Goal: Task Accomplishment & Management: Manage account settings

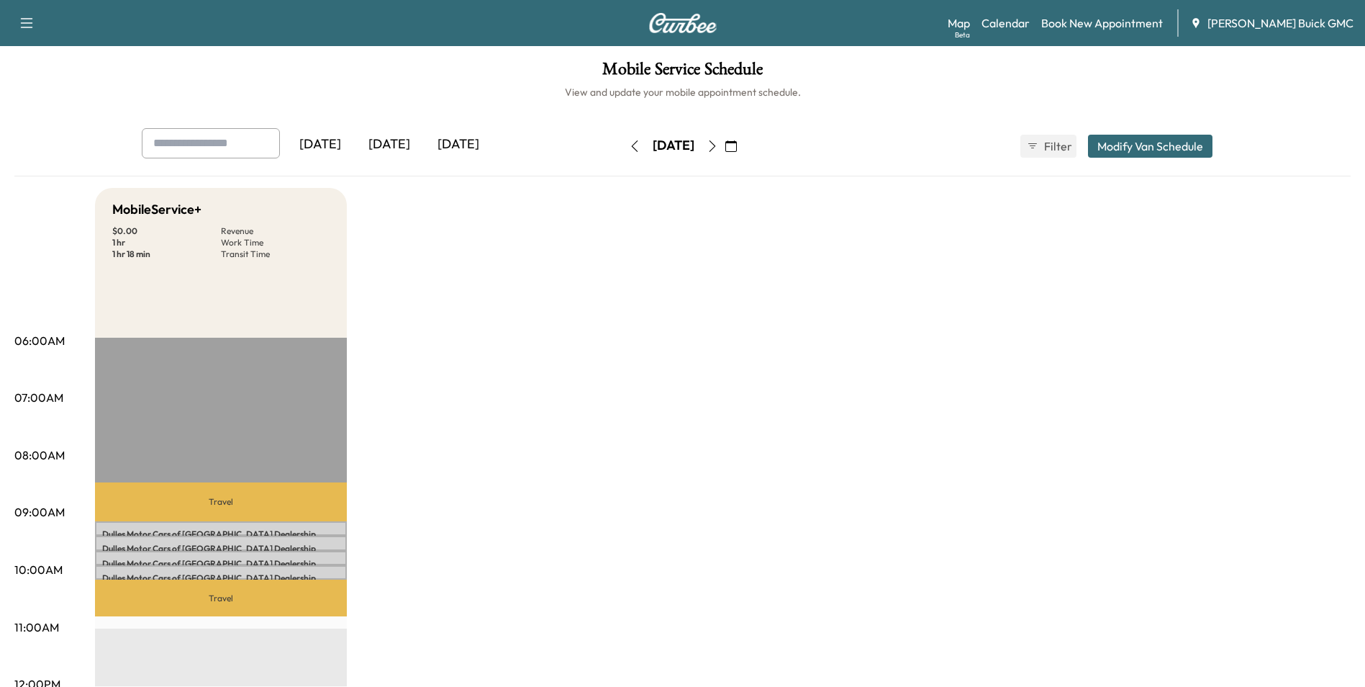
drag, startPoint x: 676, startPoint y: 274, endPoint x: 685, endPoint y: 277, distance: 9.4
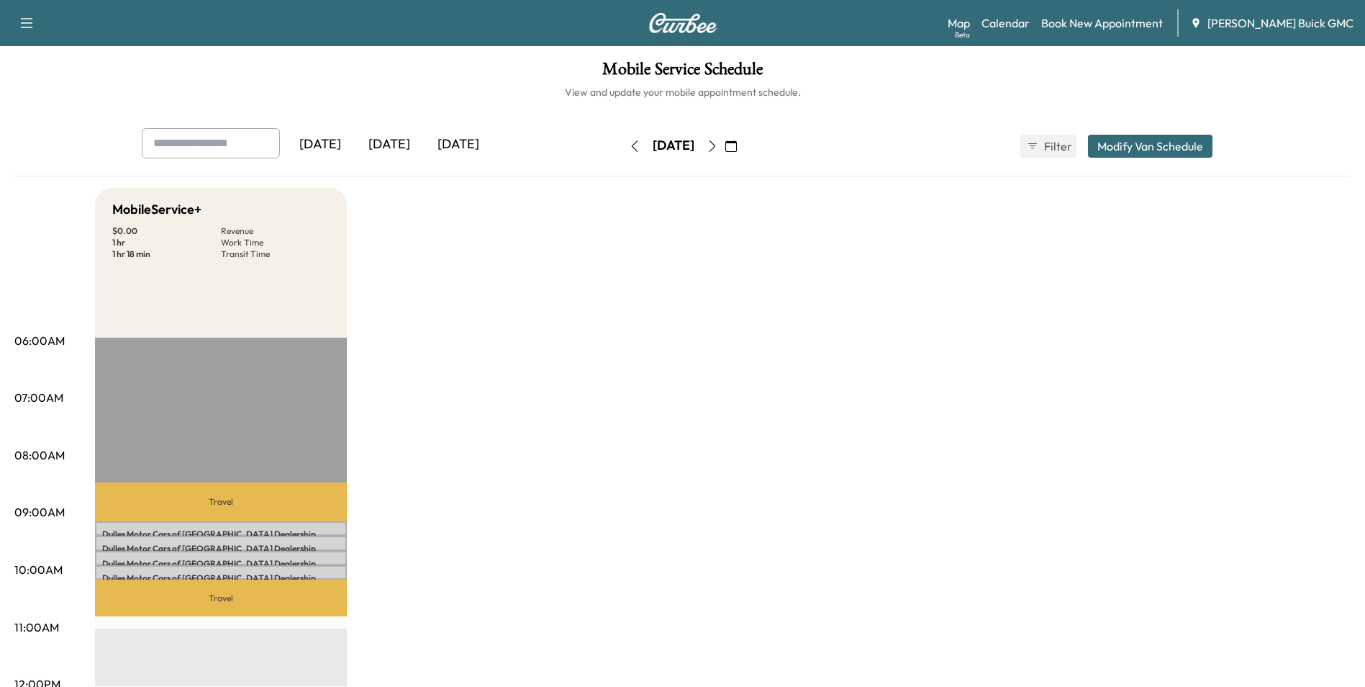
click at [404, 144] on div "[DATE]" at bounding box center [389, 144] width 69 height 33
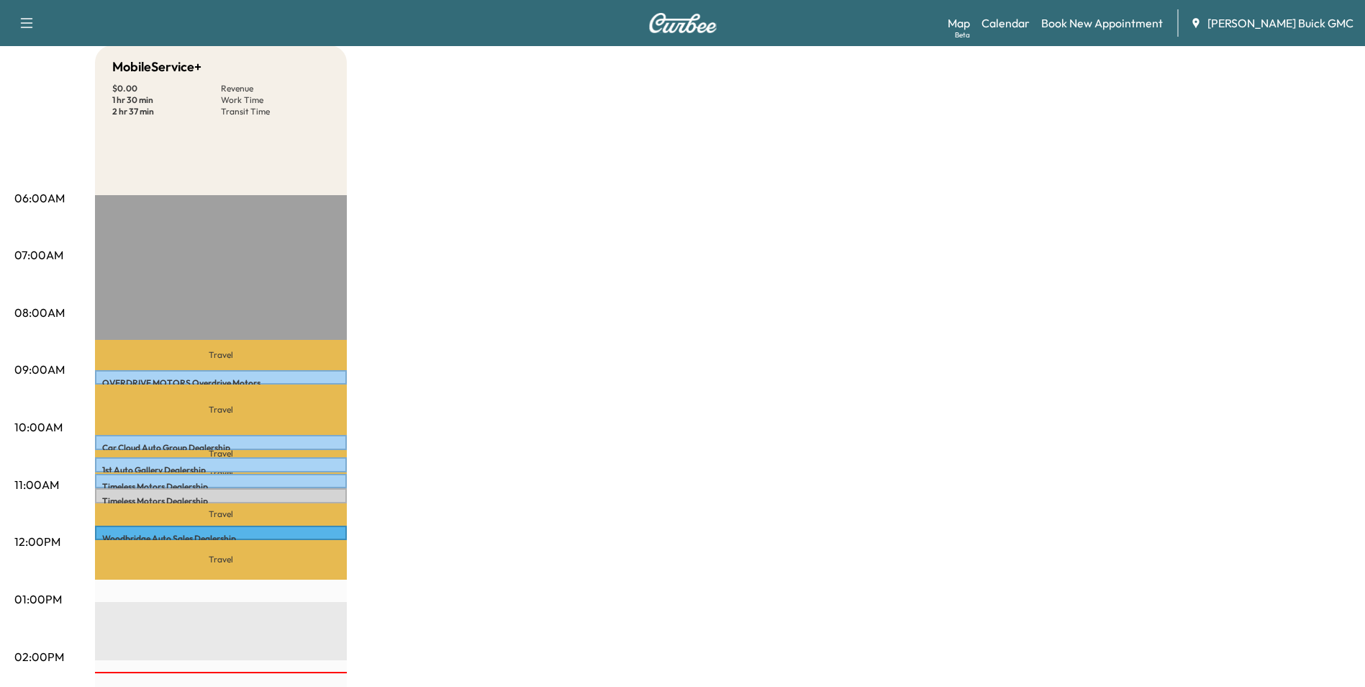
scroll to position [144, 0]
click at [502, 329] on div "MobileService+ $ 0.00 Revenue 1 hr 30 min Work Time 2 hr 37 min Transit Time Tr…" at bounding box center [723, 584] width 1256 height 1080
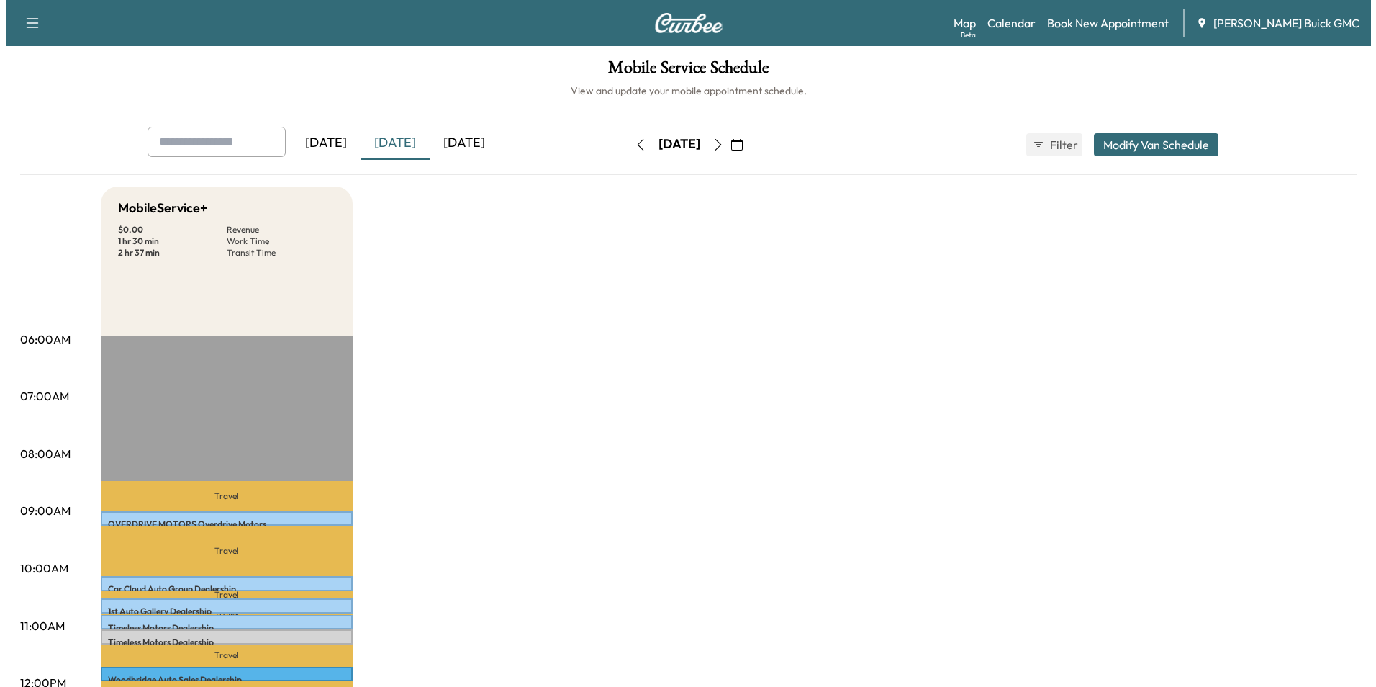
scroll to position [0, 0]
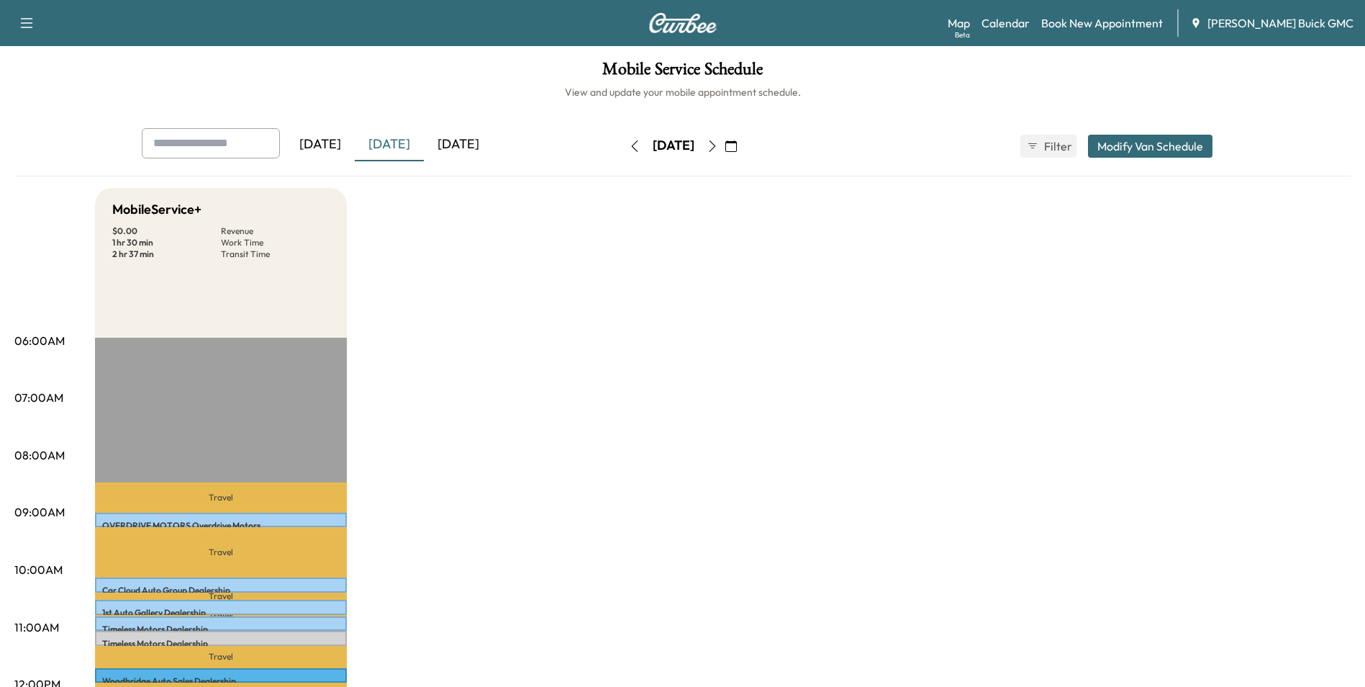
click at [737, 143] on icon "button" at bounding box center [732, 146] width 12 height 12
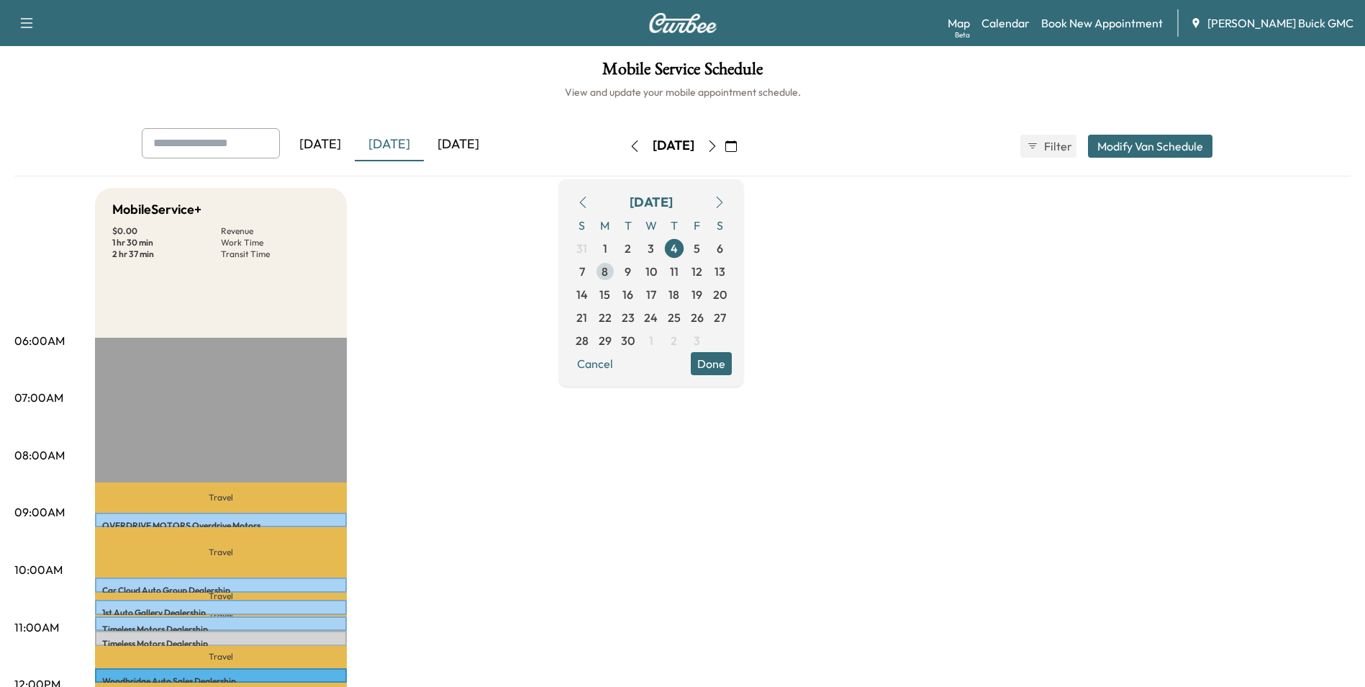
click at [608, 271] on span "8" at bounding box center [605, 271] width 6 height 17
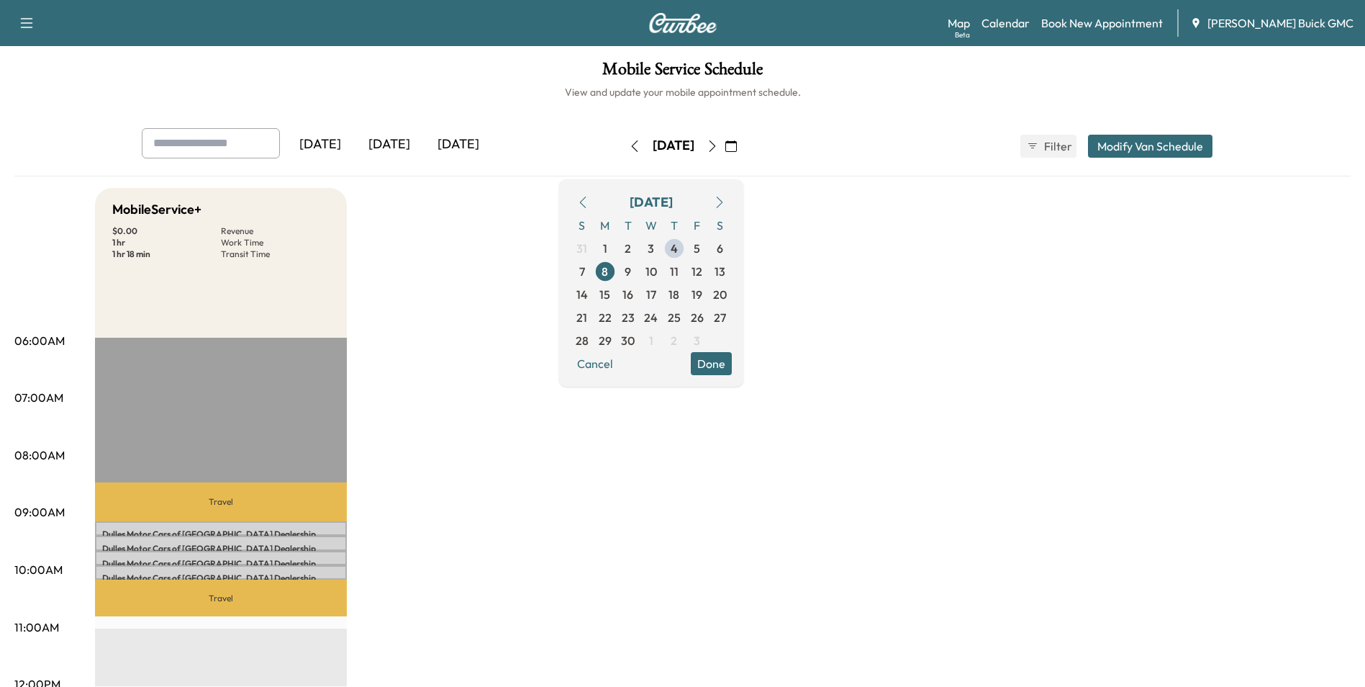
click at [1104, 22] on link "Book New Appointment" at bounding box center [1103, 22] width 122 height 17
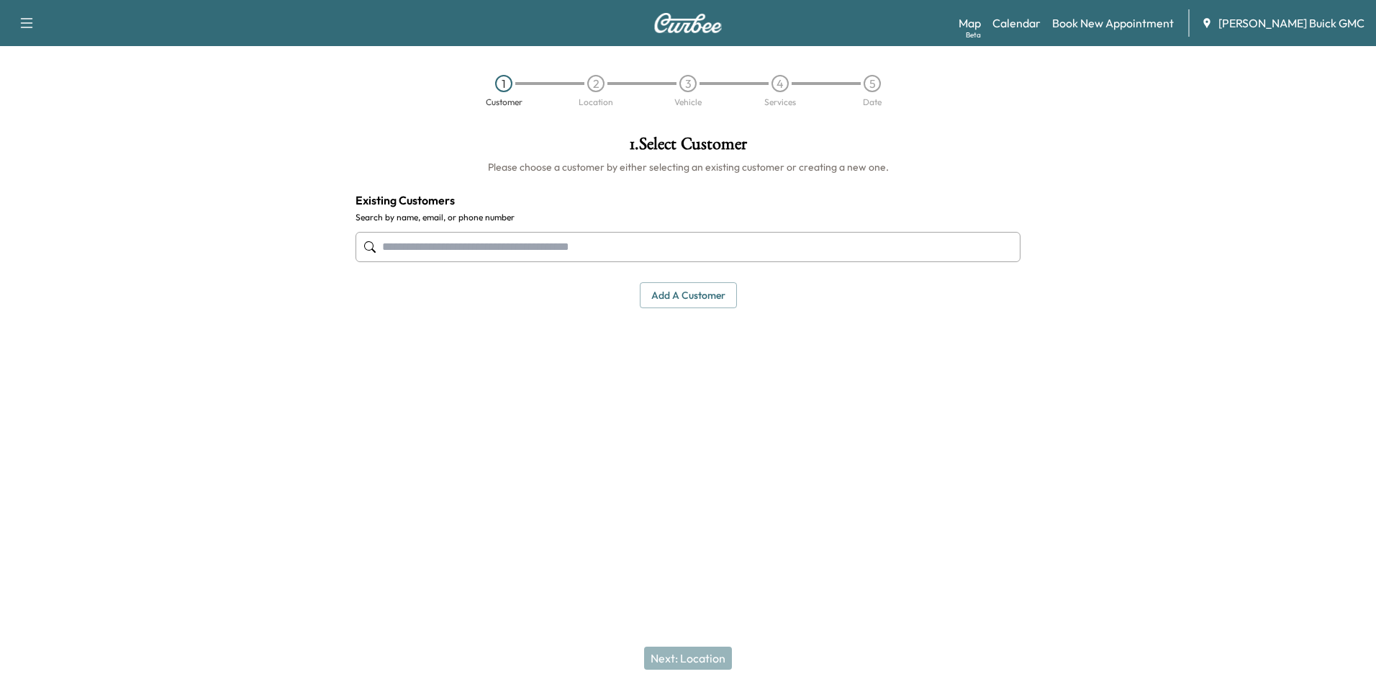
click at [492, 242] on input "text" at bounding box center [688, 247] width 665 height 30
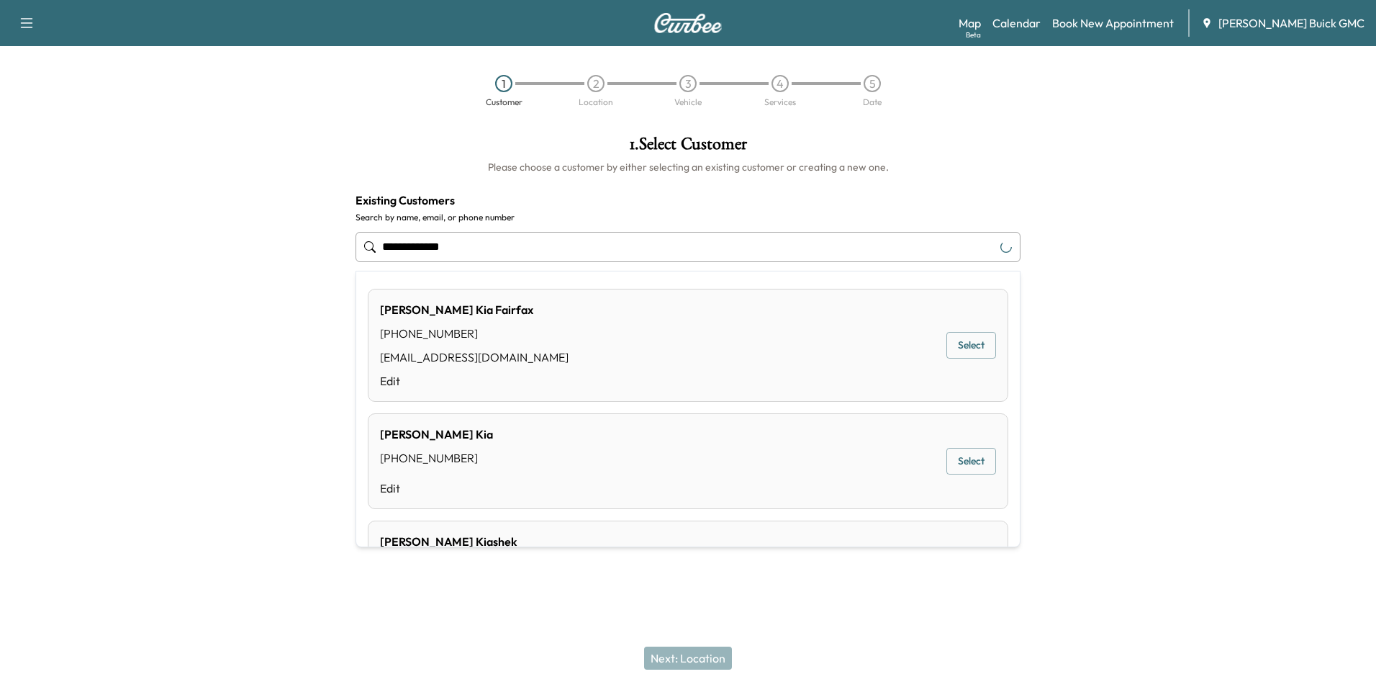
type input "**********"
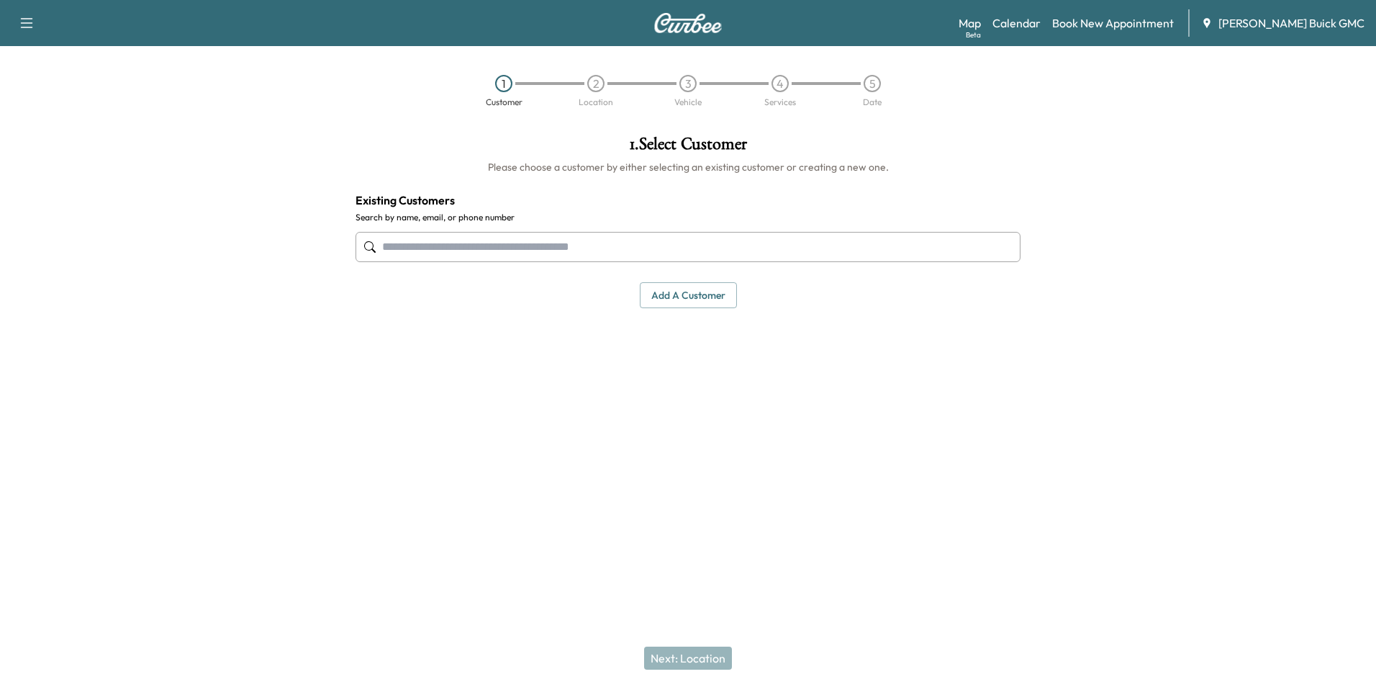
click at [865, 358] on div "1 . Select Customer Please choose a customer by either selecting an existing cu…" at bounding box center [688, 295] width 688 height 343
click at [876, 343] on div "1 . Select Customer Please choose a customer by either selecting an existing cu…" at bounding box center [688, 295] width 688 height 343
click at [777, 369] on div "1 . Select Customer Please choose a customer by either selecting an existing cu…" at bounding box center [688, 295] width 688 height 343
click at [524, 249] on input "text" at bounding box center [688, 247] width 665 height 30
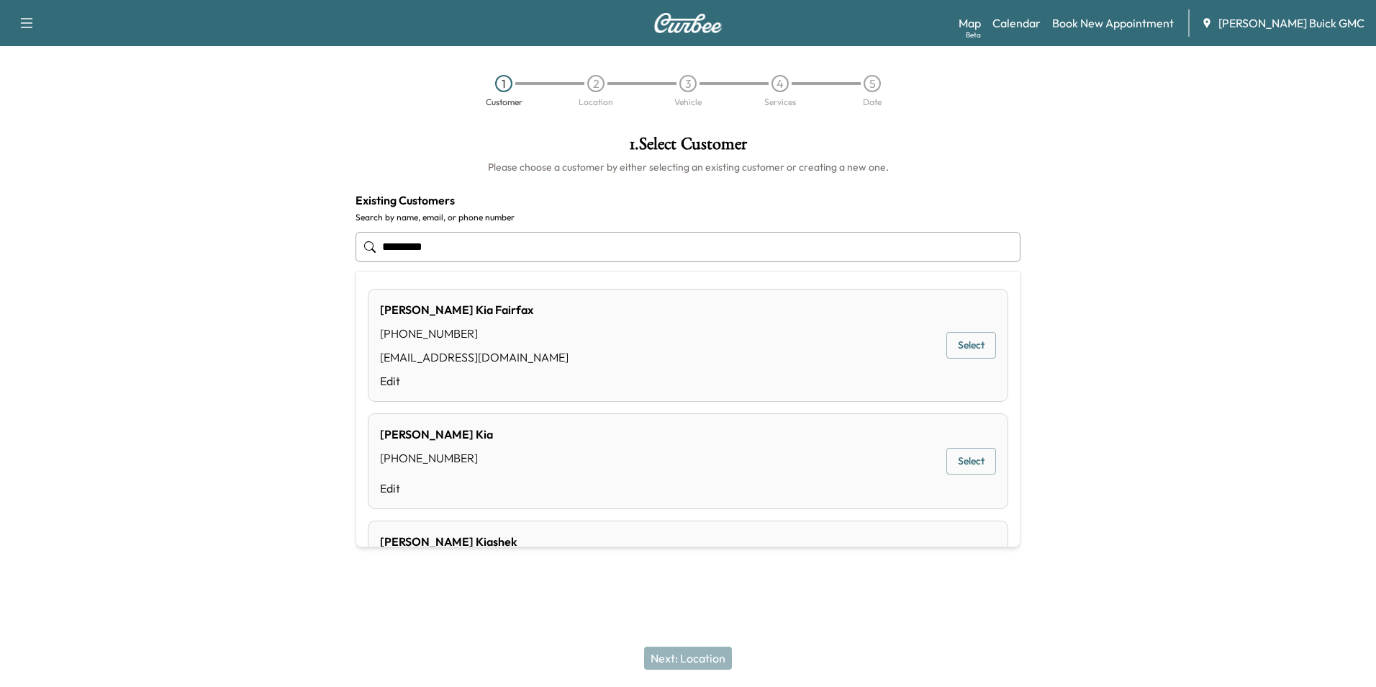
type input "**********"
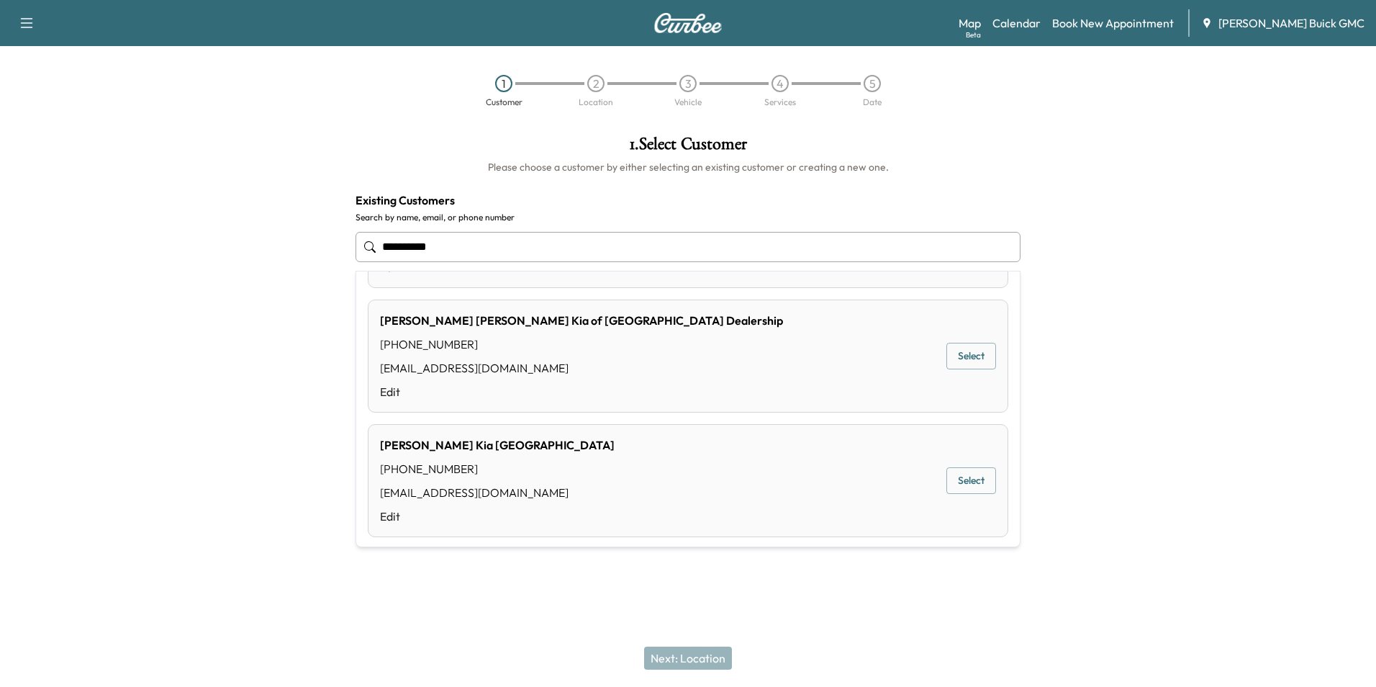
scroll to position [817, 0]
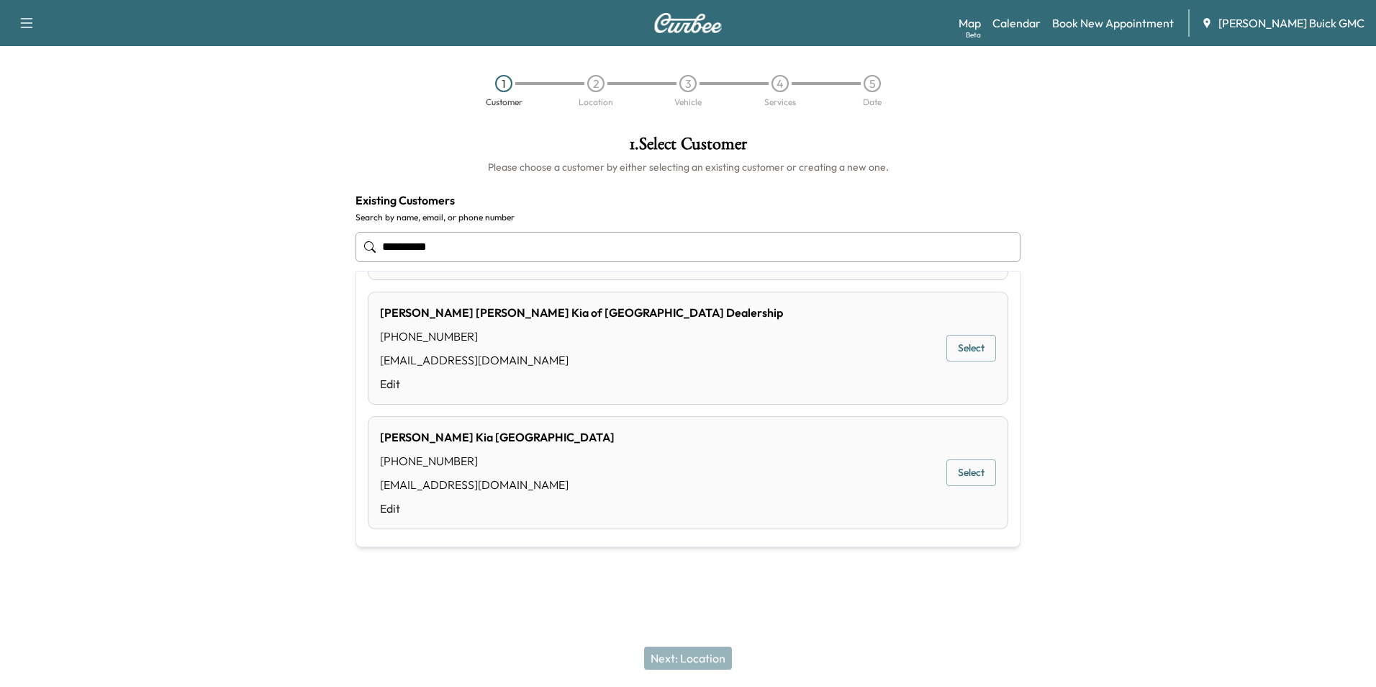
drag, startPoint x: 490, startPoint y: 248, endPoint x: 308, endPoint y: 252, distance: 182.2
click at [318, 248] on div "**********" at bounding box center [688, 295] width 1376 height 343
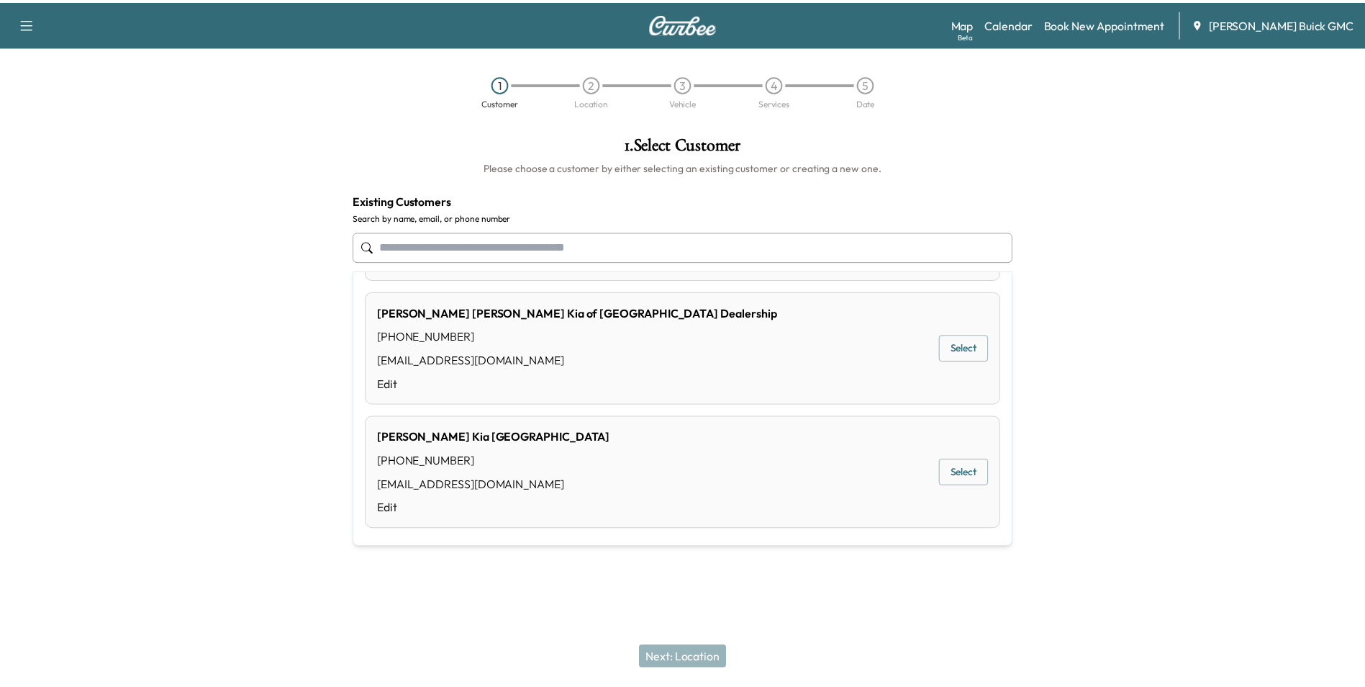
scroll to position [0, 0]
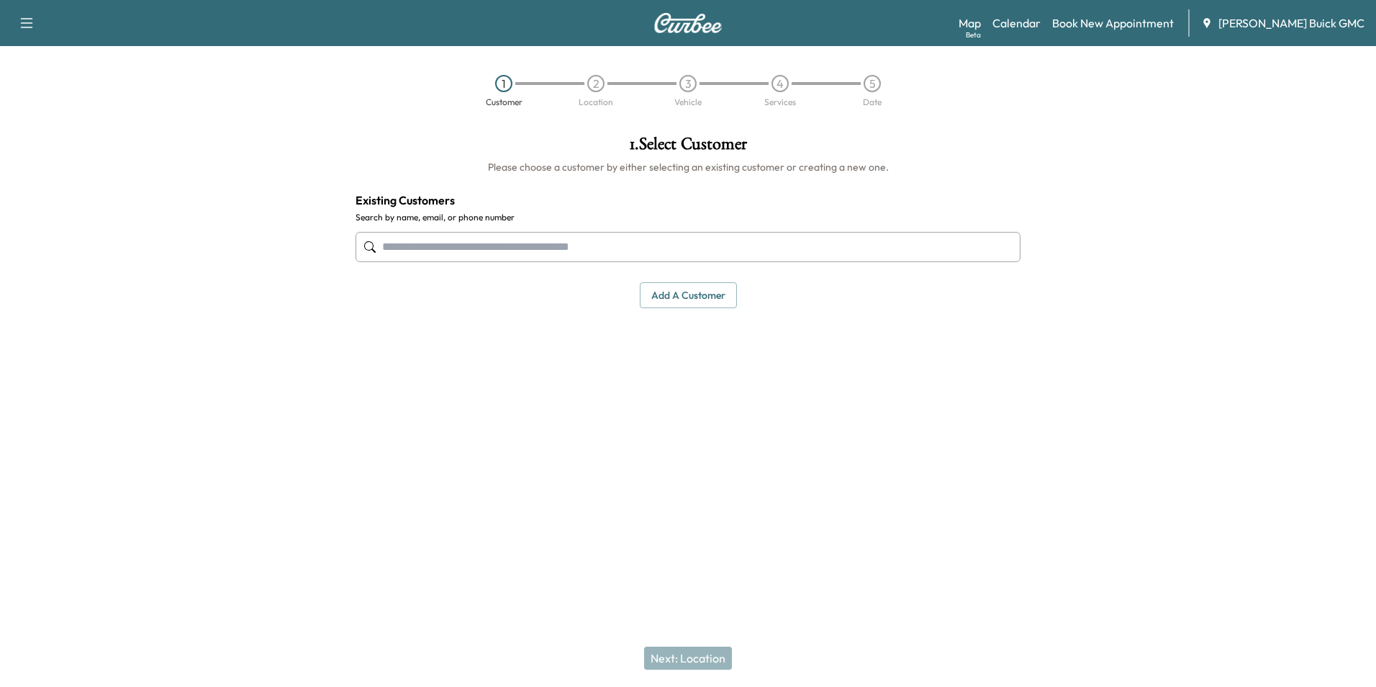
click at [681, 290] on button "Add a customer" at bounding box center [688, 295] width 97 height 27
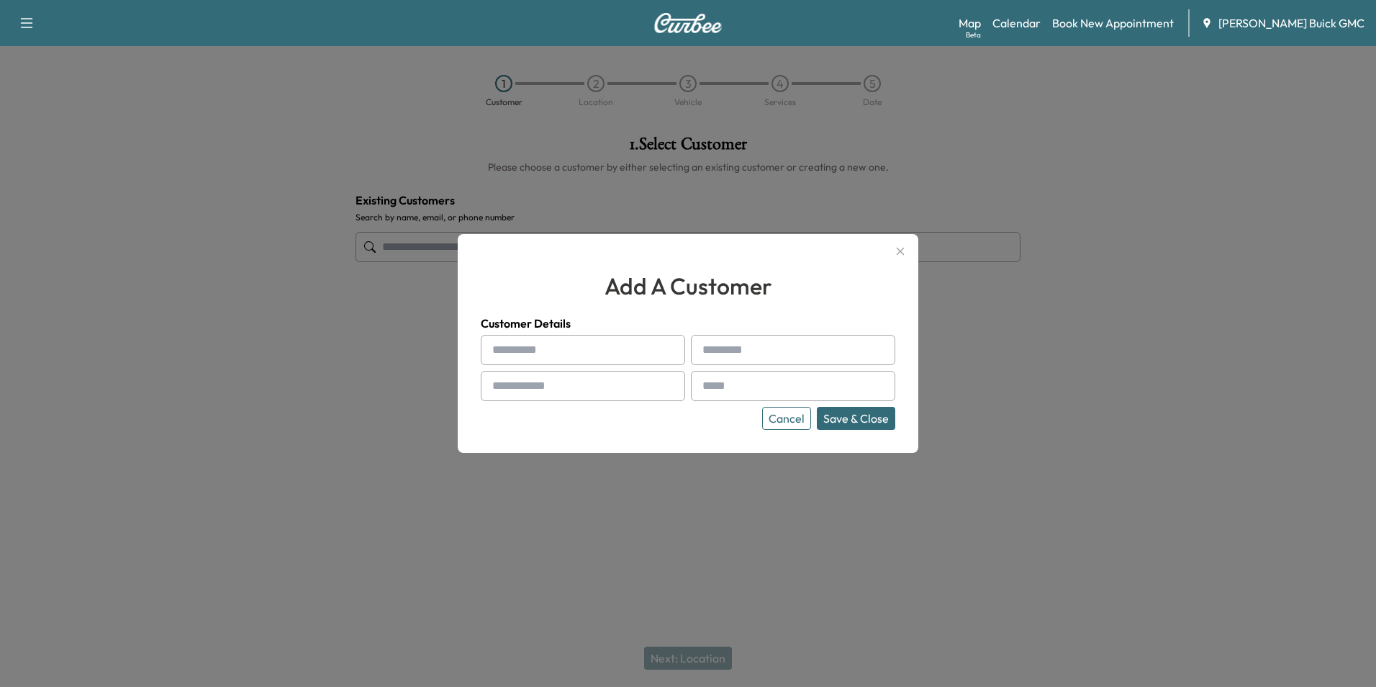
click at [564, 351] on input "text" at bounding box center [583, 350] width 204 height 30
type input "**********"
click at [769, 387] on input "text" at bounding box center [793, 386] width 204 height 30
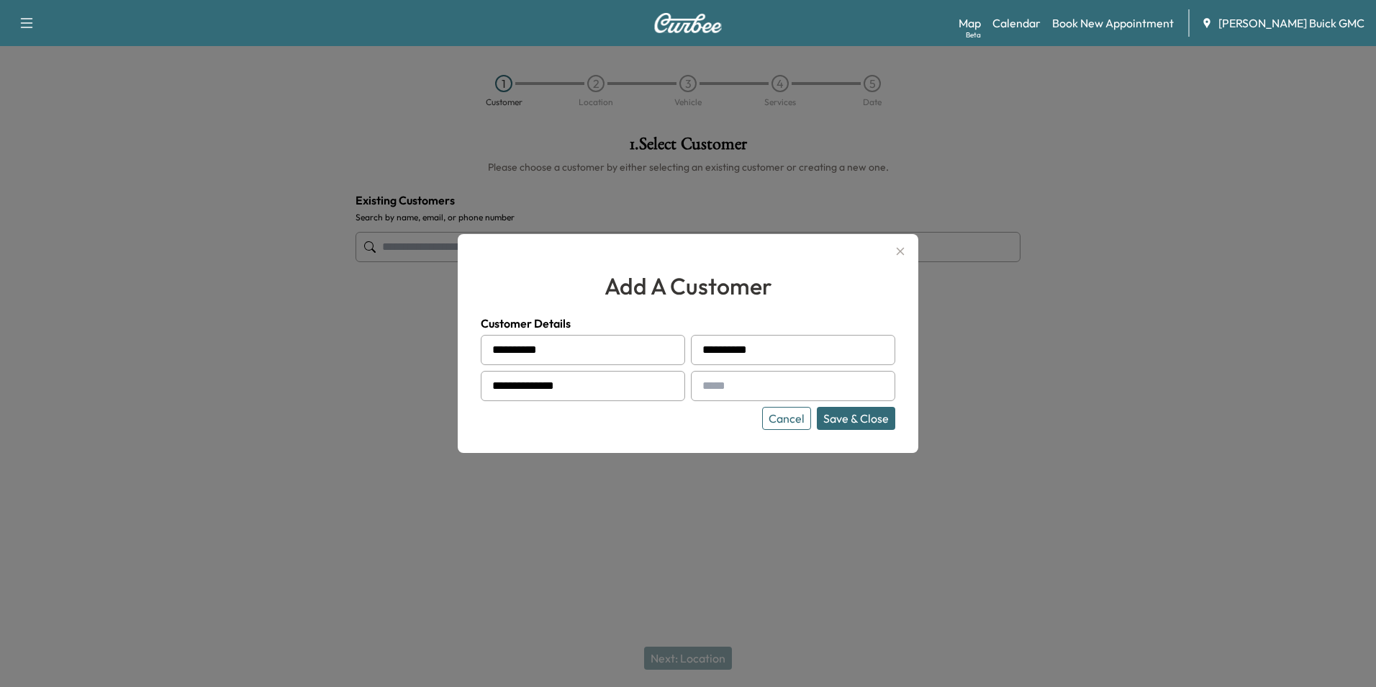
type input "**********"
click at [687, 417] on div "Cancel Save & Close" at bounding box center [688, 418] width 415 height 23
click at [852, 416] on button "Save & Close" at bounding box center [856, 418] width 78 height 23
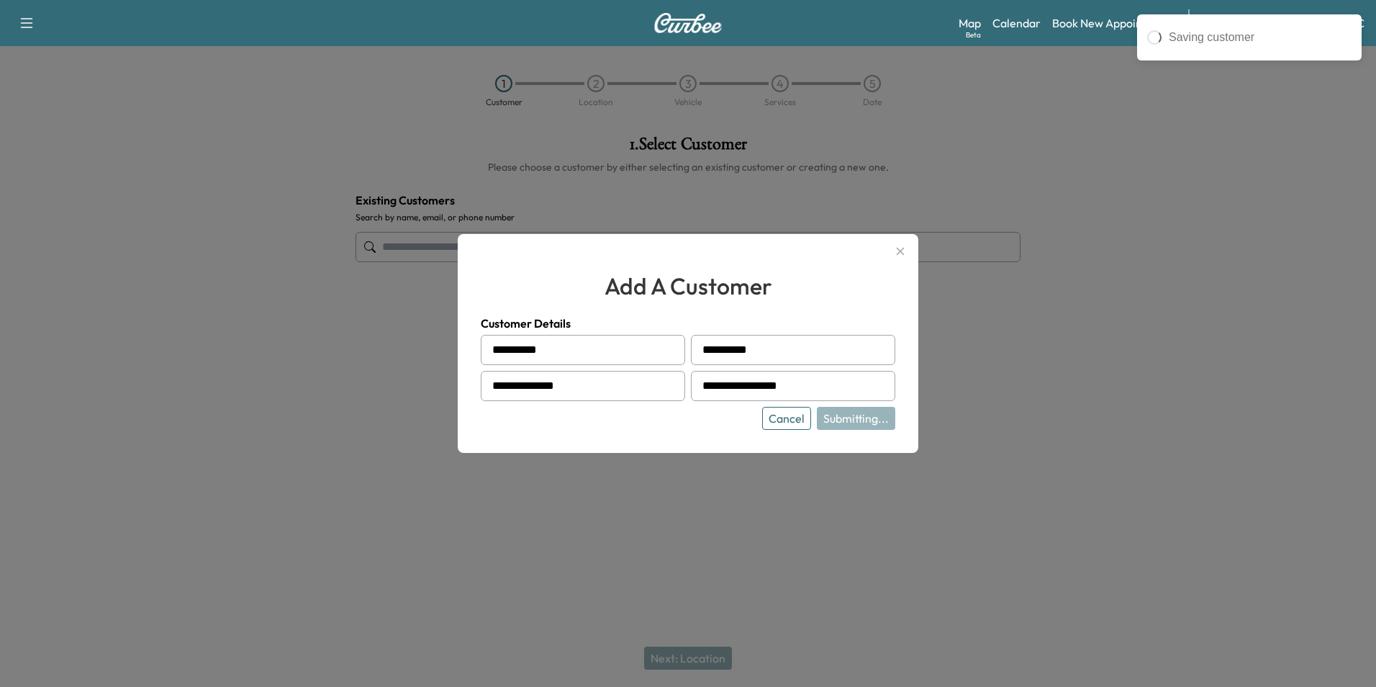
type input "**********"
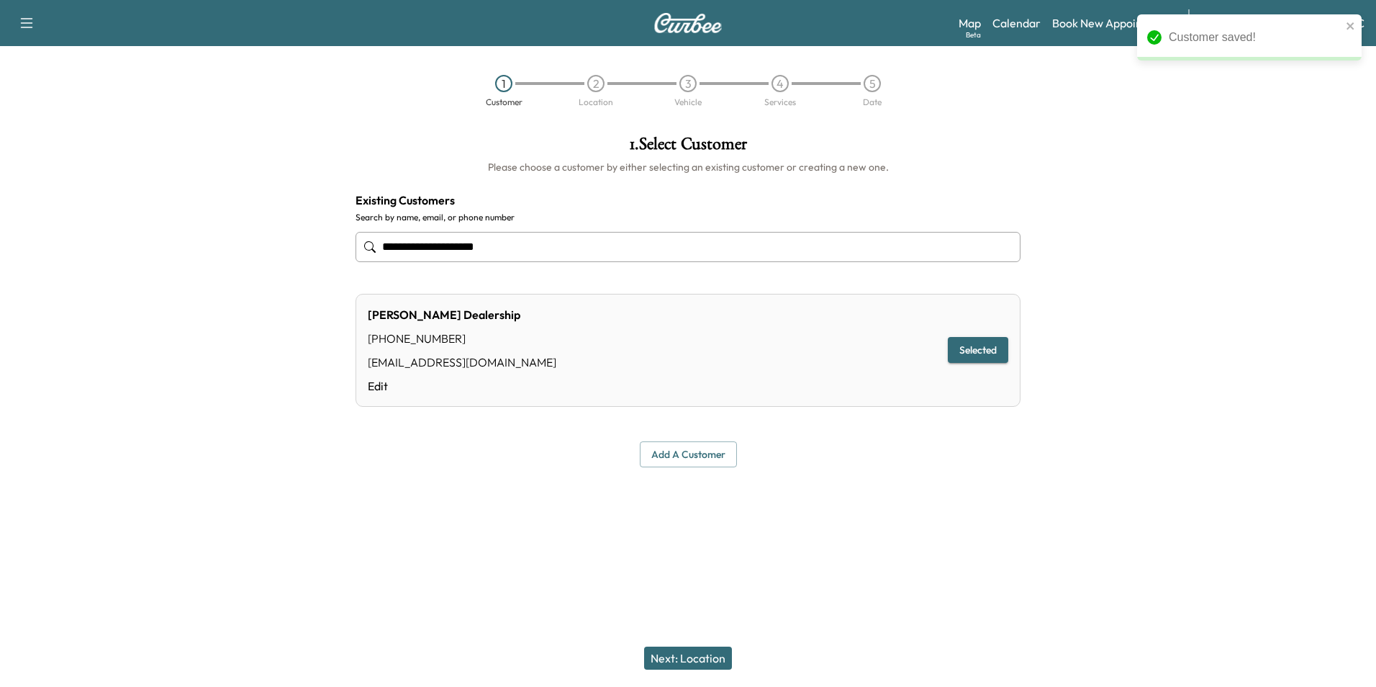
click at [687, 654] on button "Next: Location" at bounding box center [688, 657] width 88 height 23
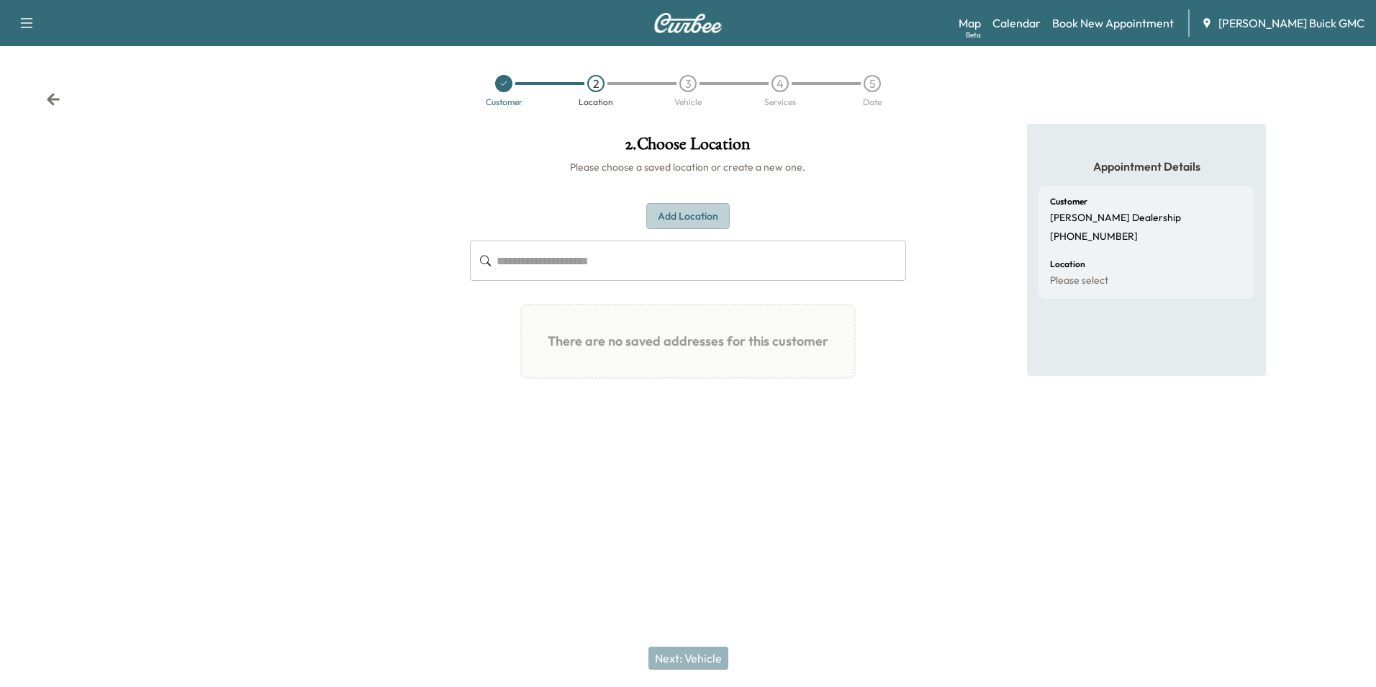
click at [684, 214] on button "Add Location" at bounding box center [687, 216] width 83 height 27
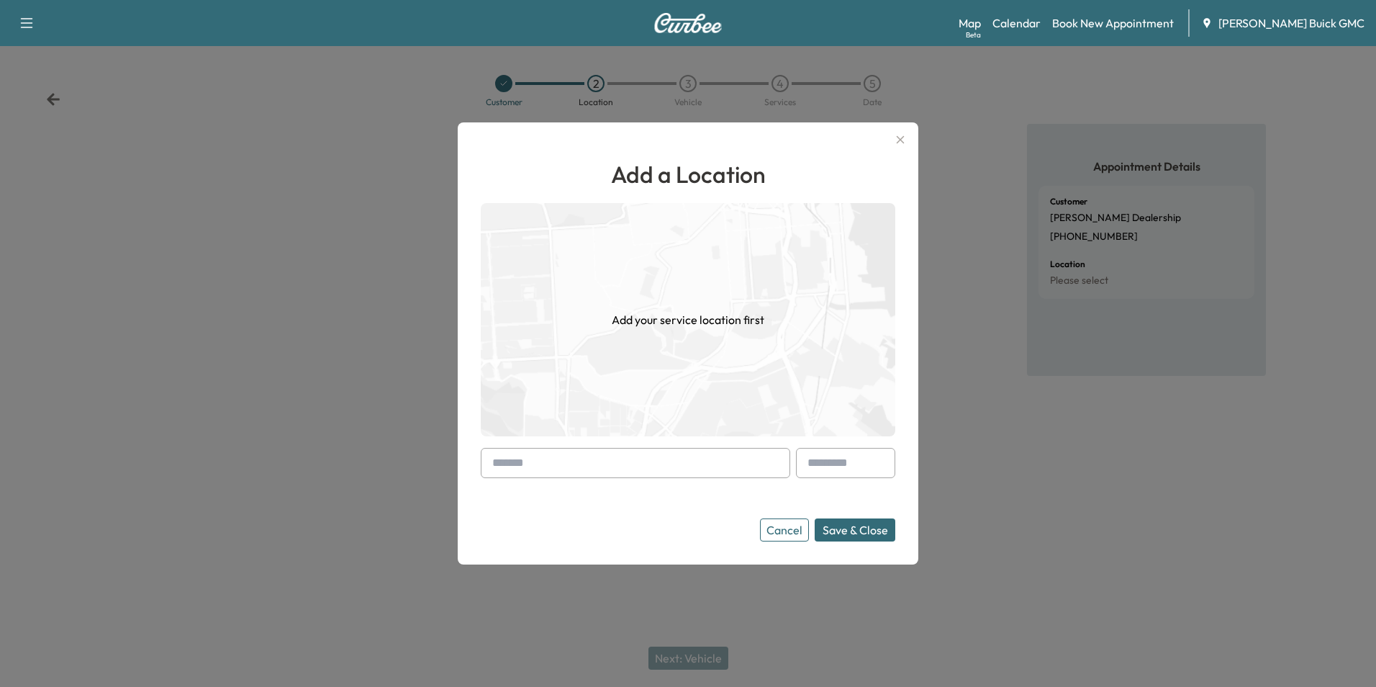
click at [572, 461] on input "text" at bounding box center [636, 463] width 310 height 30
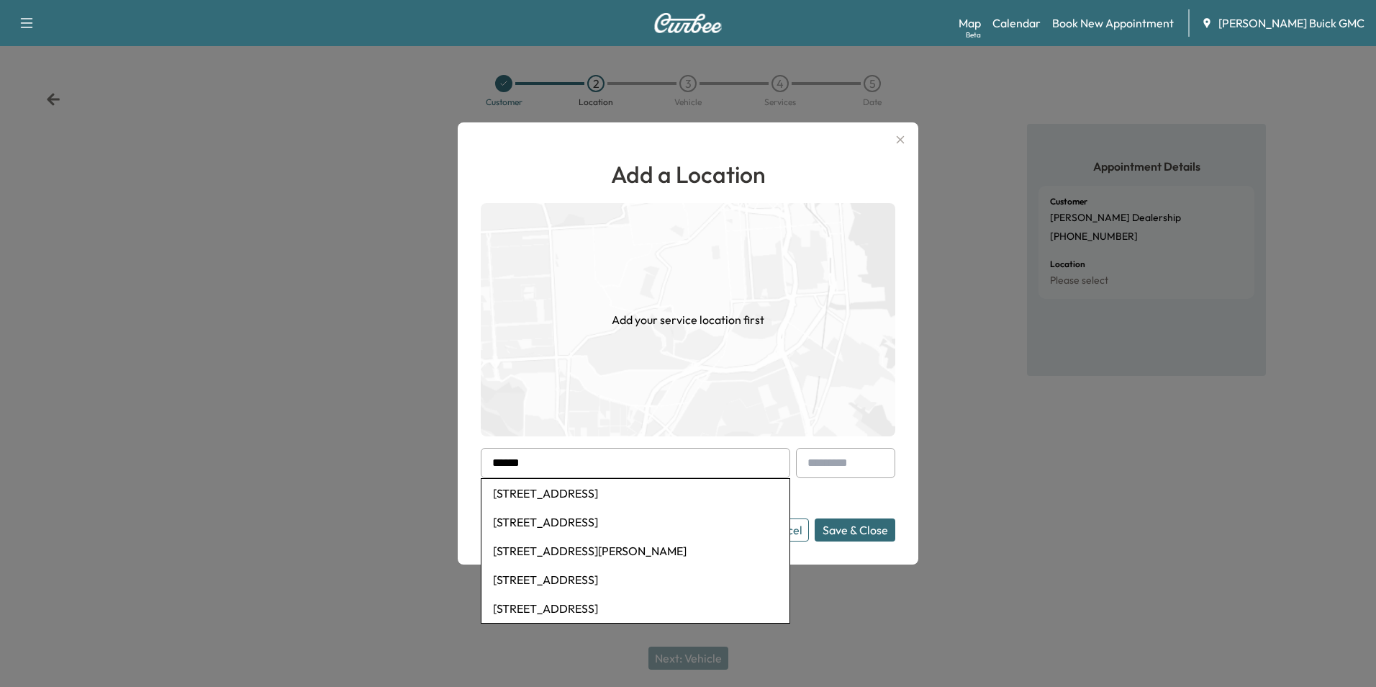
click at [595, 489] on li "[STREET_ADDRESS]" at bounding box center [636, 493] width 308 height 29
type input "**********"
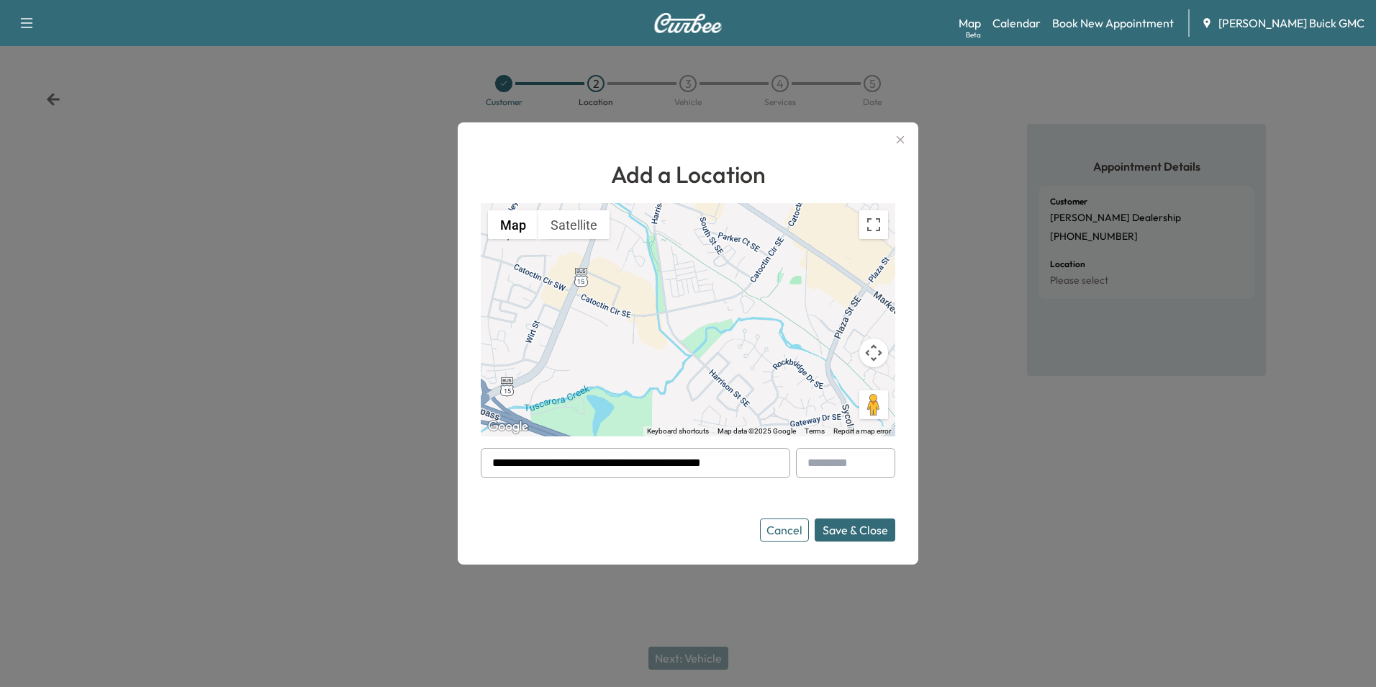
click at [866, 525] on button "Save & Close" at bounding box center [855, 529] width 81 height 23
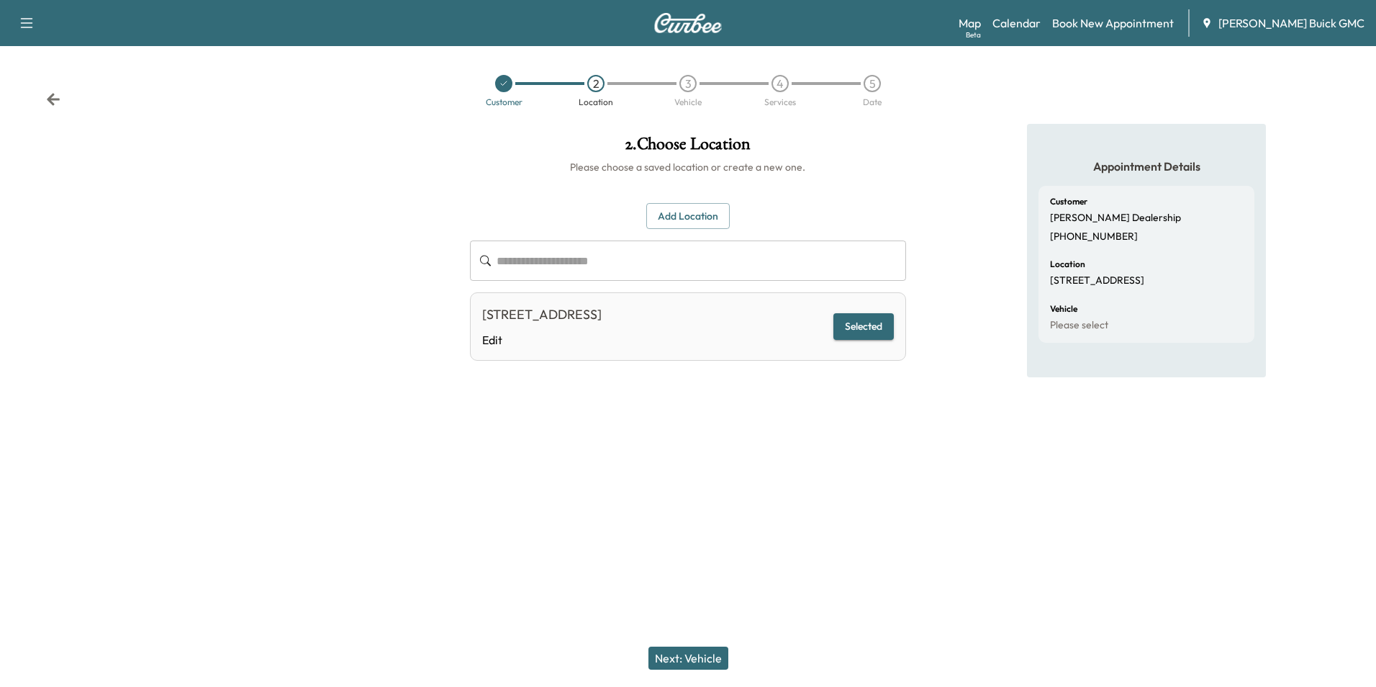
click at [701, 651] on button "Next: Vehicle" at bounding box center [689, 657] width 80 height 23
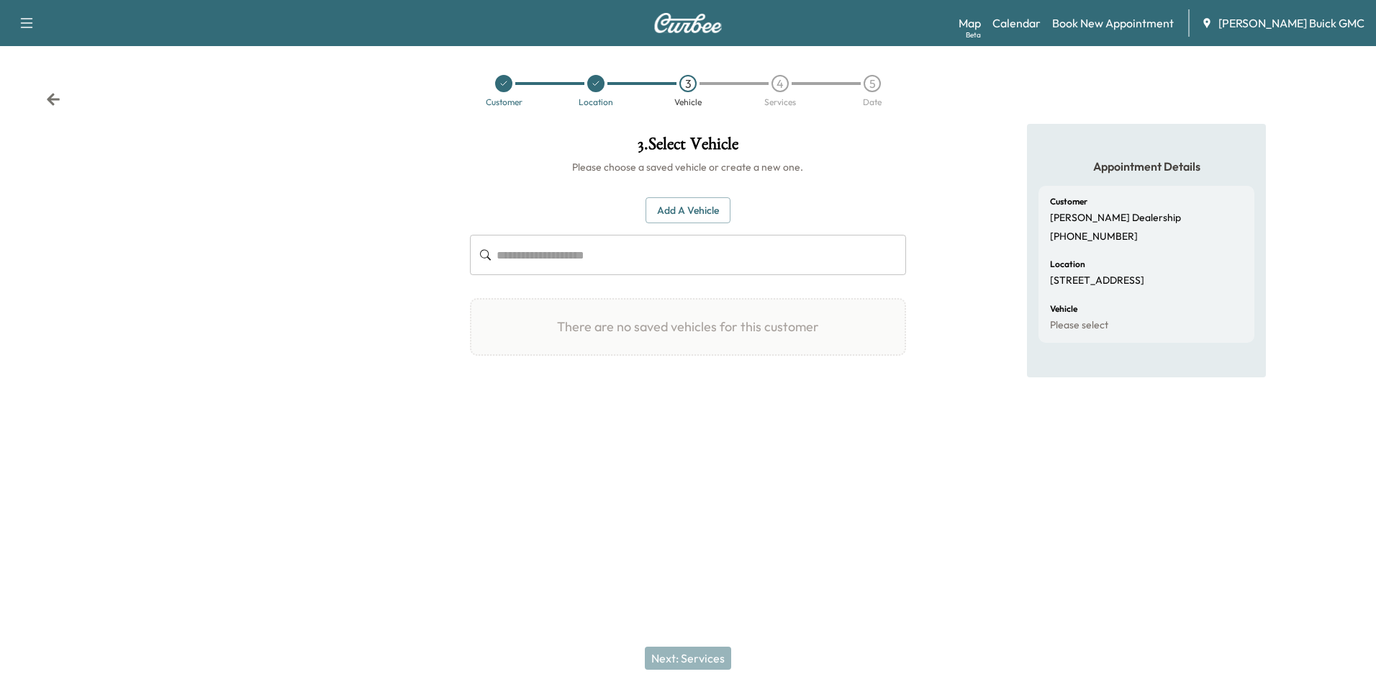
click at [686, 209] on button "Add a Vehicle" at bounding box center [688, 210] width 85 height 27
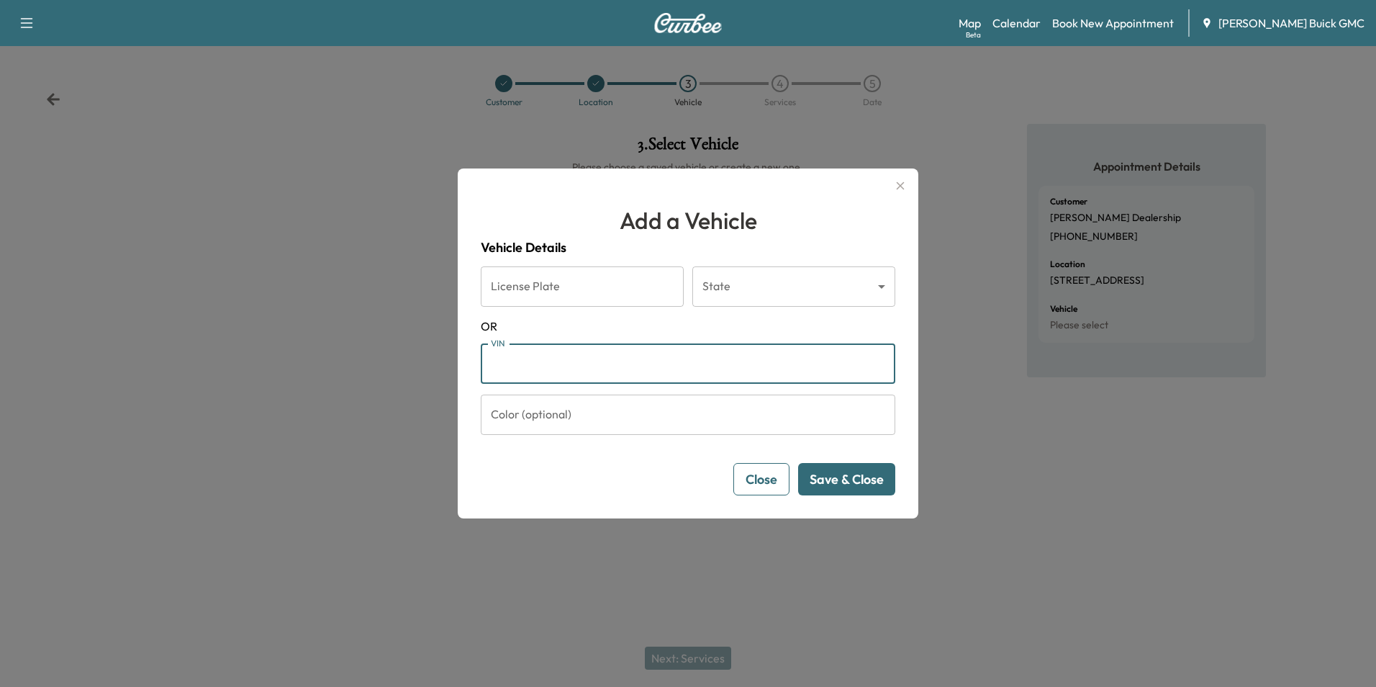
click at [556, 366] on input "VIN" at bounding box center [688, 363] width 415 height 40
type input "**********"
click at [869, 479] on button "Save & Close" at bounding box center [846, 479] width 97 height 32
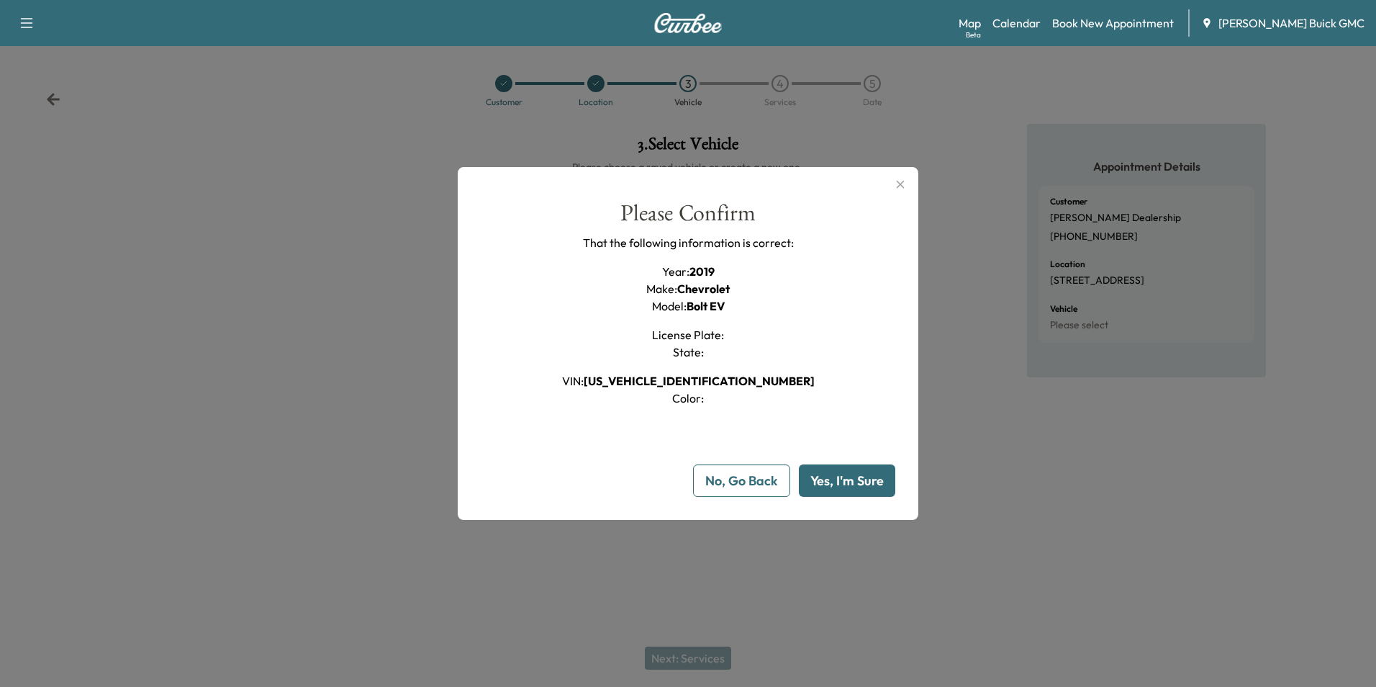
click at [858, 476] on button "Yes, I'm Sure" at bounding box center [847, 480] width 96 height 32
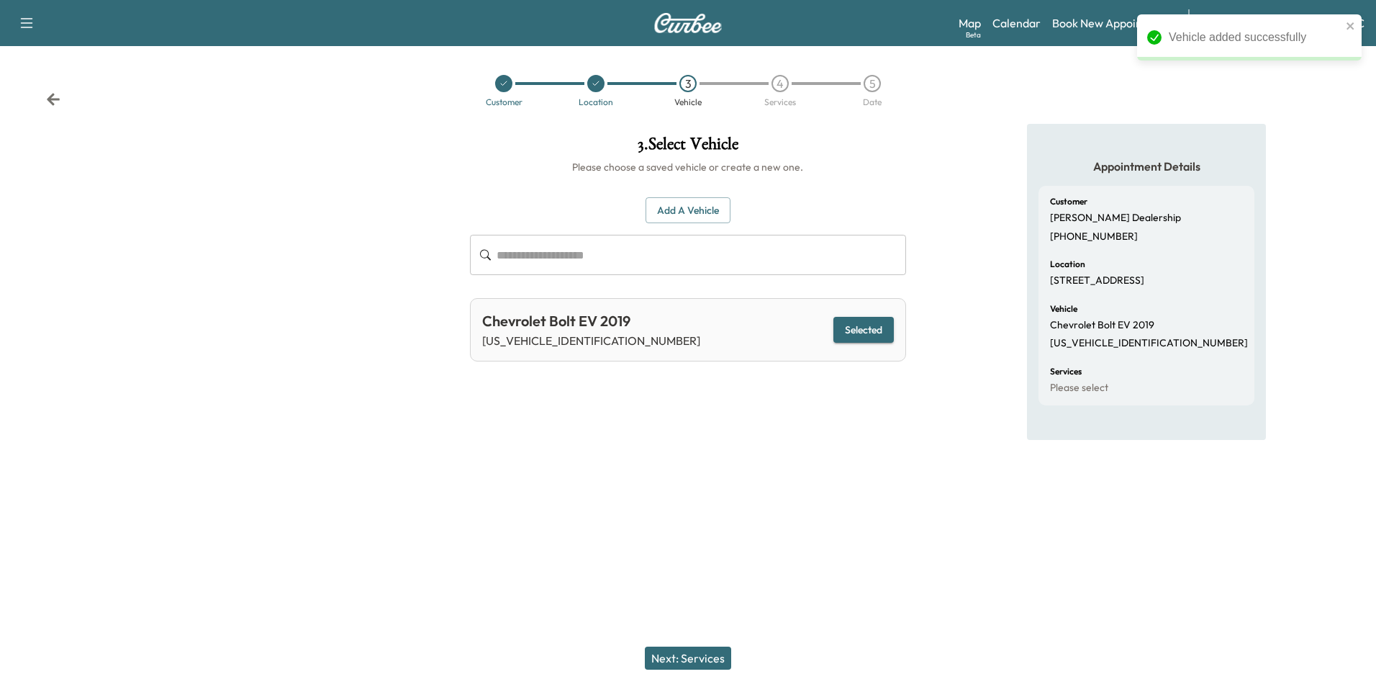
click at [703, 657] on button "Next: Services" at bounding box center [688, 657] width 86 height 23
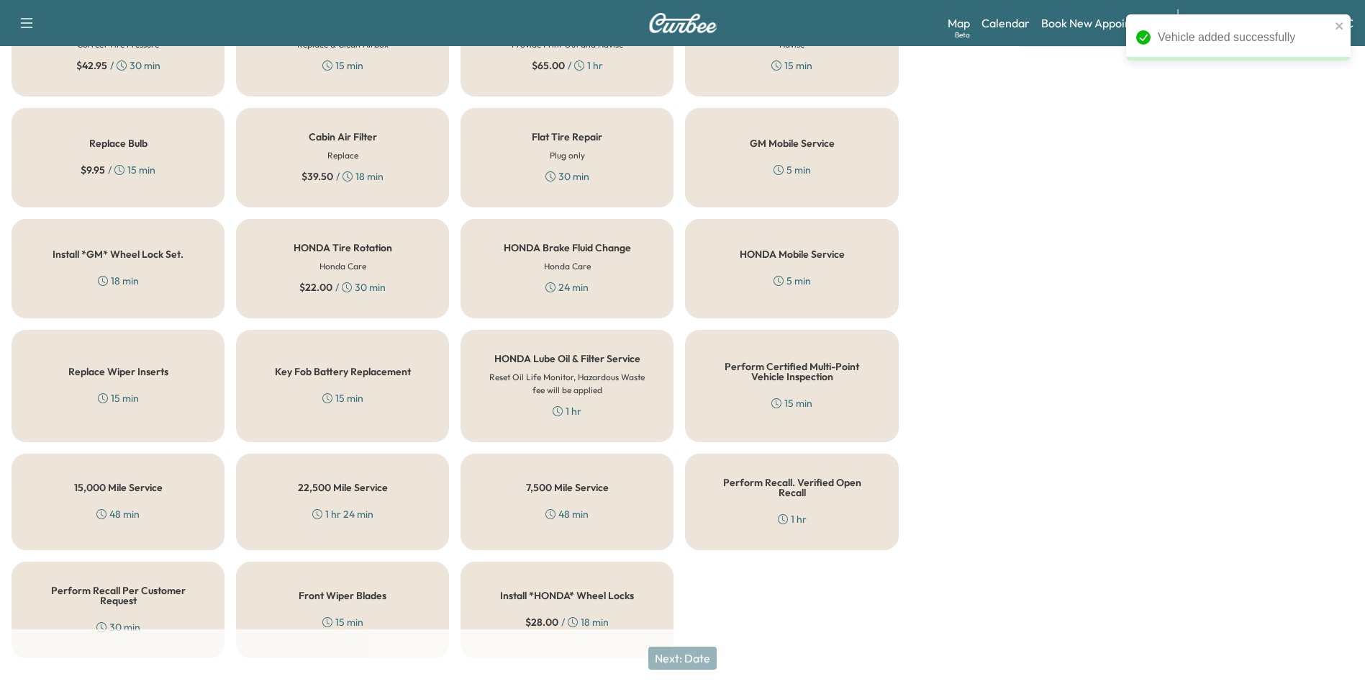
scroll to position [412, 0]
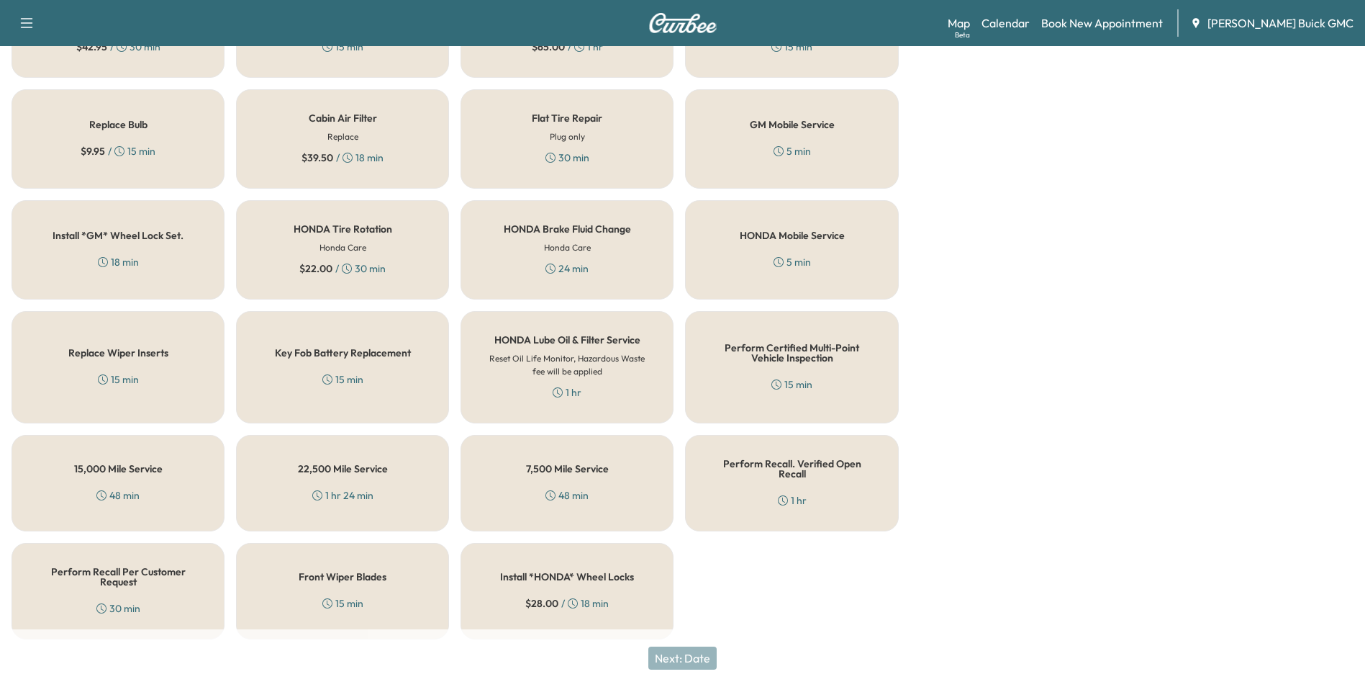
click at [798, 363] on h5 "Perform Certified Multi-Point Vehicle Inspection" at bounding box center [792, 353] width 166 height 20
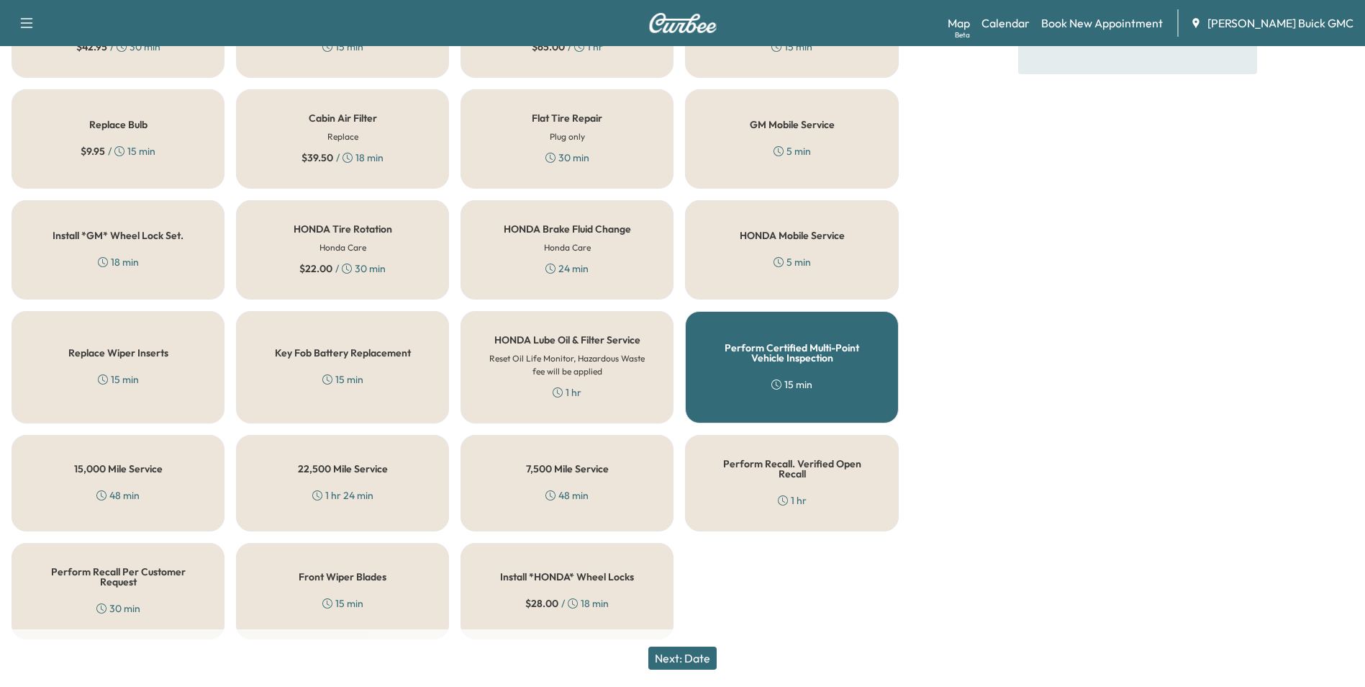
click at [700, 654] on button "Next: Date" at bounding box center [683, 657] width 68 height 23
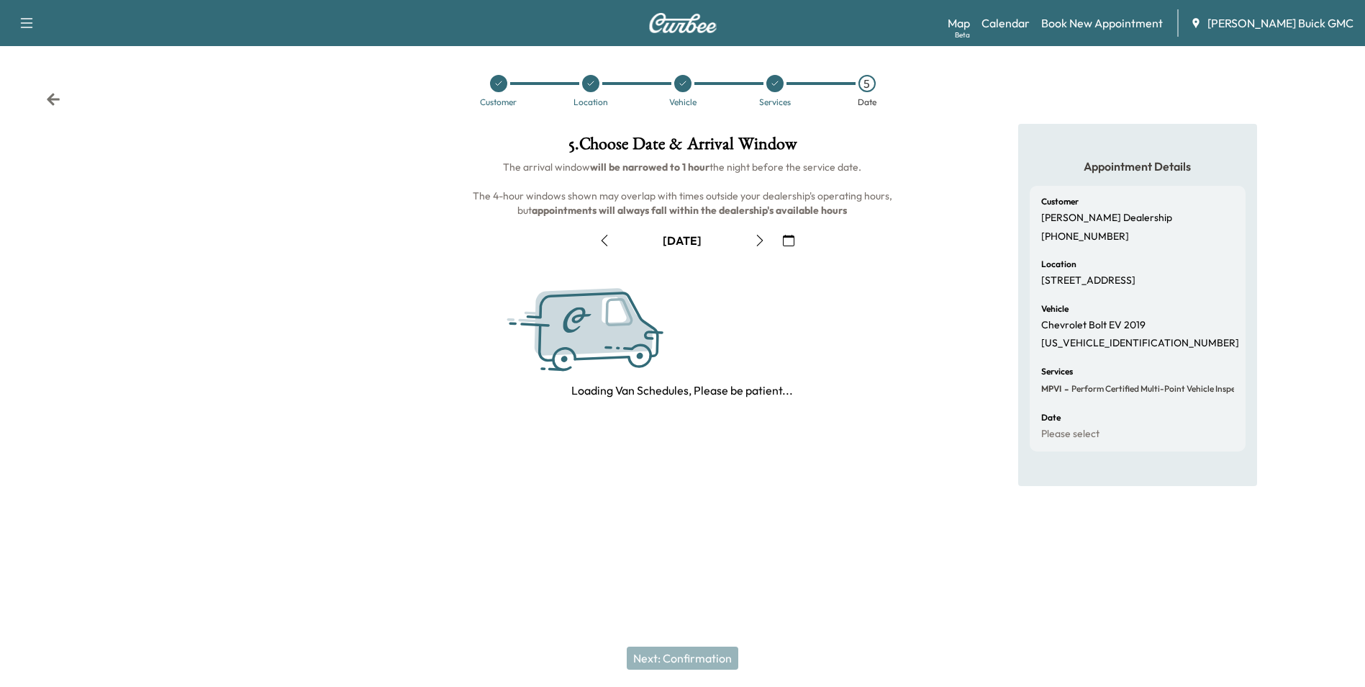
scroll to position [0, 0]
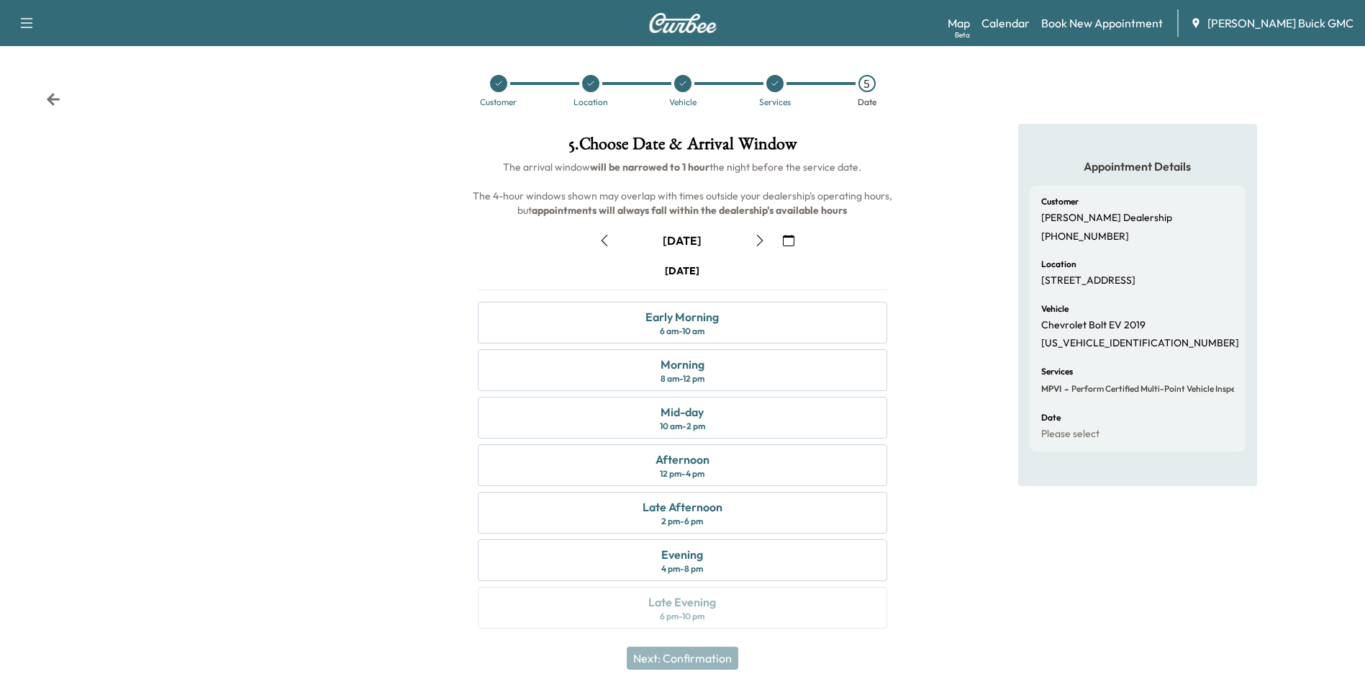
click at [788, 239] on icon "button" at bounding box center [789, 241] width 12 height 12
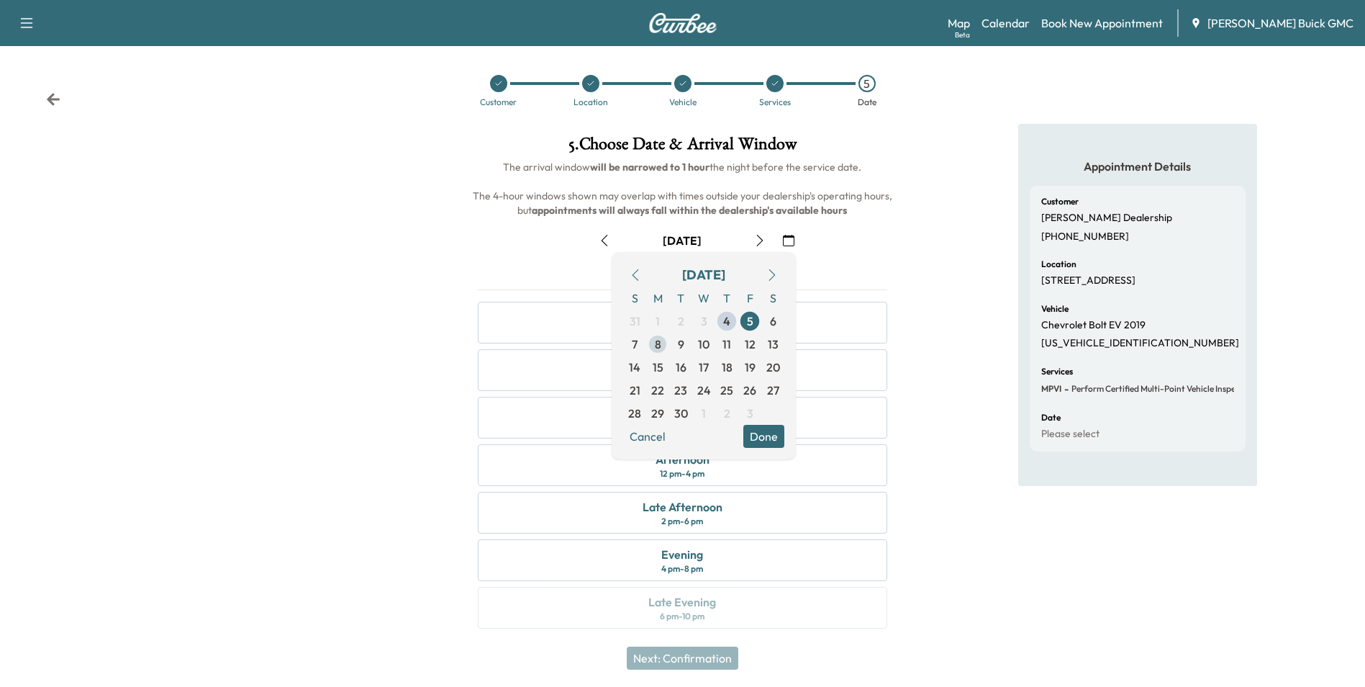
click at [657, 342] on span "8" at bounding box center [658, 343] width 6 height 17
click at [755, 433] on button "Done" at bounding box center [764, 436] width 41 height 23
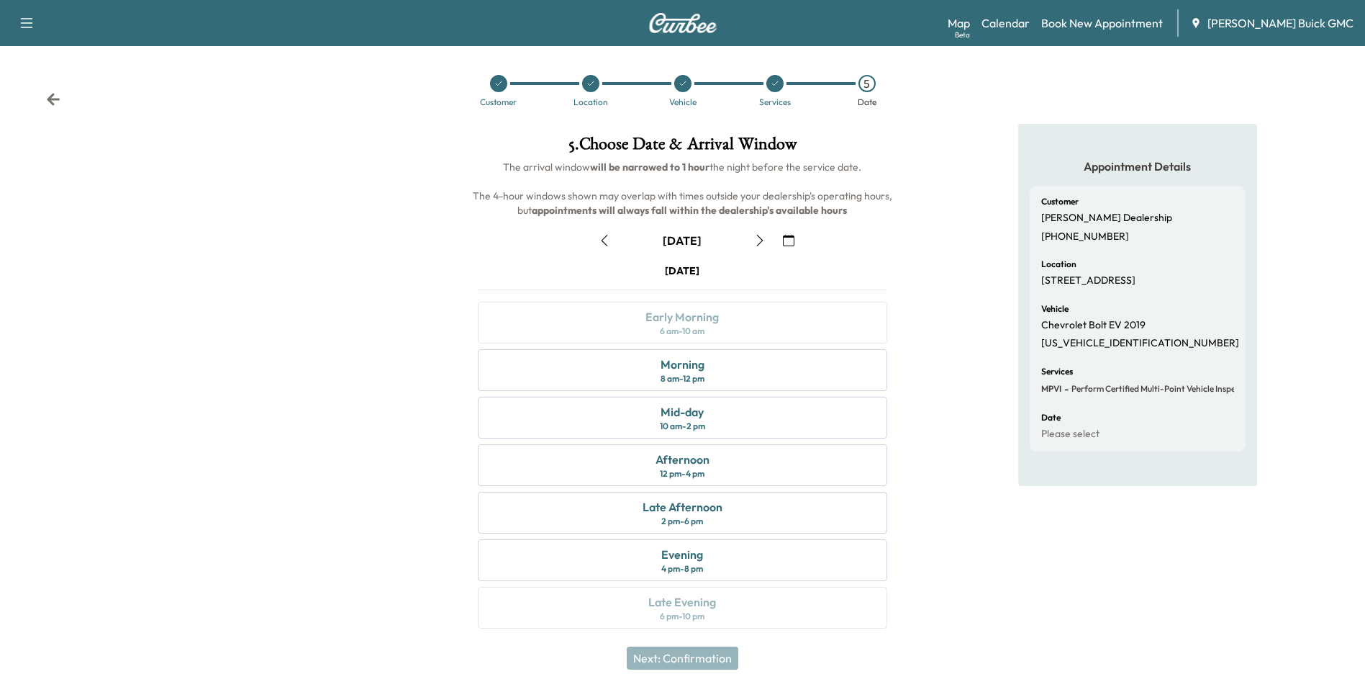
click at [948, 356] on div "Appointment Details Customer Kia Dulles Dealership [PHONE_NUMBER] Location [STR…" at bounding box center [1138, 385] width 455 height 522
click at [711, 364] on div "Morning 8 am - 12 pm" at bounding box center [682, 370] width 409 height 42
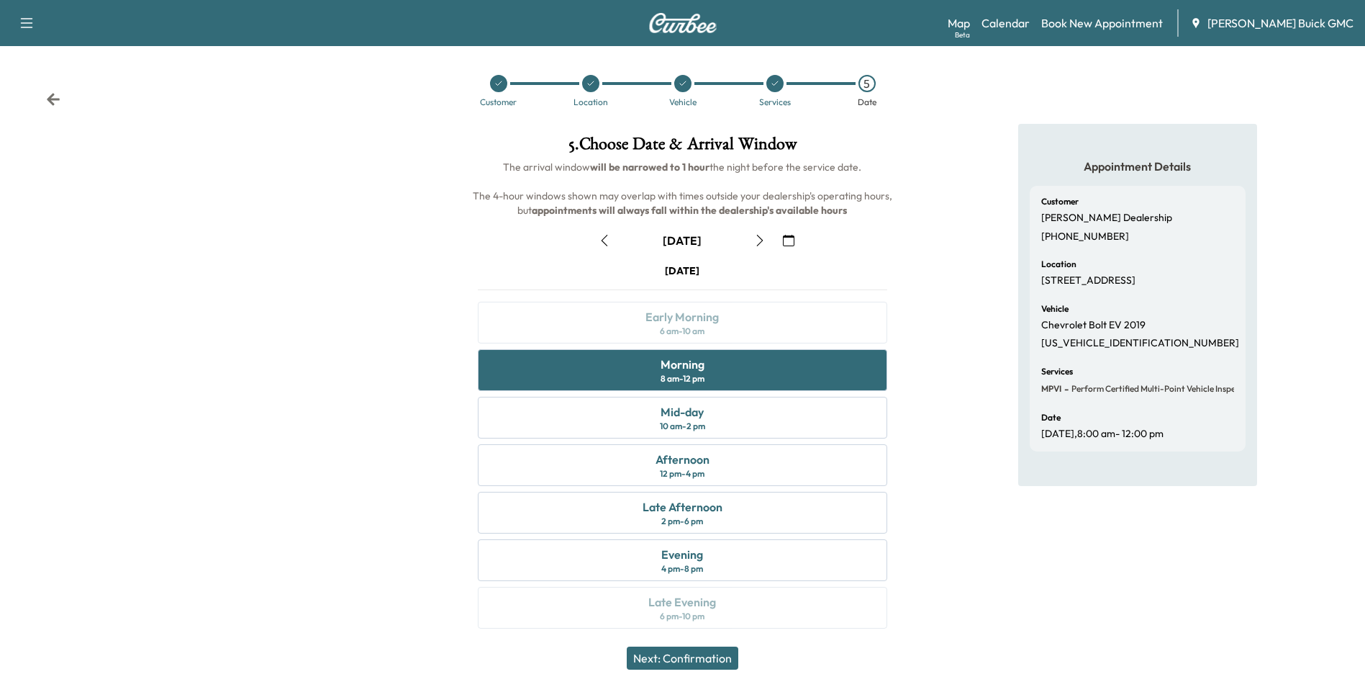
click at [695, 654] on button "Next: Confirmation" at bounding box center [683, 657] width 112 height 23
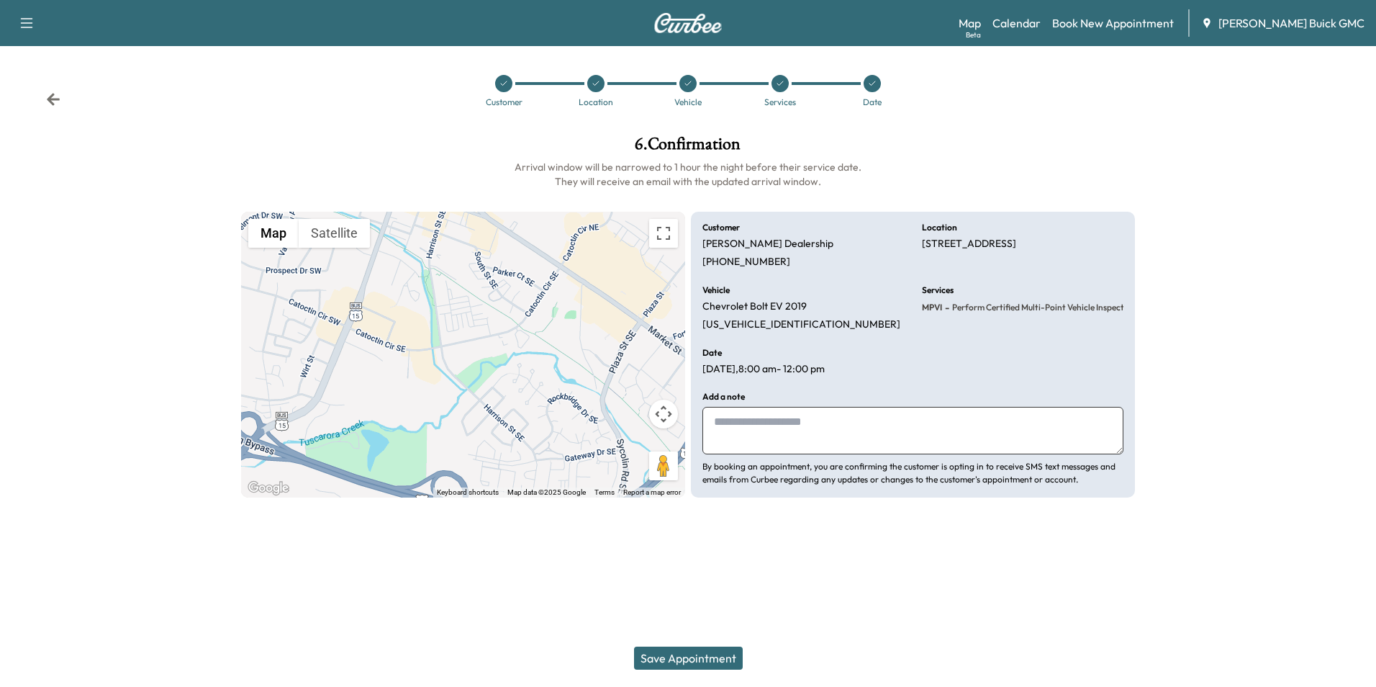
click at [847, 435] on textarea at bounding box center [913, 431] width 421 height 48
click at [818, 426] on textarea at bounding box center [913, 431] width 421 height 48
type textarea "**********"
click at [699, 656] on button "Save Appointment" at bounding box center [688, 657] width 109 height 23
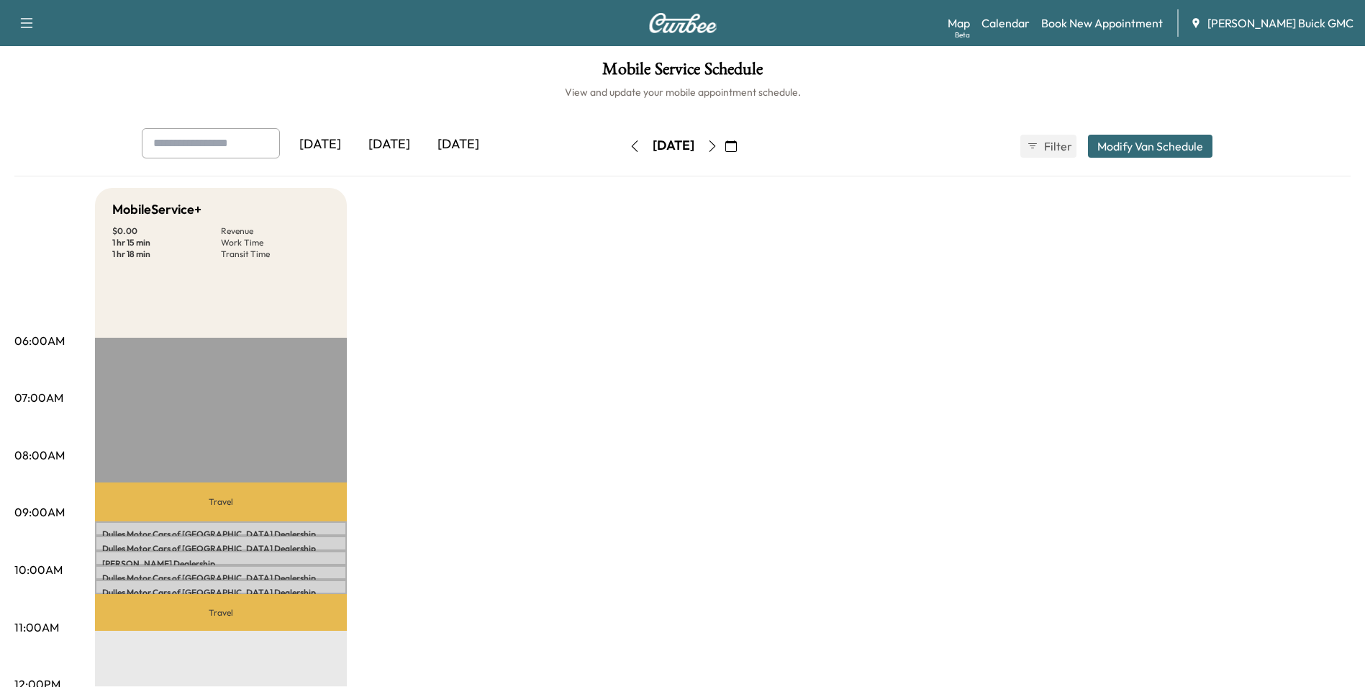
click at [1132, 20] on link "Book New Appointment" at bounding box center [1103, 22] width 122 height 17
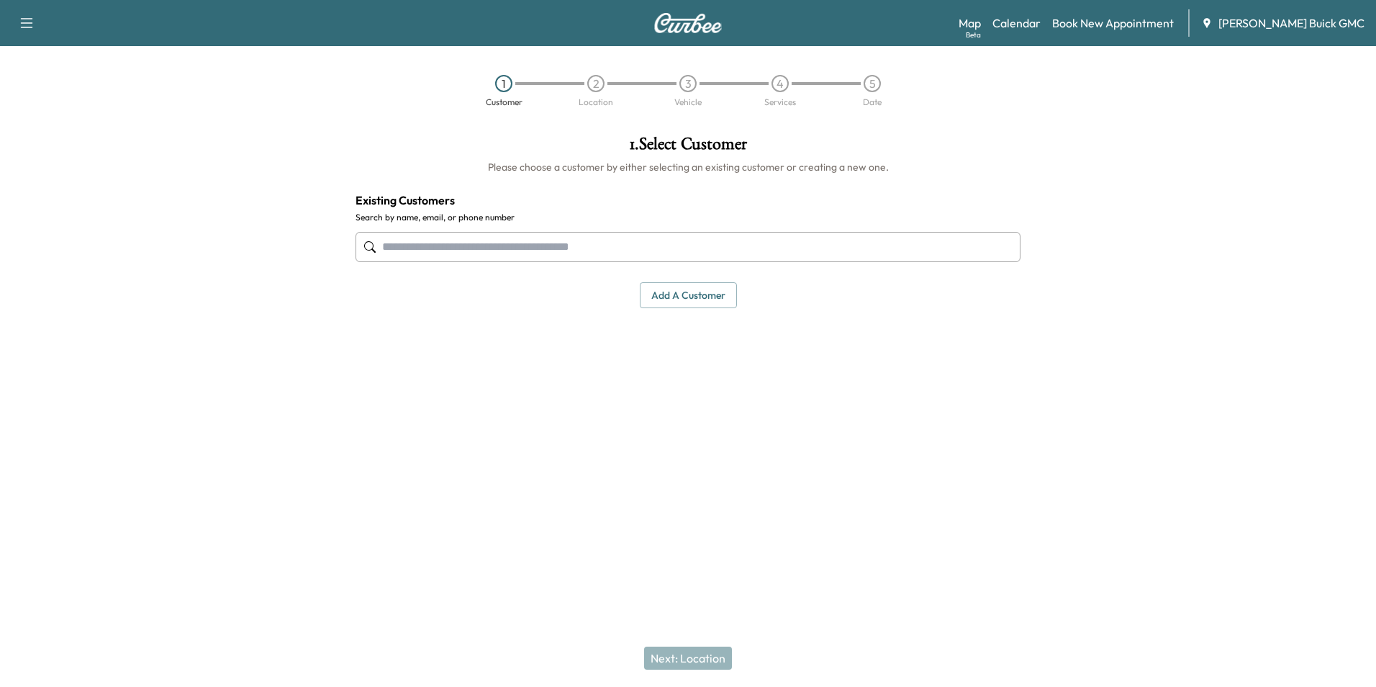
click at [565, 241] on input "text" at bounding box center [688, 247] width 665 height 30
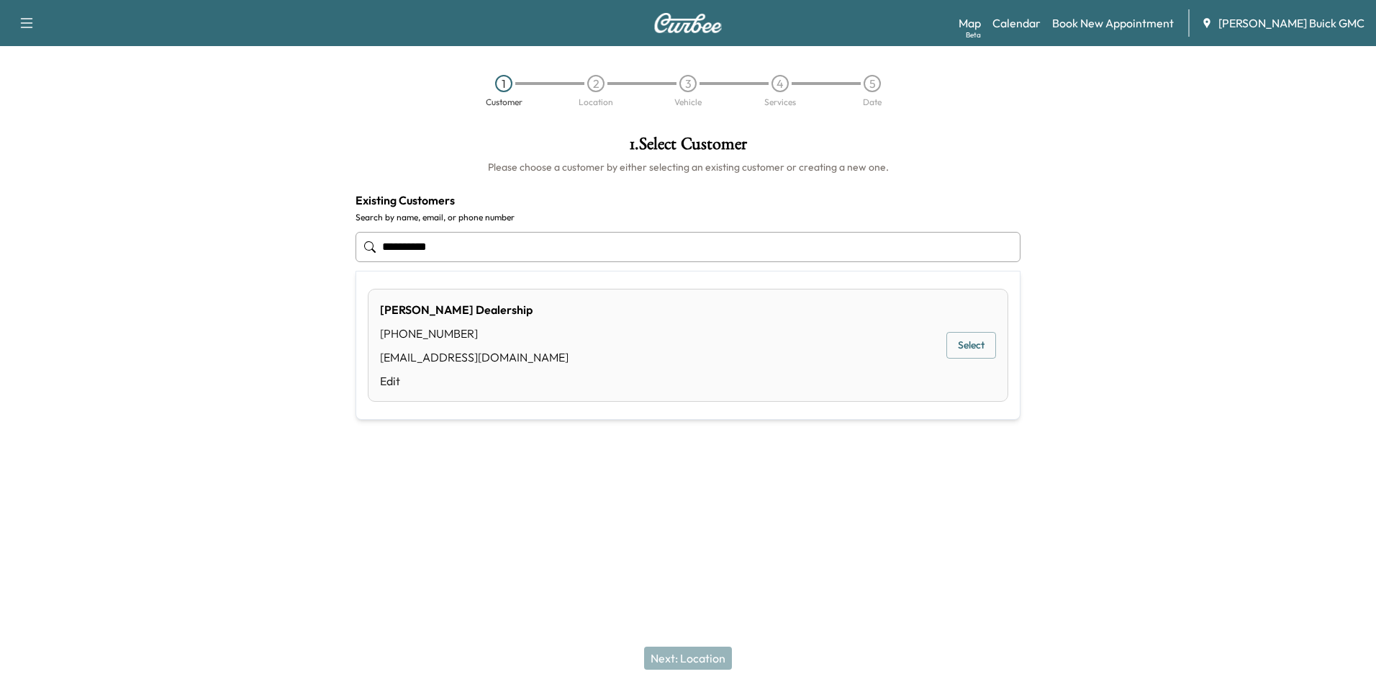
click at [970, 345] on button "Select" at bounding box center [972, 345] width 50 height 27
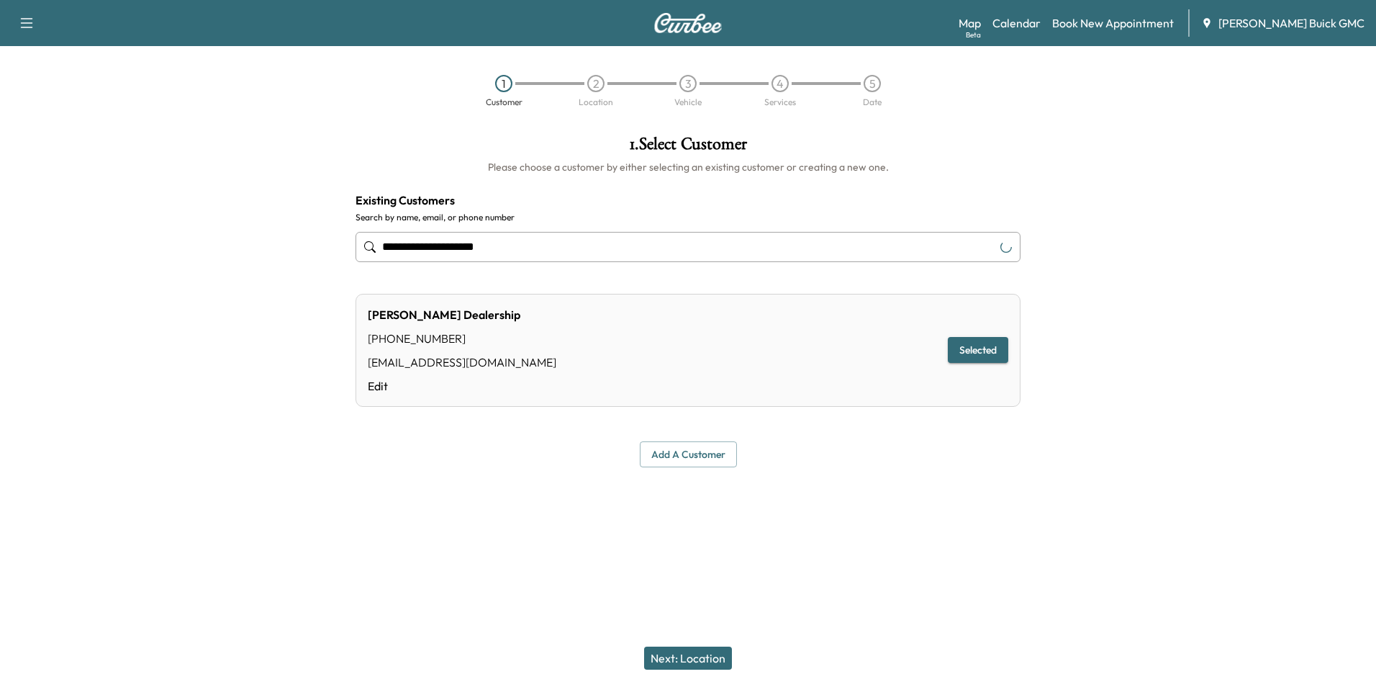
type input "**********"
click at [695, 656] on button "Next: Location" at bounding box center [688, 657] width 88 height 23
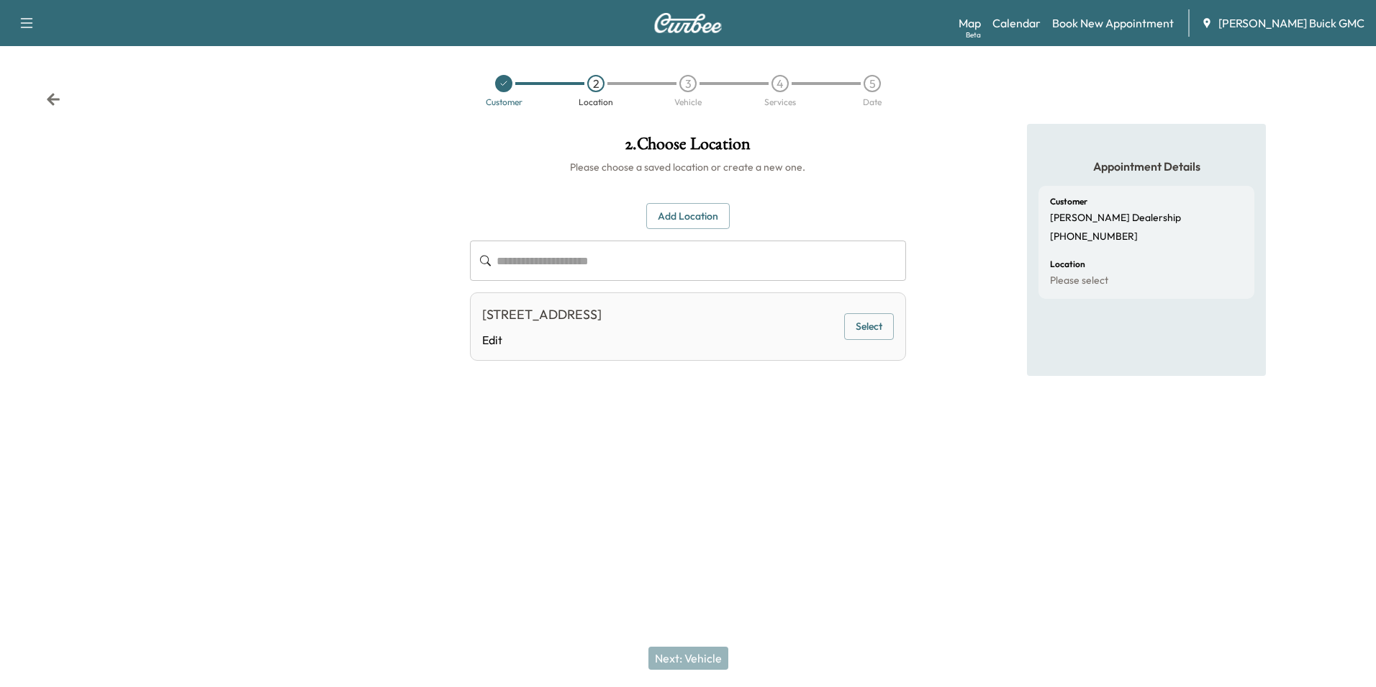
click at [859, 322] on button "Select" at bounding box center [869, 326] width 50 height 27
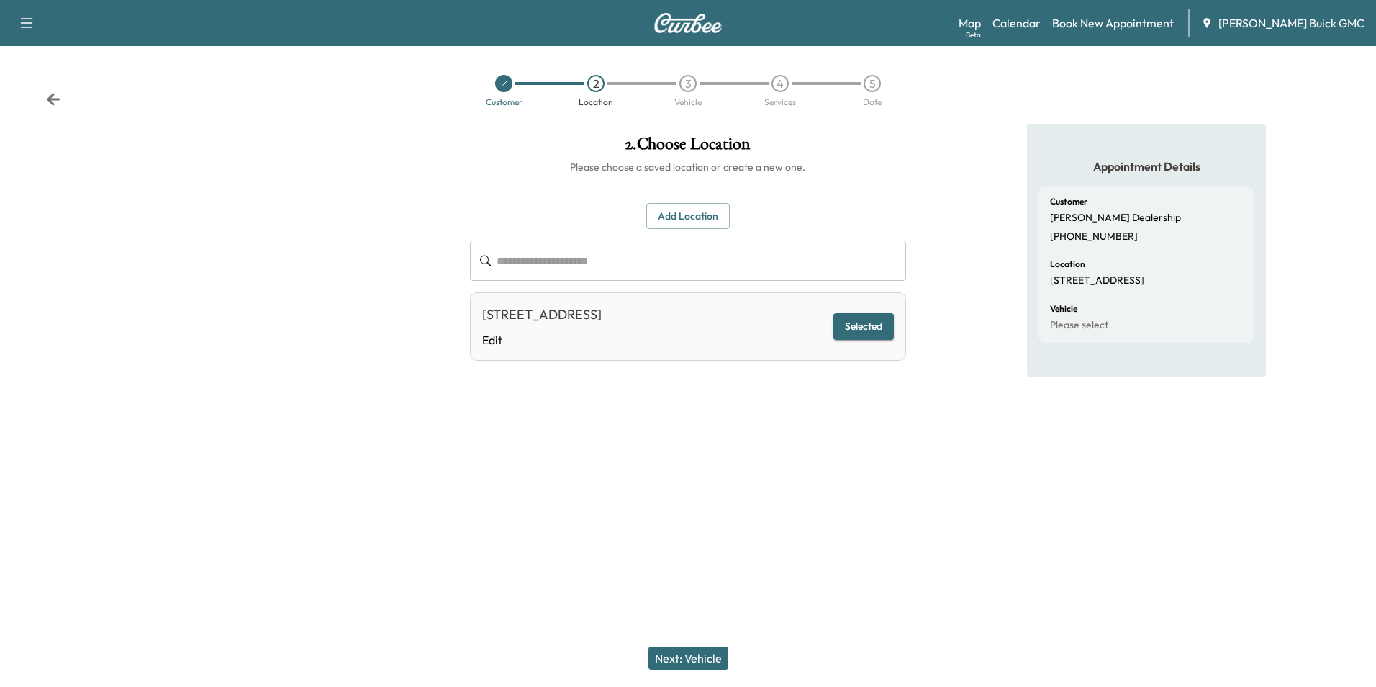
click at [703, 654] on button "Next: Vehicle" at bounding box center [689, 657] width 80 height 23
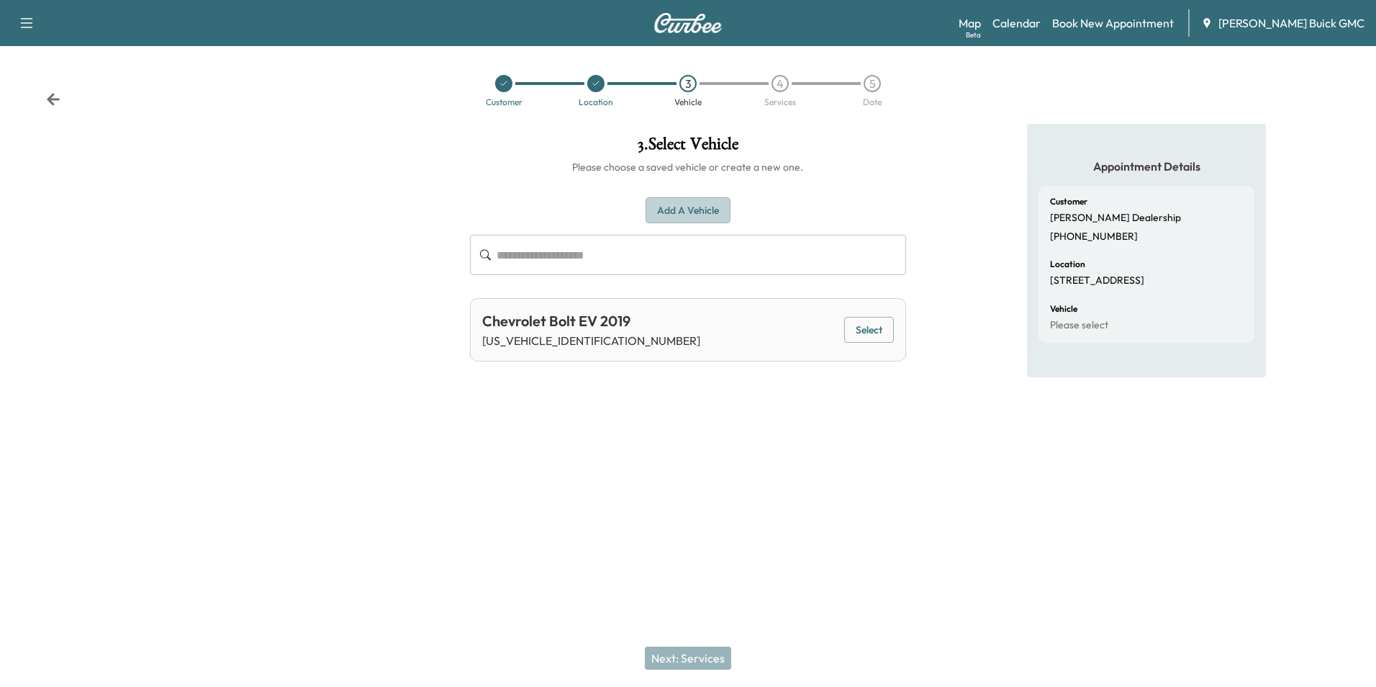
click at [701, 208] on button "Add a Vehicle" at bounding box center [688, 210] width 85 height 27
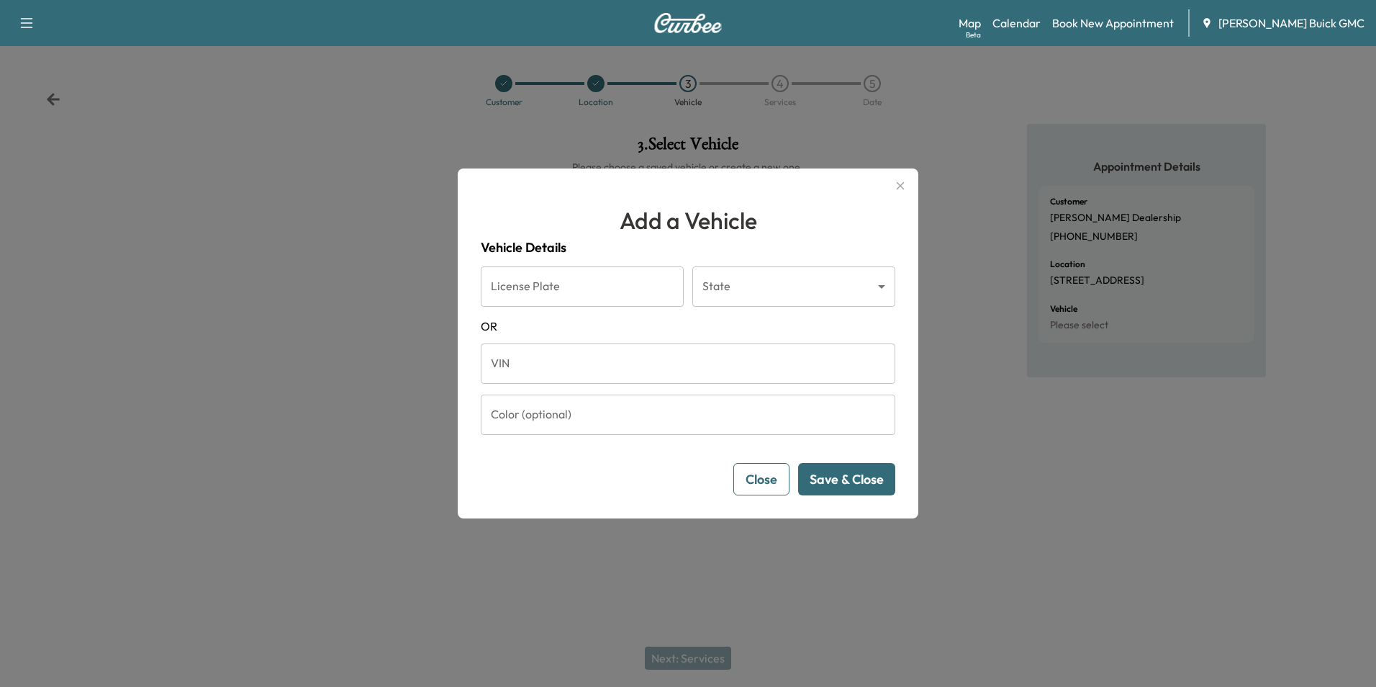
click at [557, 371] on input "VIN" at bounding box center [688, 363] width 415 height 40
type input "**********"
click at [842, 477] on button "Save & Close" at bounding box center [846, 479] width 97 height 32
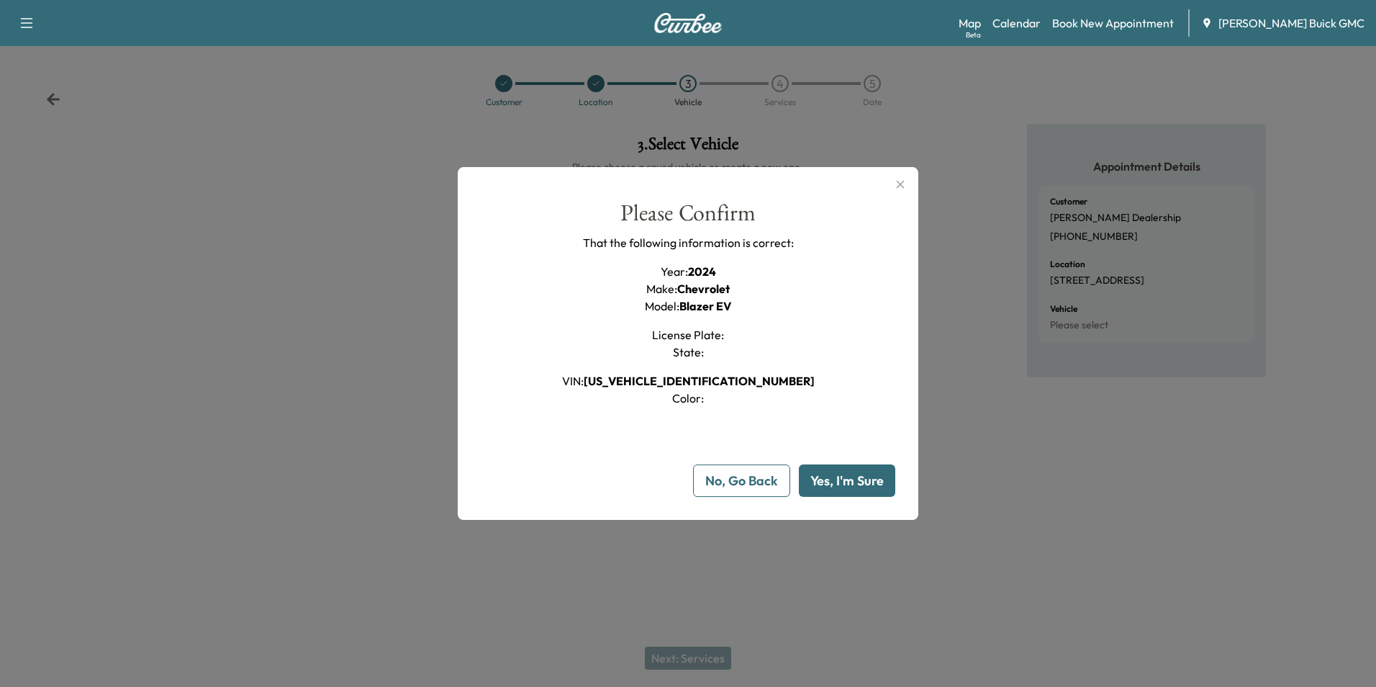
click at [847, 477] on button "Yes, I'm Sure" at bounding box center [847, 480] width 96 height 32
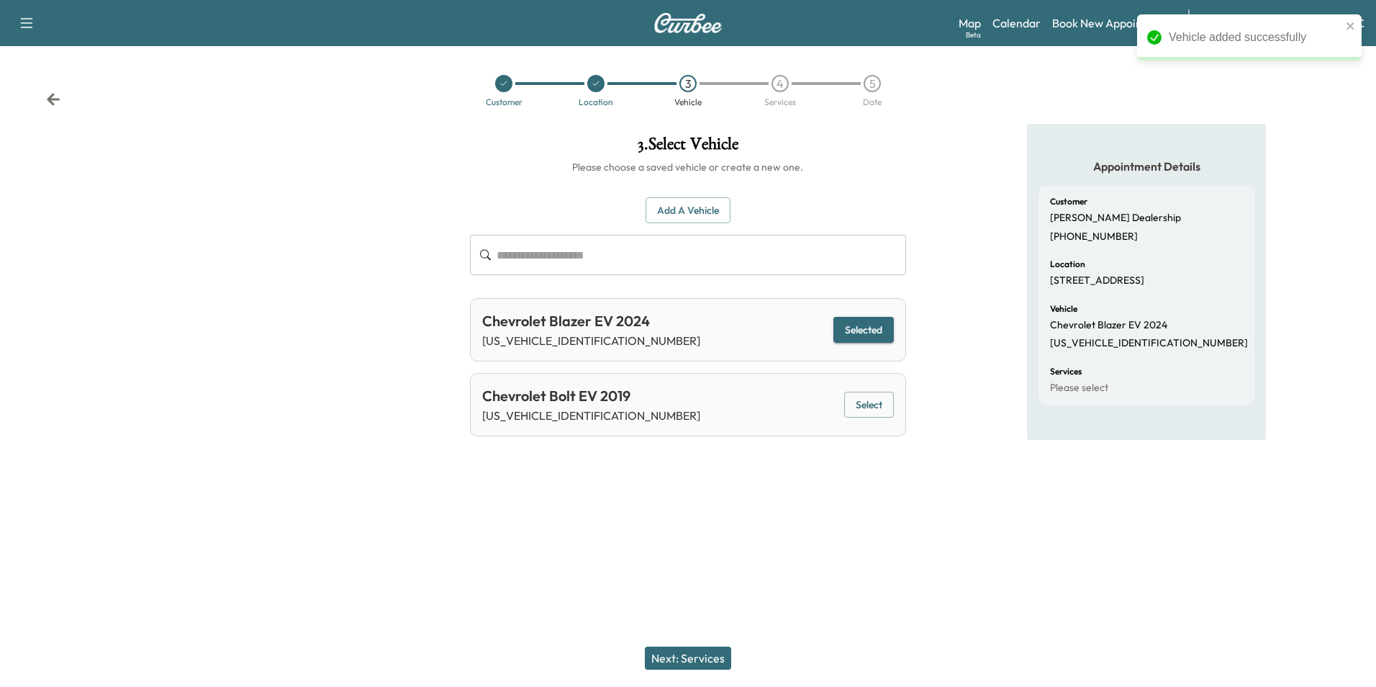
click at [705, 656] on button "Next: Services" at bounding box center [688, 657] width 86 height 23
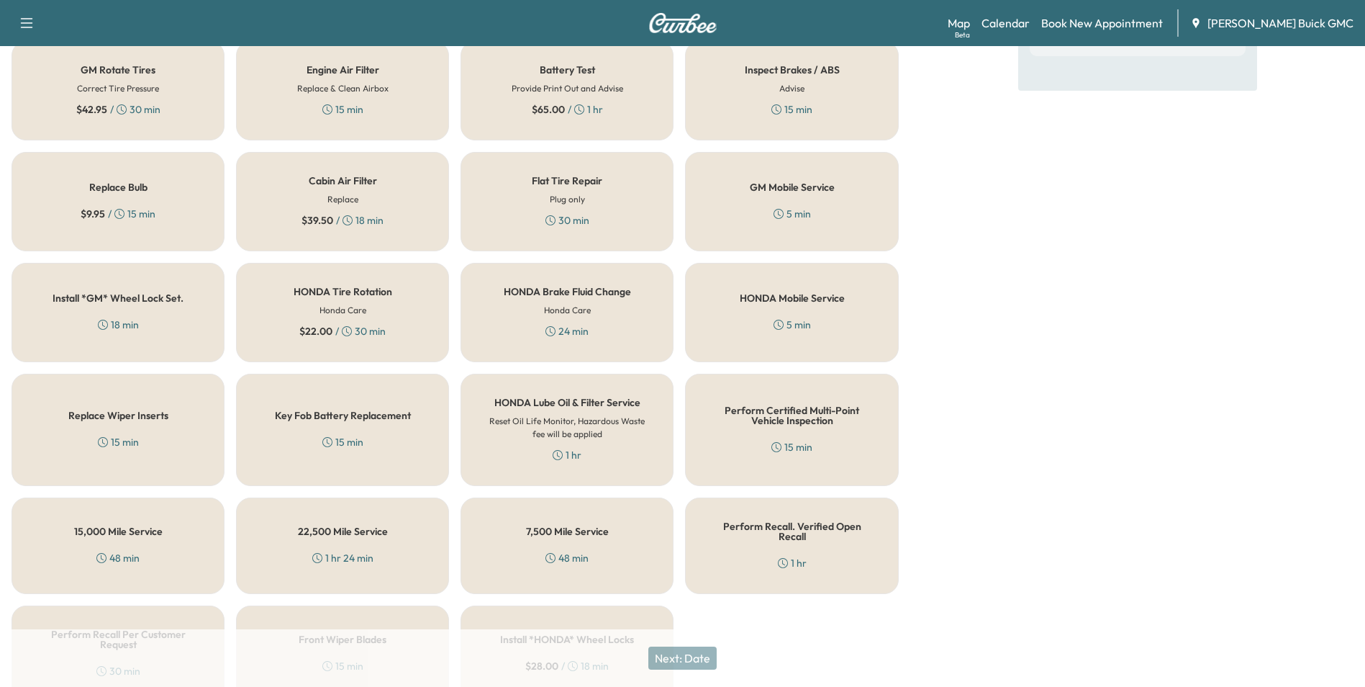
scroll to position [412, 0]
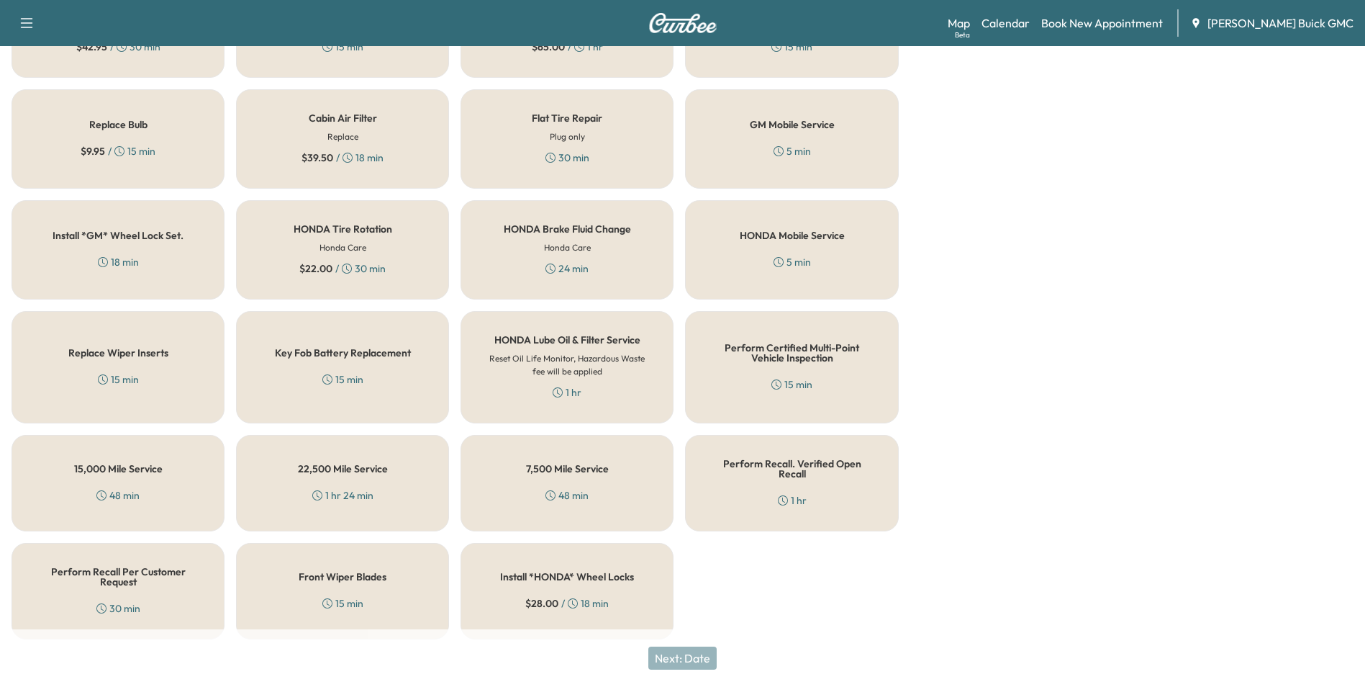
click at [776, 360] on h5 "Perform Certified Multi-Point Vehicle Inspection" at bounding box center [792, 353] width 166 height 20
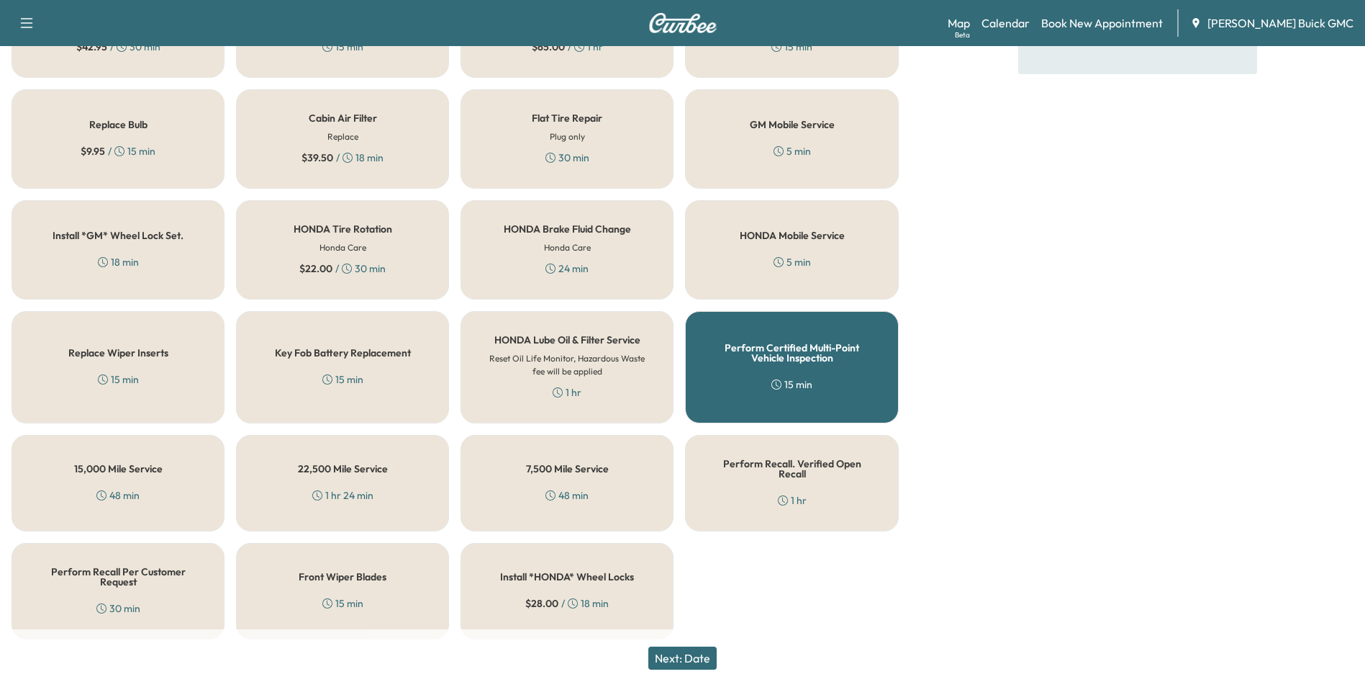
click at [703, 655] on button "Next: Date" at bounding box center [683, 657] width 68 height 23
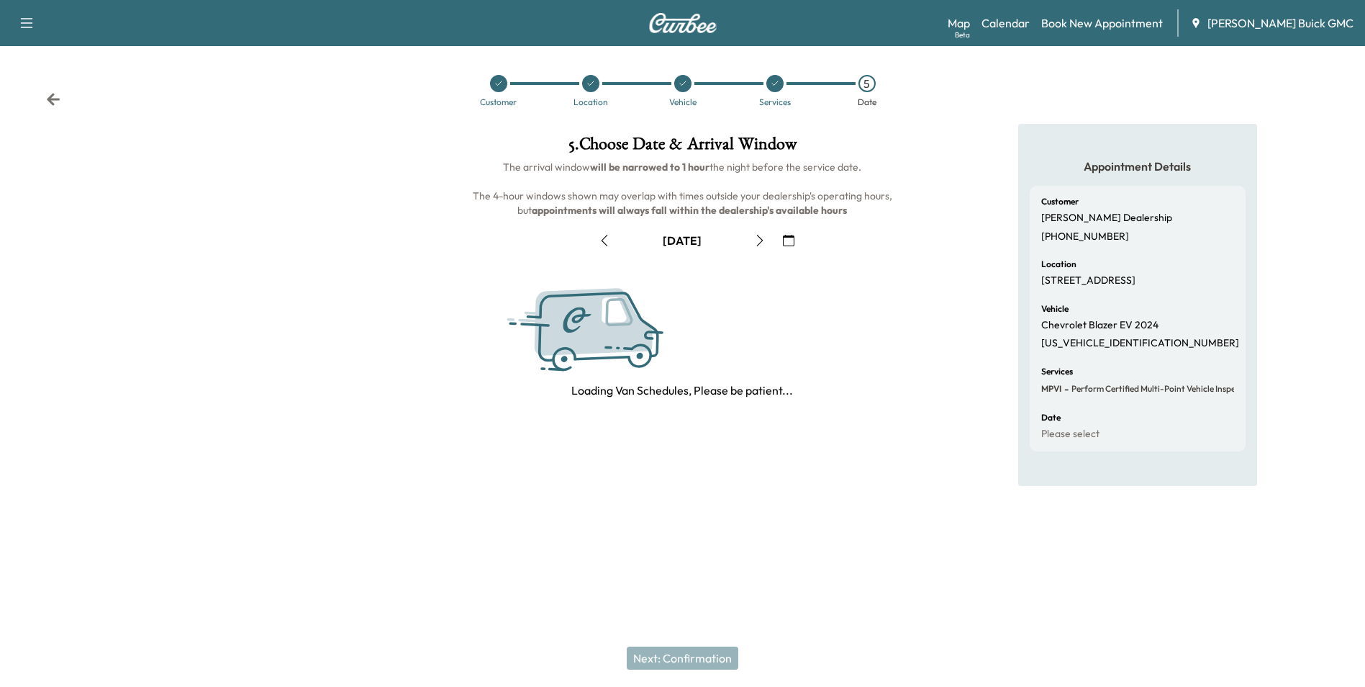
scroll to position [0, 0]
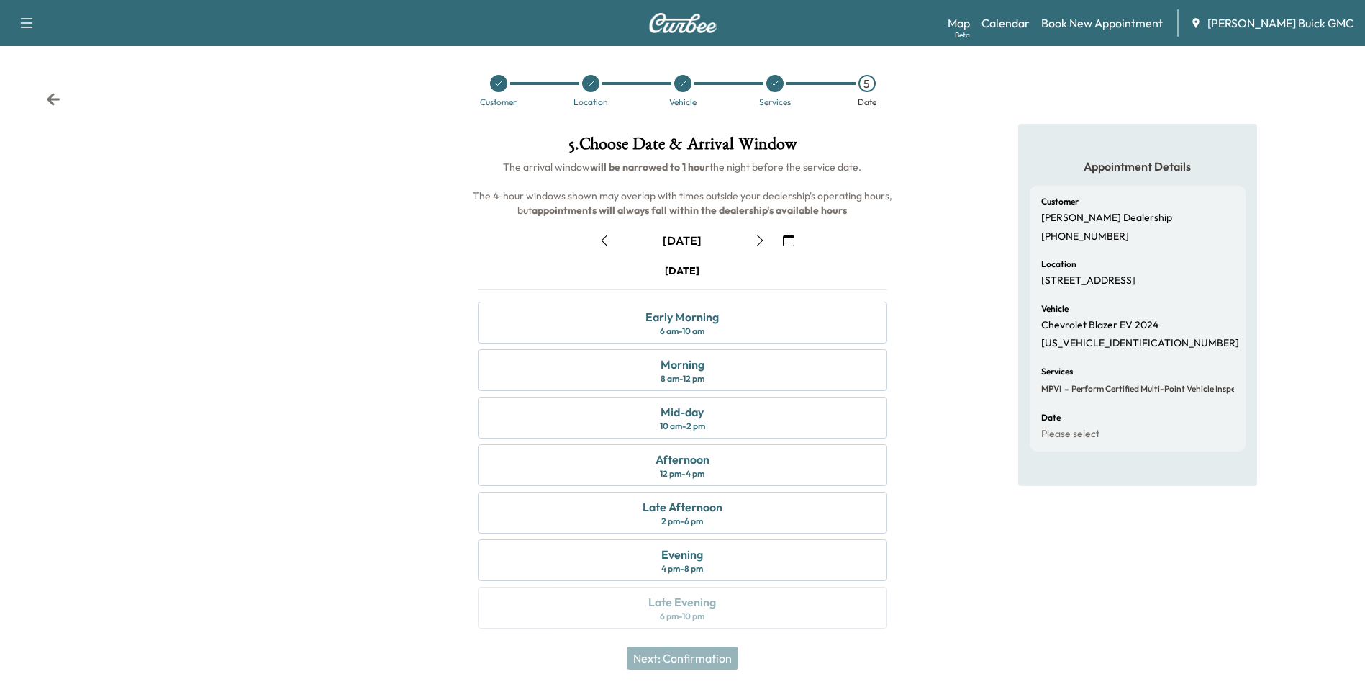
click at [790, 240] on icon "button" at bounding box center [789, 241] width 12 height 12
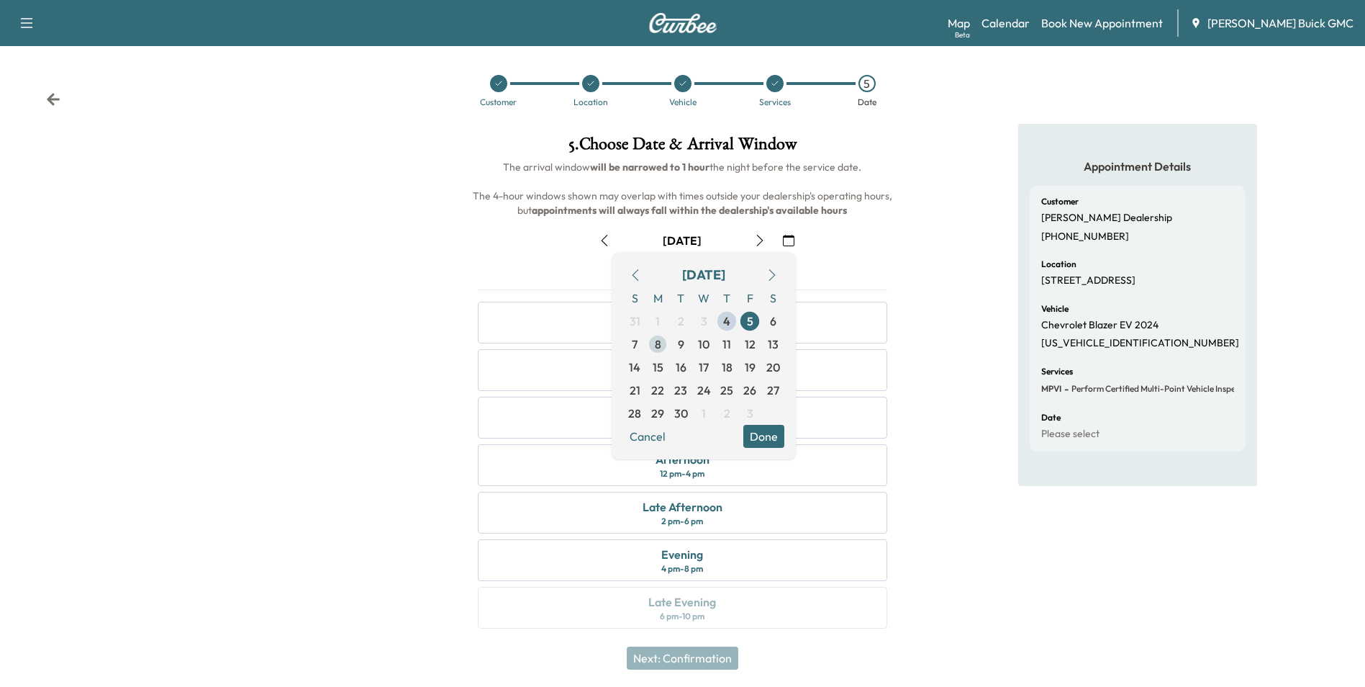
click at [659, 343] on span "8" at bounding box center [658, 343] width 6 height 17
click at [771, 433] on button "Done" at bounding box center [764, 436] width 41 height 23
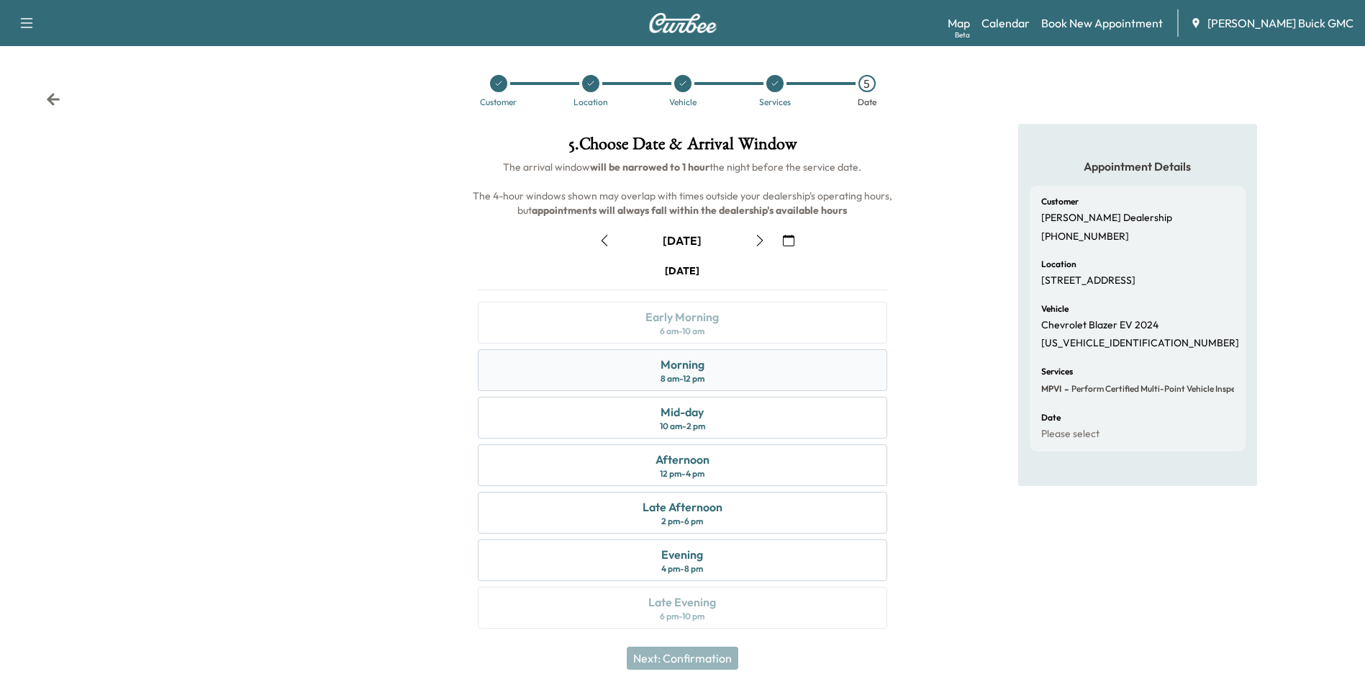
click at [790, 365] on div "Morning 8 am - 12 pm" at bounding box center [682, 370] width 409 height 42
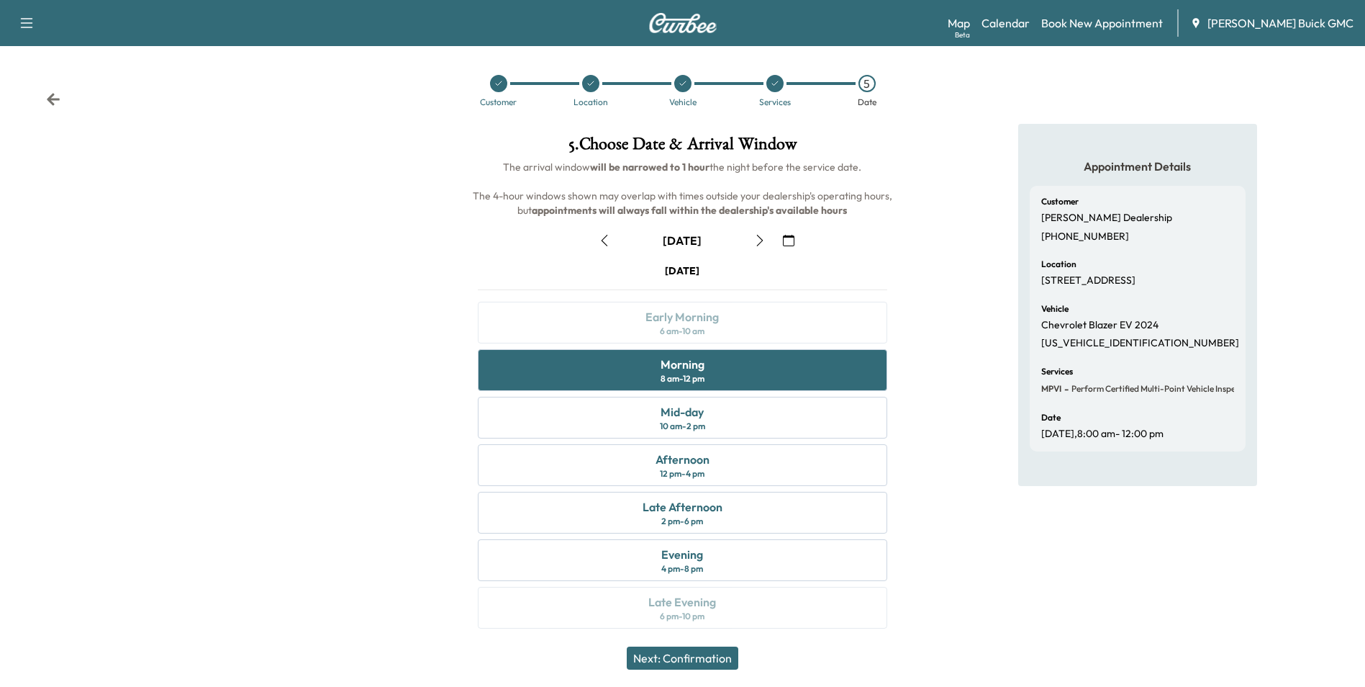
click at [718, 654] on button "Next: Confirmation" at bounding box center [683, 657] width 112 height 23
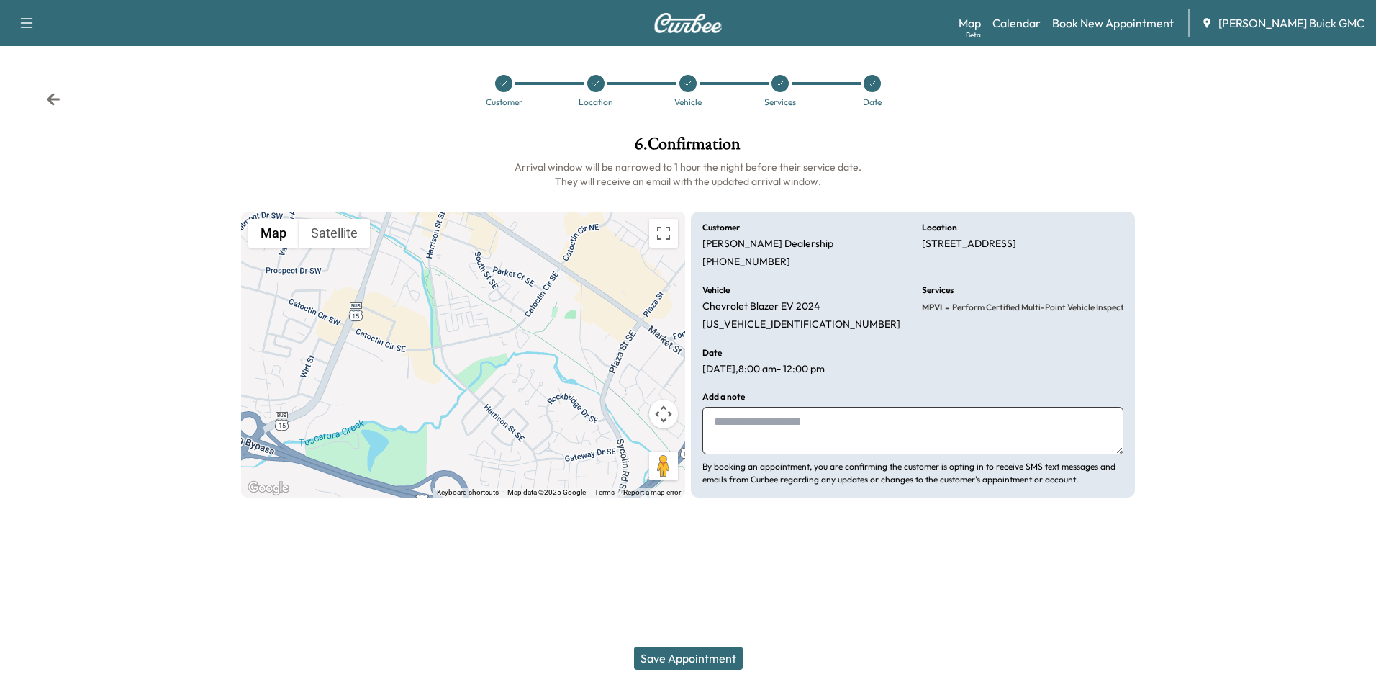
click at [814, 423] on textarea at bounding box center [913, 431] width 421 height 48
type textarea "**********"
click at [708, 655] on button "Save Appointment" at bounding box center [688, 657] width 109 height 23
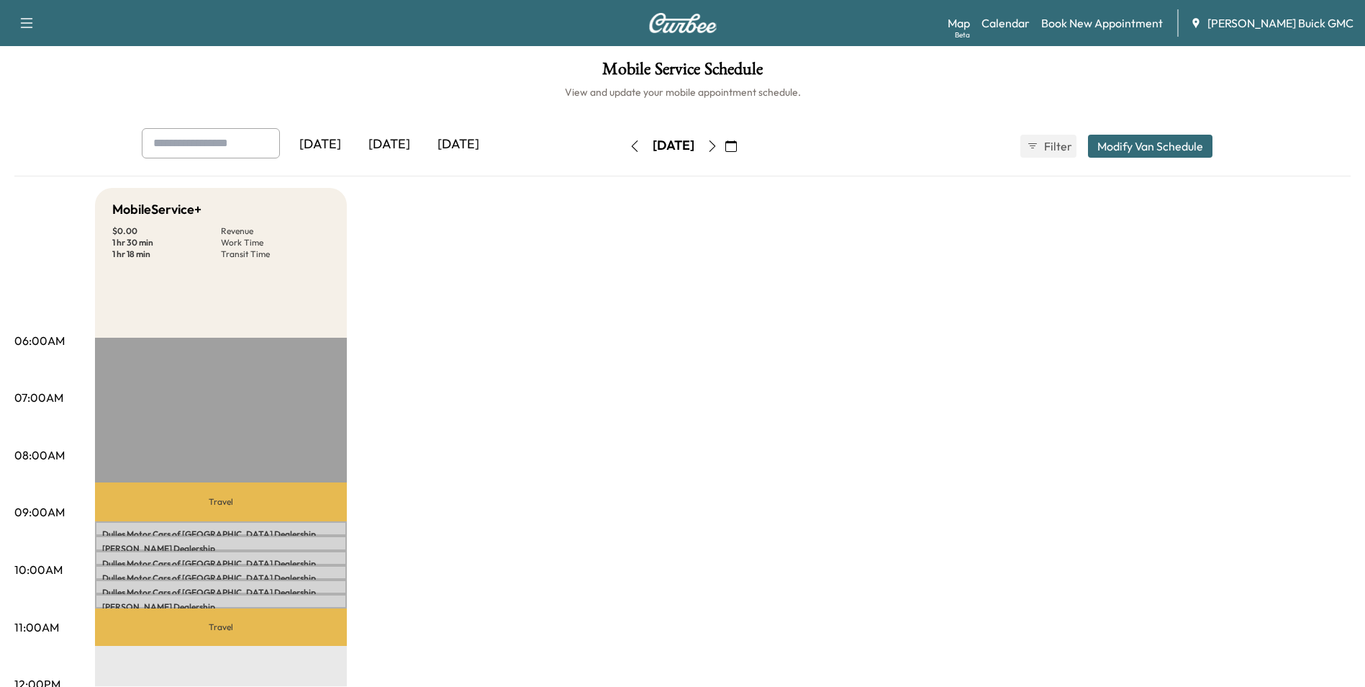
click at [1108, 22] on link "Book New Appointment" at bounding box center [1103, 22] width 122 height 17
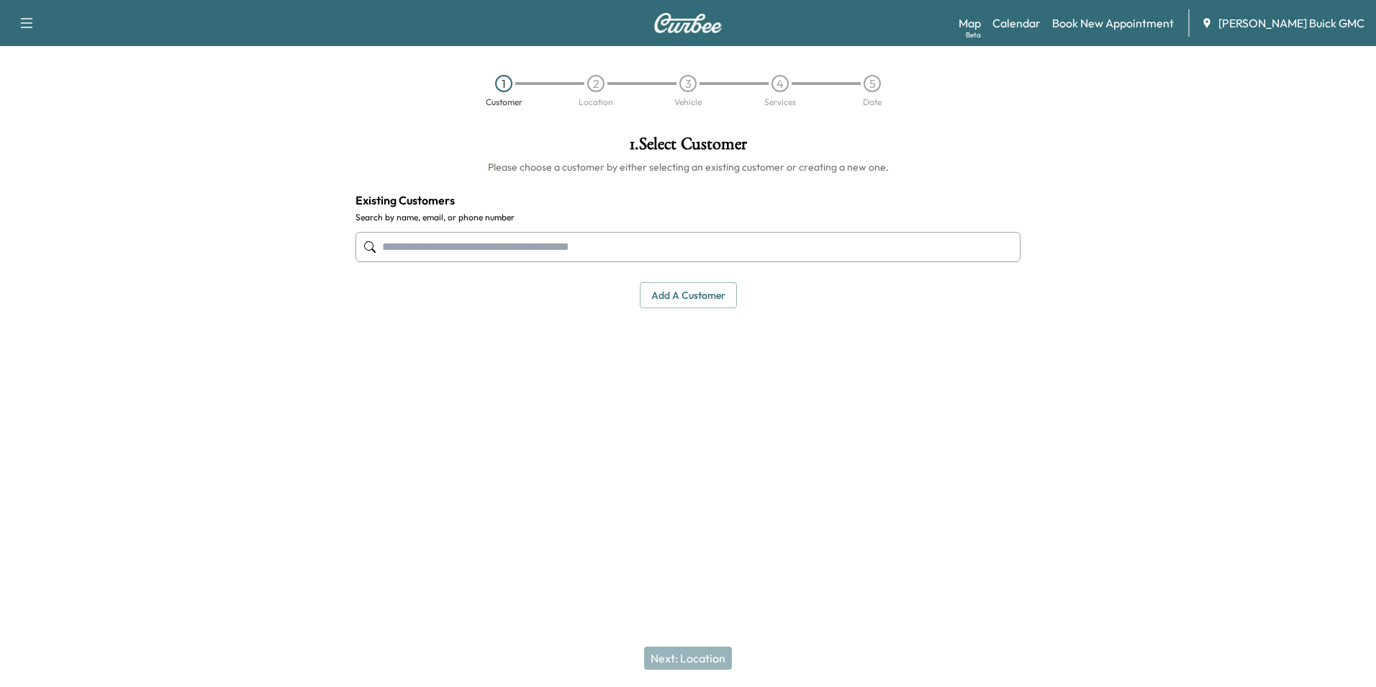
click at [478, 247] on input "text" at bounding box center [688, 247] width 665 height 30
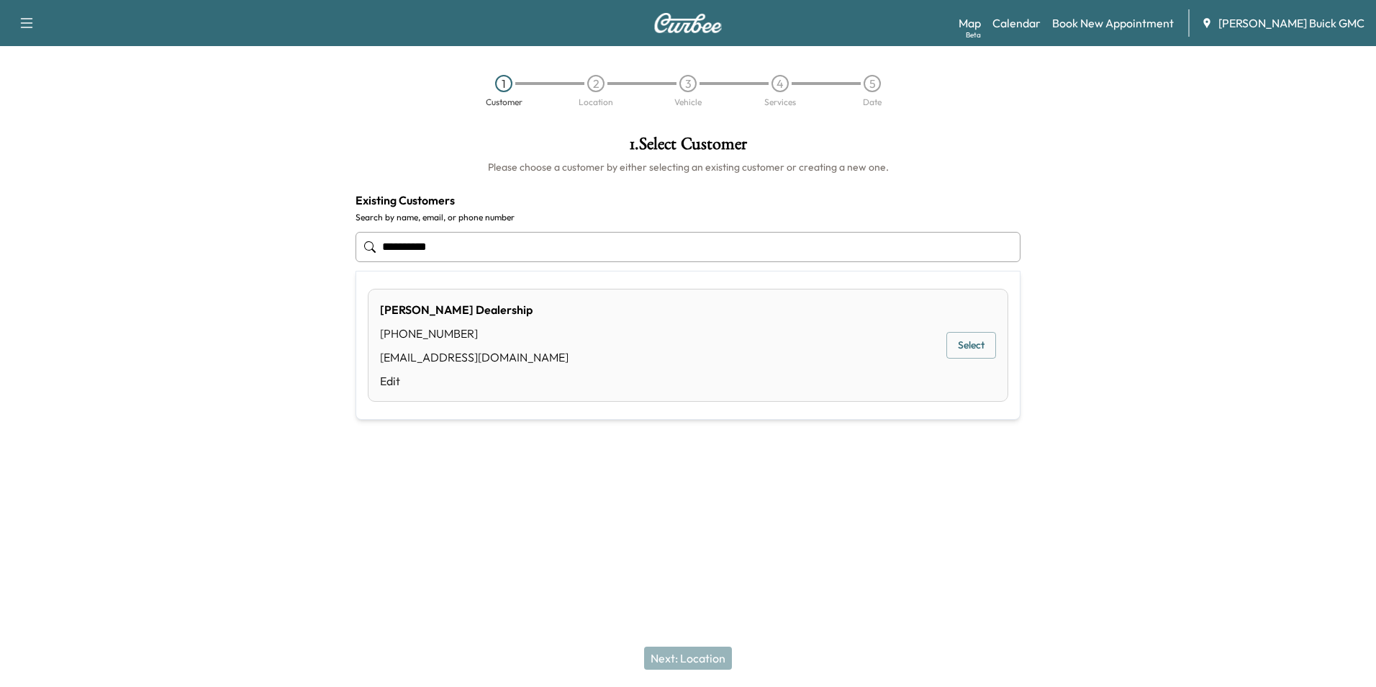
click at [963, 340] on button "Select" at bounding box center [972, 345] width 50 height 27
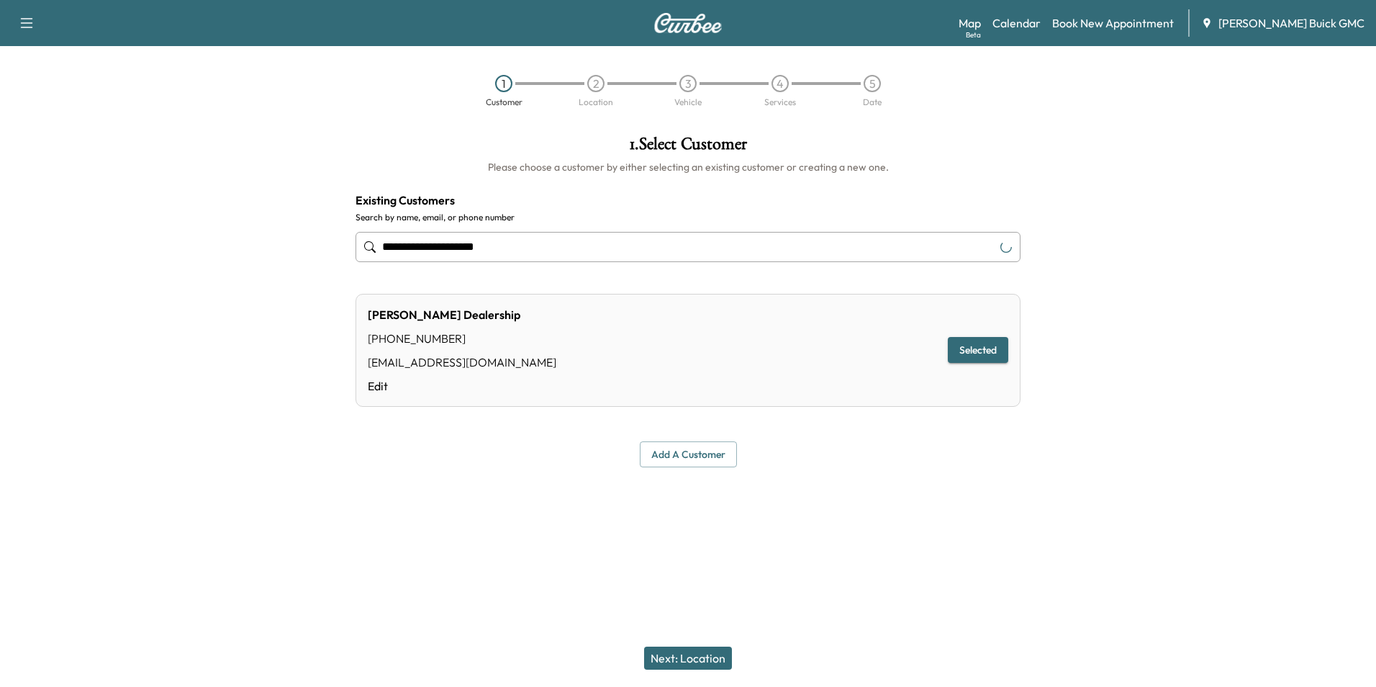
type input "**********"
click at [695, 652] on button "Next: Location" at bounding box center [688, 657] width 88 height 23
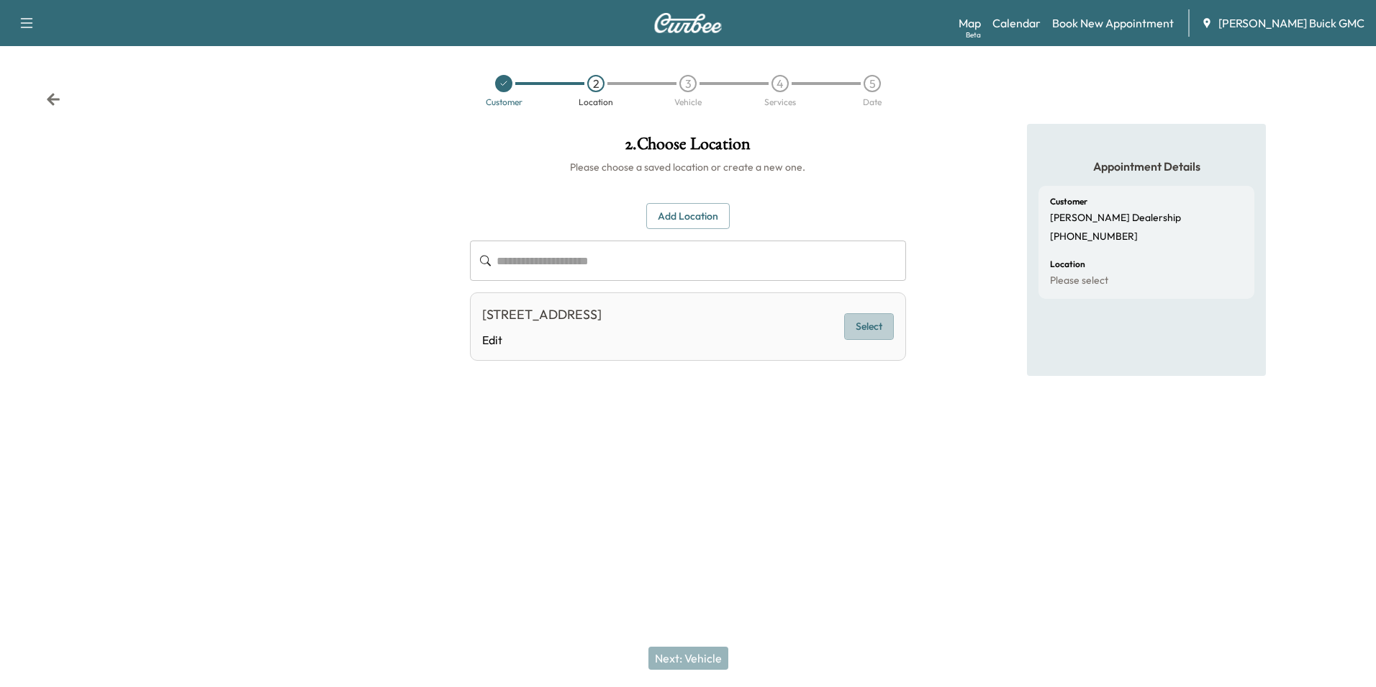
click at [882, 322] on button "Select" at bounding box center [869, 326] width 50 height 27
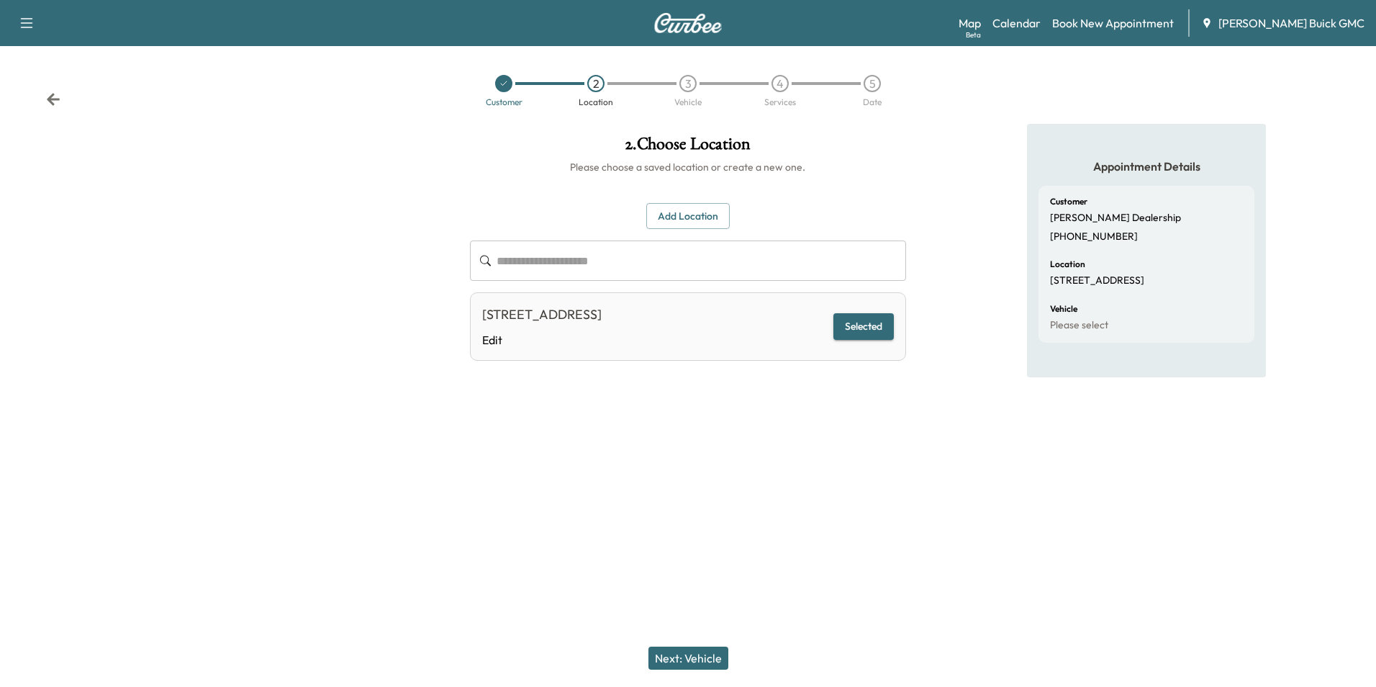
click at [707, 654] on button "Next: Vehicle" at bounding box center [689, 657] width 80 height 23
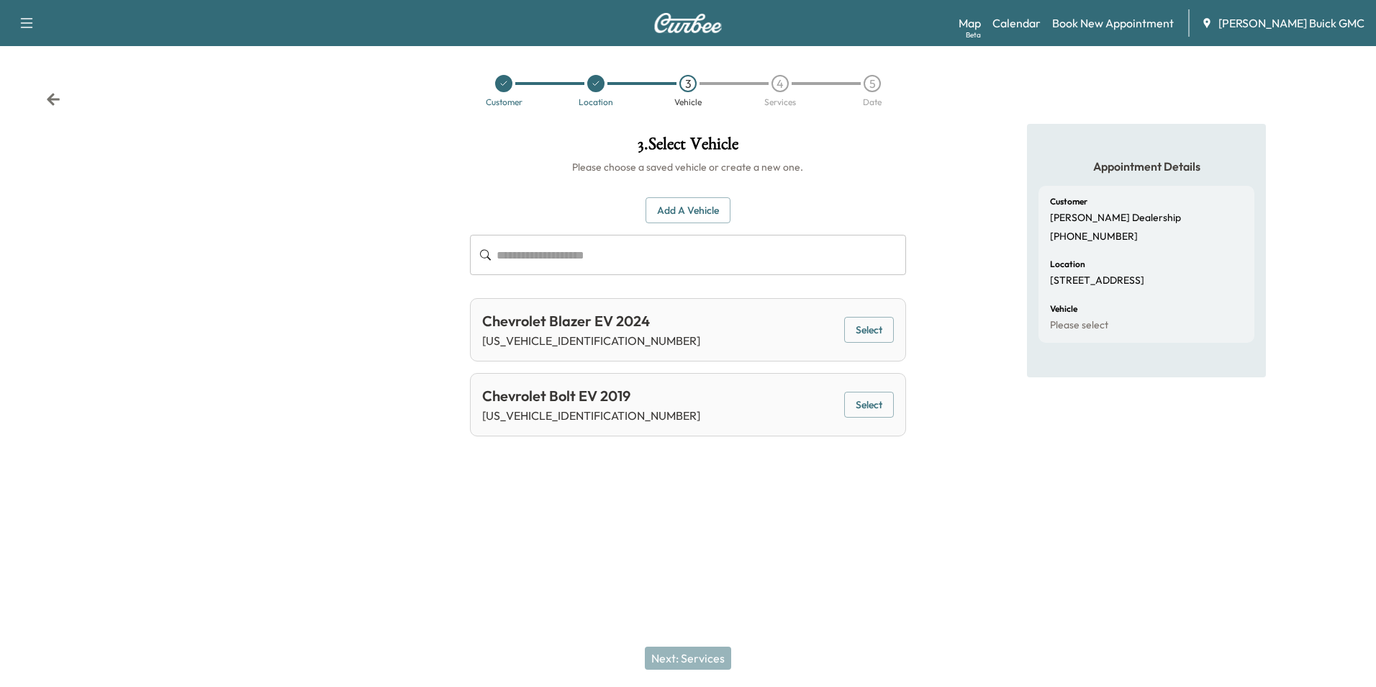
click at [683, 207] on button "Add a Vehicle" at bounding box center [688, 210] width 85 height 27
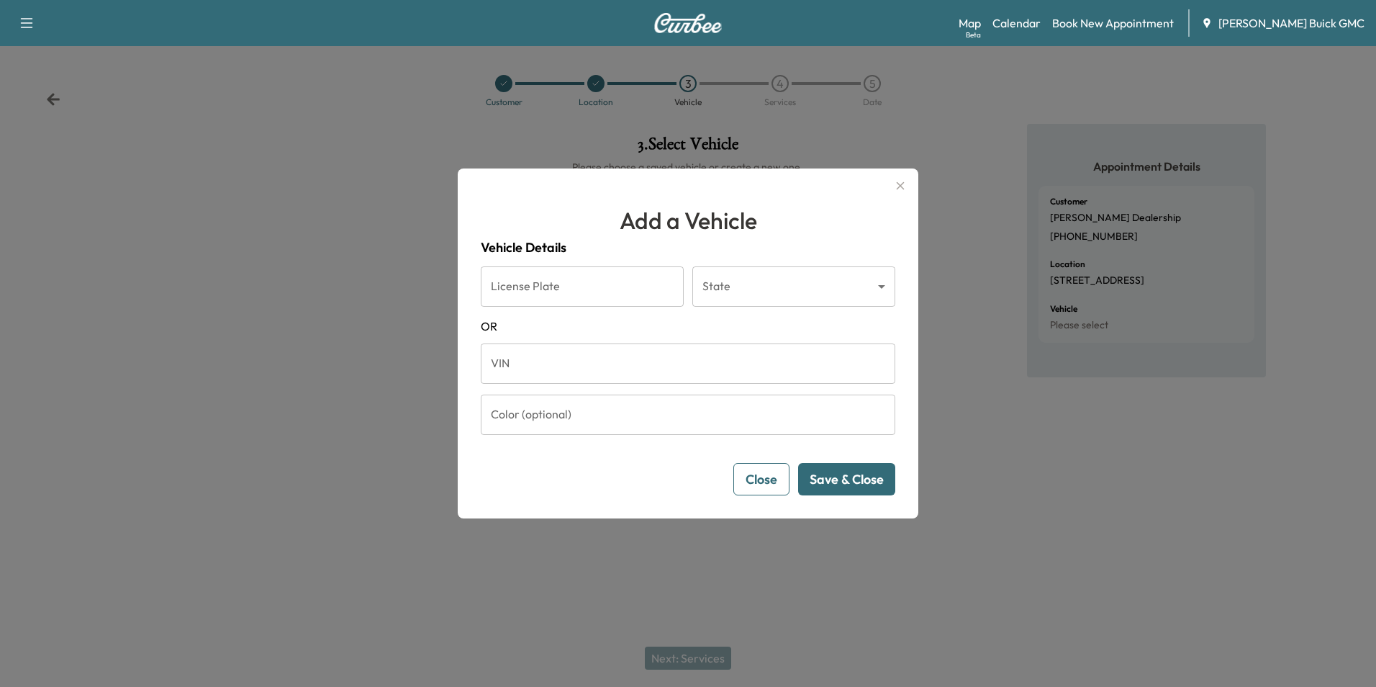
click at [563, 361] on input "VIN" at bounding box center [688, 363] width 415 height 40
type input "*"
type input "**********"
click at [849, 472] on button "Save & Close" at bounding box center [846, 479] width 97 height 32
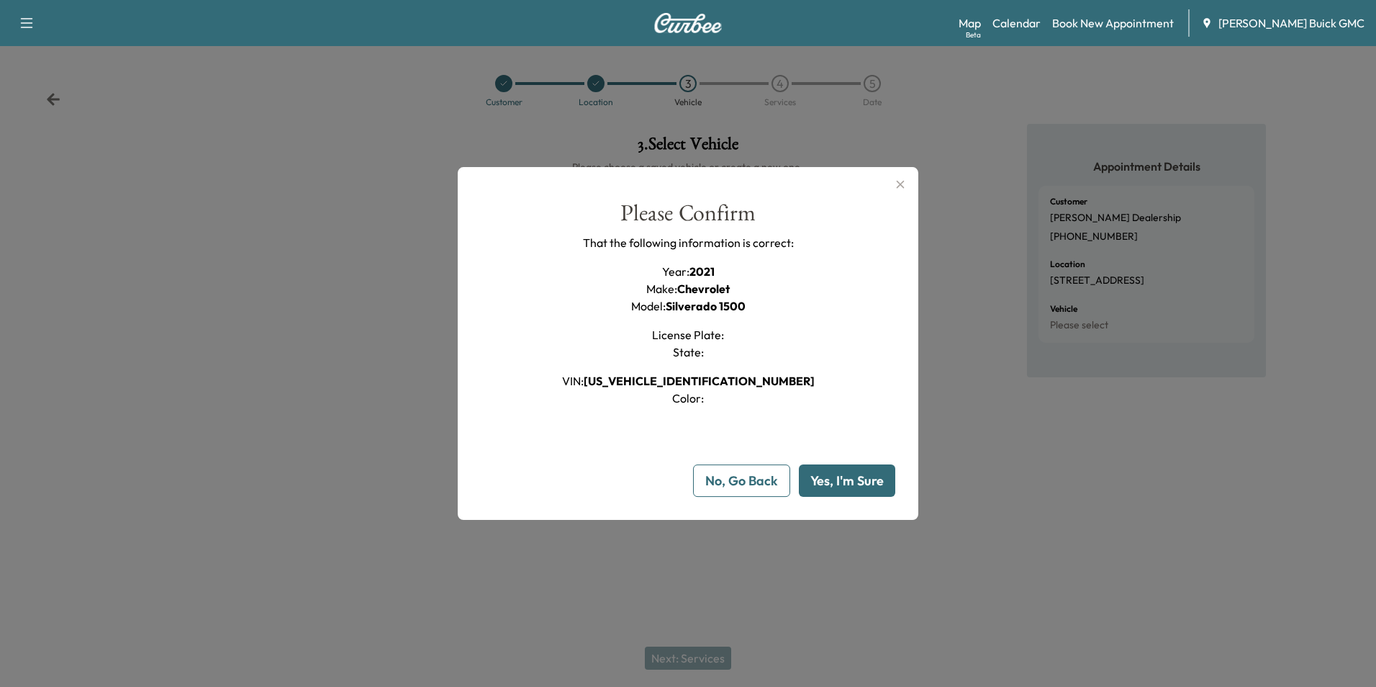
click at [847, 482] on button "Yes, I'm Sure" at bounding box center [847, 480] width 96 height 32
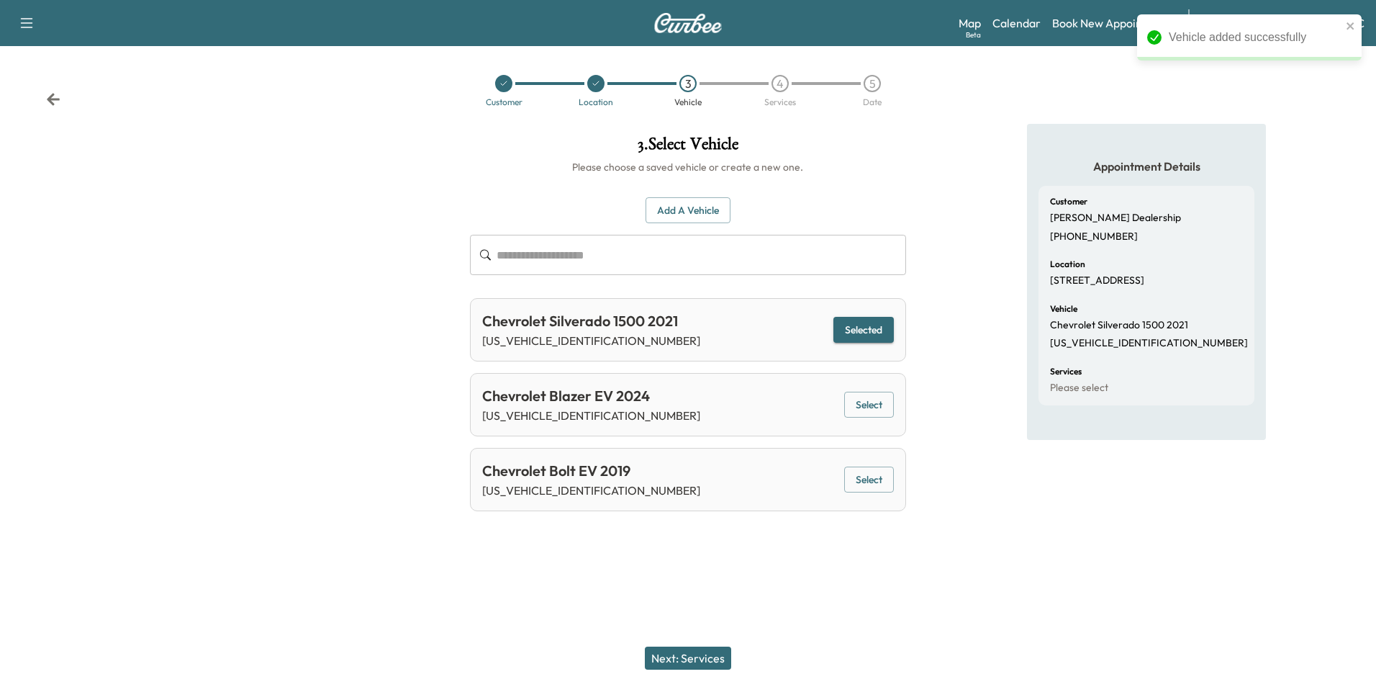
click at [699, 653] on button "Next: Services" at bounding box center [688, 657] width 86 height 23
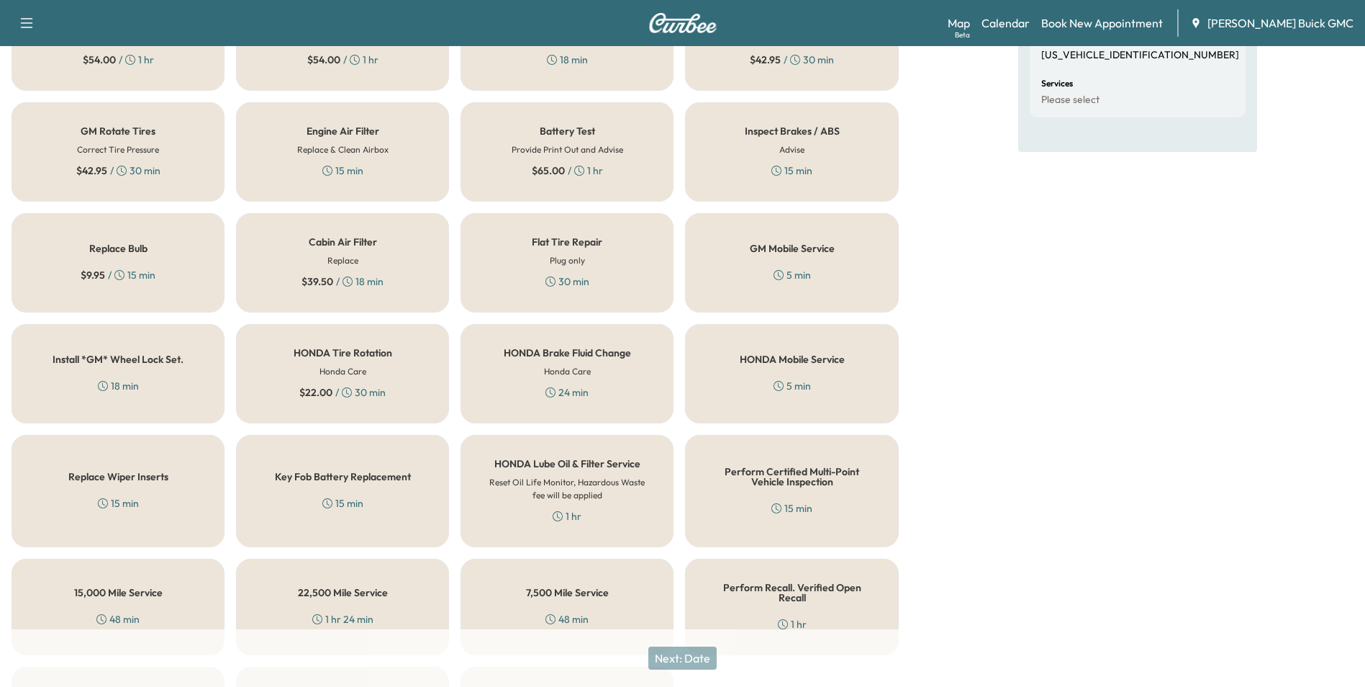
scroll to position [412, 0]
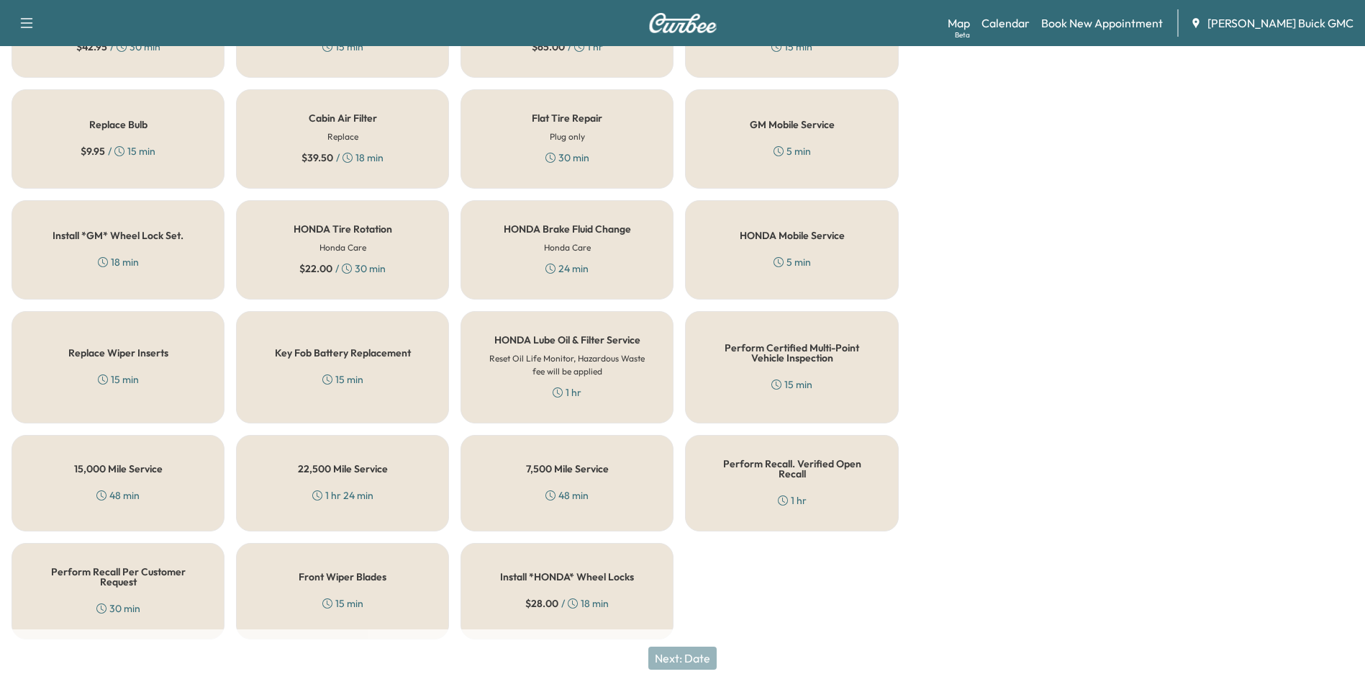
click at [780, 356] on h5 "Perform Certified Multi-Point Vehicle Inspection" at bounding box center [792, 353] width 166 height 20
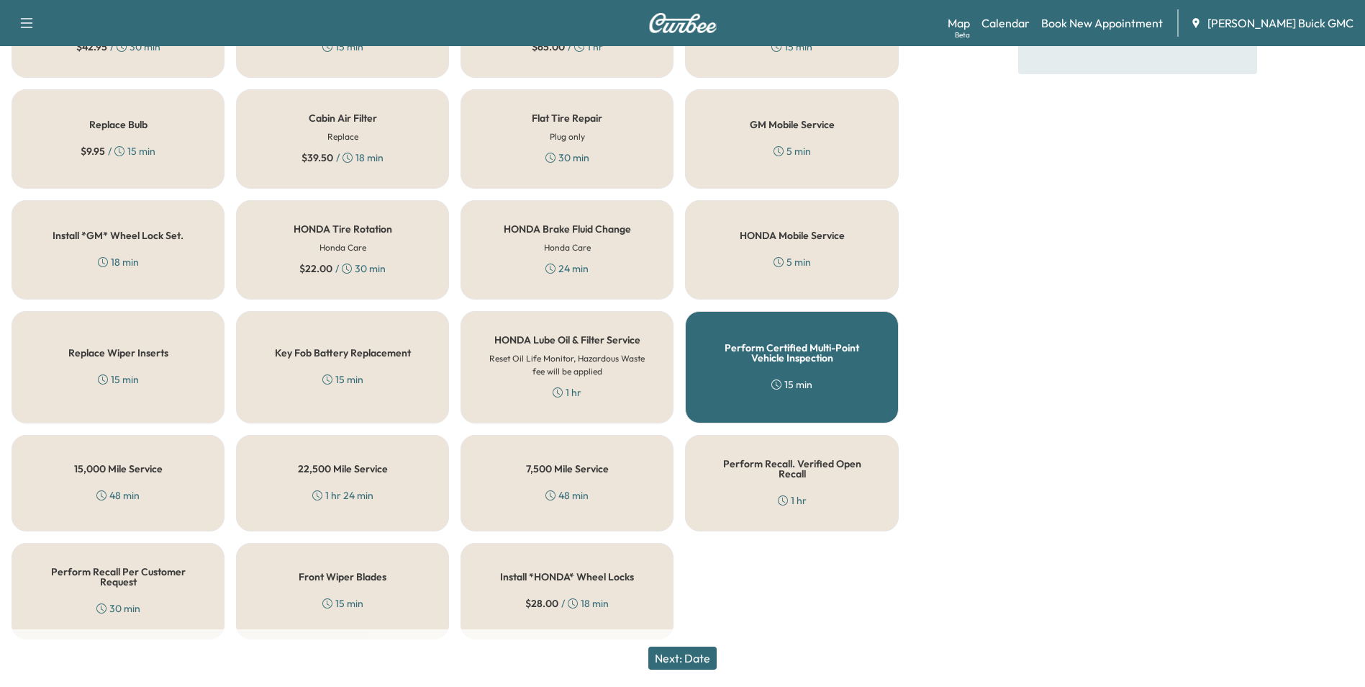
click at [698, 659] on button "Next: Date" at bounding box center [683, 657] width 68 height 23
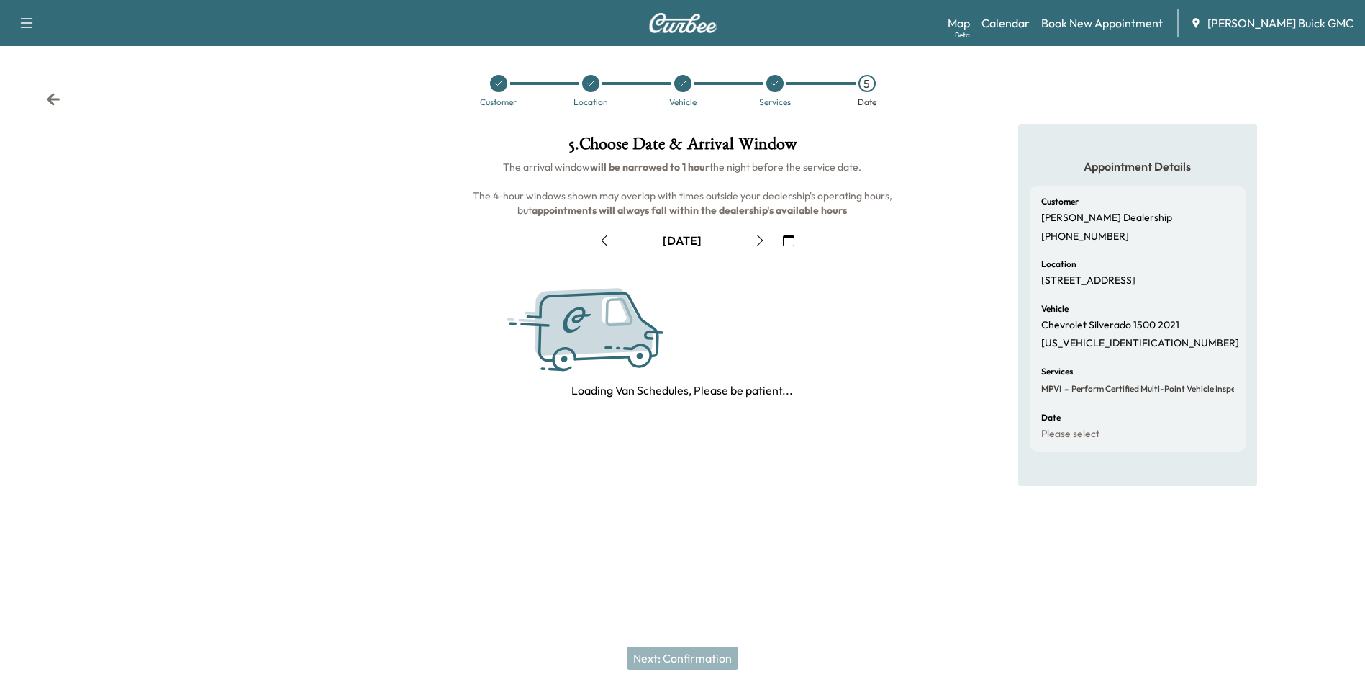
scroll to position [0, 0]
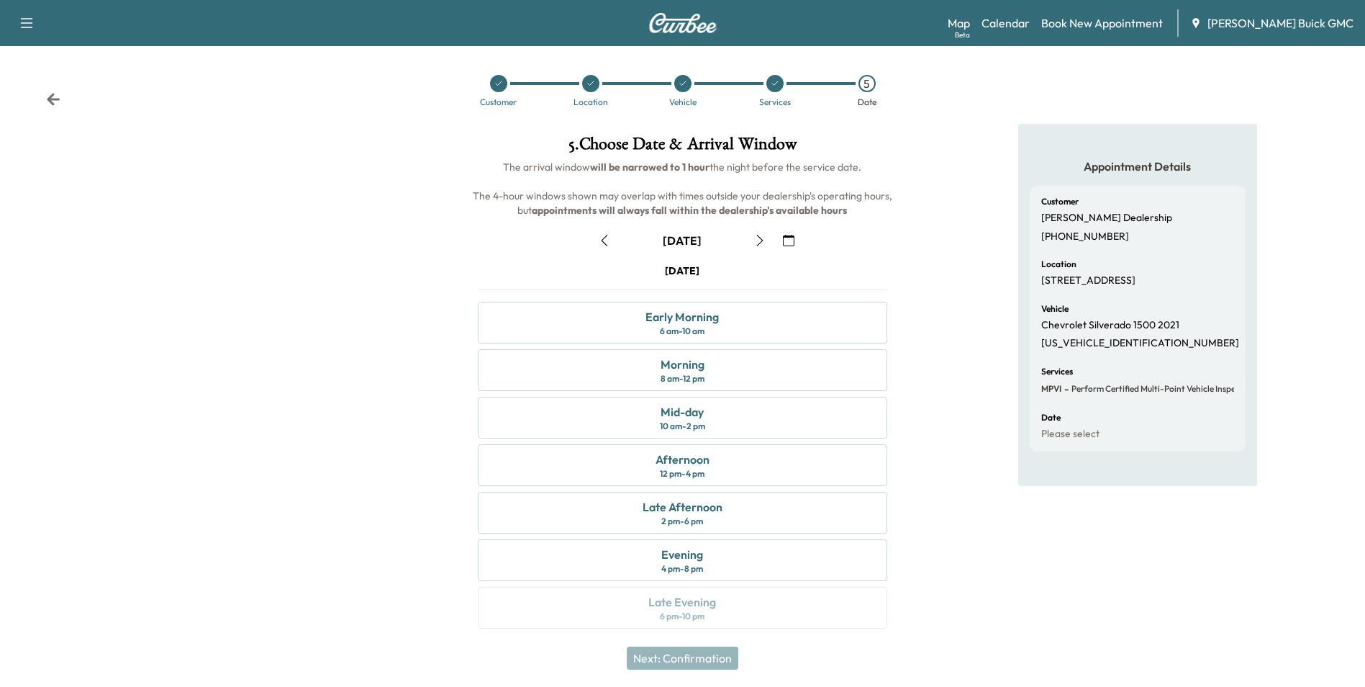
click at [787, 239] on icon "button" at bounding box center [789, 241] width 12 height 12
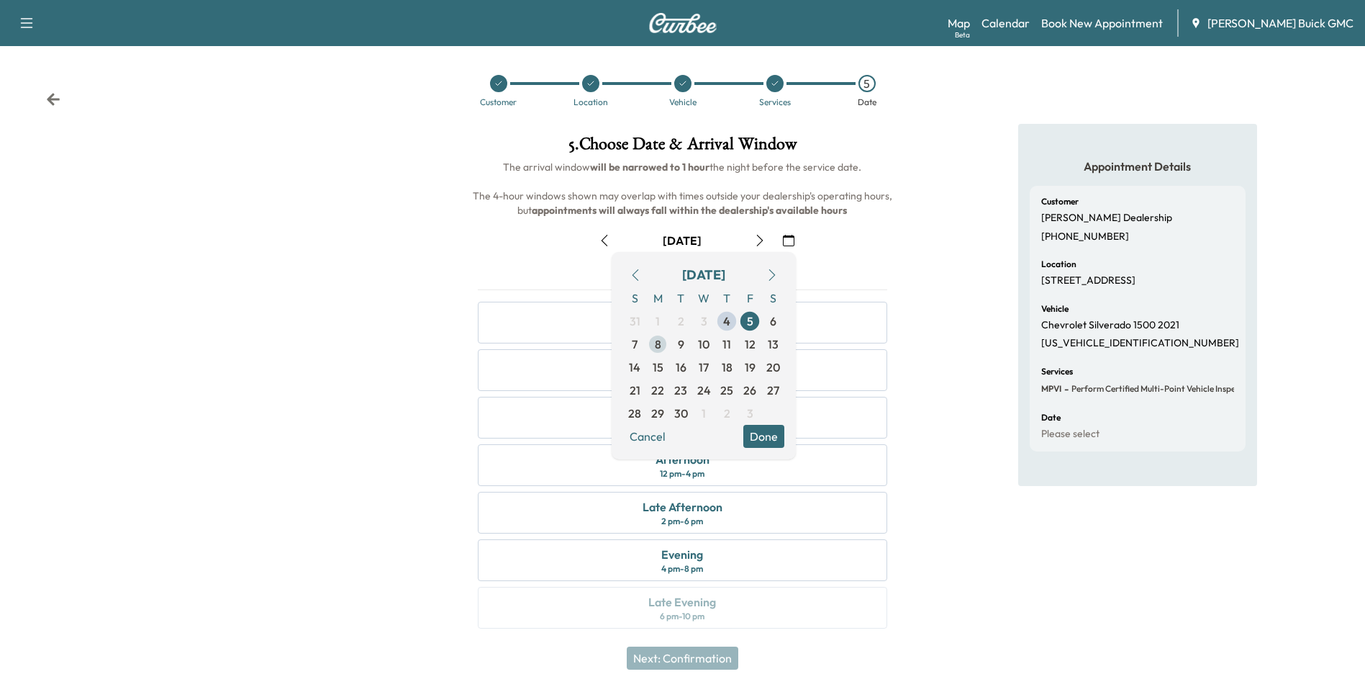
click at [658, 343] on span "8" at bounding box center [658, 343] width 6 height 17
click at [764, 433] on button "Done" at bounding box center [764, 436] width 41 height 23
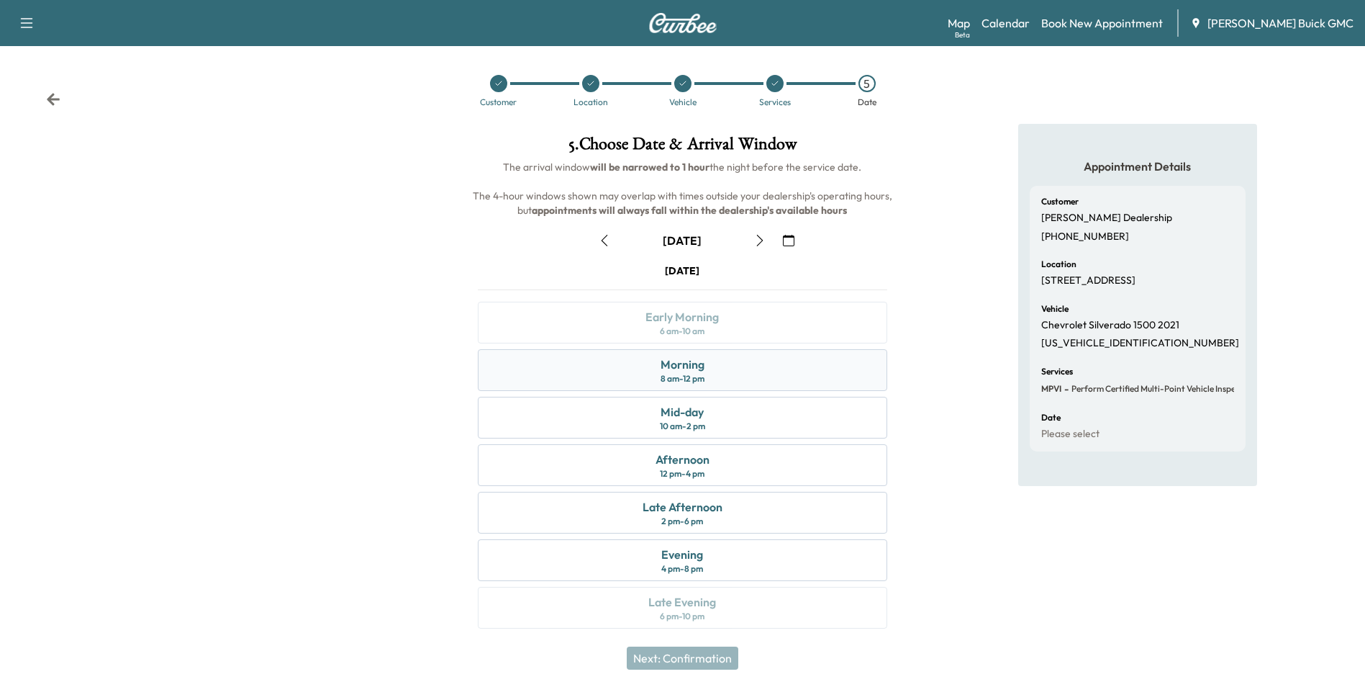
click at [733, 372] on div "Morning 8 am - 12 pm" at bounding box center [682, 370] width 409 height 42
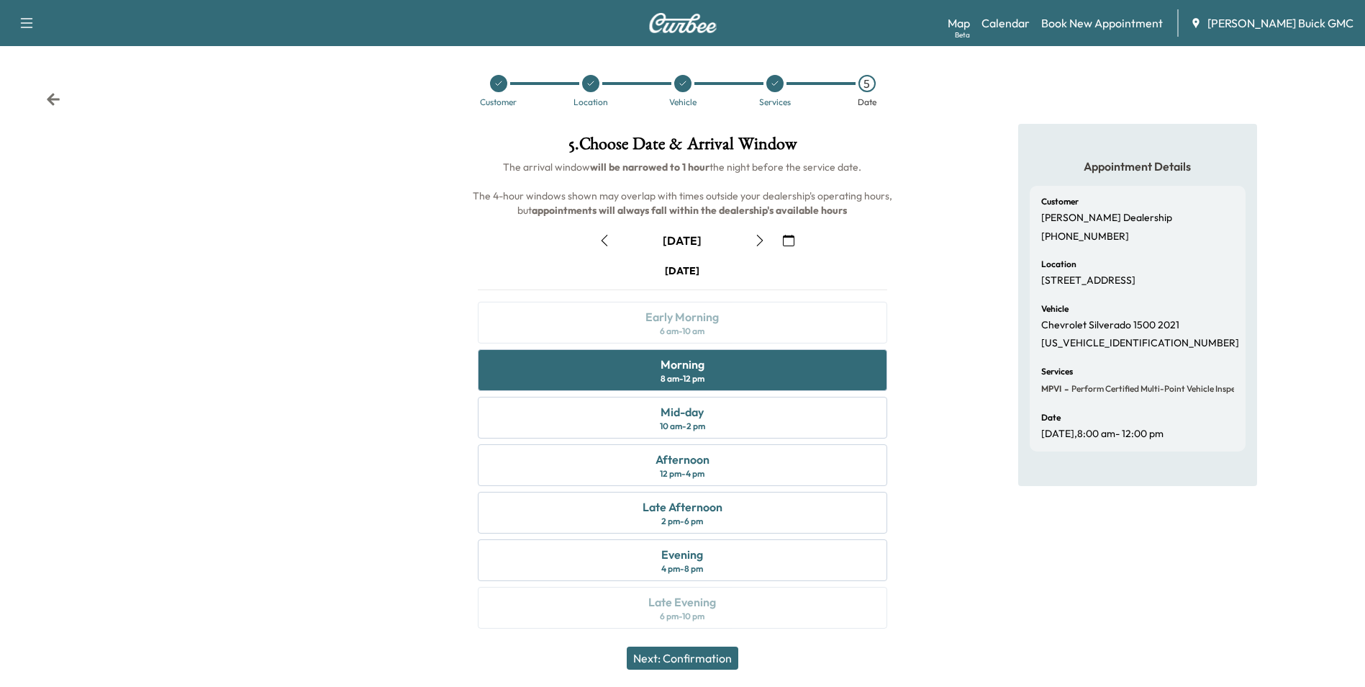
click at [708, 659] on button "Next: Confirmation" at bounding box center [683, 657] width 112 height 23
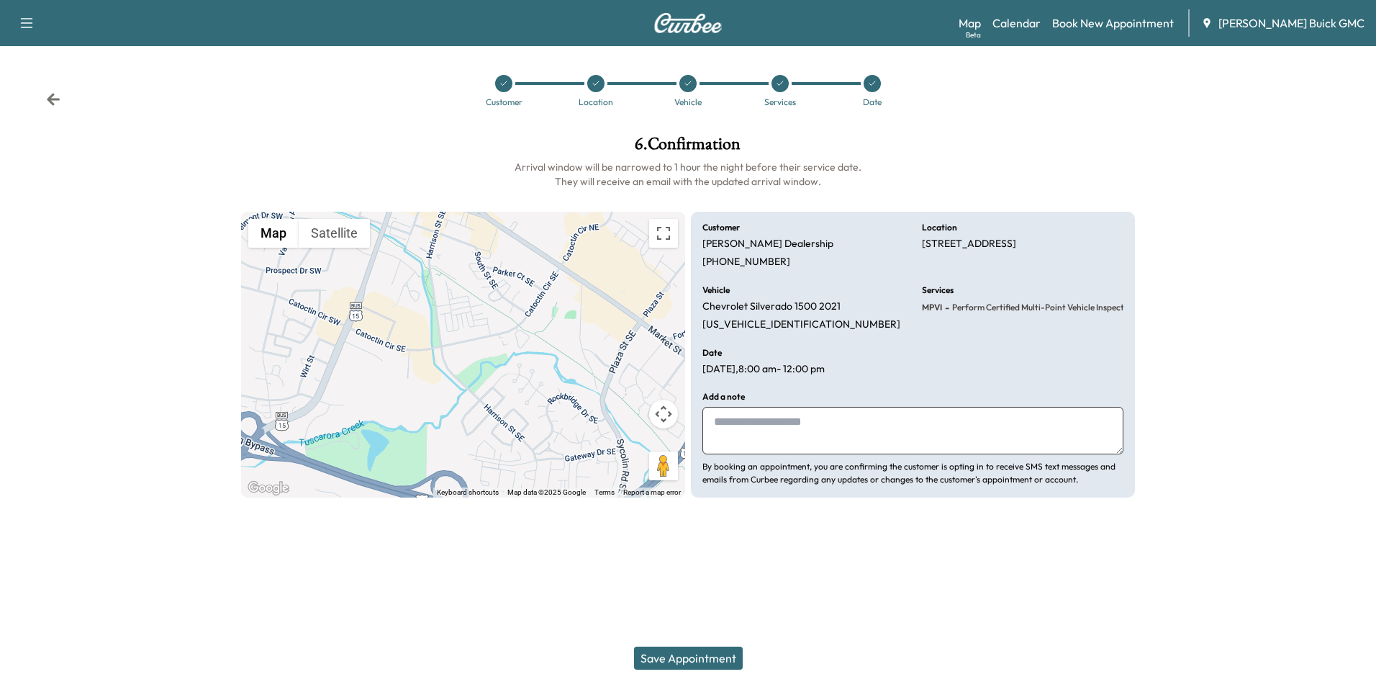
click at [800, 430] on textarea at bounding box center [913, 431] width 421 height 48
type textarea "**********"
click at [703, 657] on button "Save Appointment" at bounding box center [688, 657] width 109 height 23
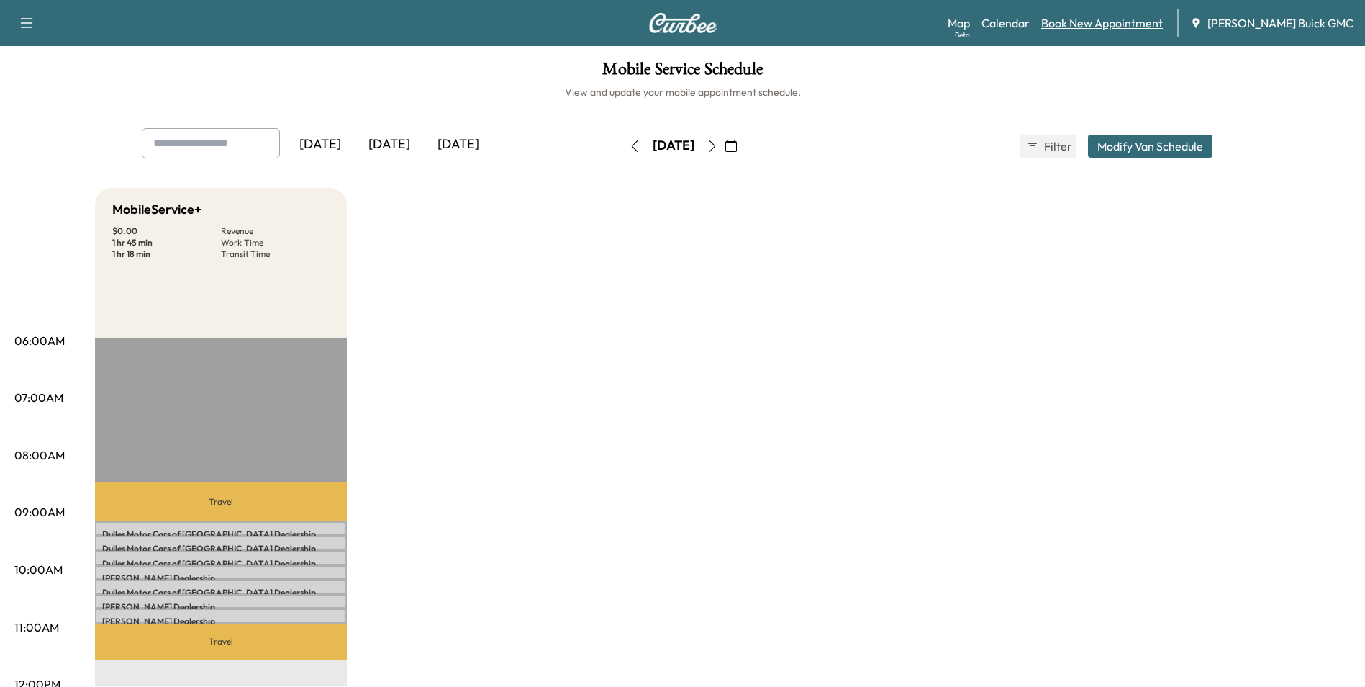
click at [1137, 22] on link "Book New Appointment" at bounding box center [1103, 22] width 122 height 17
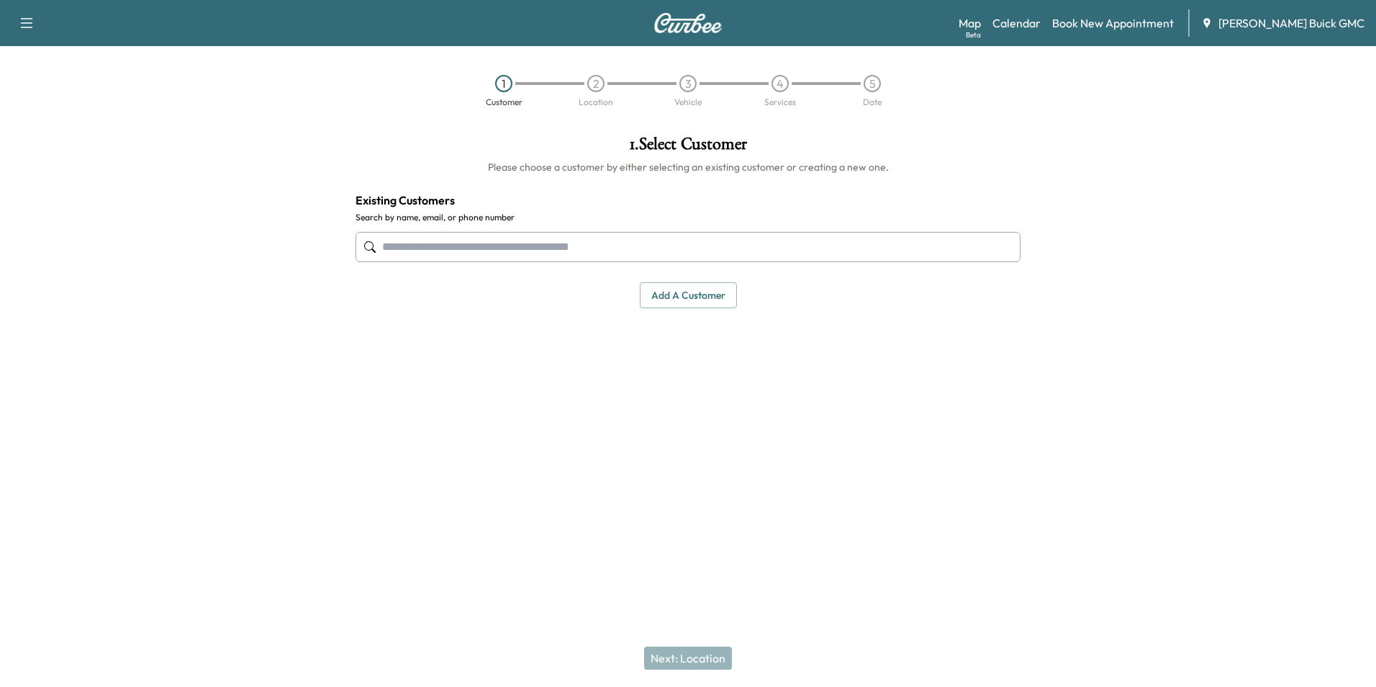
click at [596, 244] on input "text" at bounding box center [688, 247] width 665 height 30
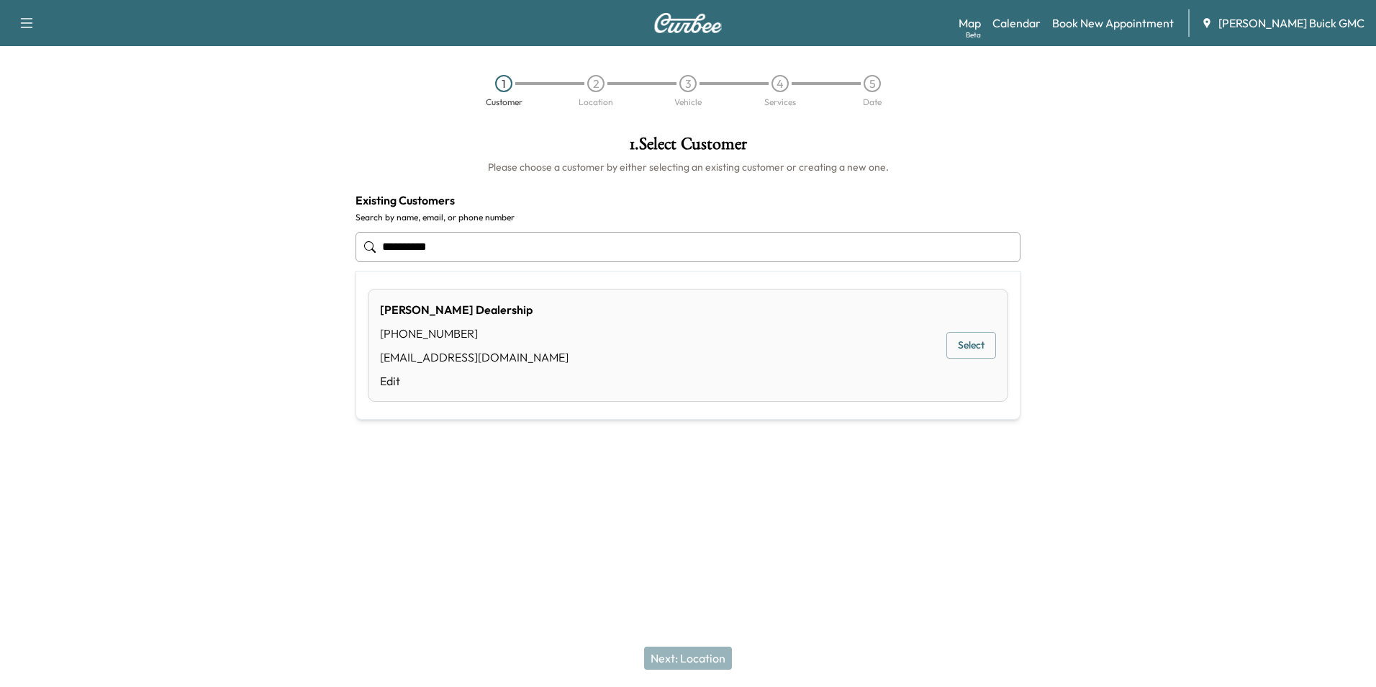
click at [970, 339] on button "Select" at bounding box center [972, 345] width 50 height 27
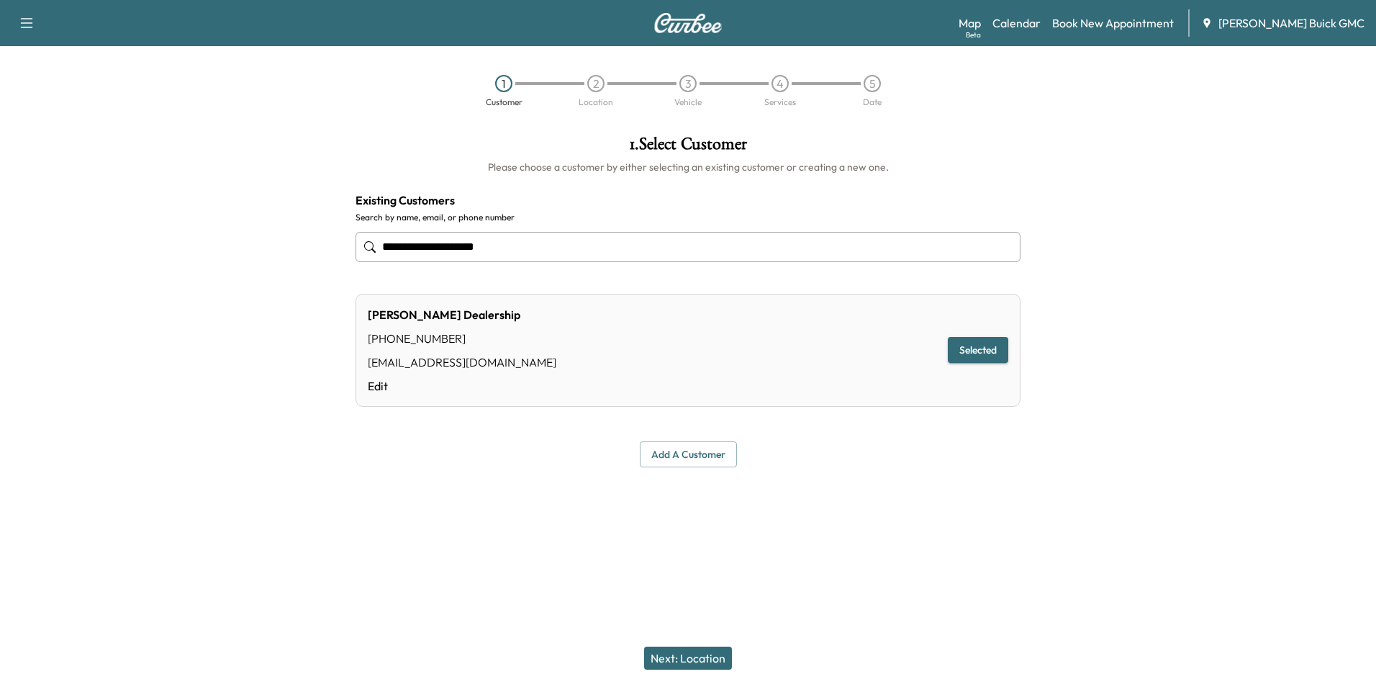
type input "**********"
click at [698, 657] on button "Next: Location" at bounding box center [688, 657] width 88 height 23
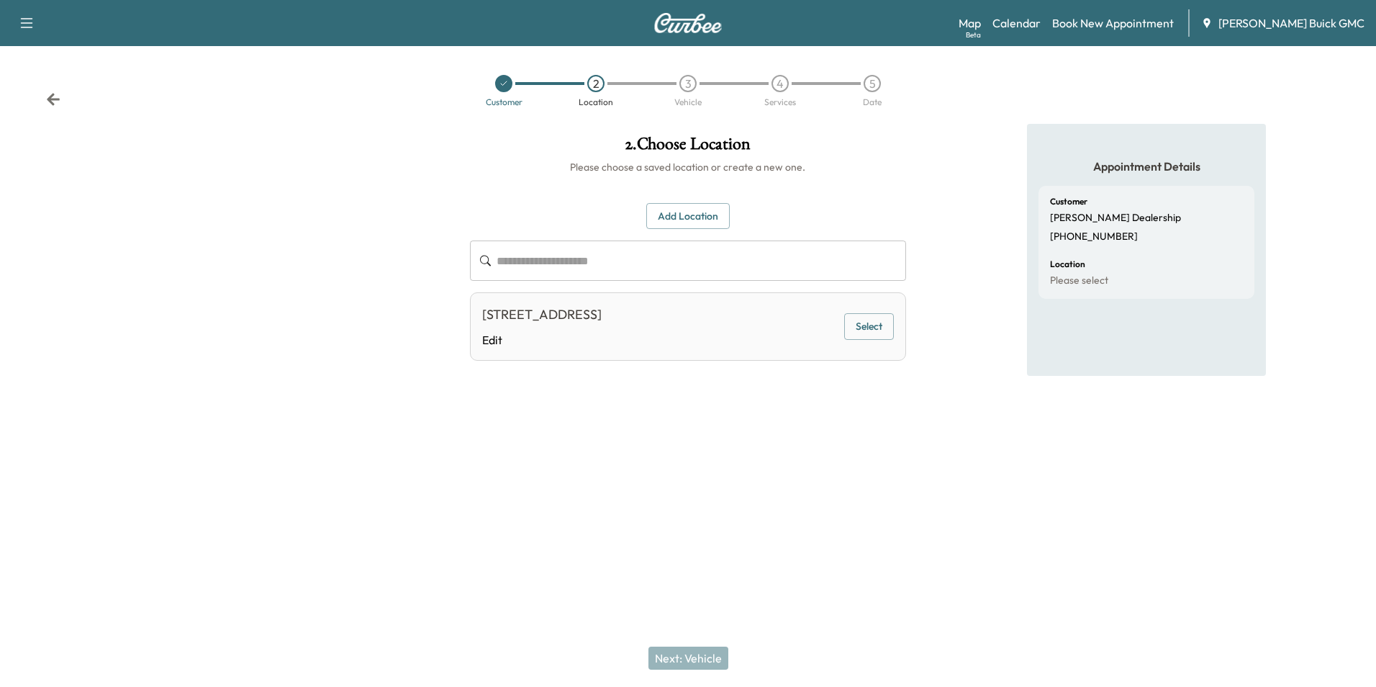
click at [877, 325] on button "Select" at bounding box center [869, 326] width 50 height 27
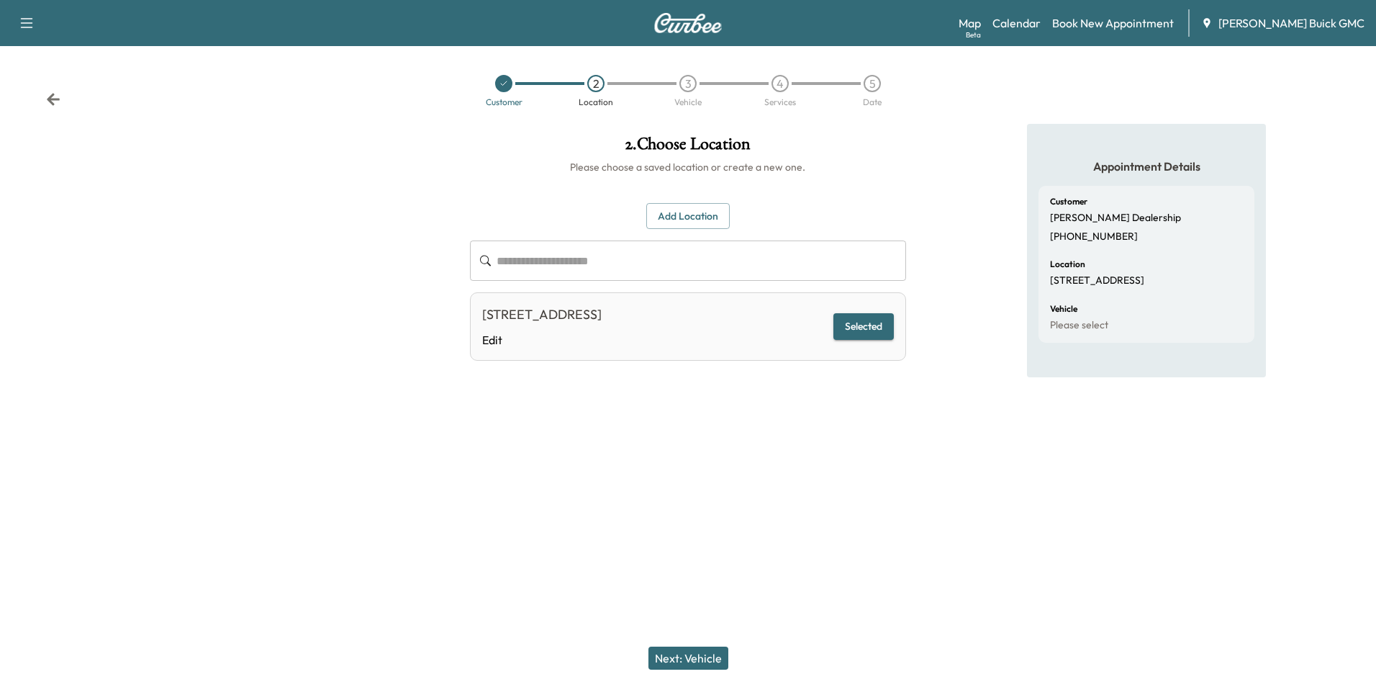
click at [714, 659] on button "Next: Vehicle" at bounding box center [689, 657] width 80 height 23
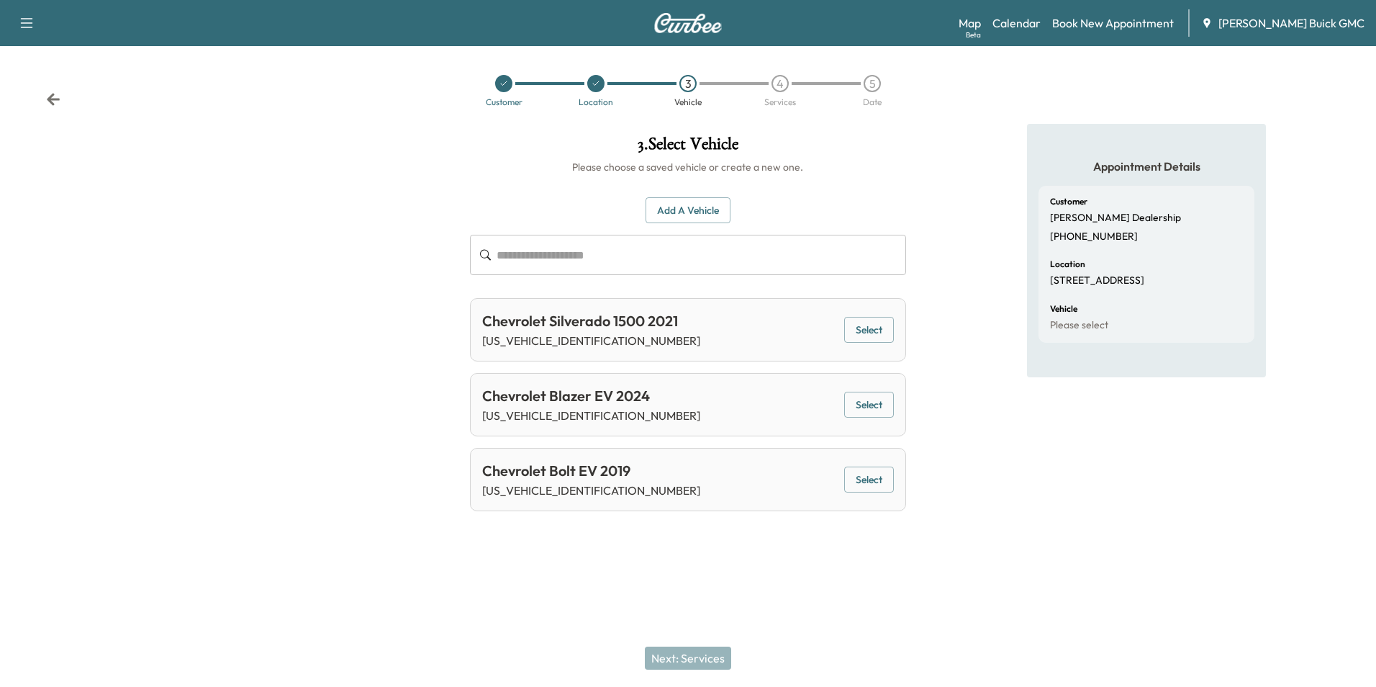
click at [705, 206] on button "Add a Vehicle" at bounding box center [688, 210] width 85 height 27
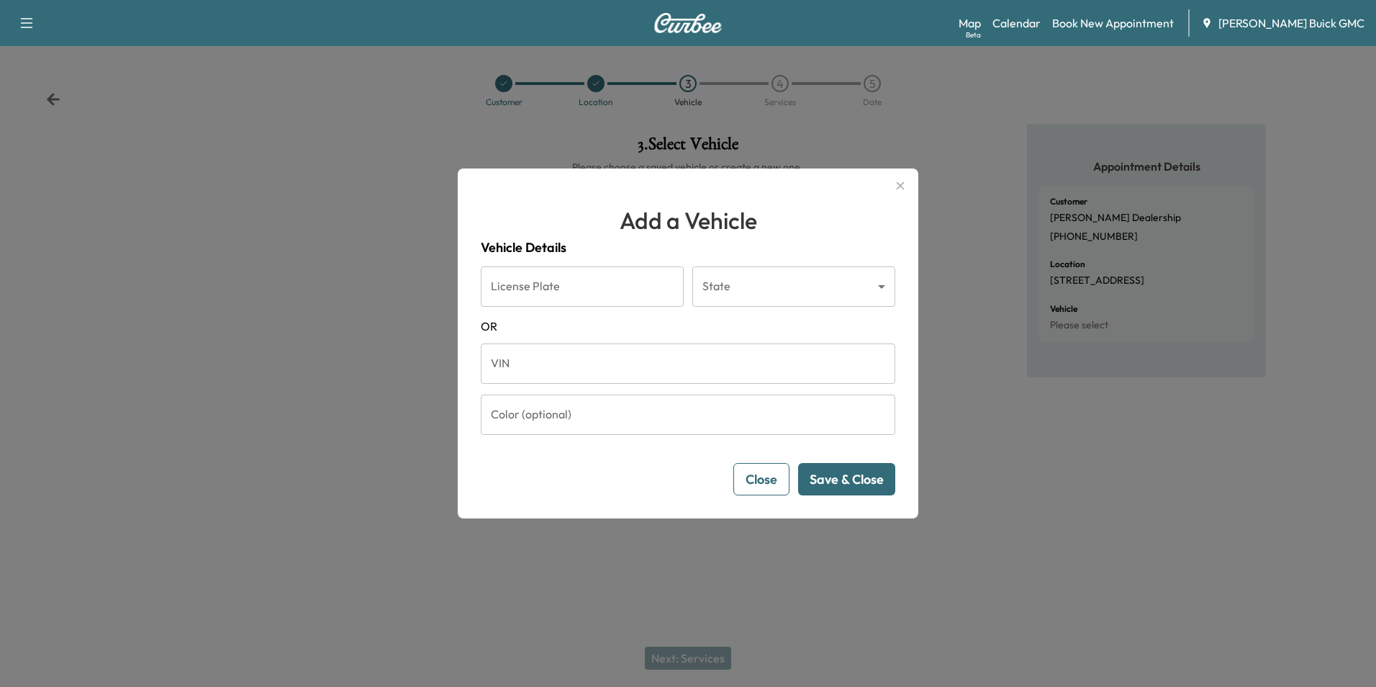
drag, startPoint x: 621, startPoint y: 358, endPoint x: 638, endPoint y: 353, distance: 18.2
click at [622, 358] on input "VIN" at bounding box center [688, 363] width 415 height 40
type input "**********"
click at [850, 474] on button "Save & Close" at bounding box center [846, 479] width 97 height 32
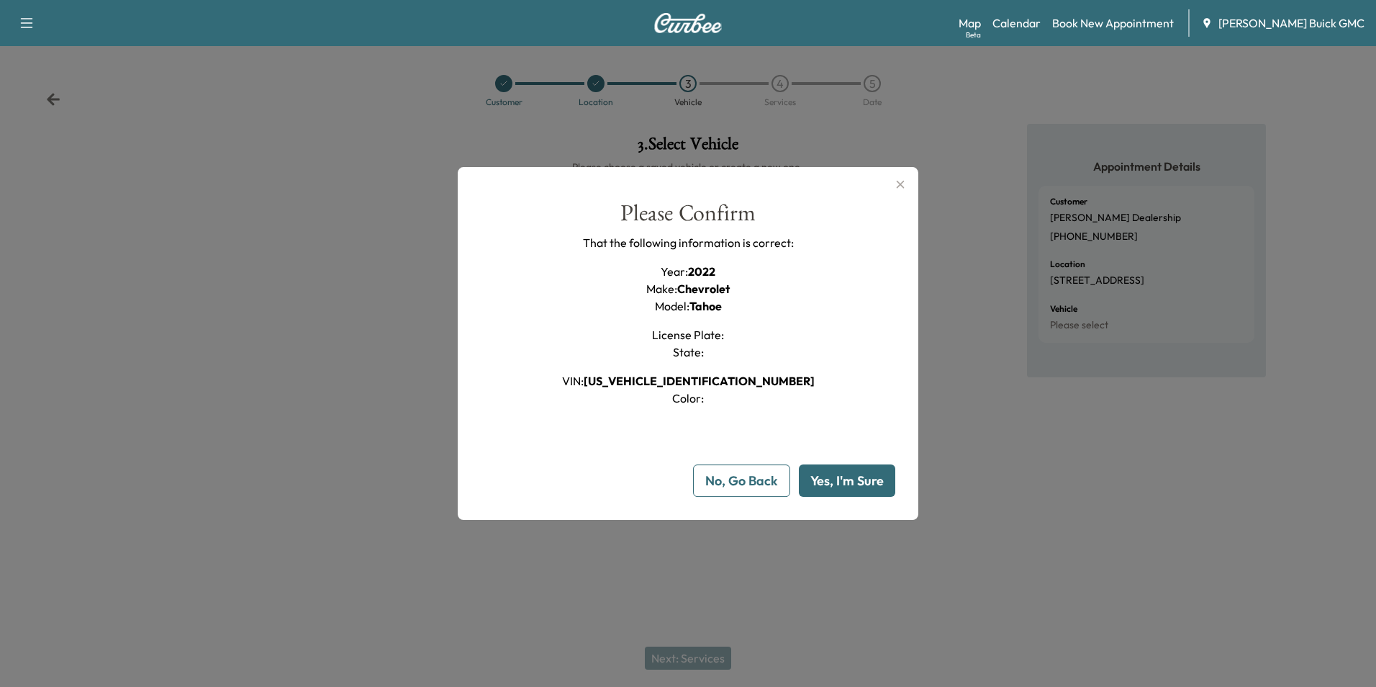
click at [852, 478] on button "Yes, I'm Sure" at bounding box center [847, 480] width 96 height 32
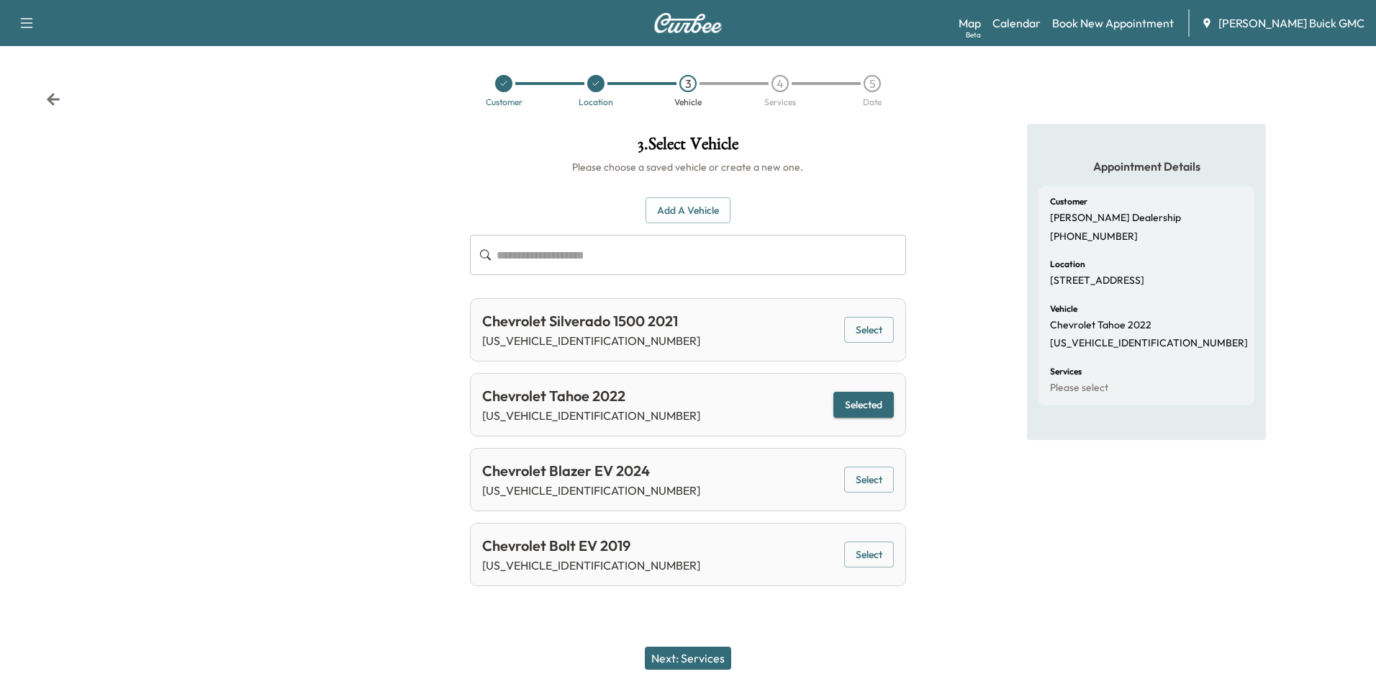
click at [691, 654] on button "Next: Services" at bounding box center [688, 657] width 86 height 23
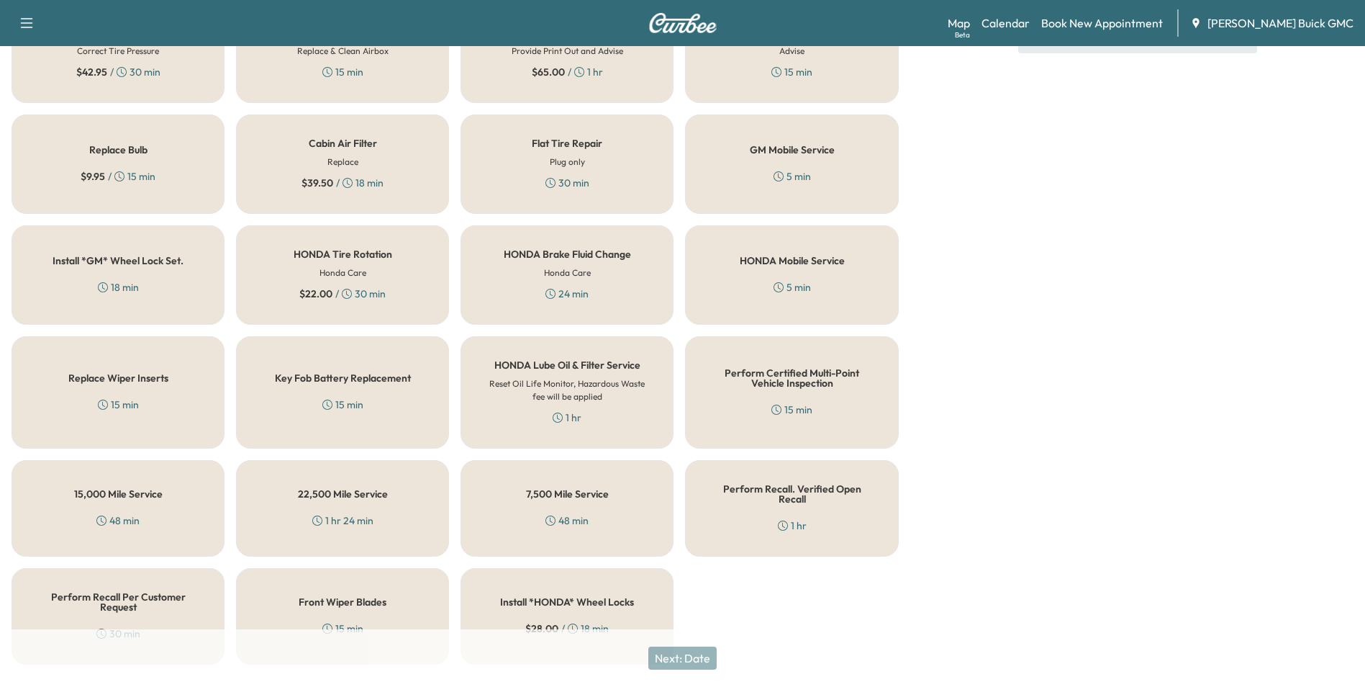
scroll to position [412, 0]
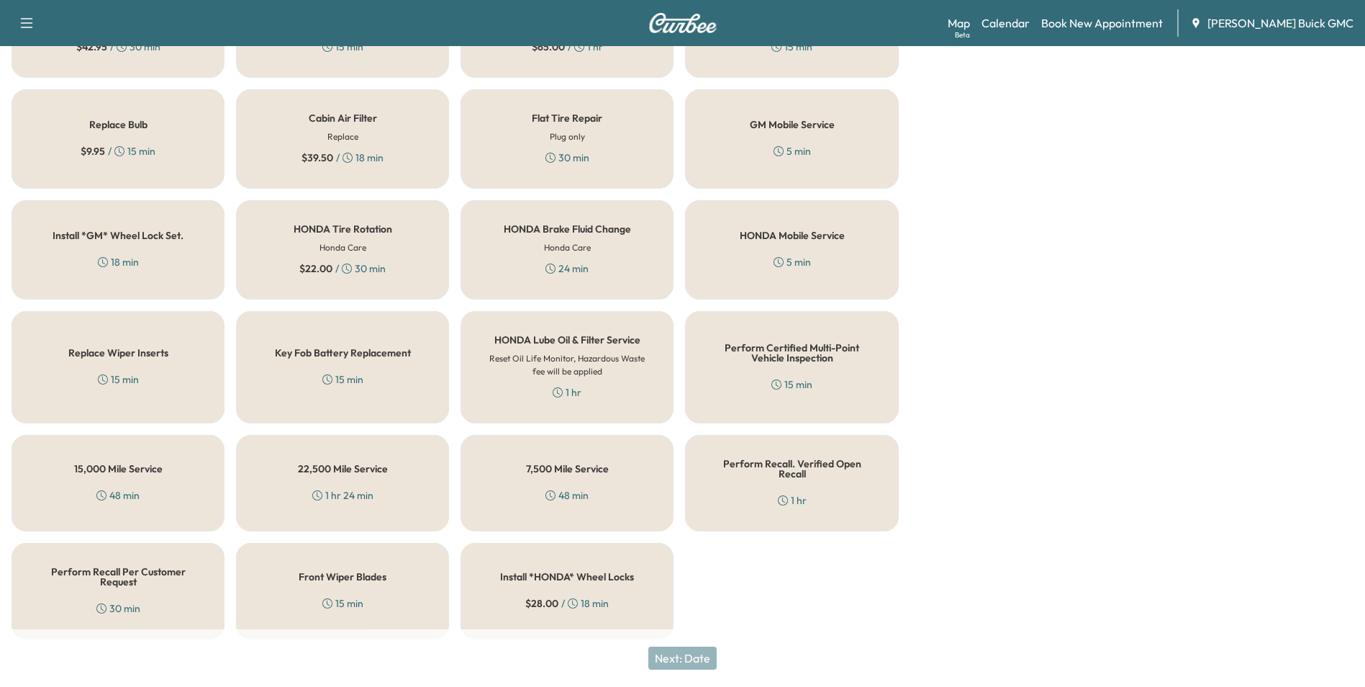
click at [816, 389] on div "Perform Certified Multi-Point Vehicle Inspection 15 min" at bounding box center [791, 367] width 213 height 112
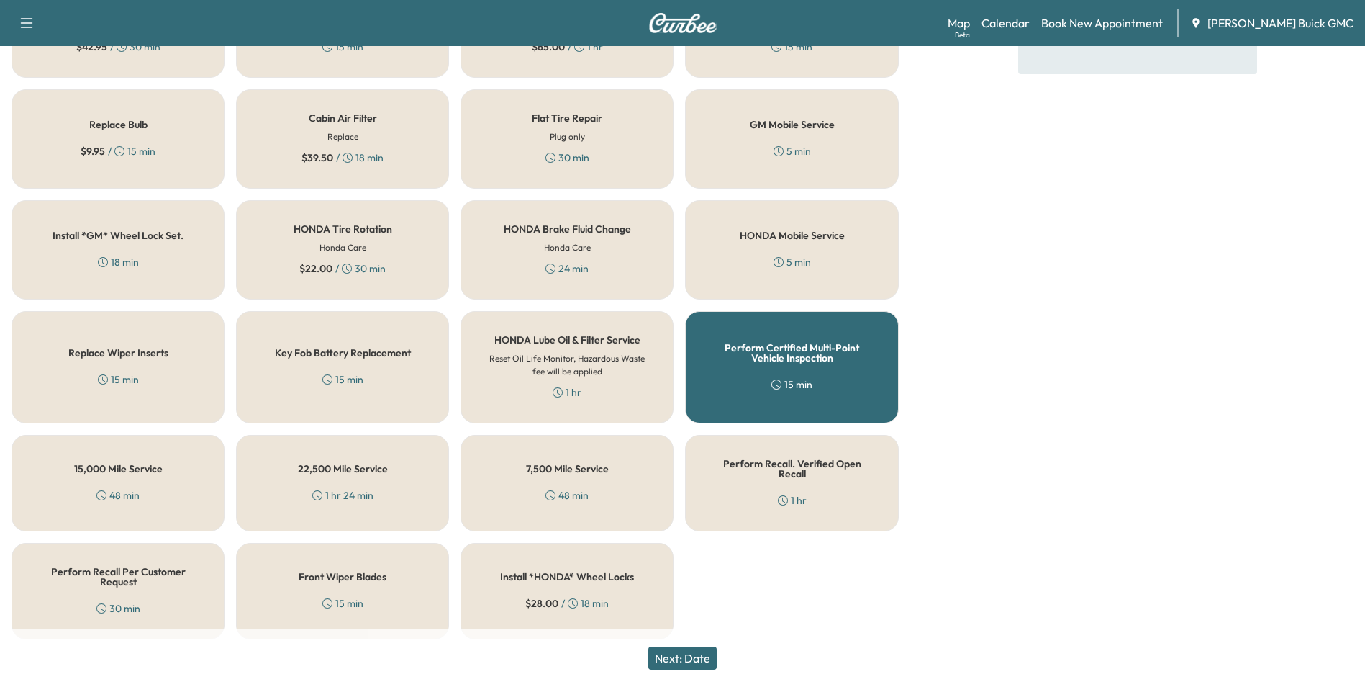
click at [698, 654] on button "Next: Date" at bounding box center [683, 657] width 68 height 23
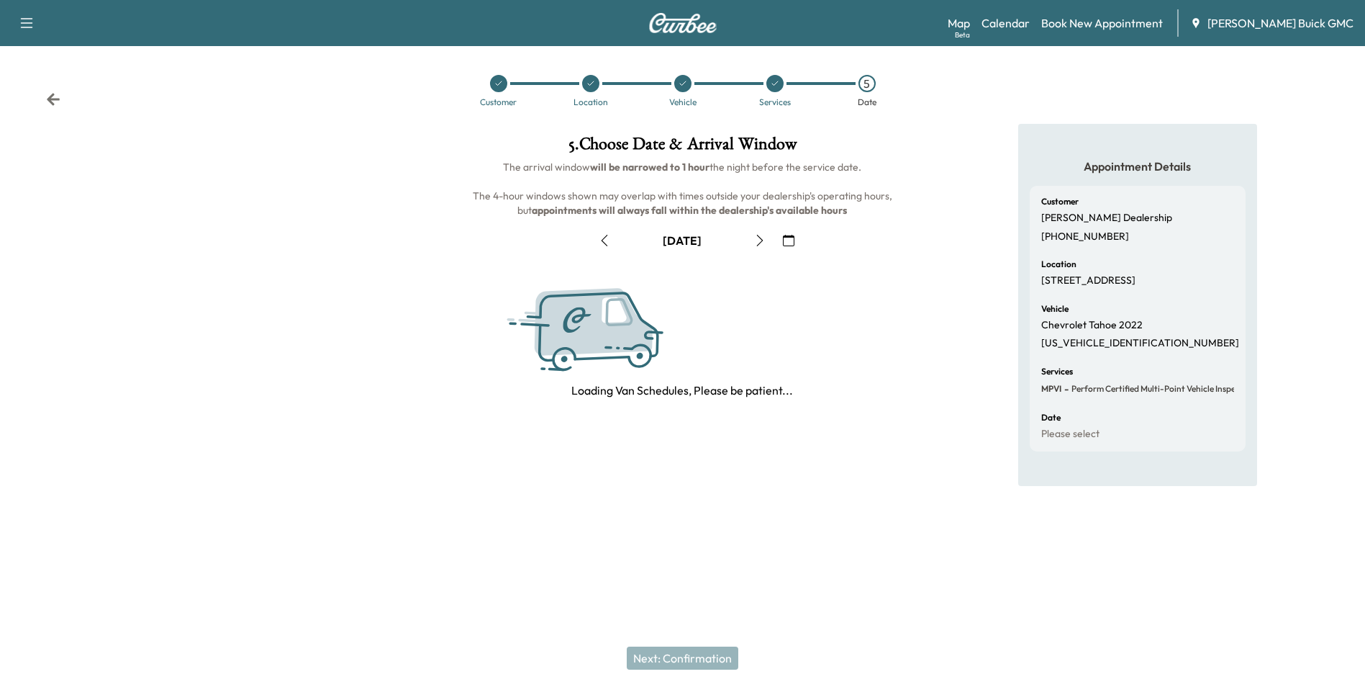
scroll to position [0, 0]
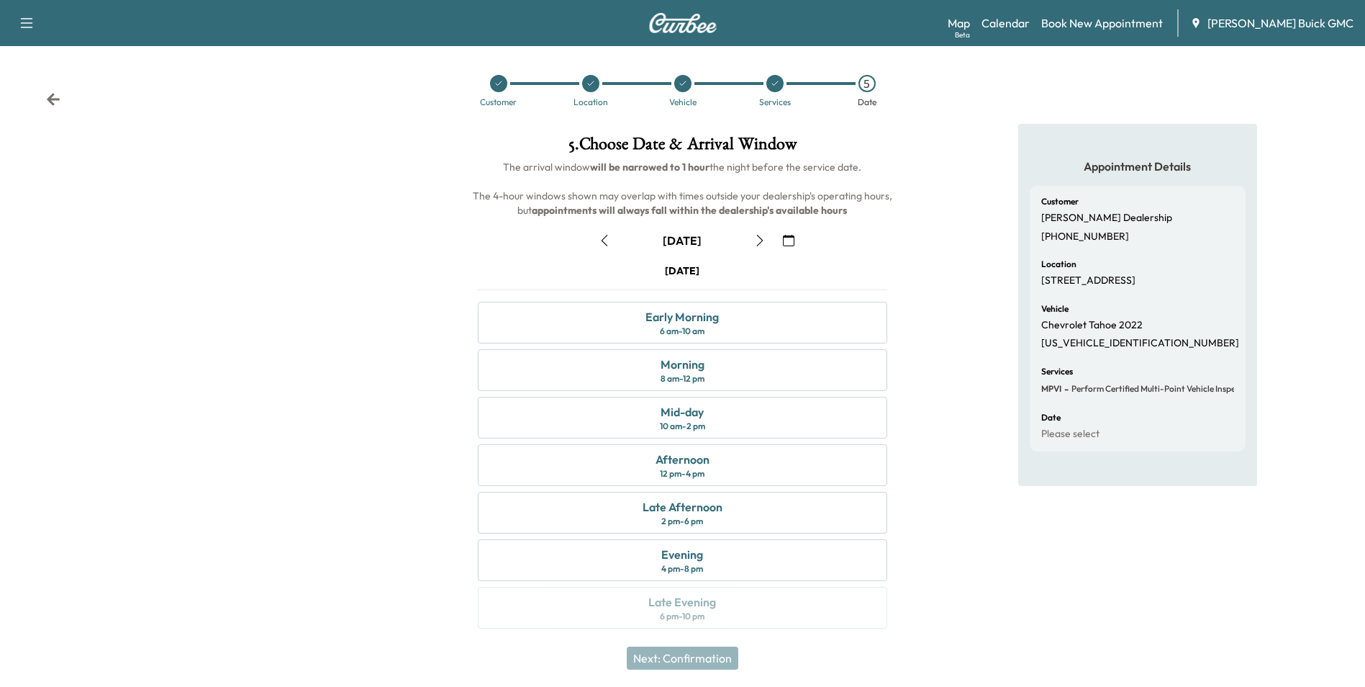
click at [789, 236] on icon "button" at bounding box center [789, 241] width 12 height 12
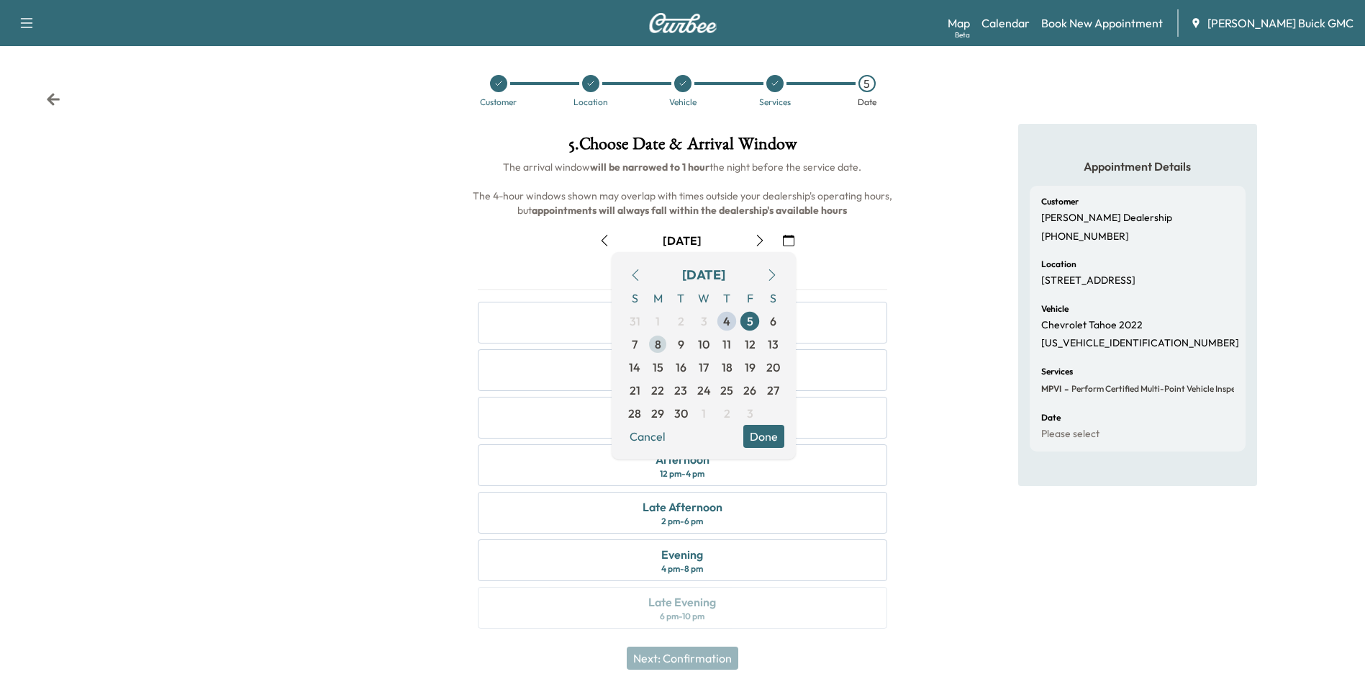
click at [658, 343] on span "8" at bounding box center [658, 343] width 6 height 17
click at [764, 429] on button "Done" at bounding box center [764, 436] width 41 height 23
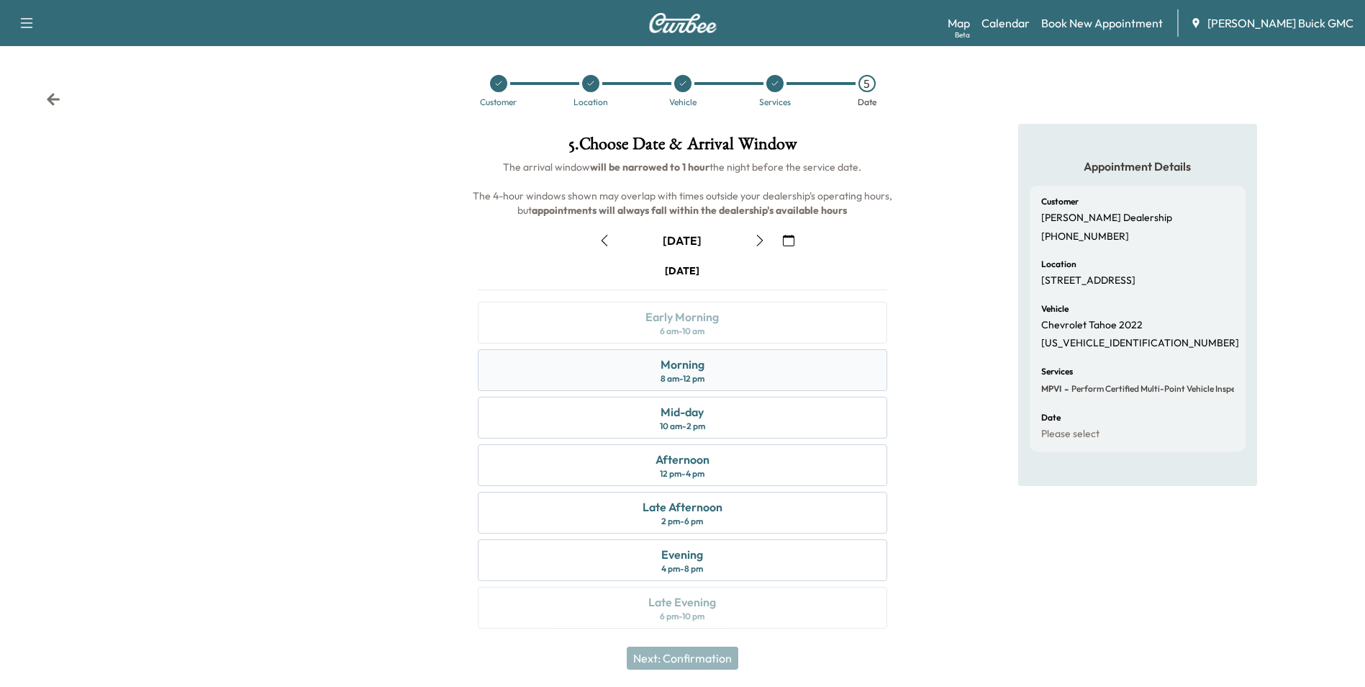
click at [705, 366] on div "Morning 8 am - 12 pm" at bounding box center [682, 370] width 409 height 42
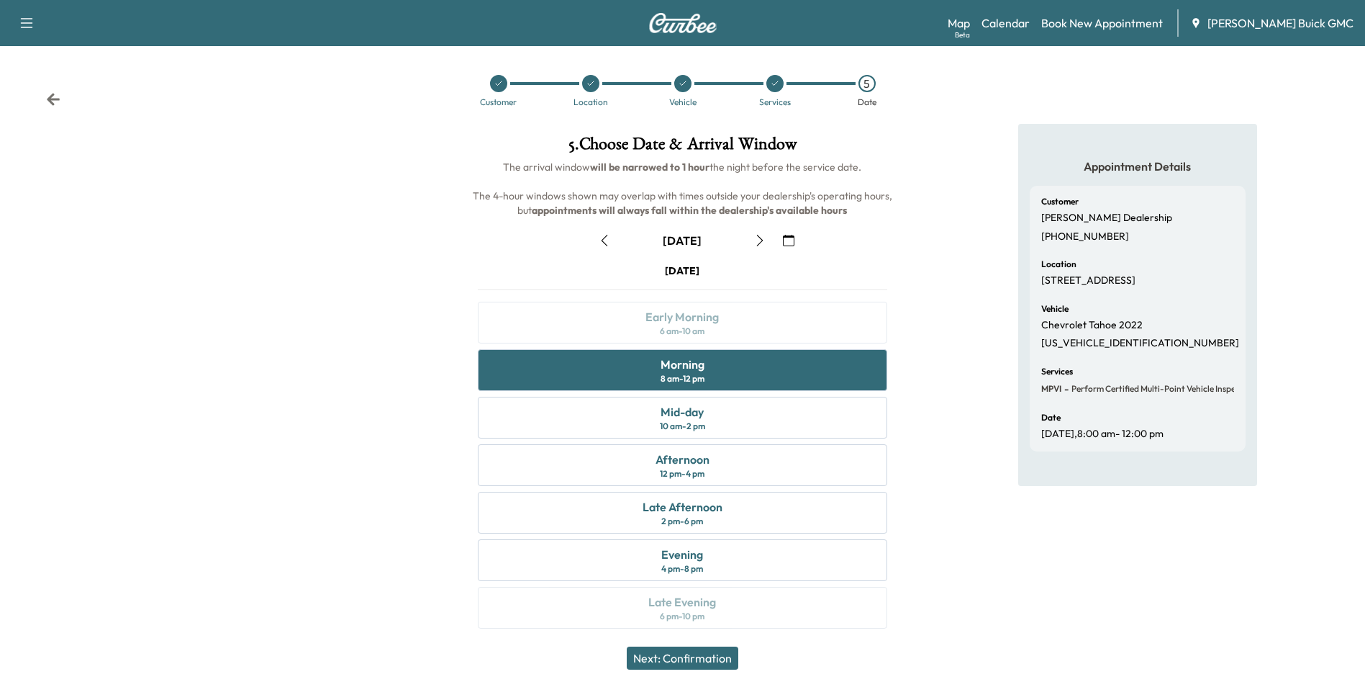
click at [710, 652] on button "Next: Confirmation" at bounding box center [683, 657] width 112 height 23
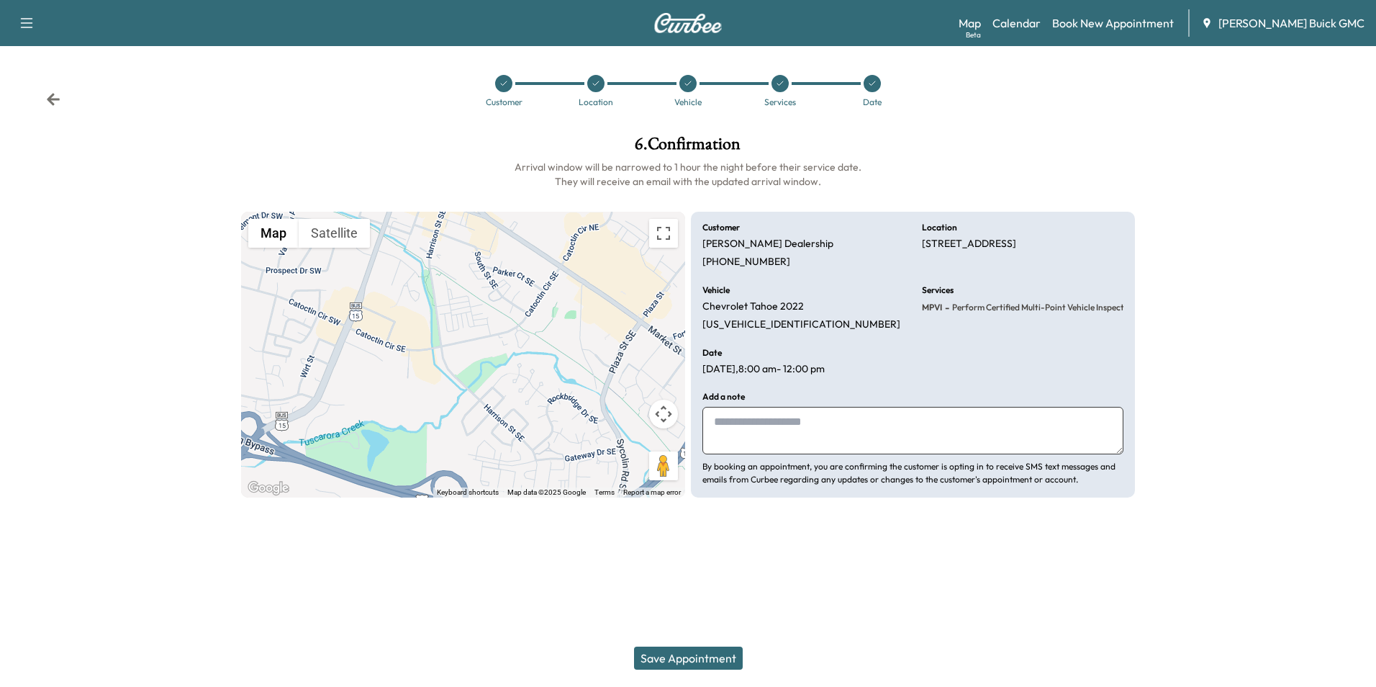
click at [815, 414] on textarea at bounding box center [913, 431] width 421 height 48
type textarea "**********"
click at [709, 654] on button "Save Appointment" at bounding box center [688, 657] width 109 height 23
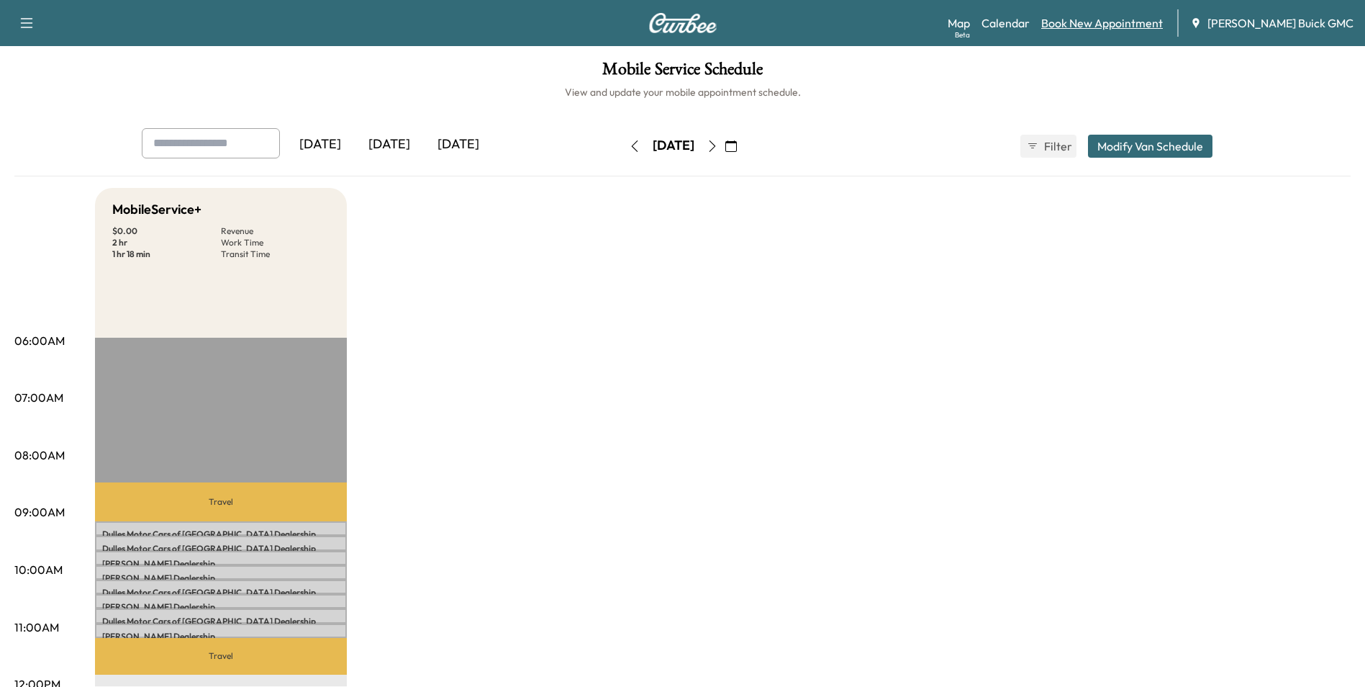
click at [1105, 21] on link "Book New Appointment" at bounding box center [1103, 22] width 122 height 17
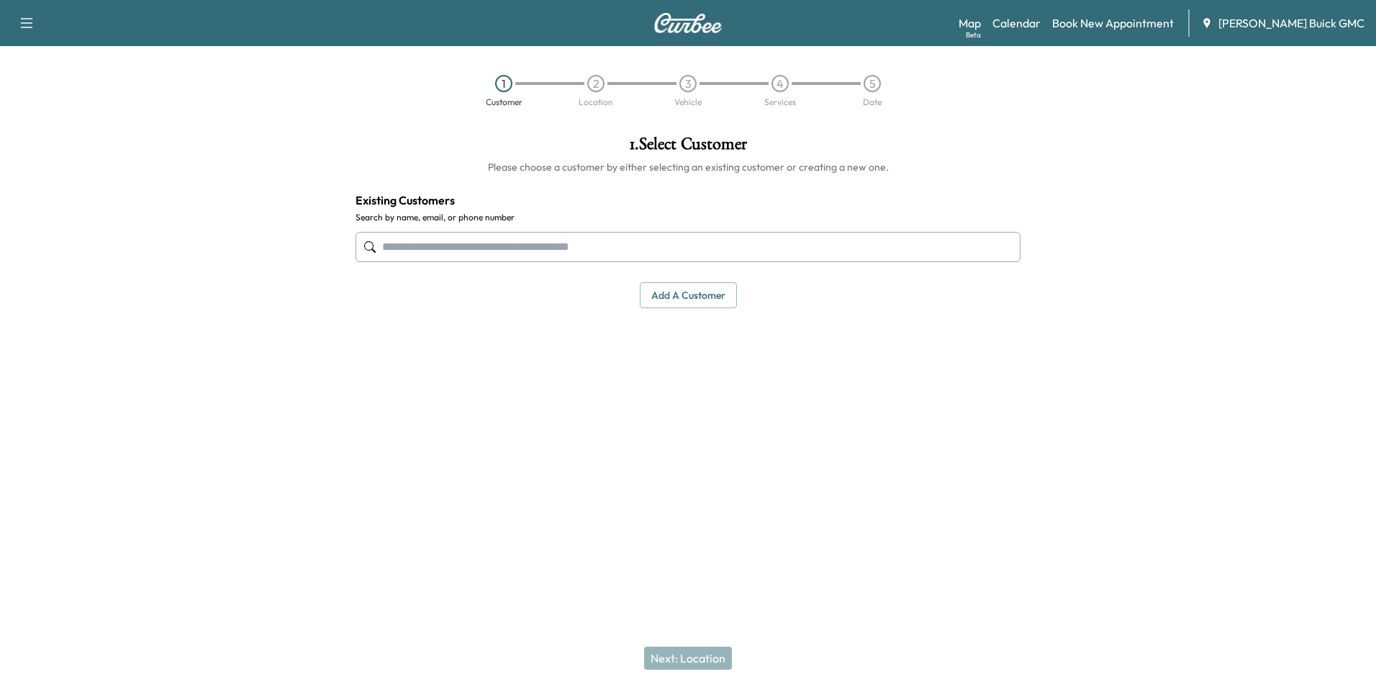
click at [595, 240] on input "text" at bounding box center [688, 247] width 665 height 30
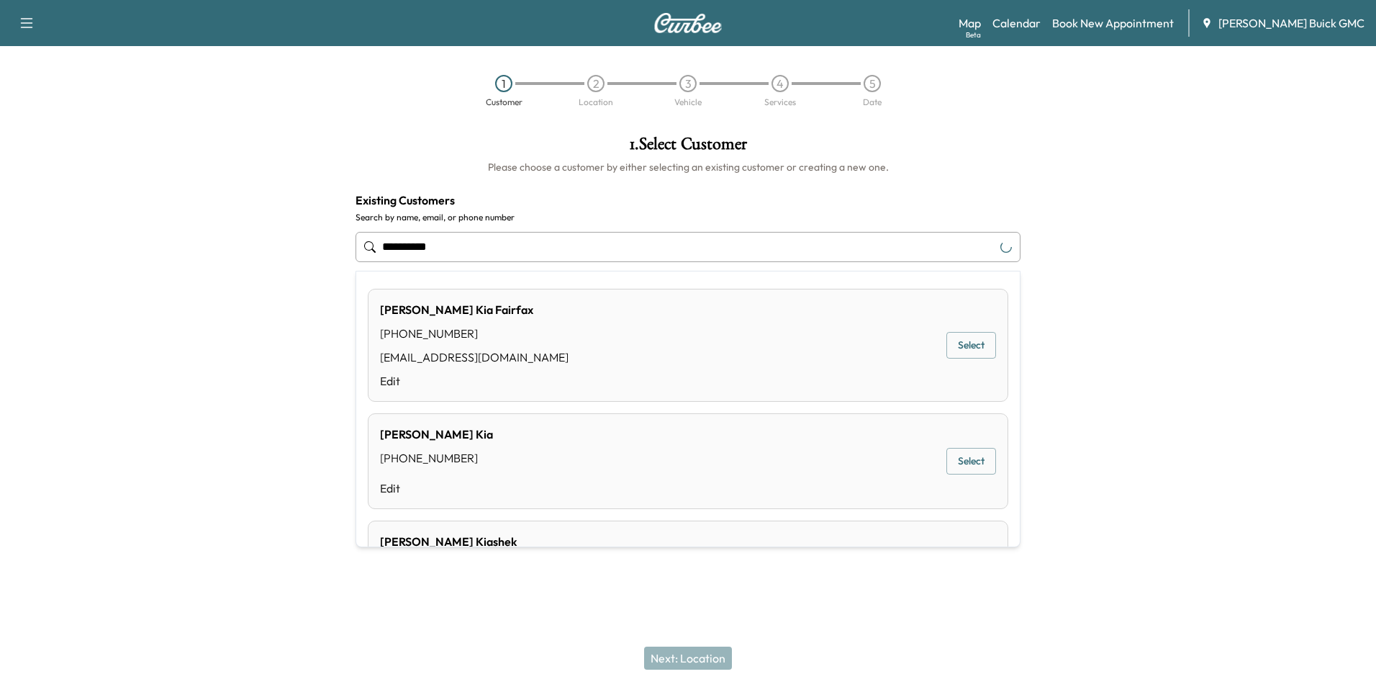
click at [500, 248] on input "**********" at bounding box center [688, 247] width 665 height 30
click at [973, 339] on button "Select" at bounding box center [972, 345] width 50 height 27
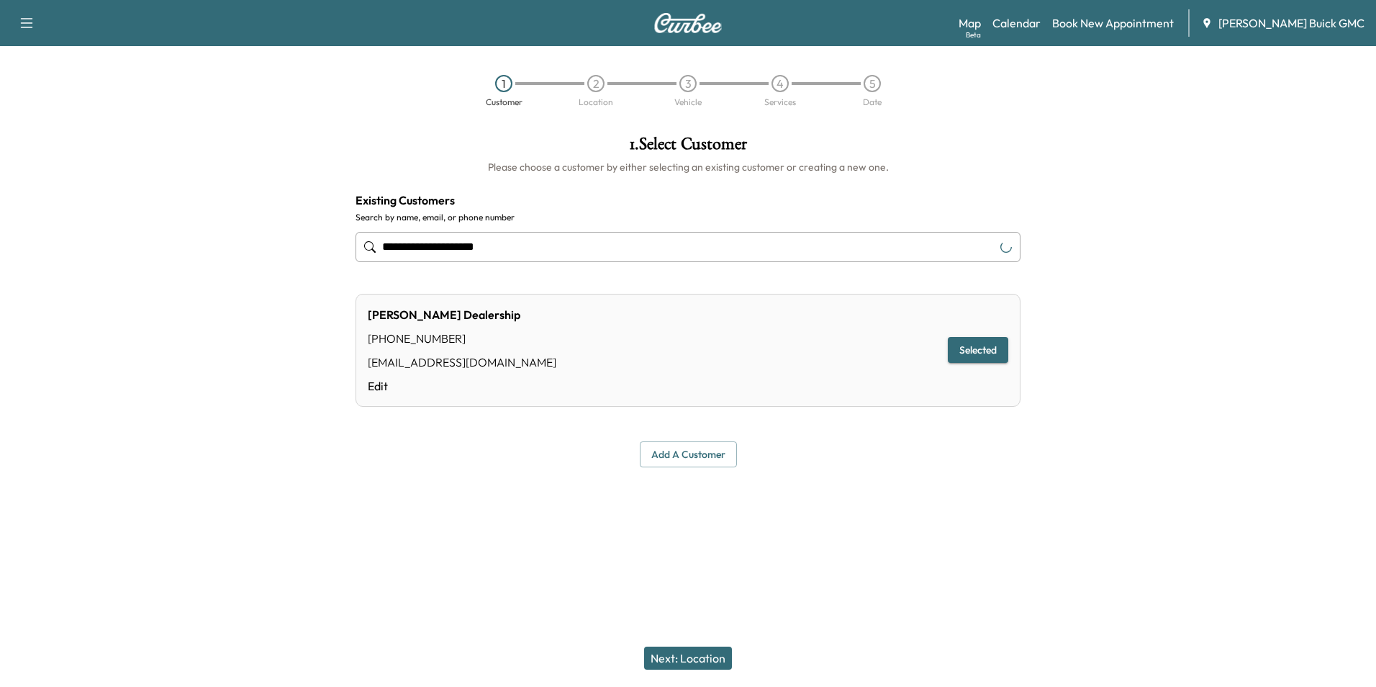
type input "**********"
click at [701, 654] on button "Next: Location" at bounding box center [688, 657] width 88 height 23
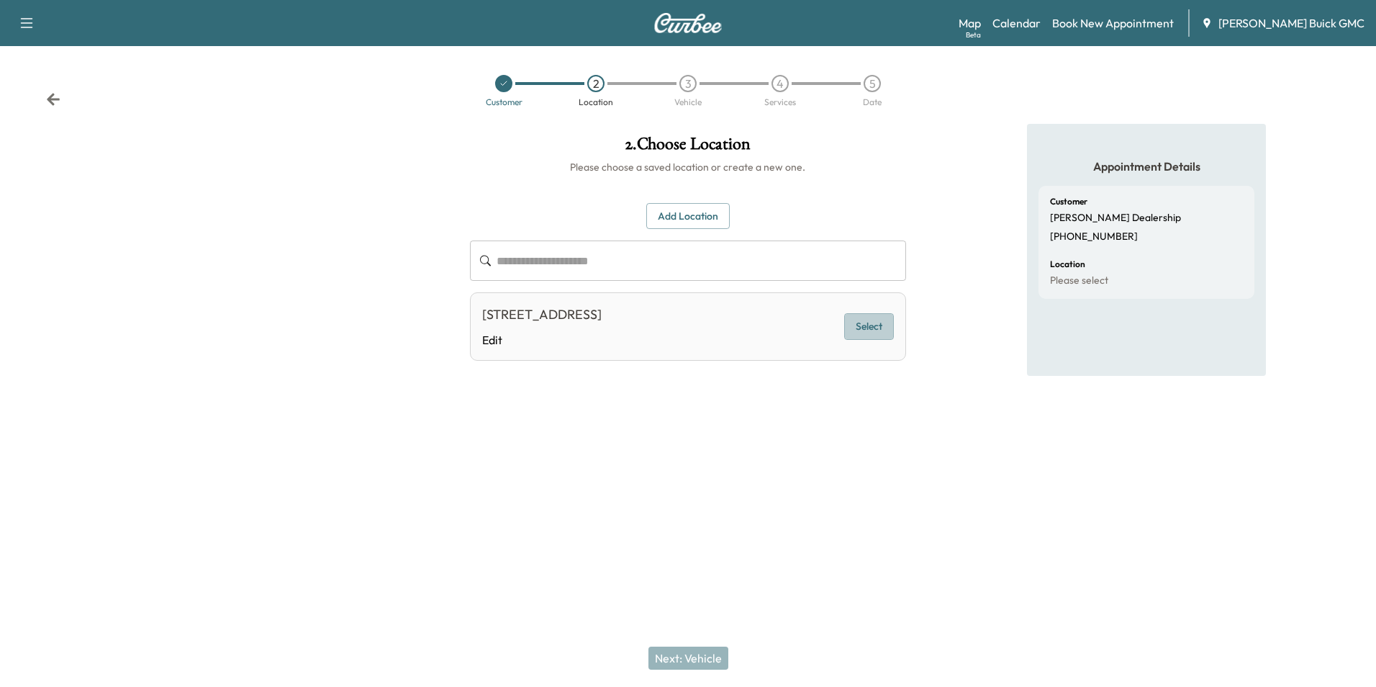
click at [877, 327] on button "Select" at bounding box center [869, 326] width 50 height 27
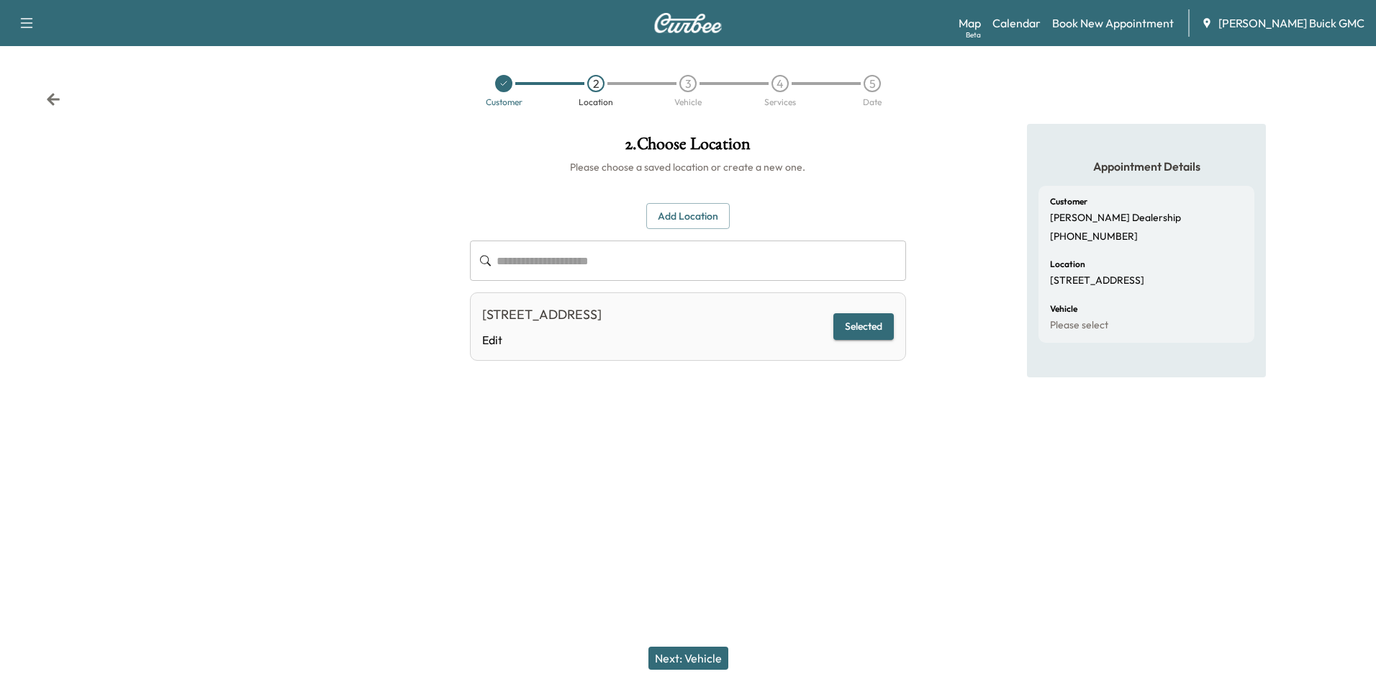
click at [691, 659] on button "Next: Vehicle" at bounding box center [689, 657] width 80 height 23
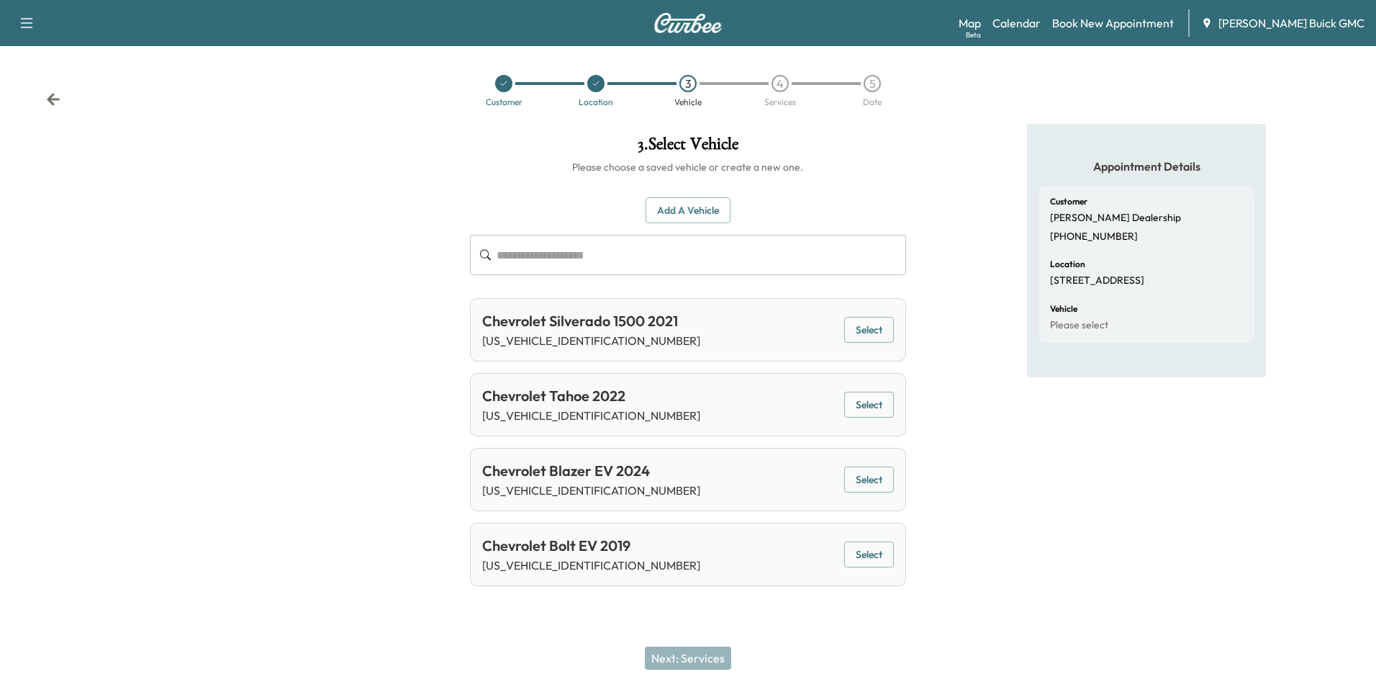
click at [692, 204] on button "Add a Vehicle" at bounding box center [688, 210] width 85 height 27
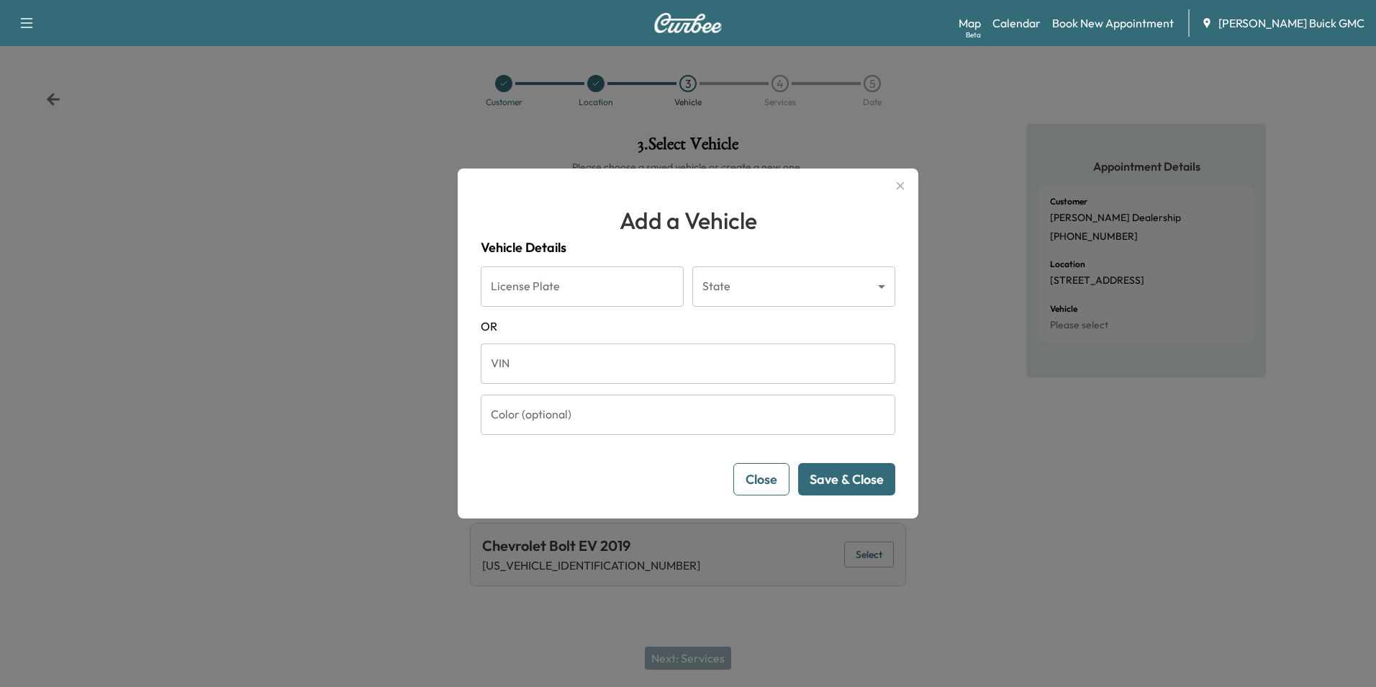
click at [593, 363] on input "VIN" at bounding box center [688, 363] width 415 height 40
type input "**********"
click at [840, 476] on button "Save & Close" at bounding box center [846, 479] width 97 height 32
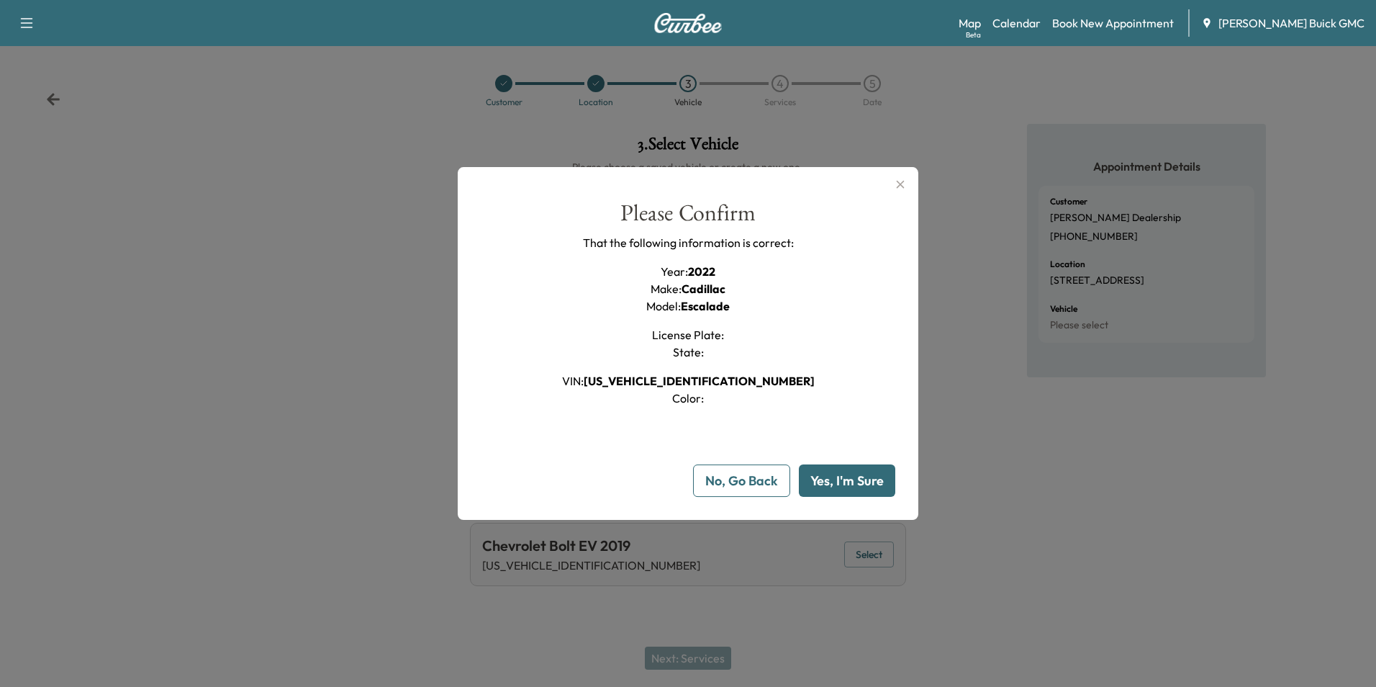
click at [854, 477] on button "Yes, I'm Sure" at bounding box center [847, 480] width 96 height 32
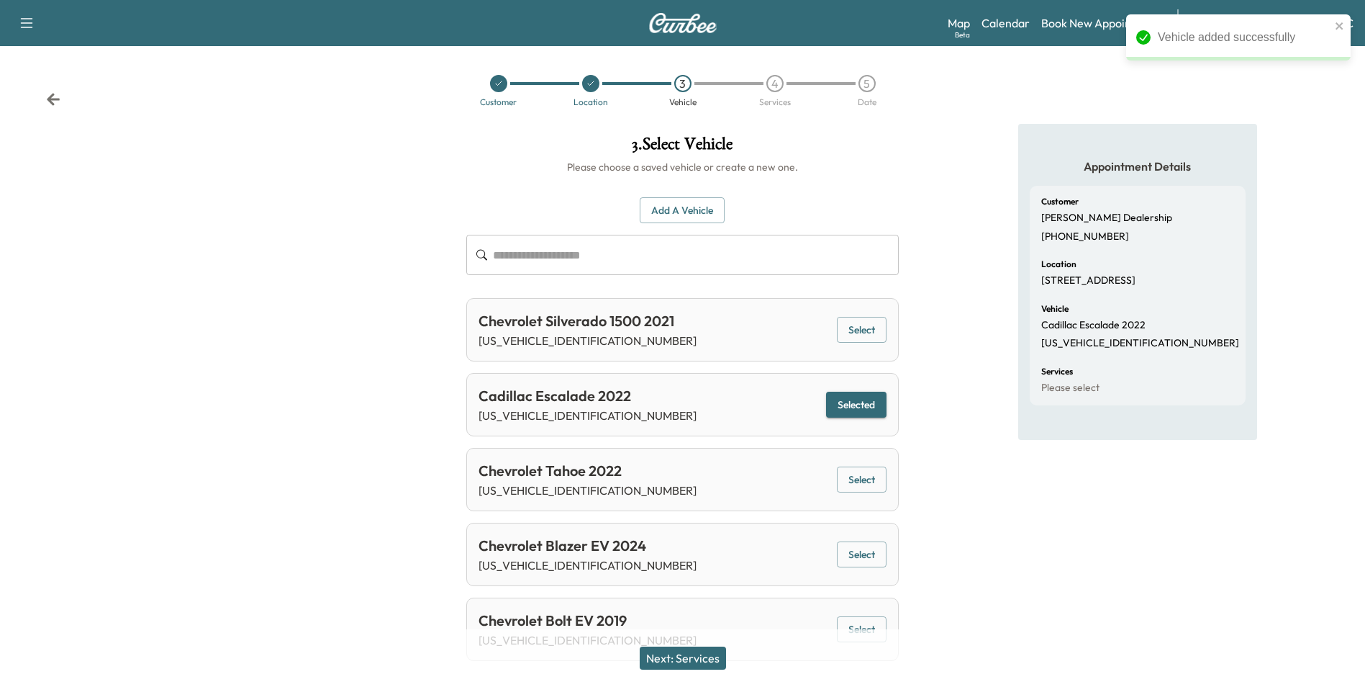
click at [681, 653] on button "Next: Services" at bounding box center [683, 657] width 86 height 23
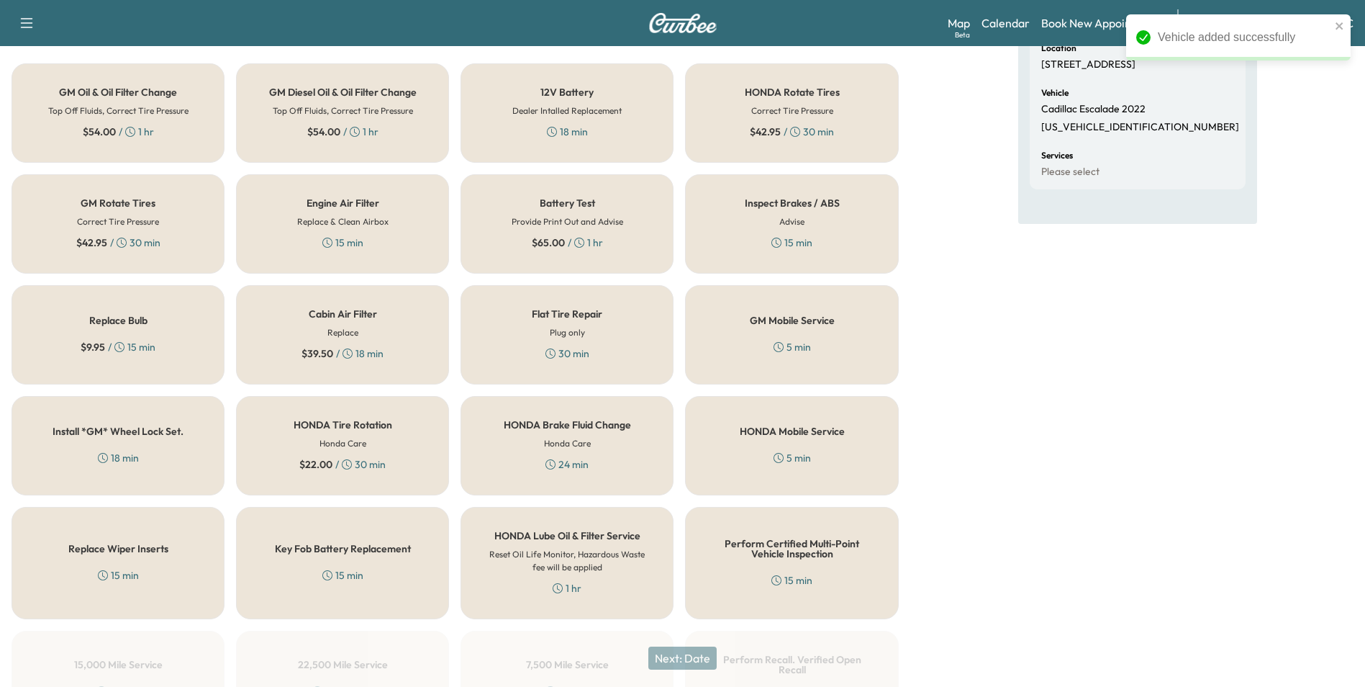
scroll to position [360, 0]
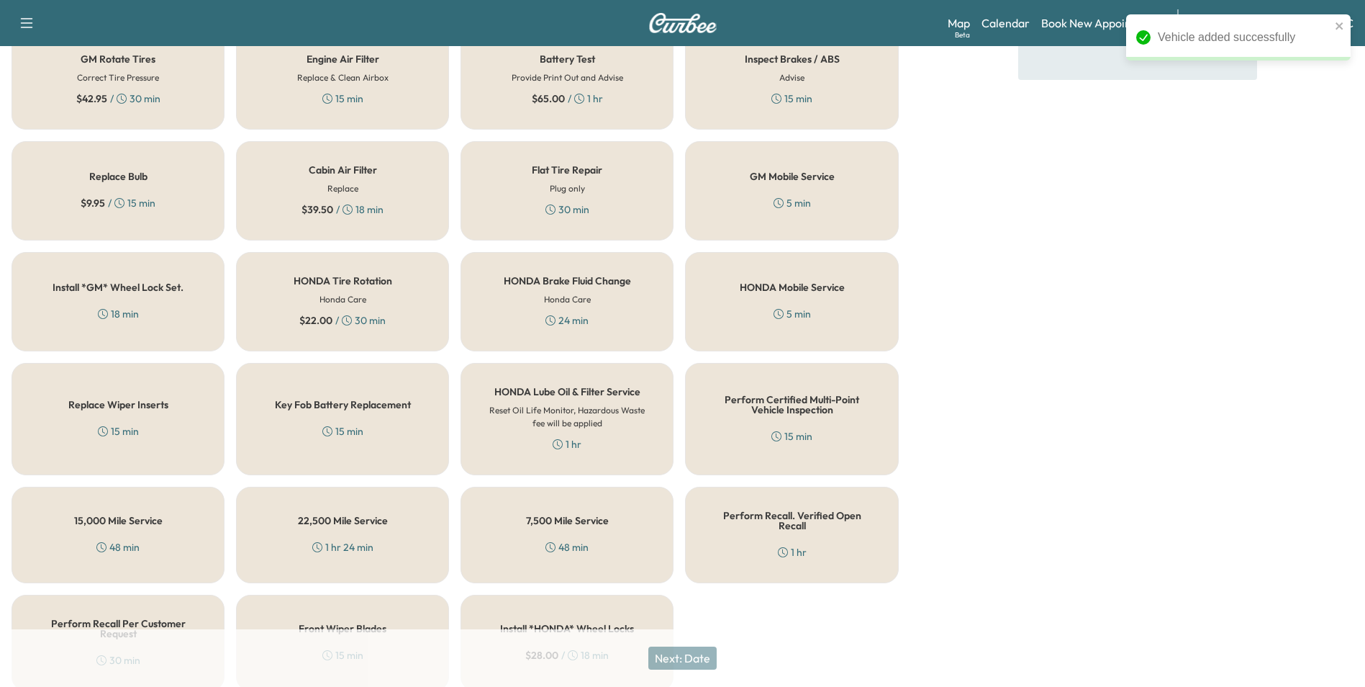
click at [798, 430] on div "15 min" at bounding box center [792, 436] width 41 height 14
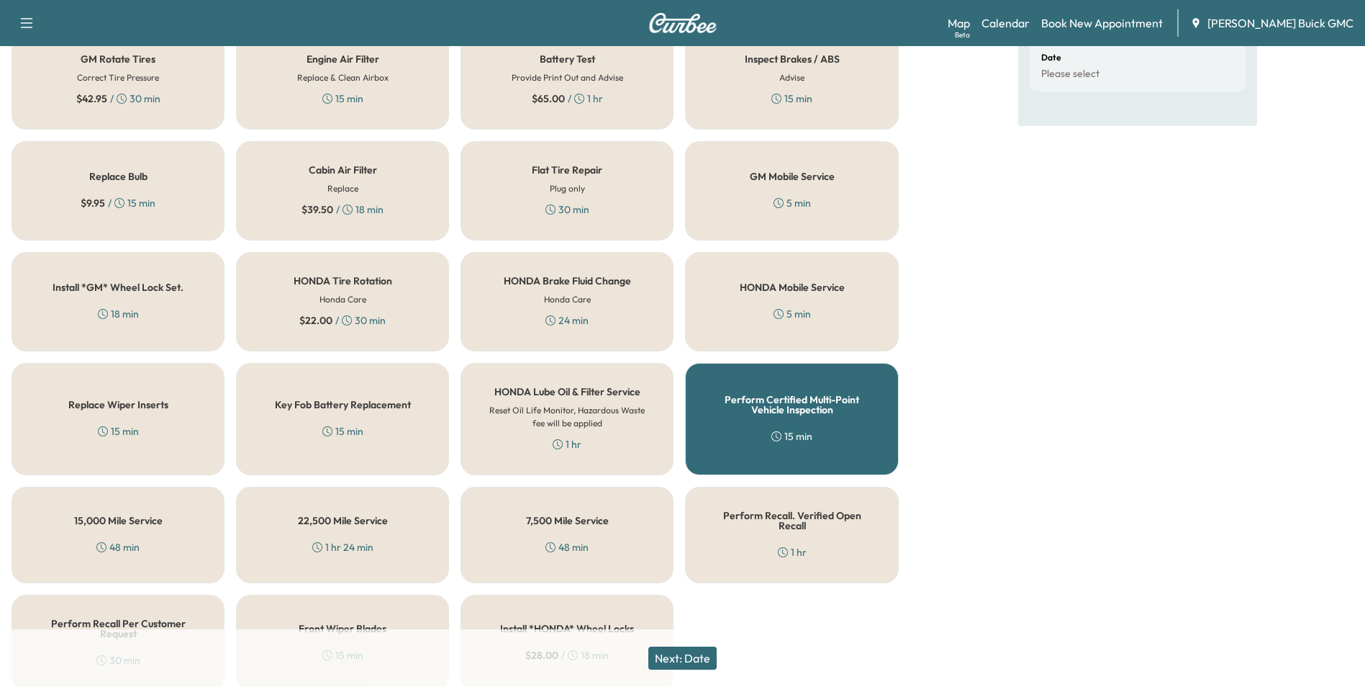
click at [705, 659] on button "Next: Date" at bounding box center [683, 657] width 68 height 23
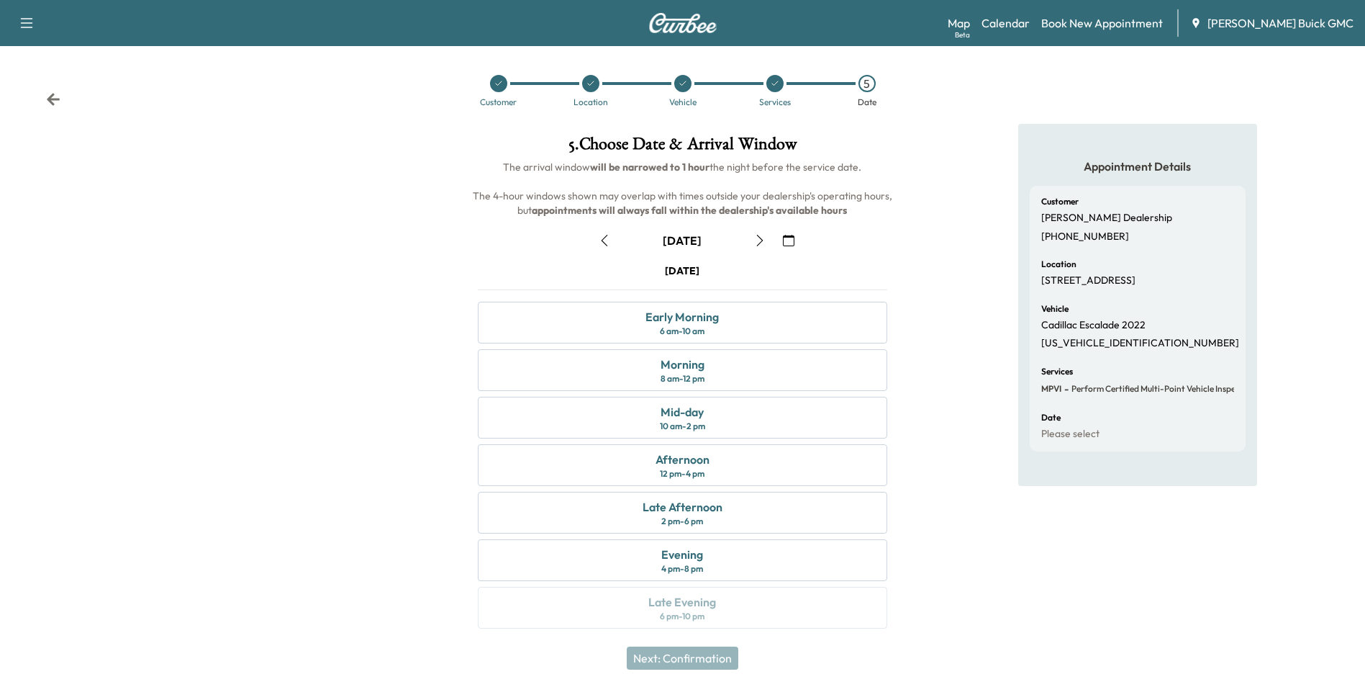
click at [790, 238] on icon "button" at bounding box center [789, 241] width 12 height 12
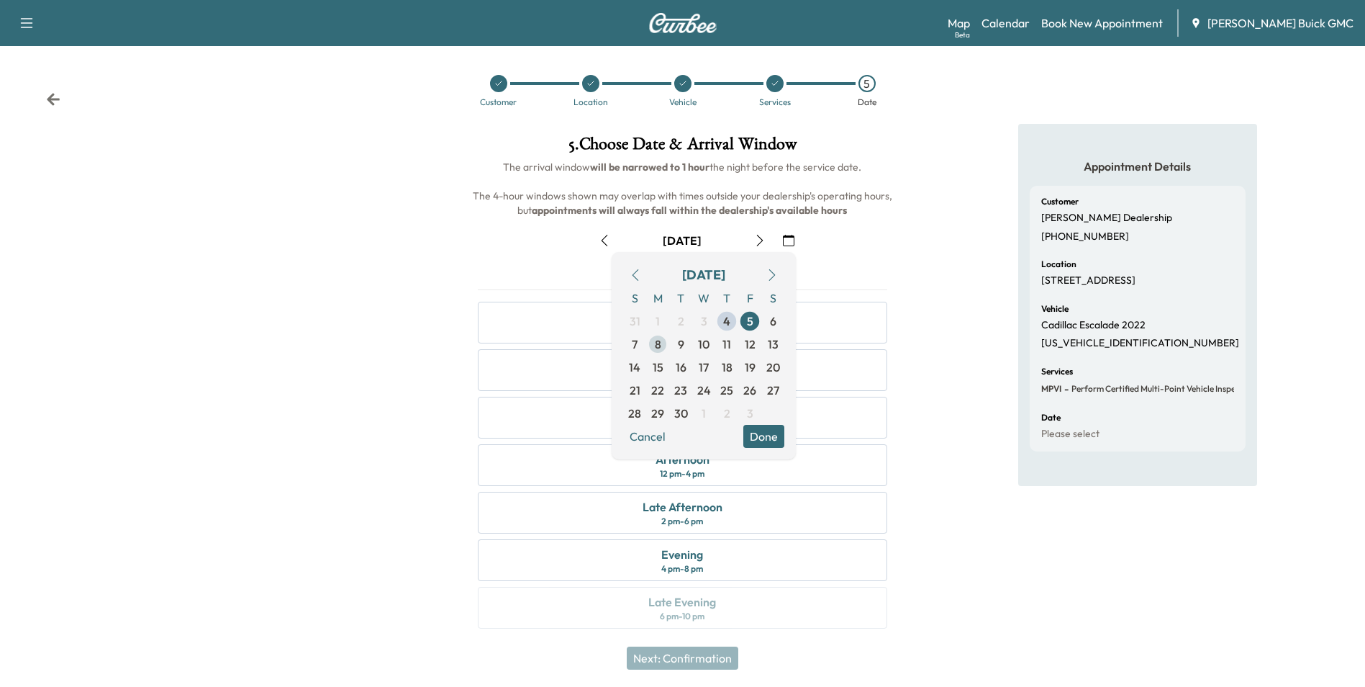
click at [656, 343] on span "8" at bounding box center [658, 343] width 6 height 17
click at [655, 343] on span "8" at bounding box center [658, 343] width 6 height 17
click at [766, 435] on button "Done" at bounding box center [764, 436] width 41 height 23
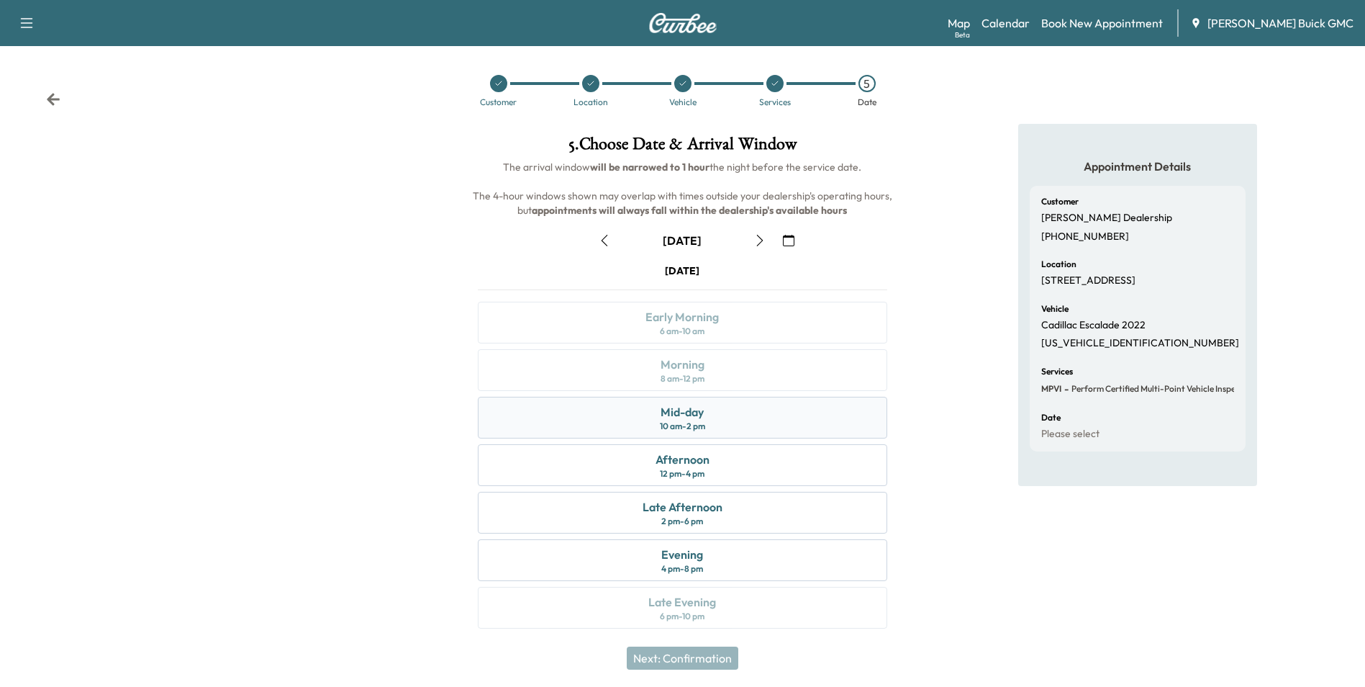
click at [698, 417] on div "Mid-day" at bounding box center [682, 411] width 43 height 17
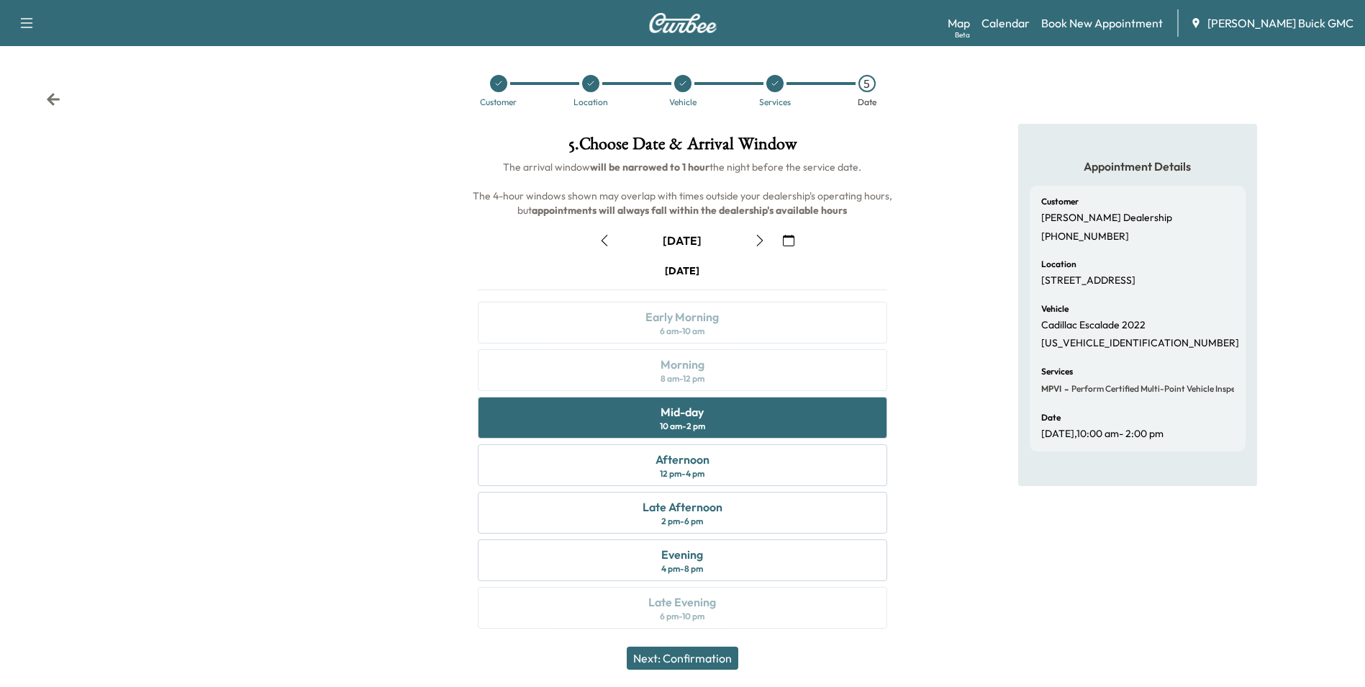
click at [693, 654] on button "Next: Confirmation" at bounding box center [683, 657] width 112 height 23
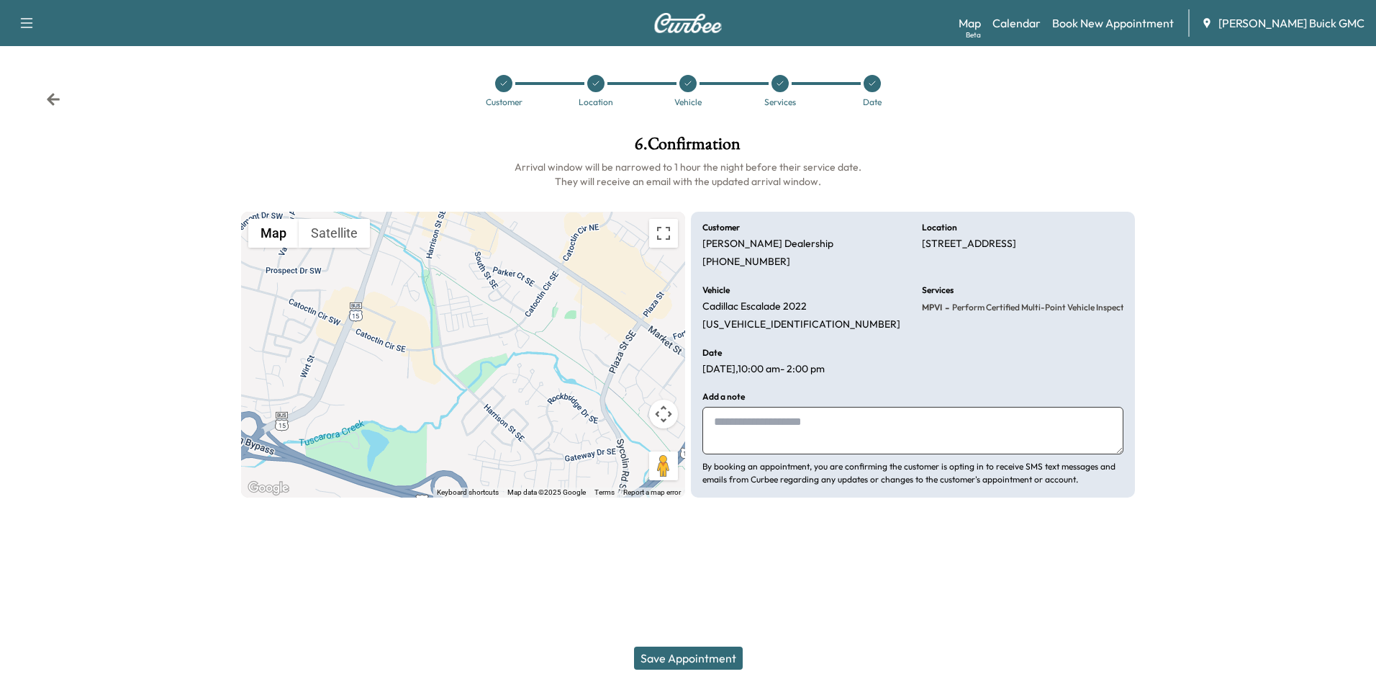
click at [812, 428] on textarea at bounding box center [913, 431] width 421 height 48
type textarea "*"
type textarea "**********"
click at [687, 656] on button "Save Appointment" at bounding box center [688, 657] width 109 height 23
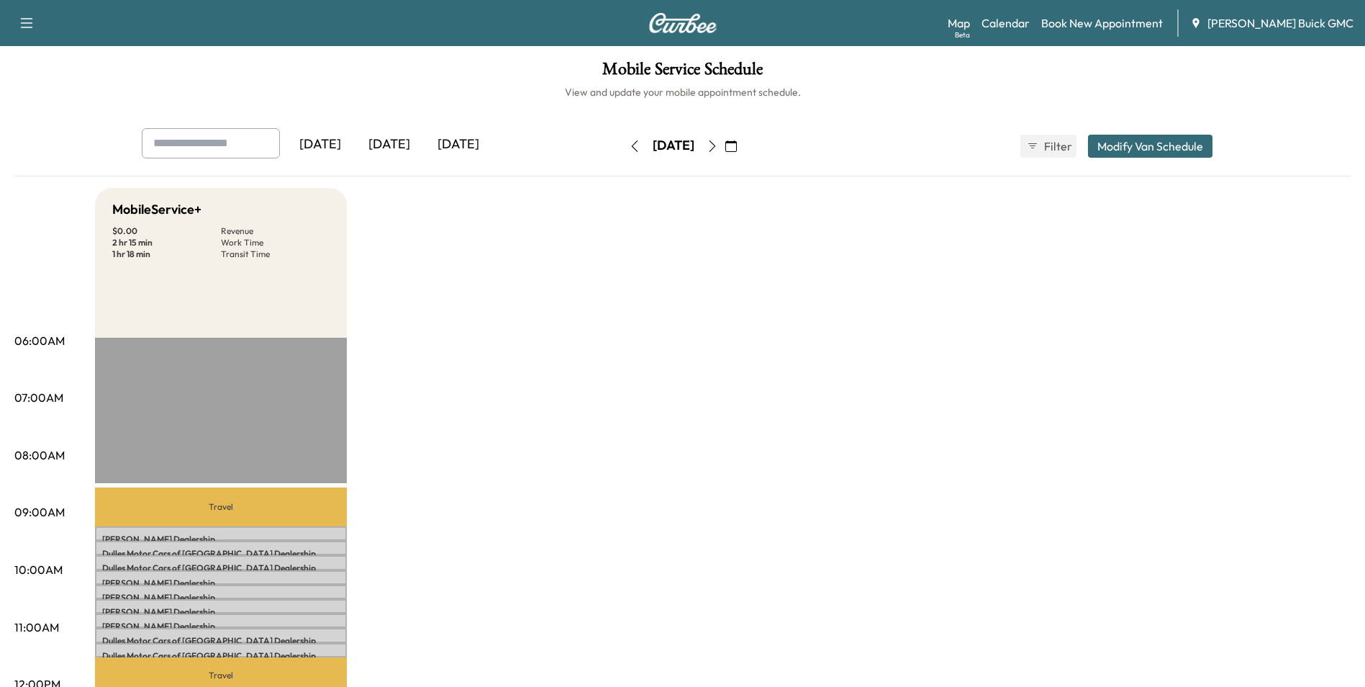
click at [1114, 23] on link "Book New Appointment" at bounding box center [1103, 22] width 122 height 17
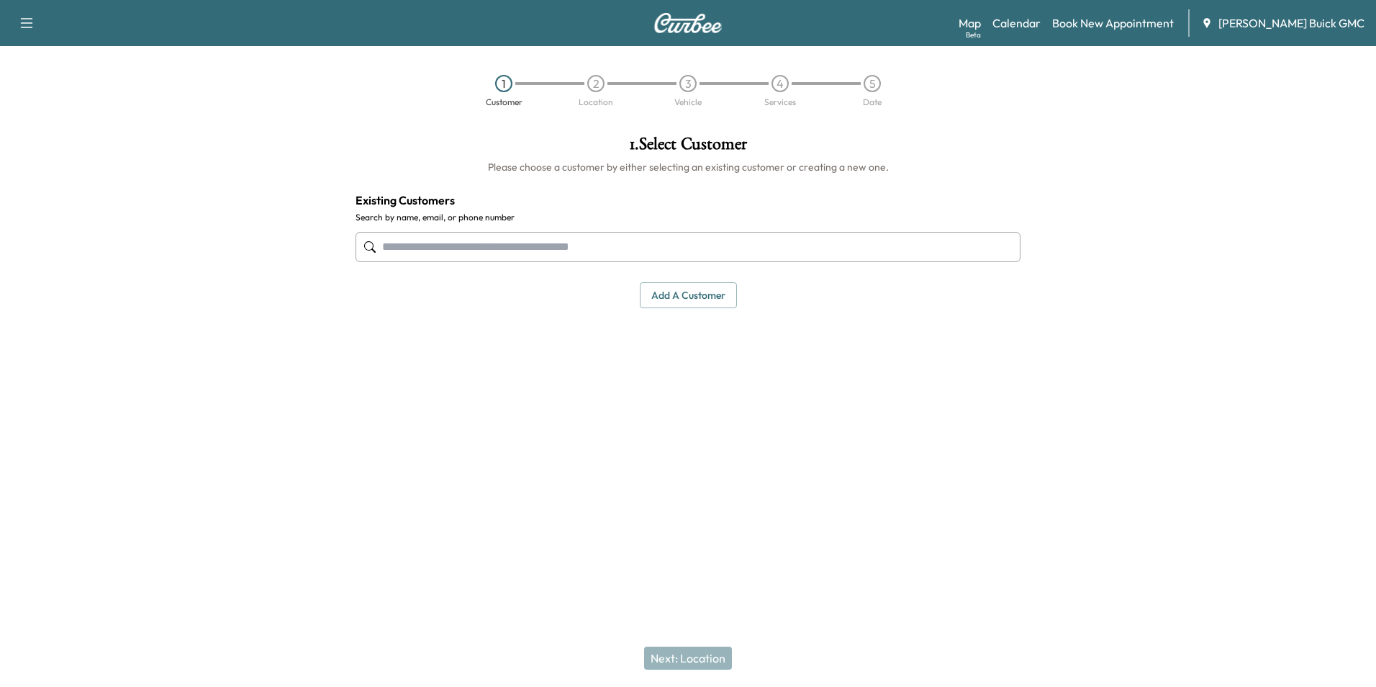
click at [570, 242] on input "text" at bounding box center [688, 247] width 665 height 30
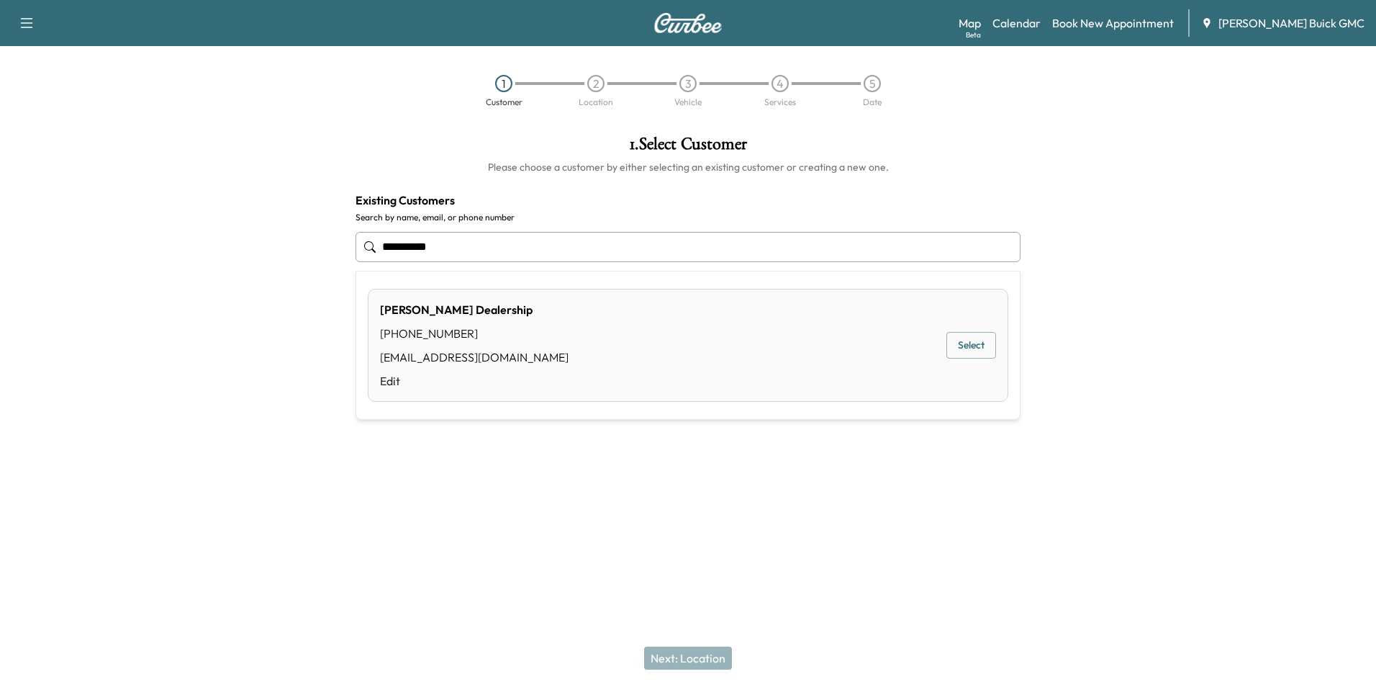
click at [985, 343] on button "Select" at bounding box center [972, 345] width 50 height 27
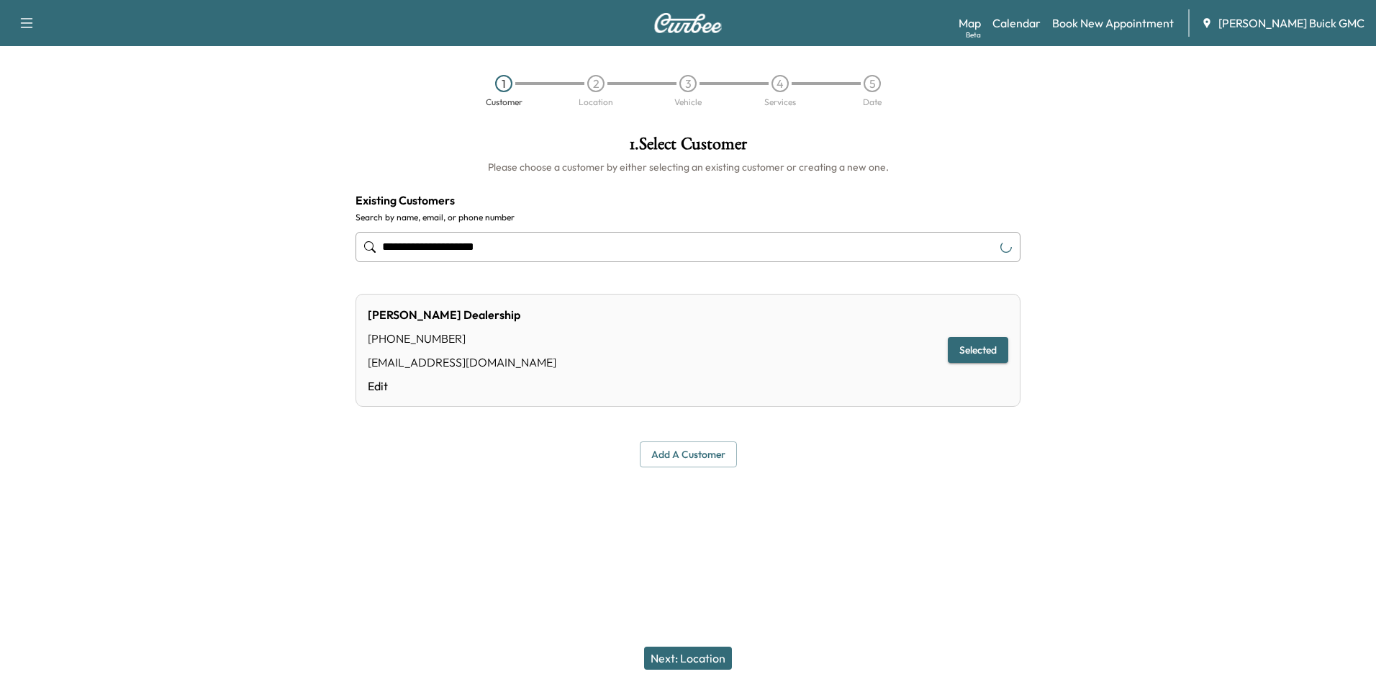
type input "**********"
click at [701, 656] on button "Next: Location" at bounding box center [688, 657] width 88 height 23
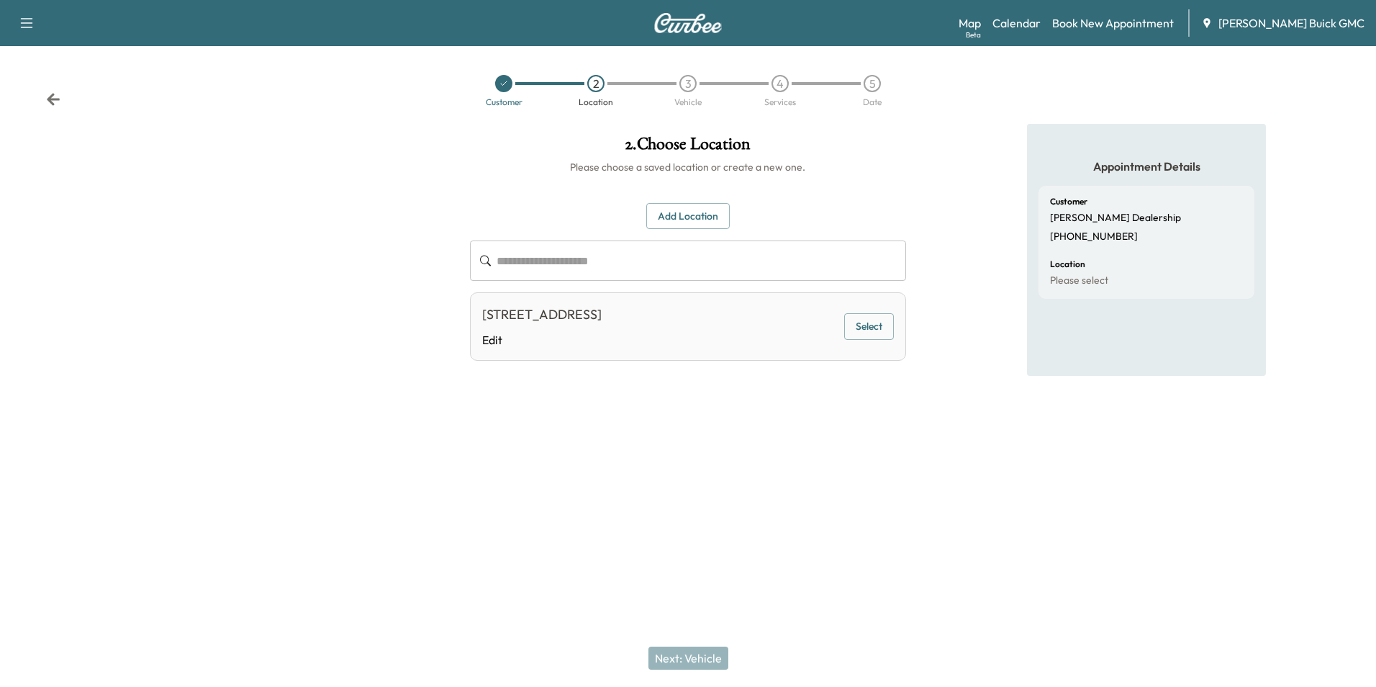
click at [866, 320] on button "Select" at bounding box center [869, 326] width 50 height 27
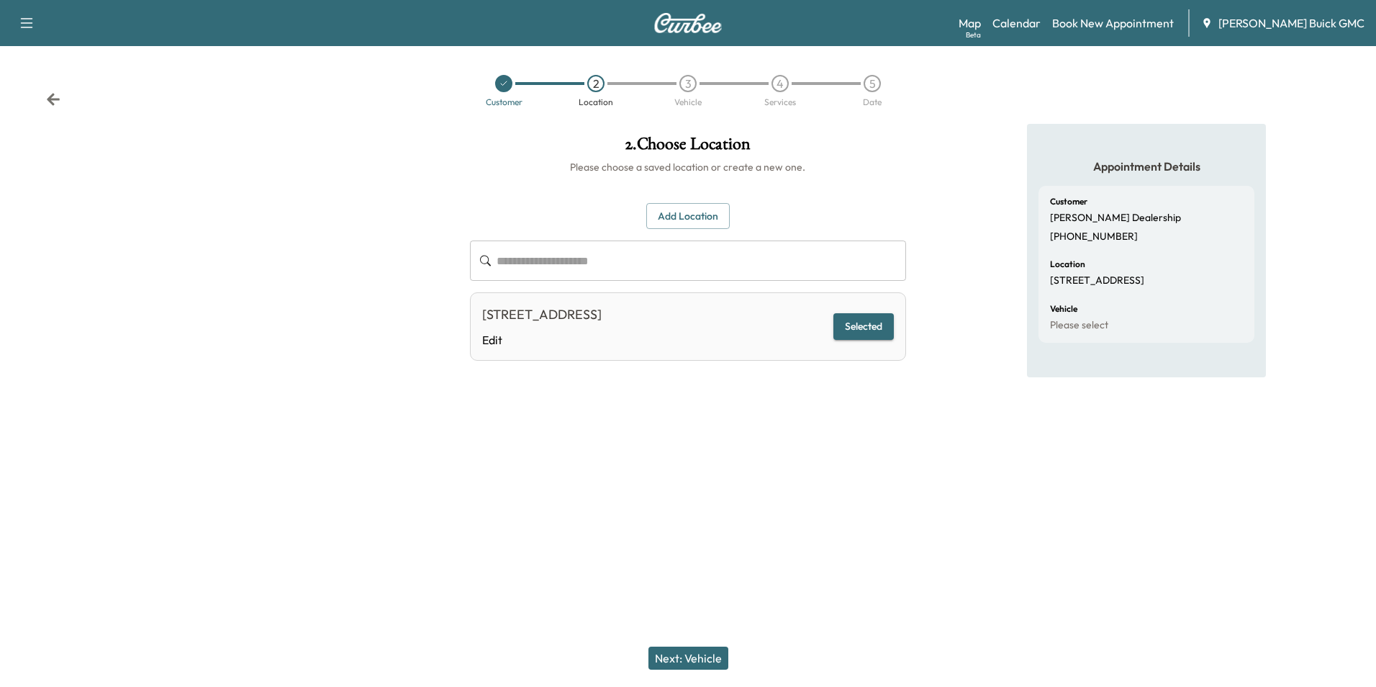
click at [704, 656] on button "Next: Vehicle" at bounding box center [689, 657] width 80 height 23
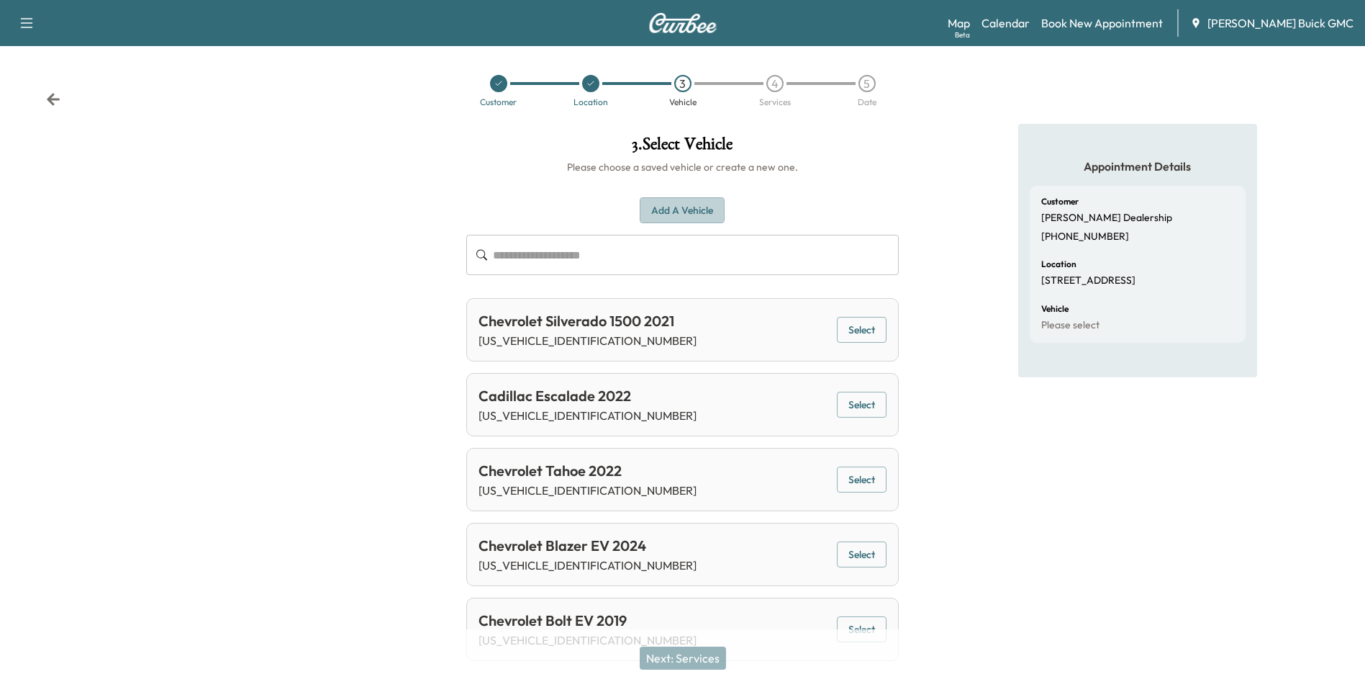
click at [683, 204] on button "Add a Vehicle" at bounding box center [682, 210] width 85 height 27
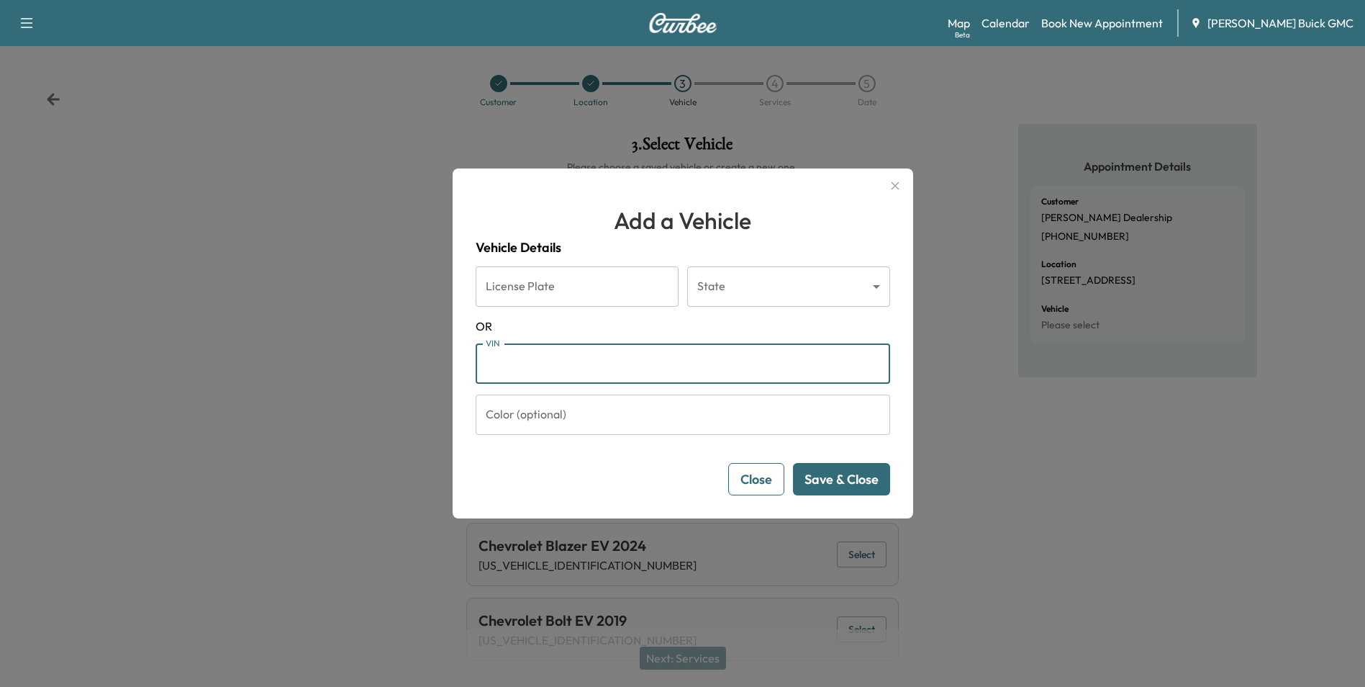
click at [598, 368] on input "VIN" at bounding box center [683, 363] width 415 height 40
click at [632, 335] on form "License Plate License Plate State ​ State [US_STATE] VIN ***** VIN Color (optio…" at bounding box center [683, 380] width 415 height 229
click at [537, 366] on input "*****" at bounding box center [683, 363] width 415 height 40
type input "**********"
click at [829, 472] on button "Save & Close" at bounding box center [841, 479] width 97 height 32
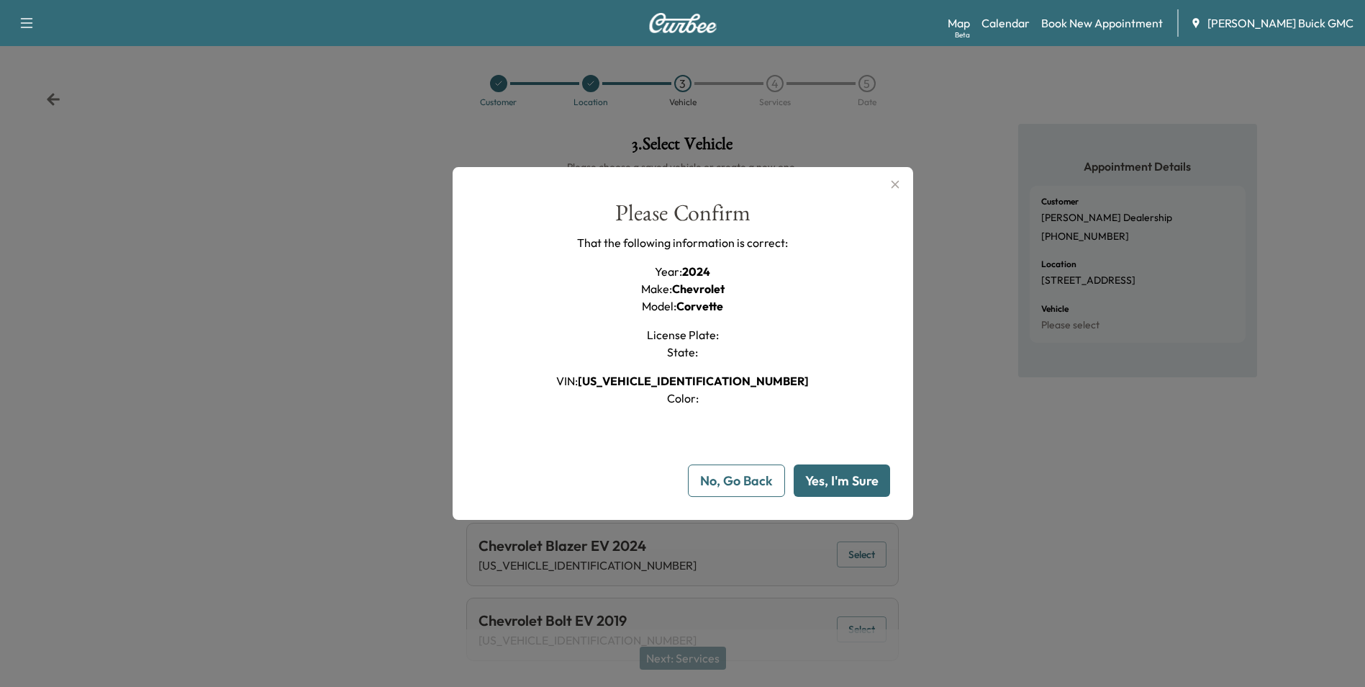
click at [836, 478] on button "Yes, I'm Sure" at bounding box center [842, 480] width 96 height 32
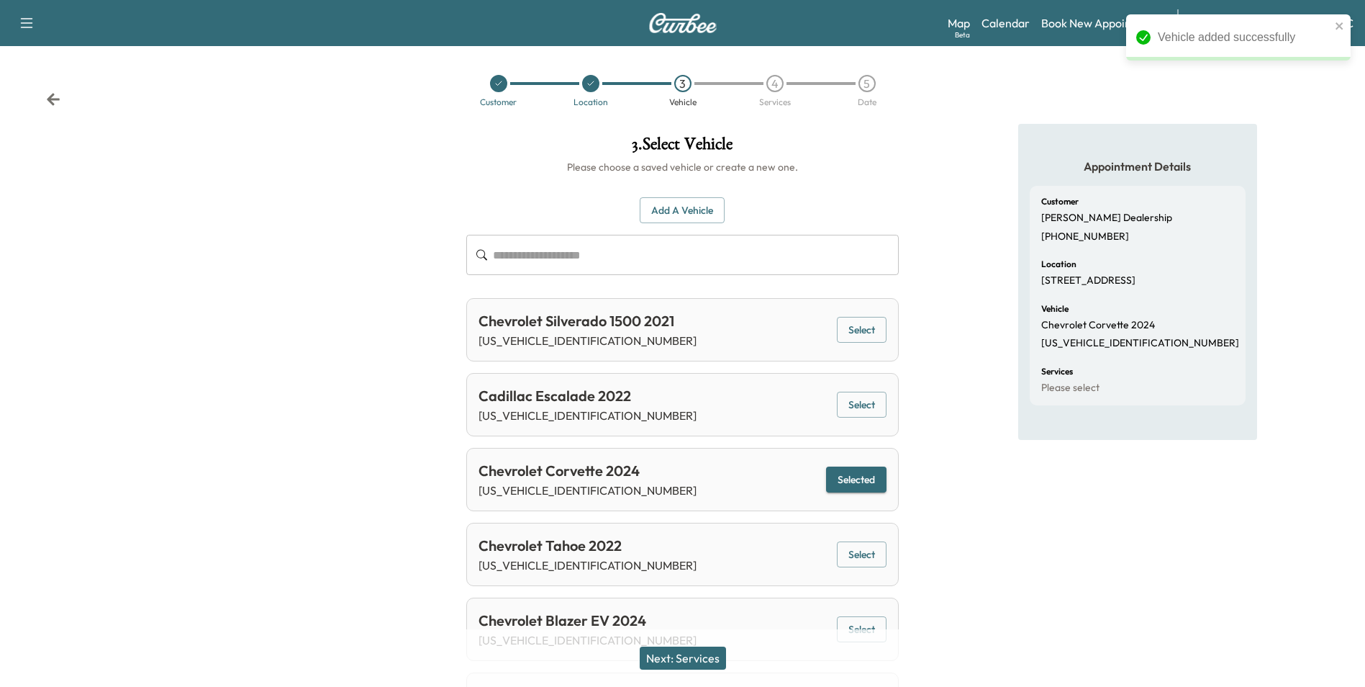
click at [698, 657] on button "Next: Services" at bounding box center [683, 657] width 86 height 23
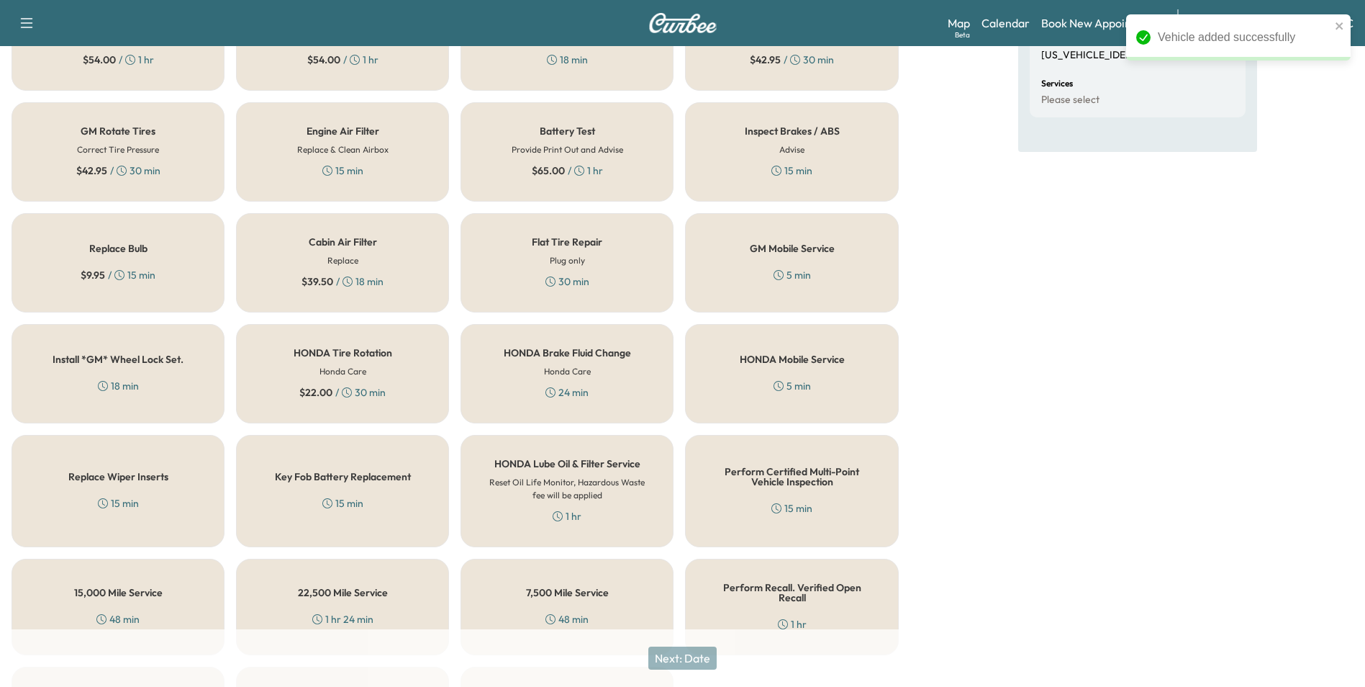
scroll to position [412, 0]
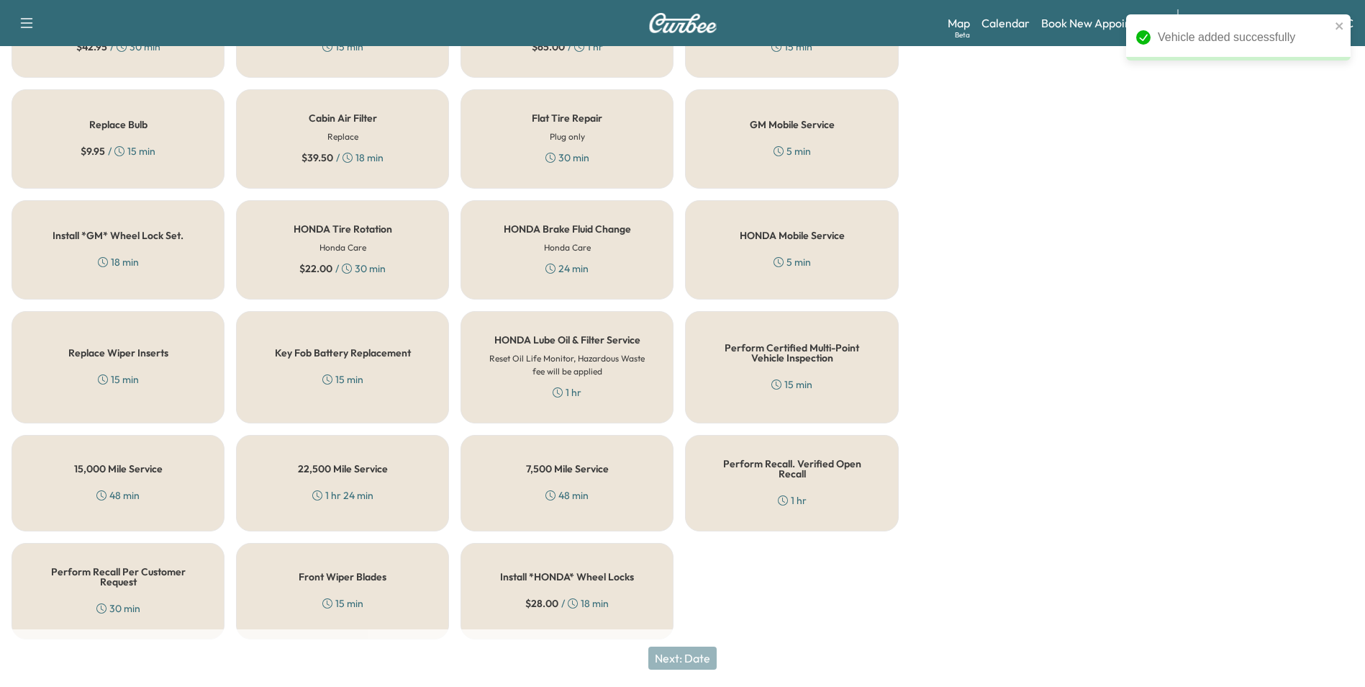
click at [809, 375] on div "Perform Certified Multi-Point Vehicle Inspection 15 min" at bounding box center [791, 367] width 213 height 112
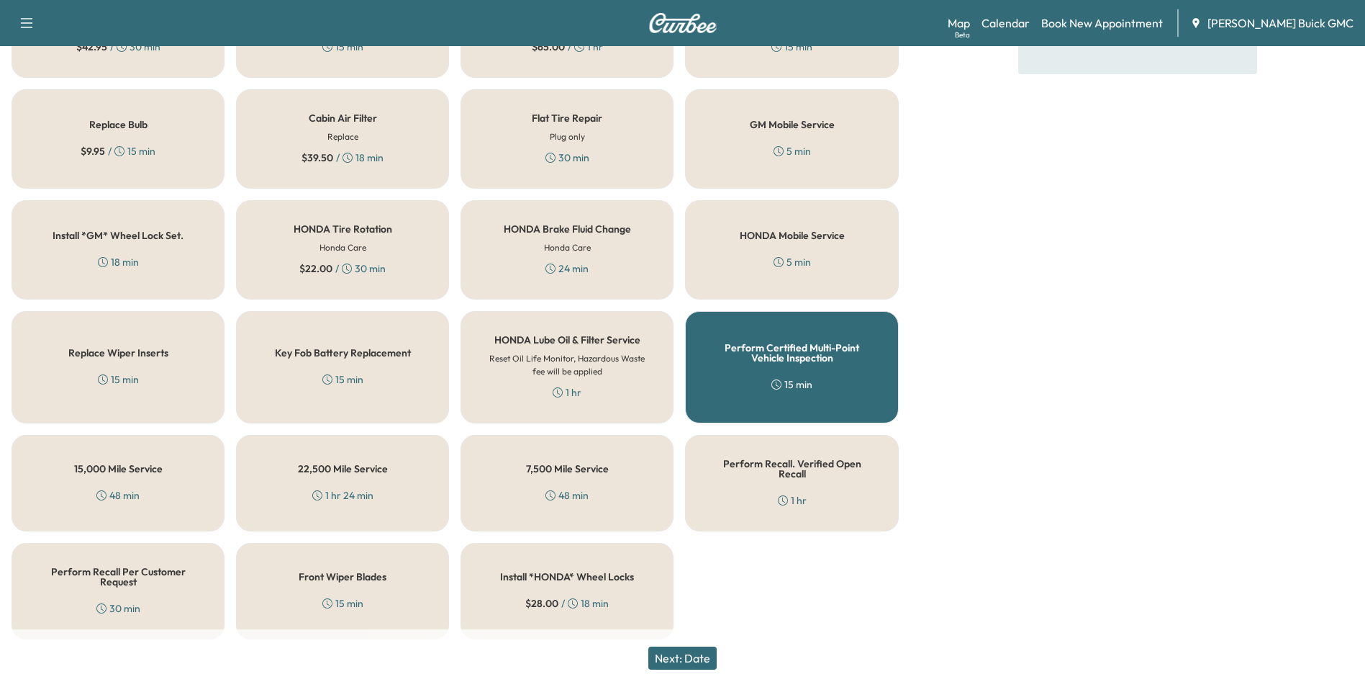
click at [702, 656] on button "Next: Date" at bounding box center [683, 657] width 68 height 23
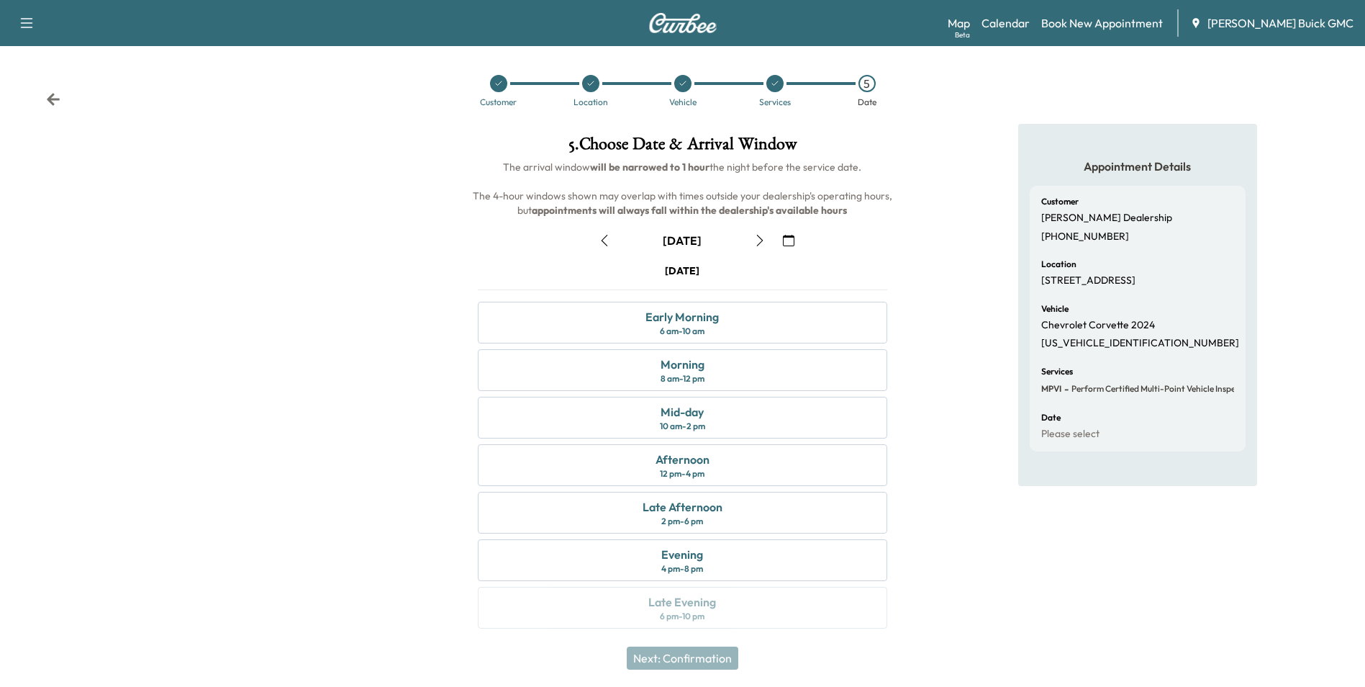
click at [787, 237] on icon "button" at bounding box center [789, 241] width 12 height 12
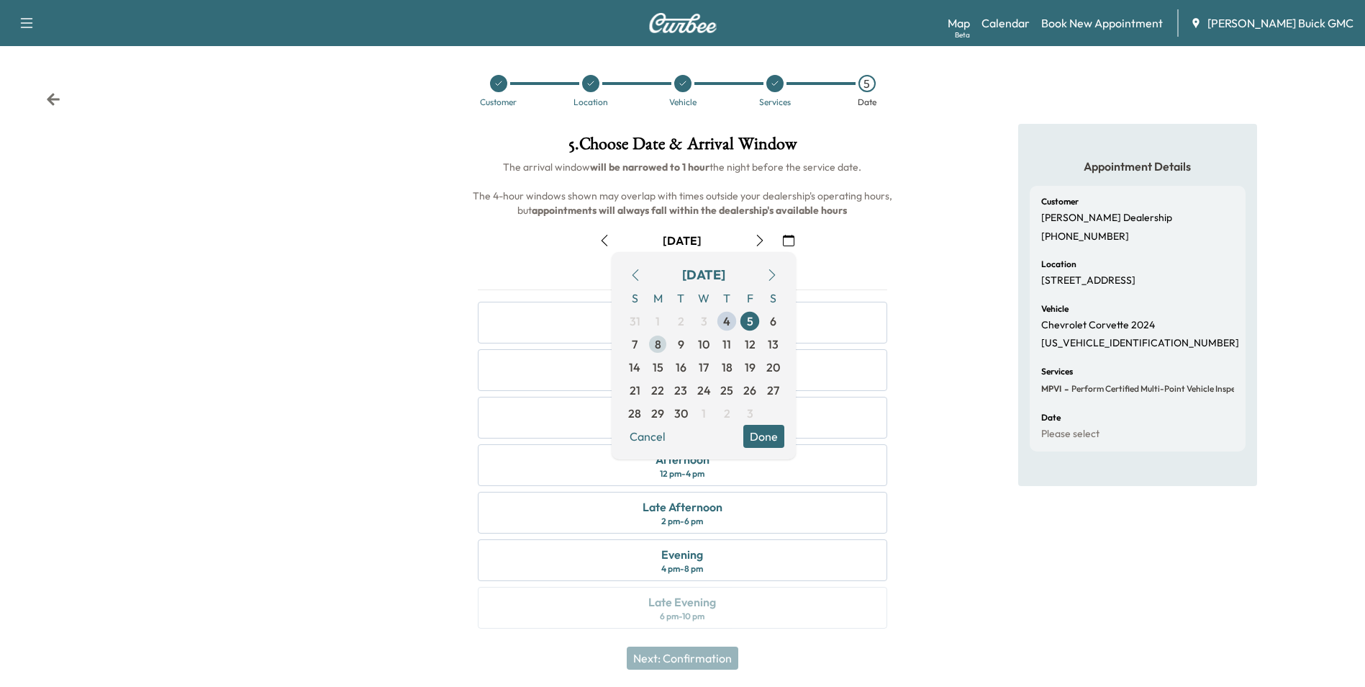
click at [656, 341] on span "8" at bounding box center [658, 343] width 6 height 17
click at [762, 433] on button "Done" at bounding box center [764, 436] width 41 height 23
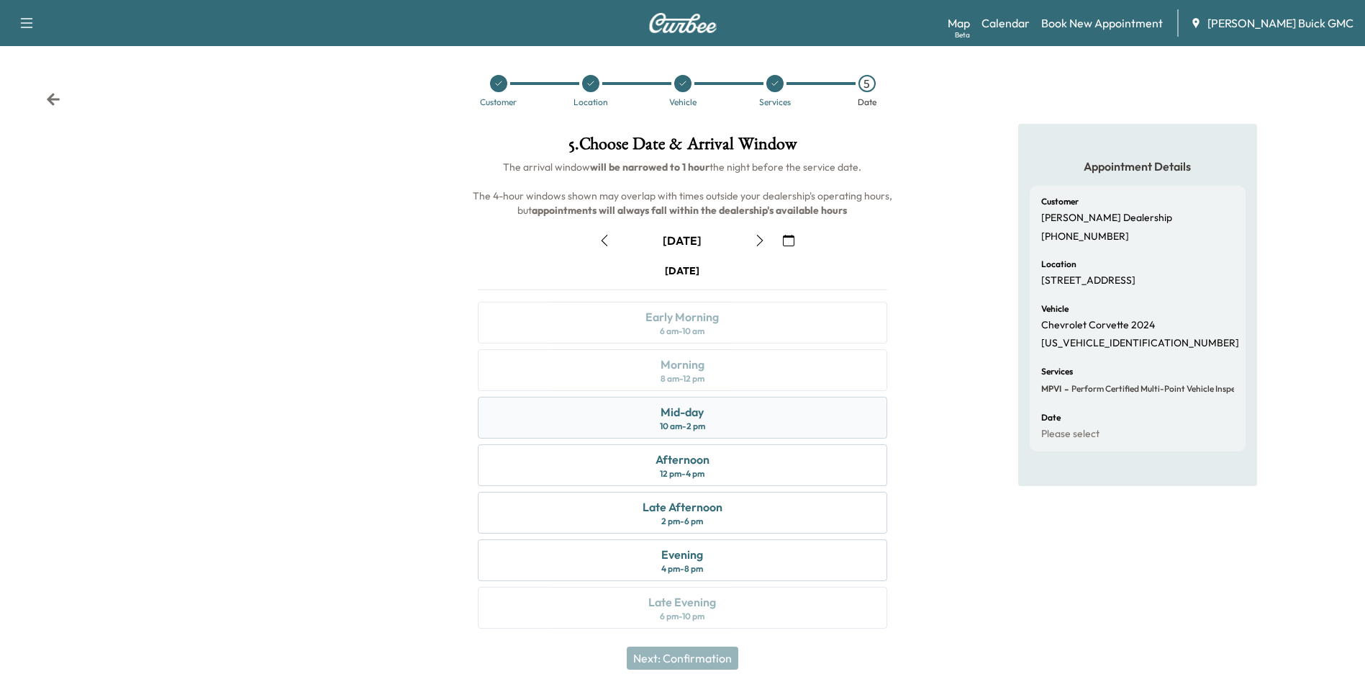
click at [750, 420] on div "Mid-day 10 am - 2 pm" at bounding box center [682, 418] width 409 height 42
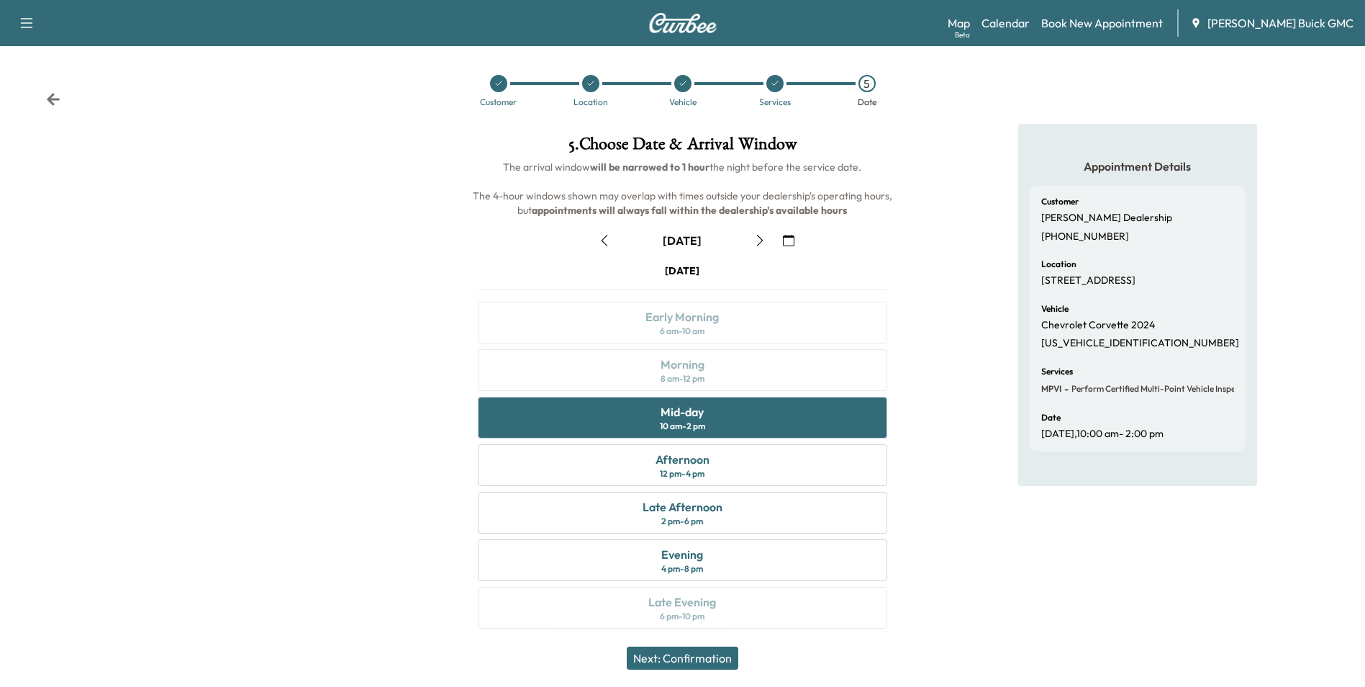
click at [705, 654] on button "Next: Confirmation" at bounding box center [683, 657] width 112 height 23
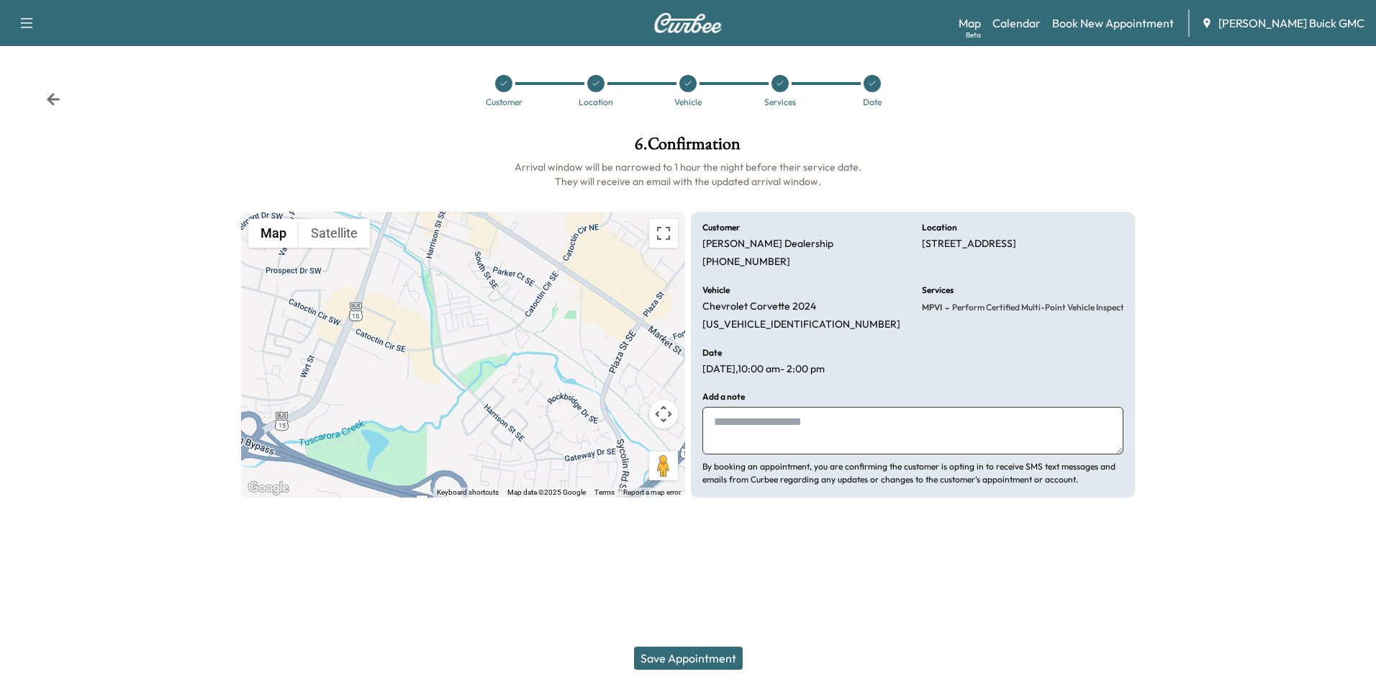
drag, startPoint x: 818, startPoint y: 425, endPoint x: 789, endPoint y: 424, distance: 28.8
click at [818, 424] on textarea at bounding box center [913, 431] width 421 height 48
type textarea "**********"
click at [695, 657] on button "Save Appointment" at bounding box center [688, 657] width 109 height 23
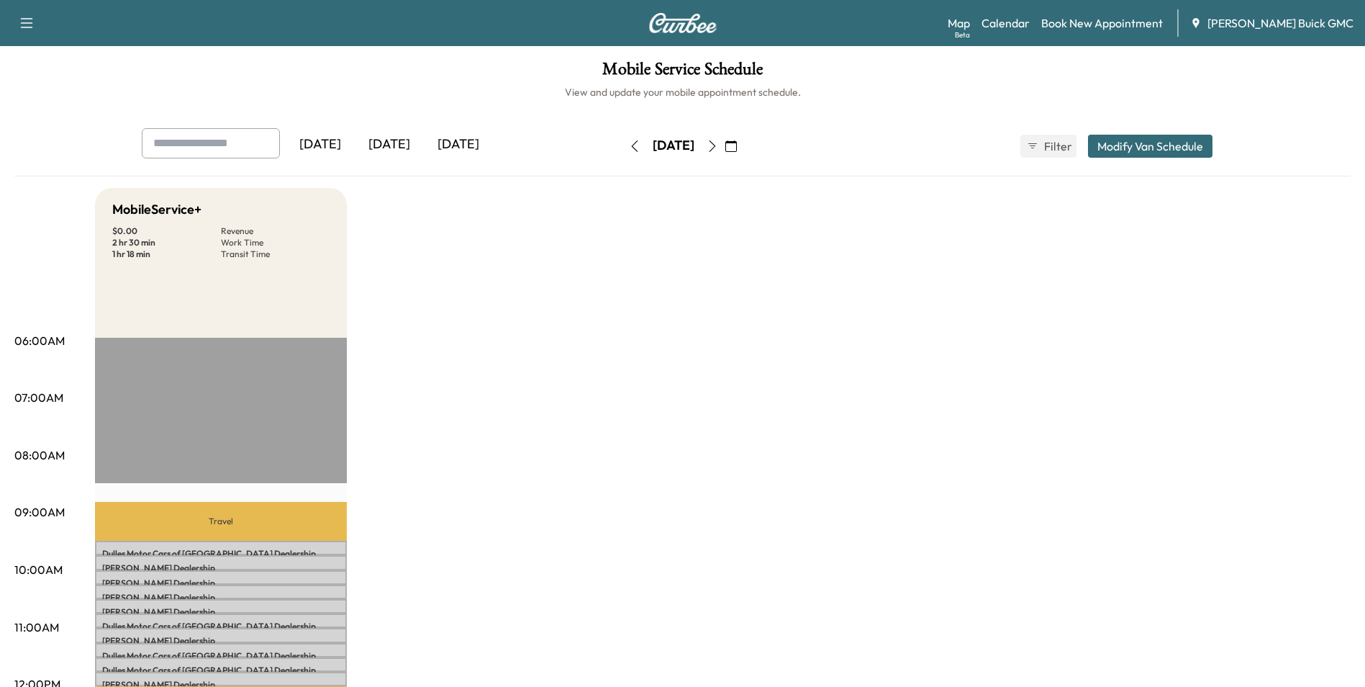
drag, startPoint x: 899, startPoint y: 352, endPoint x: 869, endPoint y: 345, distance: 31.1
click at [1123, 22] on link "Book New Appointment" at bounding box center [1103, 22] width 122 height 17
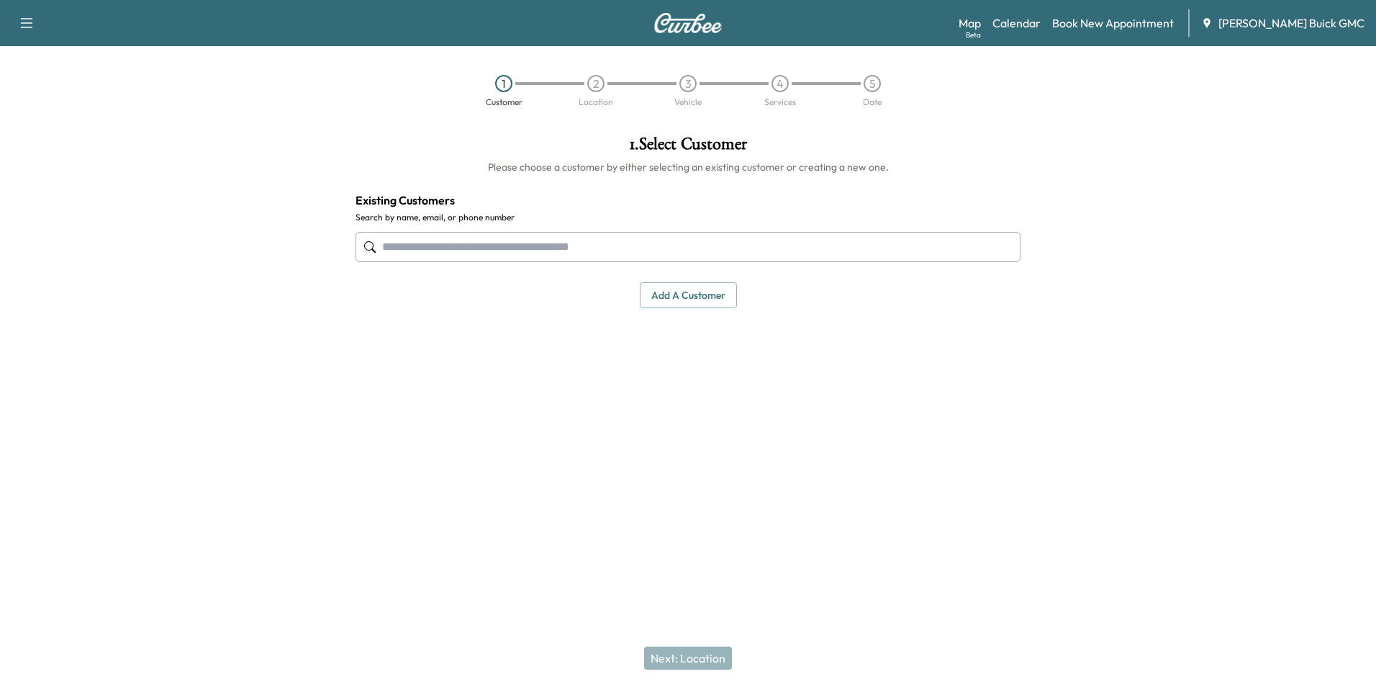
click at [553, 250] on input "text" at bounding box center [688, 247] width 665 height 30
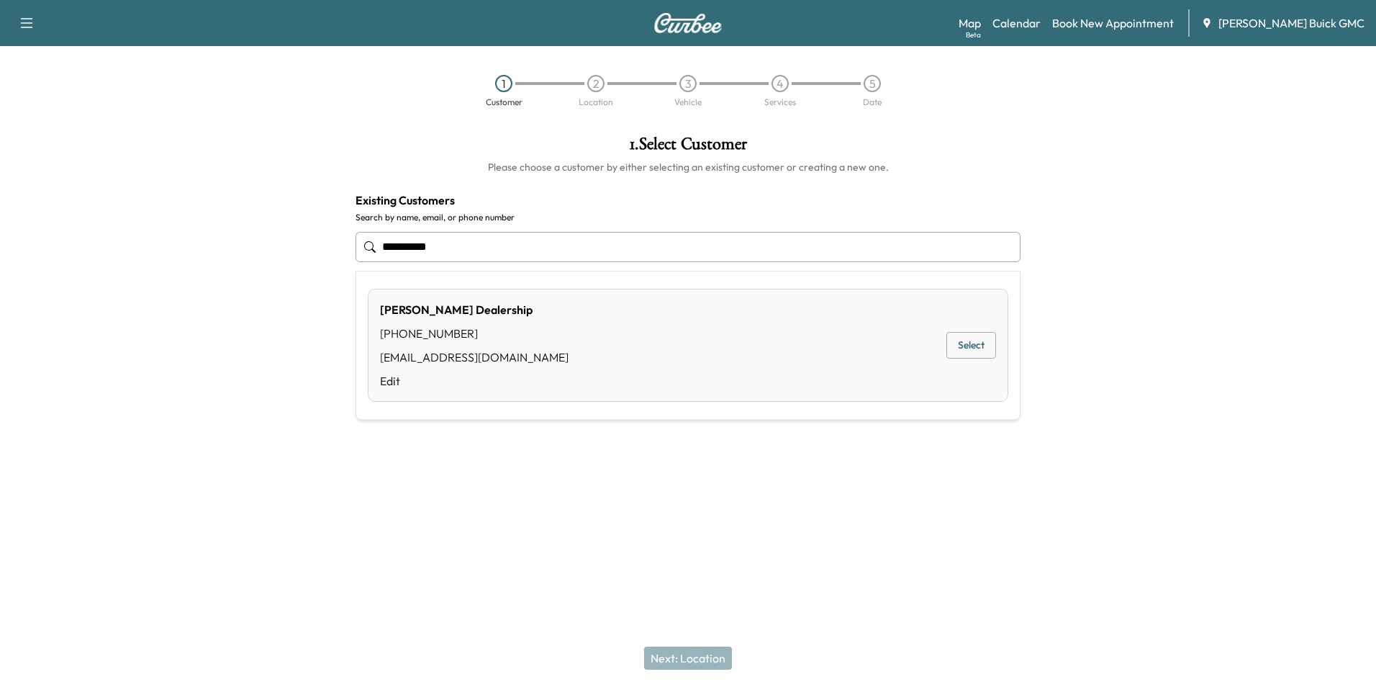
type input "**********"
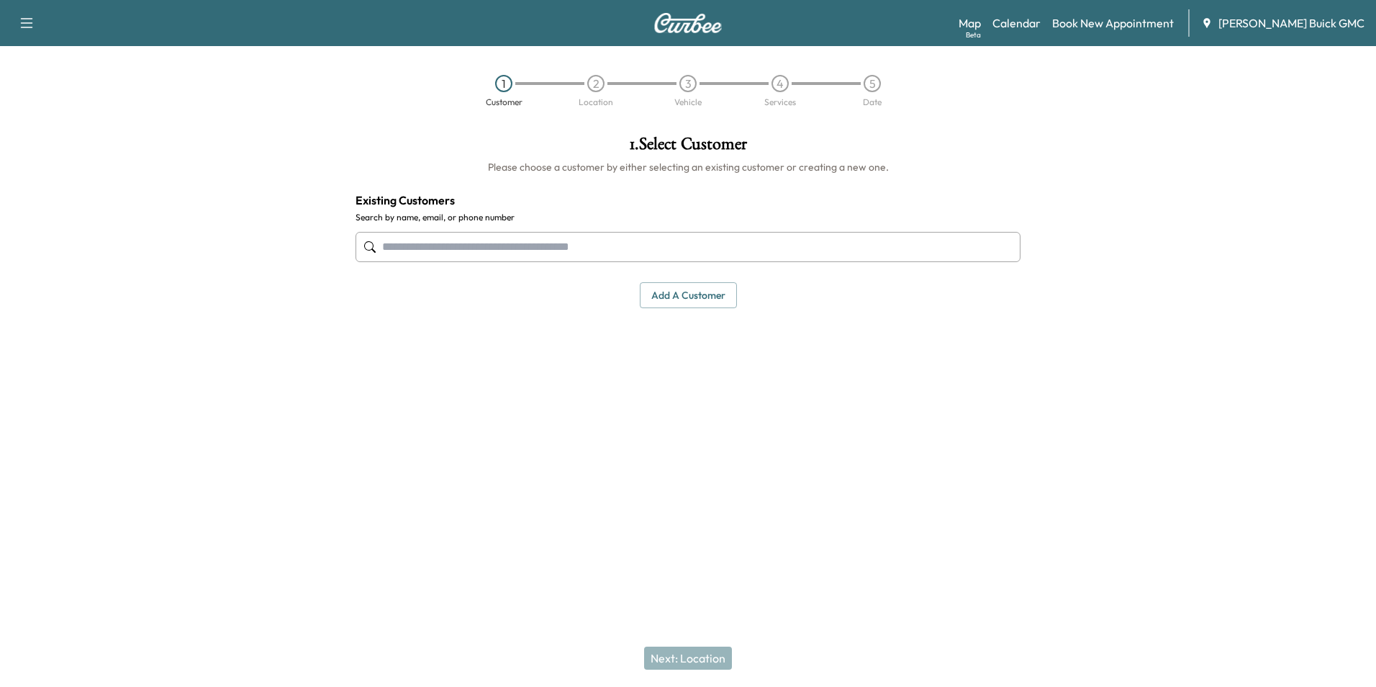
click at [508, 246] on input "text" at bounding box center [688, 247] width 665 height 30
click at [546, 244] on input "text" at bounding box center [688, 247] width 665 height 30
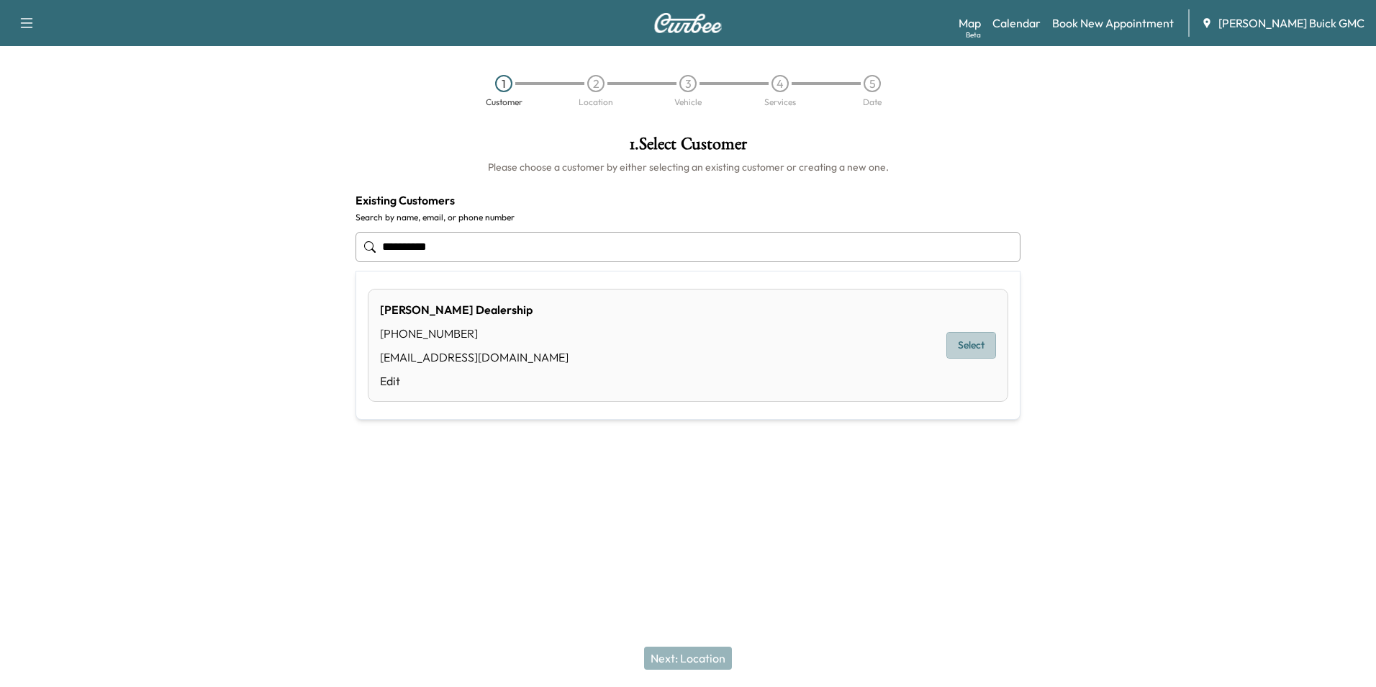
click at [978, 338] on button "Select" at bounding box center [972, 345] width 50 height 27
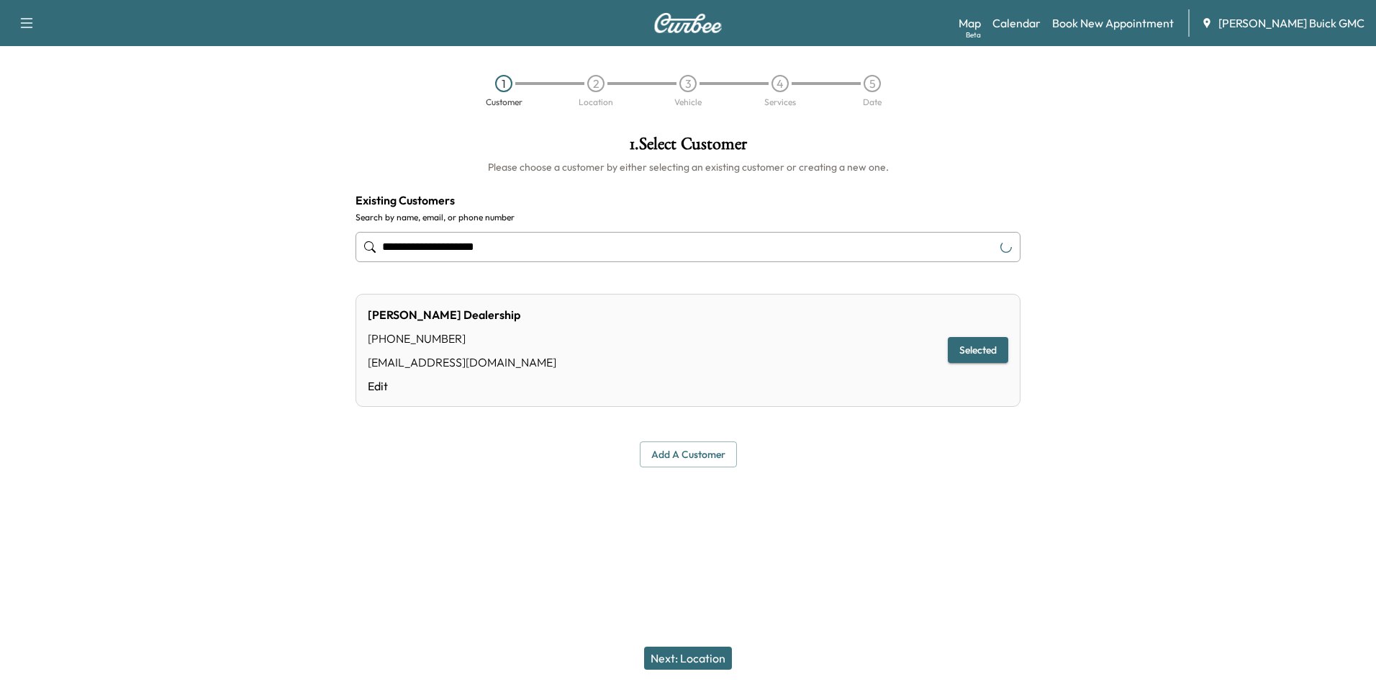
type input "**********"
click at [710, 656] on button "Next: Location" at bounding box center [688, 657] width 88 height 23
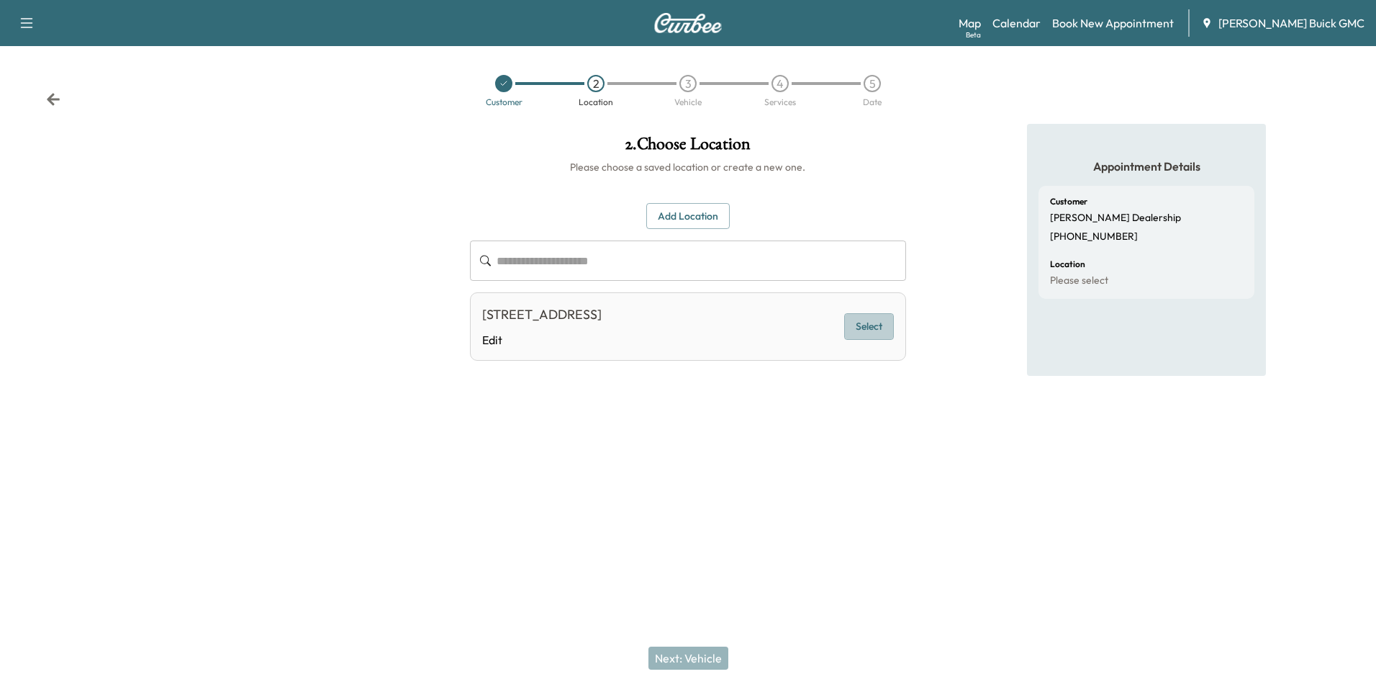
click at [869, 325] on button "Select" at bounding box center [869, 326] width 50 height 27
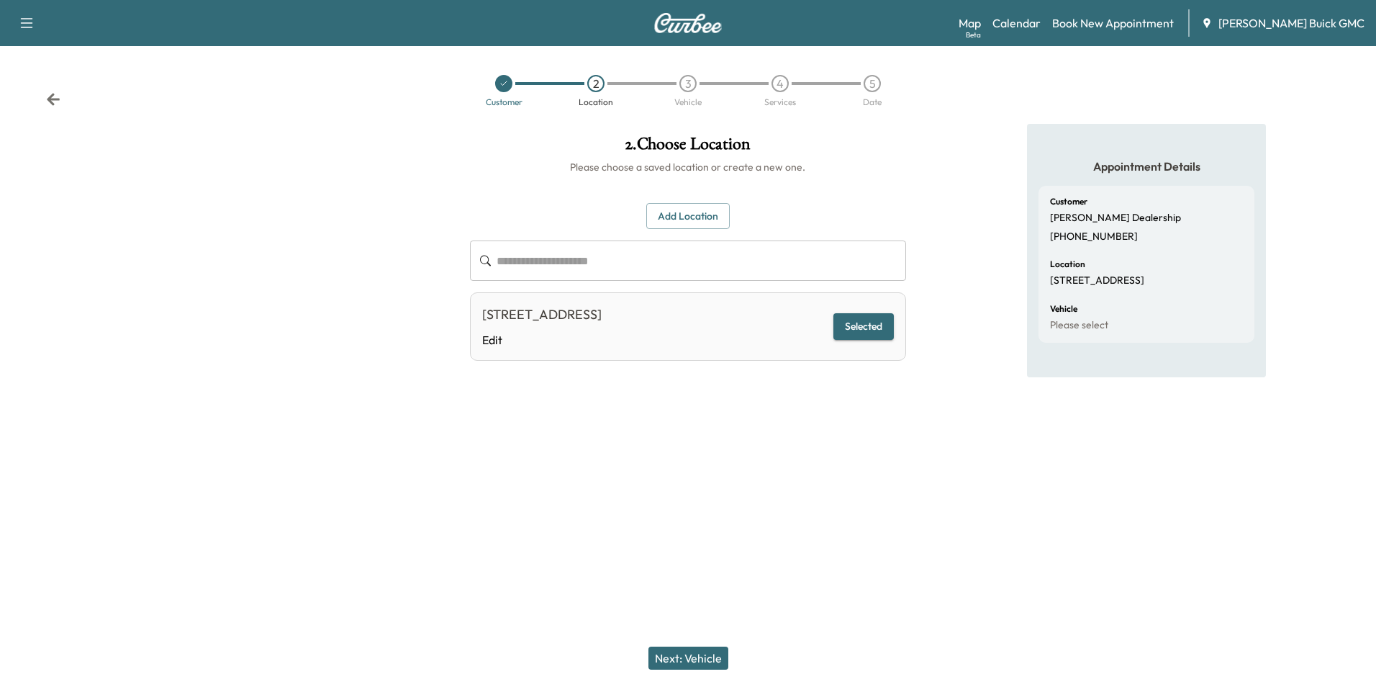
click at [714, 659] on button "Next: Vehicle" at bounding box center [689, 657] width 80 height 23
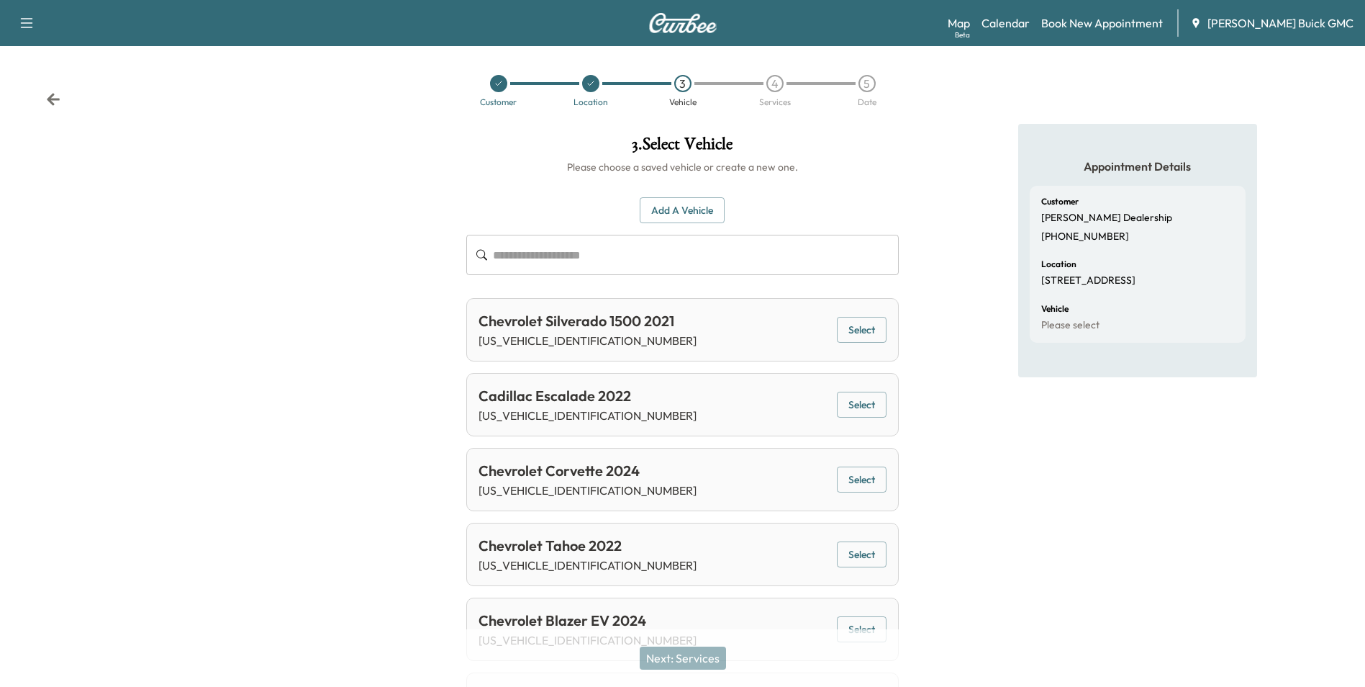
click at [695, 209] on button "Add a Vehicle" at bounding box center [682, 210] width 85 height 27
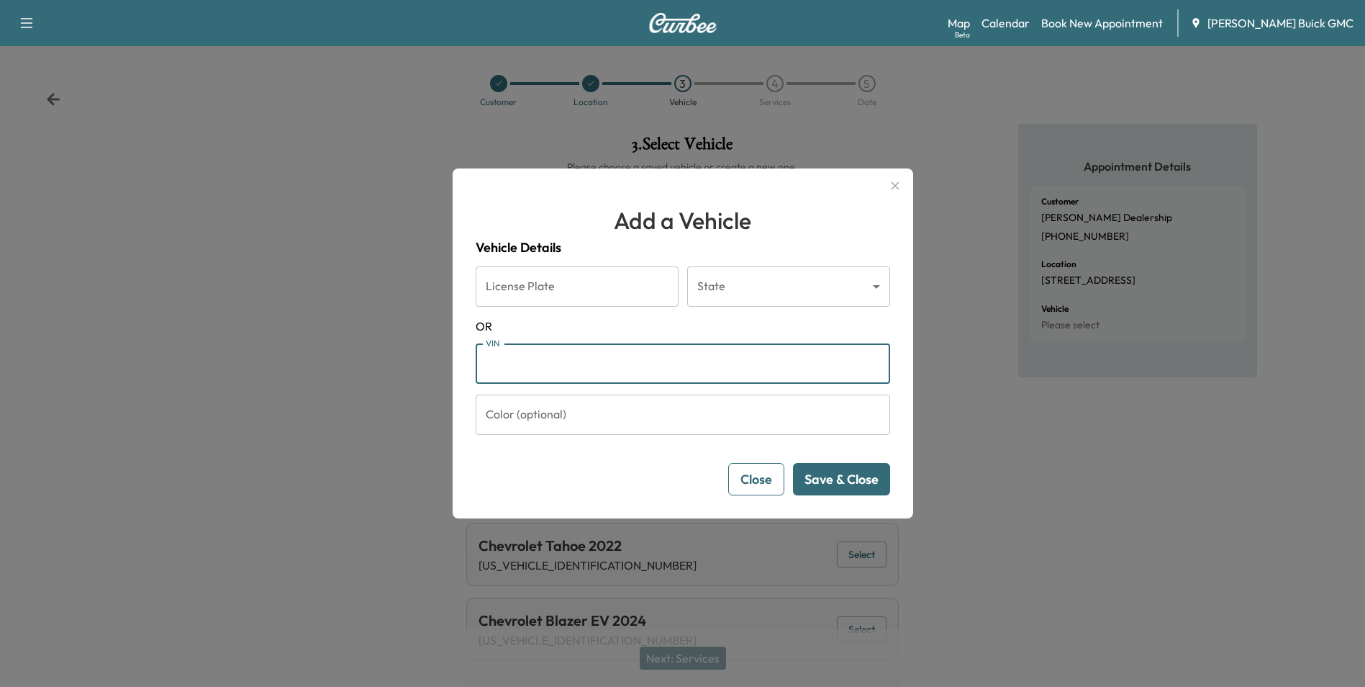
drag, startPoint x: 599, startPoint y: 371, endPoint x: 608, endPoint y: 368, distance: 9.8
click at [599, 371] on input "VIN" at bounding box center [683, 363] width 415 height 40
click at [850, 477] on button "Save & Close" at bounding box center [841, 479] width 97 height 32
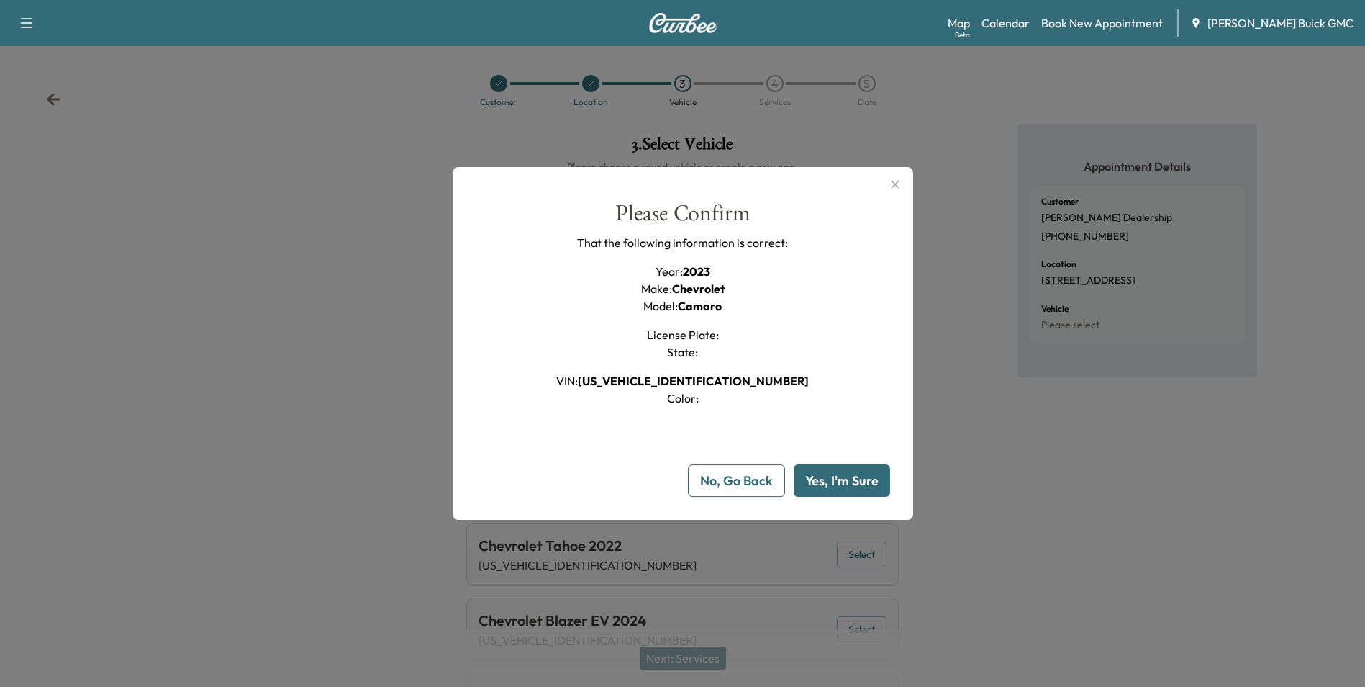
click at [854, 479] on button "Yes, I'm Sure" at bounding box center [842, 480] width 96 height 32
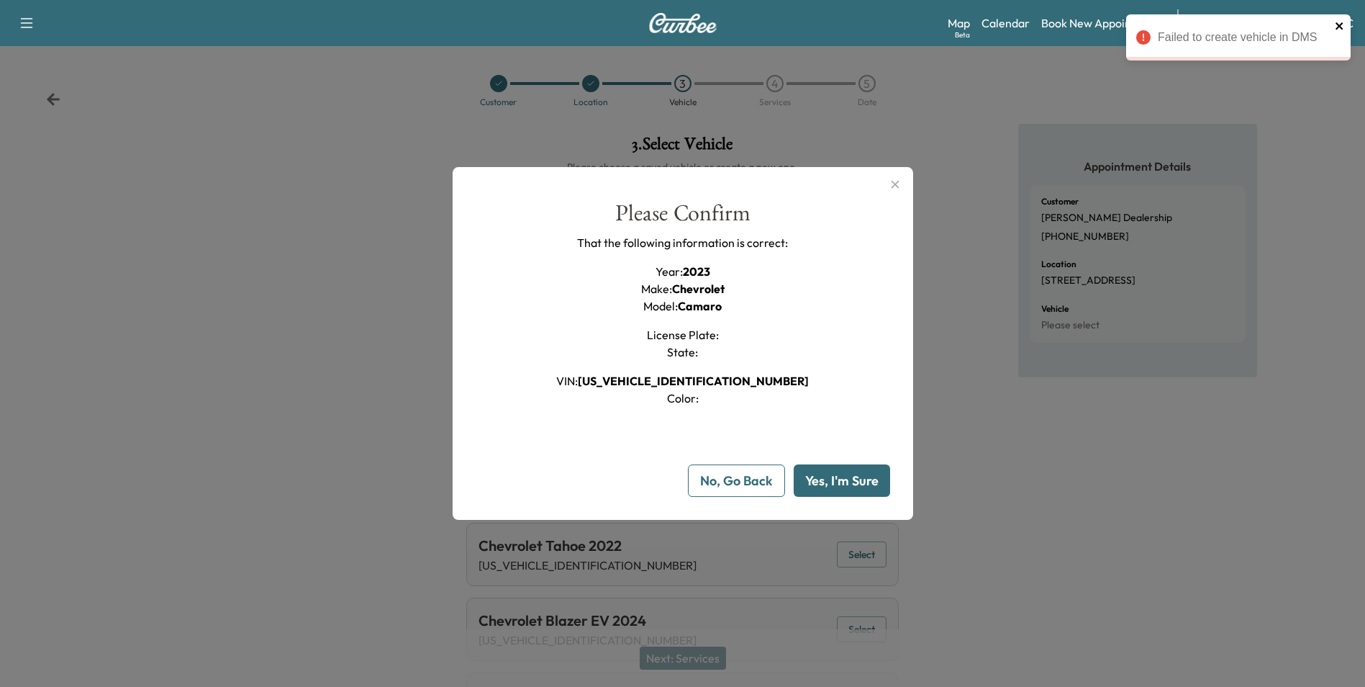
click at [1341, 23] on icon "close" at bounding box center [1340, 26] width 10 height 12
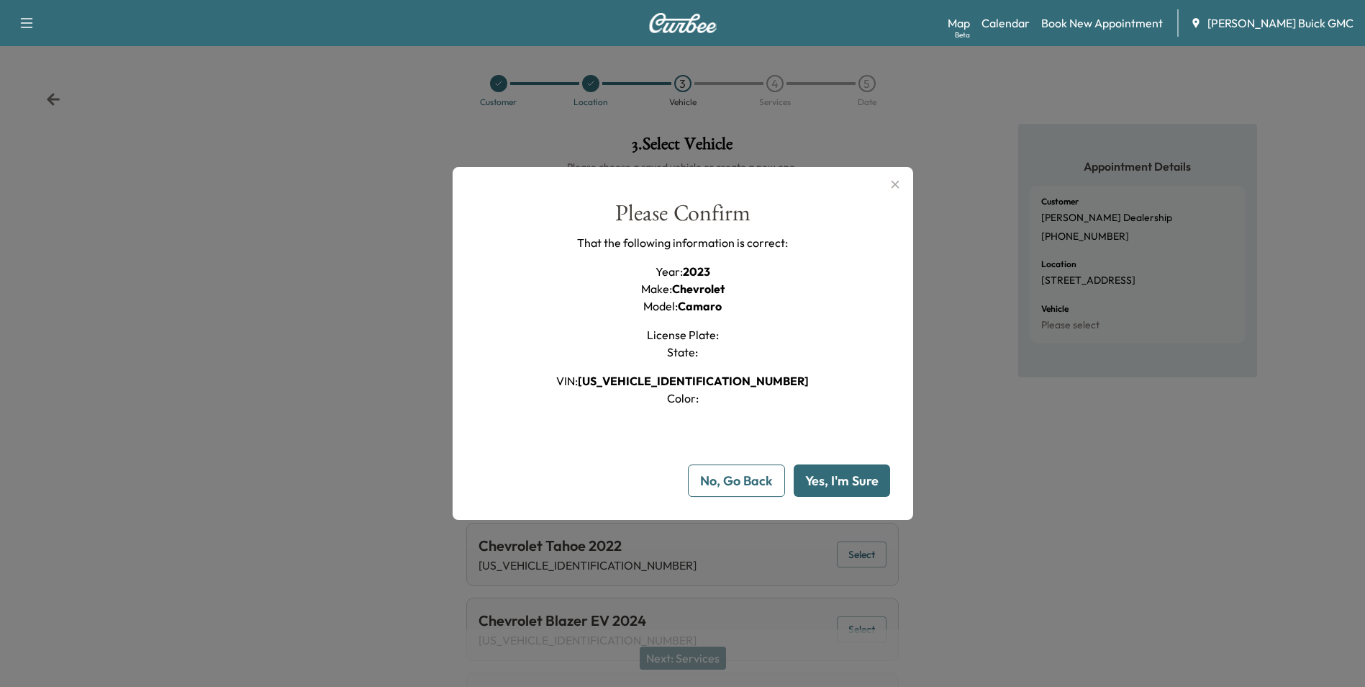
click at [764, 476] on button "No, Go Back" at bounding box center [736, 480] width 97 height 32
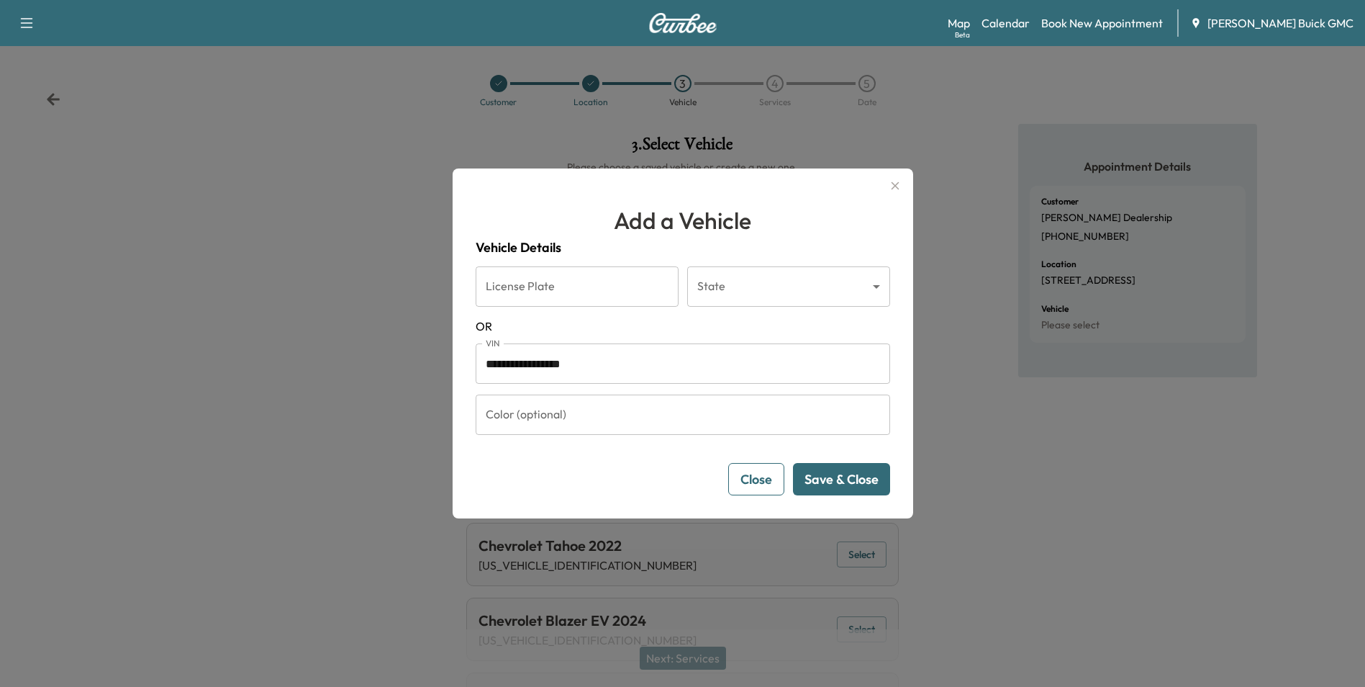
click at [628, 366] on input "**********" at bounding box center [683, 363] width 415 height 40
type input "*"
click at [634, 366] on input "*******" at bounding box center [683, 363] width 415 height 40
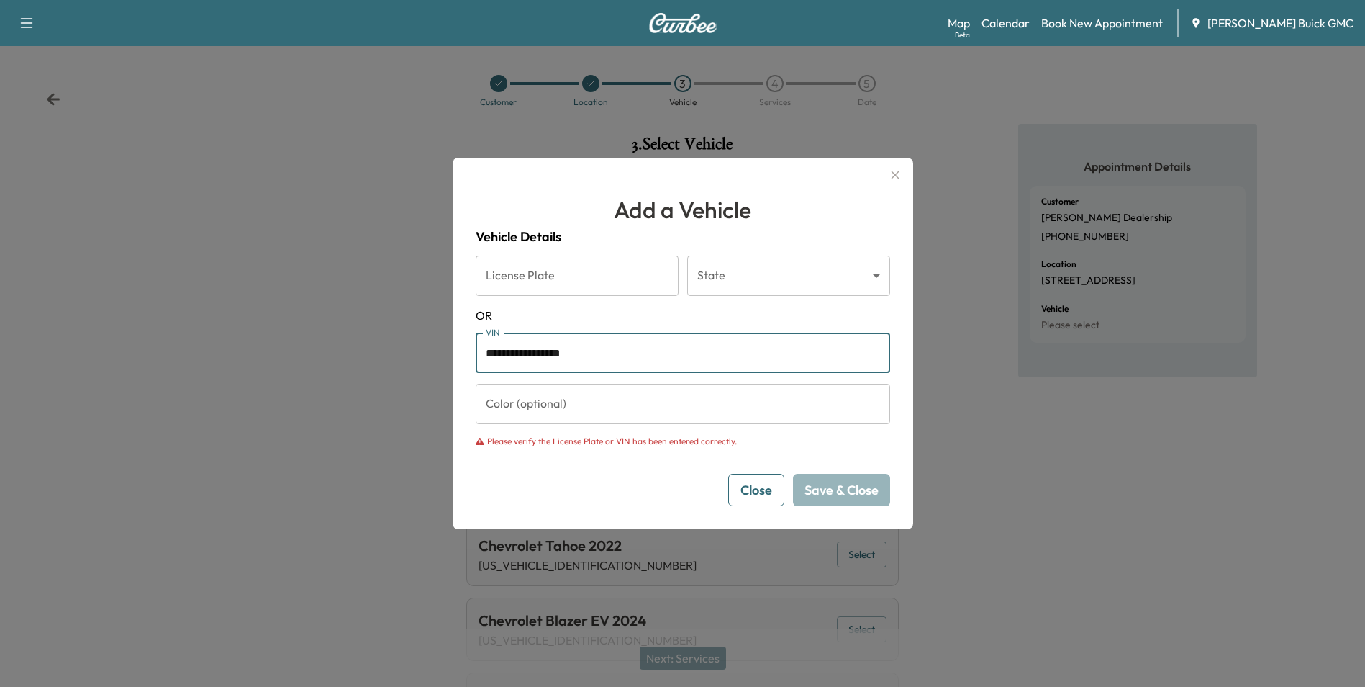
drag, startPoint x: 549, startPoint y: 351, endPoint x: 559, endPoint y: 351, distance: 9.4
click at [554, 351] on input "**********" at bounding box center [683, 353] width 415 height 40
type input "**********"
click at [829, 443] on div "Please verify the License Plate or VIN has been entered correctly." at bounding box center [683, 441] width 415 height 13
click at [678, 356] on input "**********" at bounding box center [683, 353] width 415 height 40
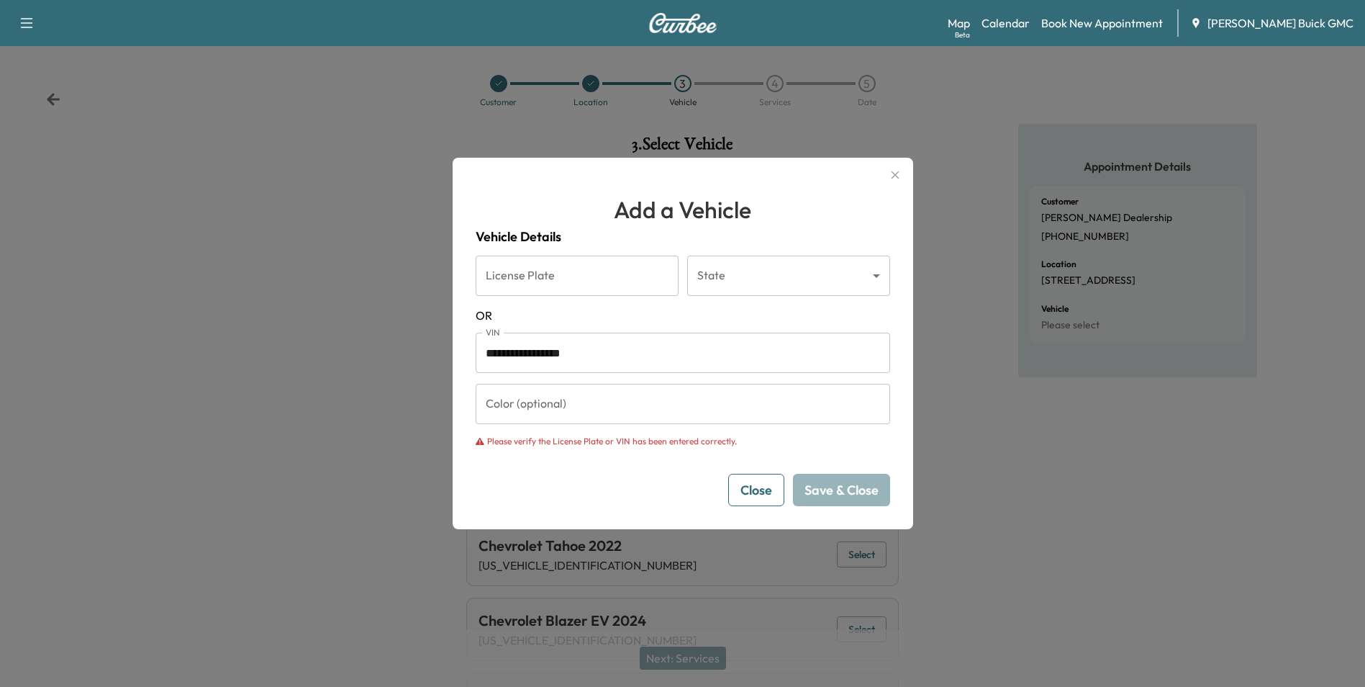
click at [618, 360] on input "**********" at bounding box center [683, 353] width 415 height 40
drag, startPoint x: 618, startPoint y: 353, endPoint x: 482, endPoint y: 346, distance: 135.5
click at [482, 346] on input "**********" at bounding box center [683, 353] width 415 height 40
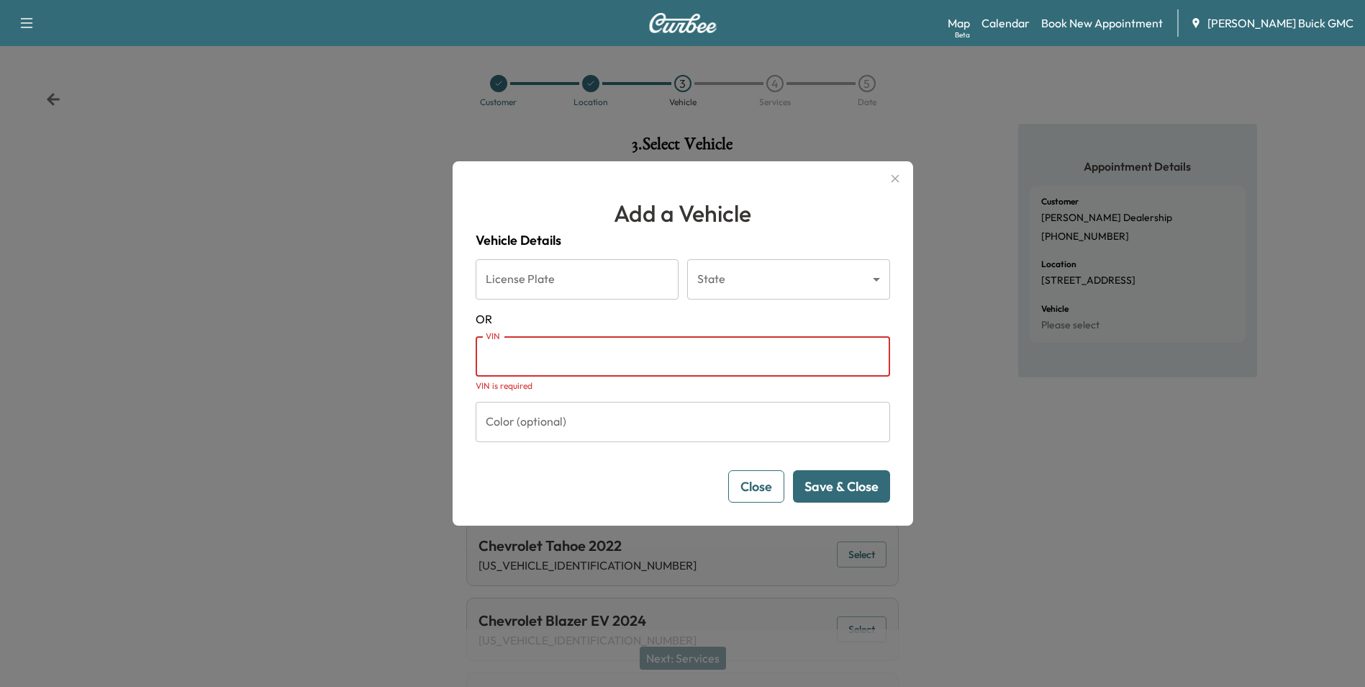
click at [523, 351] on input "VIN" at bounding box center [683, 356] width 415 height 40
paste input "**********"
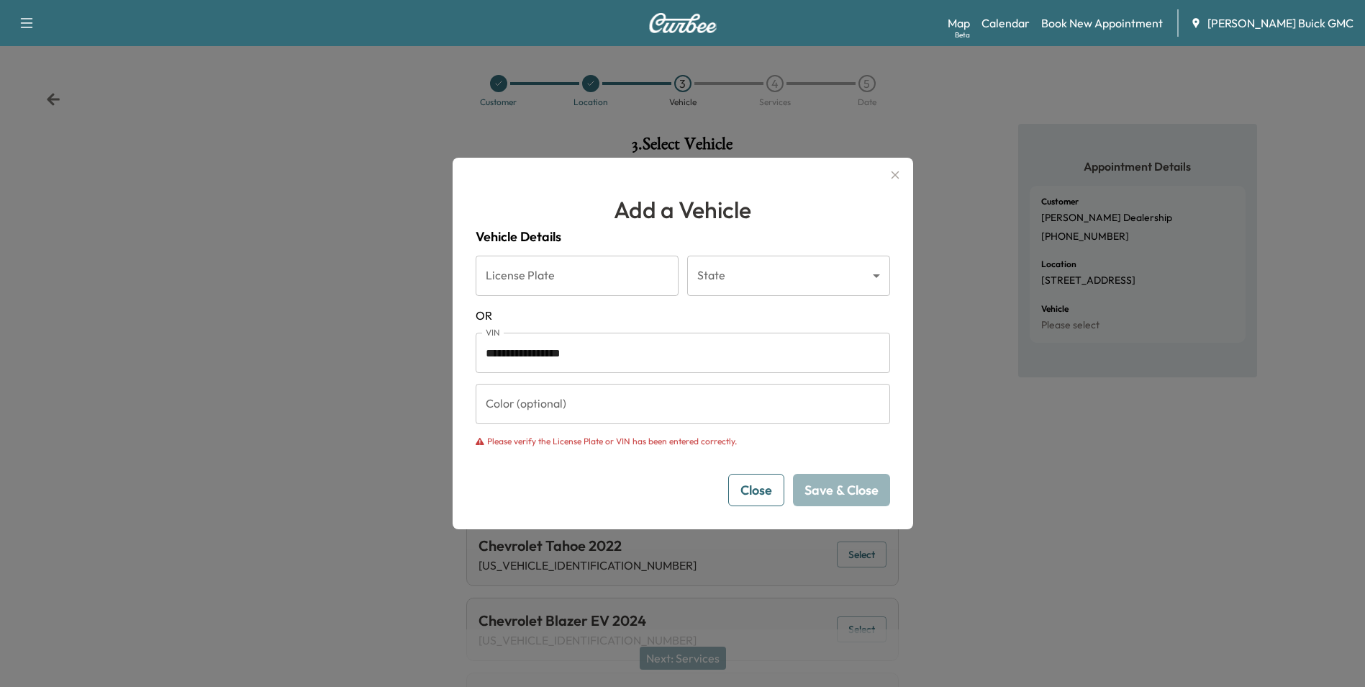
click at [684, 469] on form "**********" at bounding box center [683, 381] width 415 height 250
click at [620, 345] on input "**********" at bounding box center [683, 353] width 415 height 40
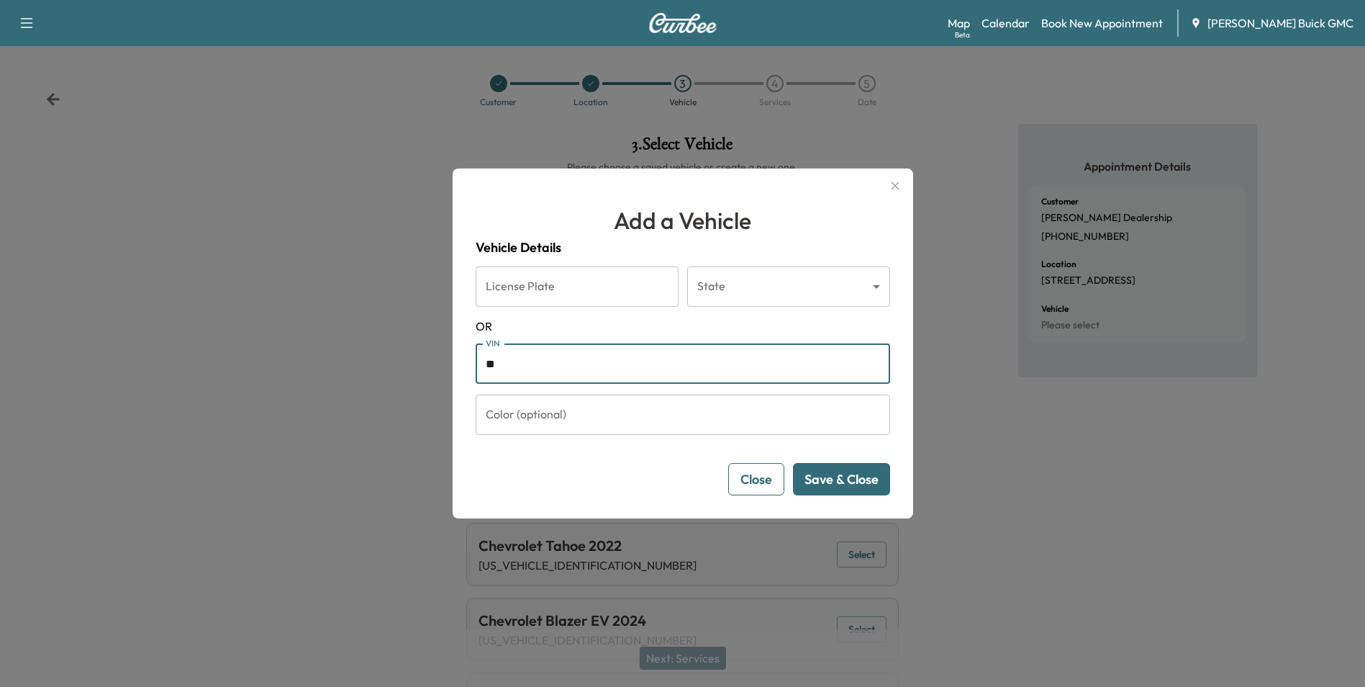
type input "*"
click at [823, 480] on button "Save & Close" at bounding box center [841, 479] width 97 height 32
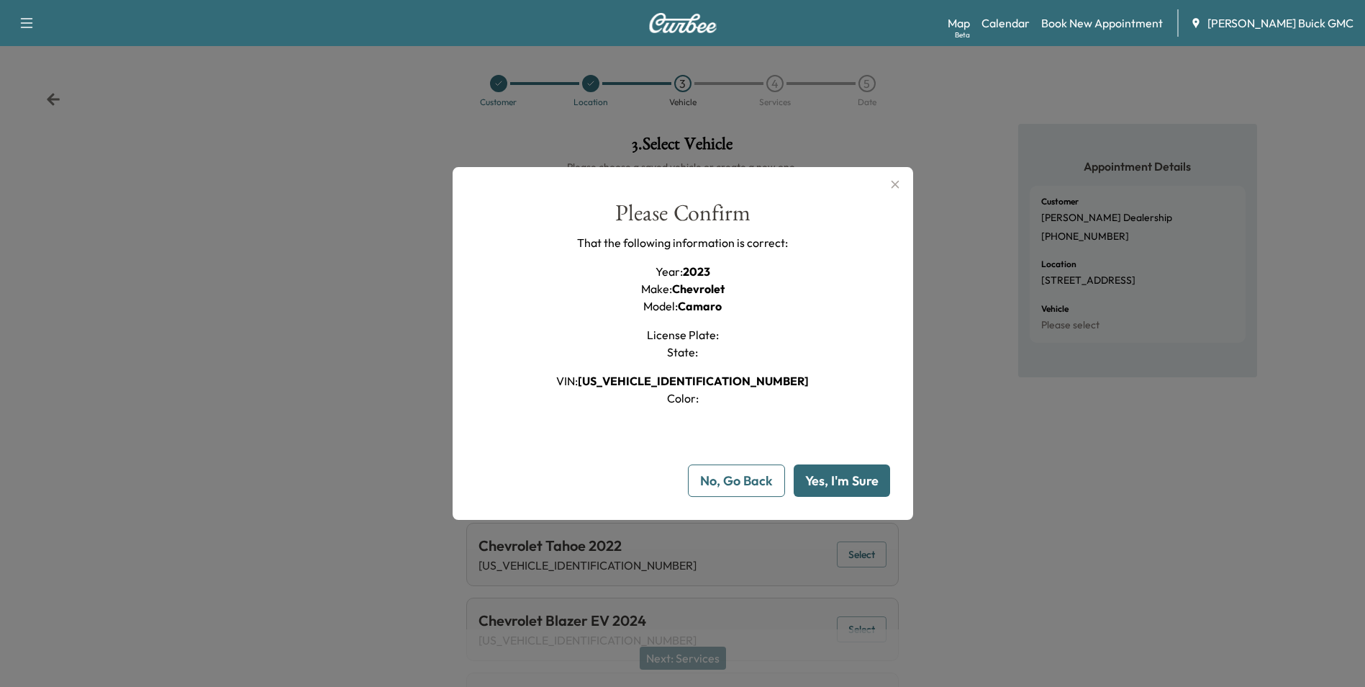
click at [830, 475] on button "Yes, I'm Sure" at bounding box center [842, 480] width 96 height 32
click at [838, 479] on button "Yes, I'm Sure" at bounding box center [842, 480] width 96 height 32
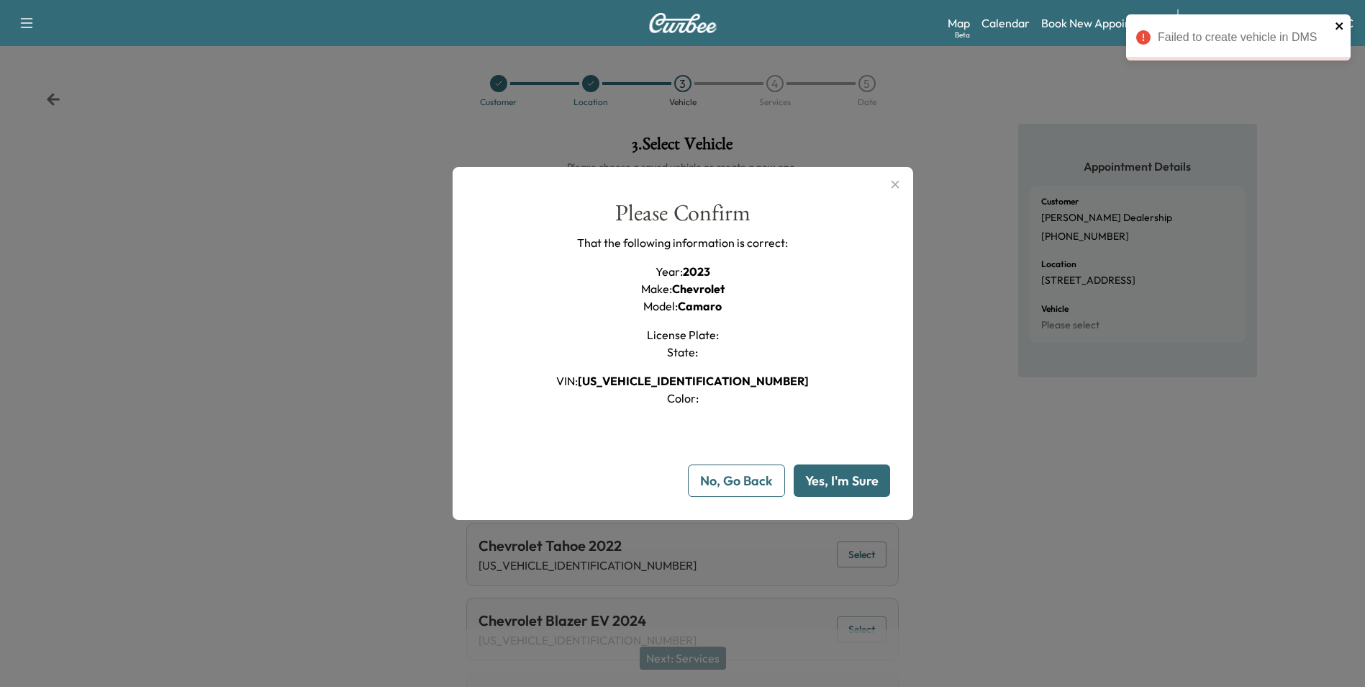
click at [1338, 23] on icon "close" at bounding box center [1340, 26] width 10 height 12
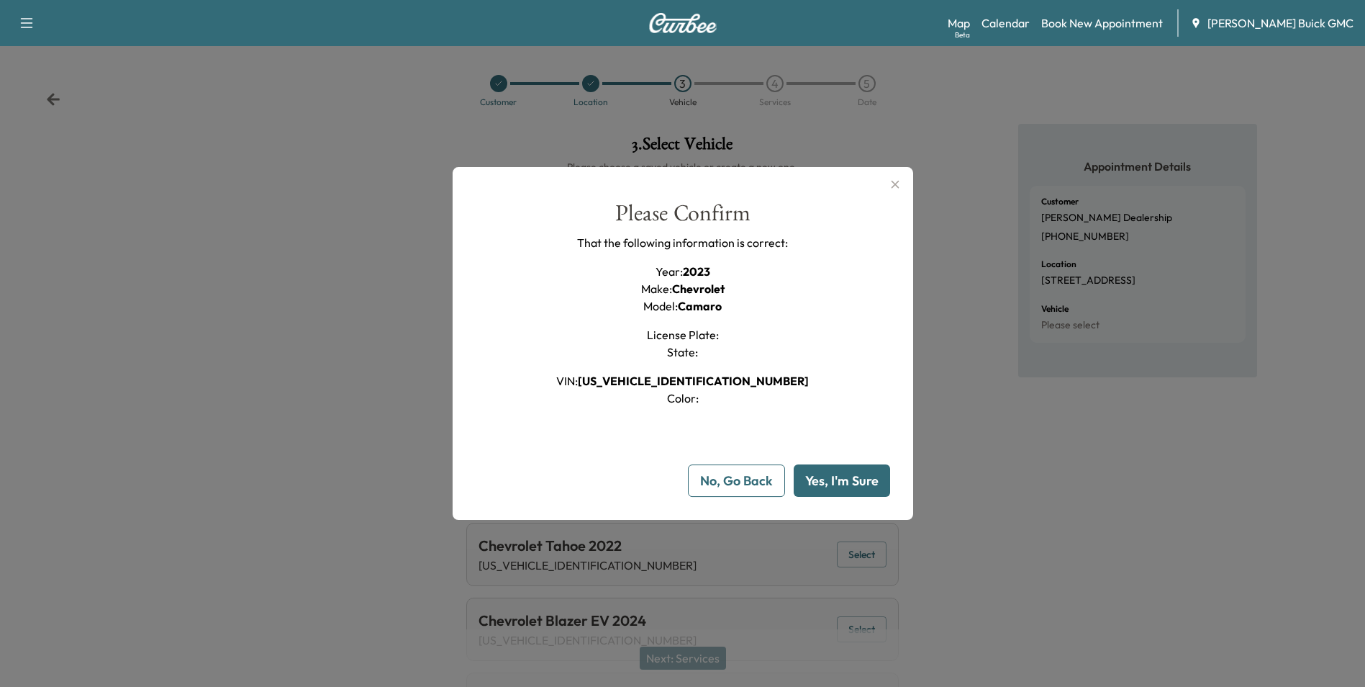
click at [733, 475] on button "No, Go Back" at bounding box center [736, 480] width 97 height 32
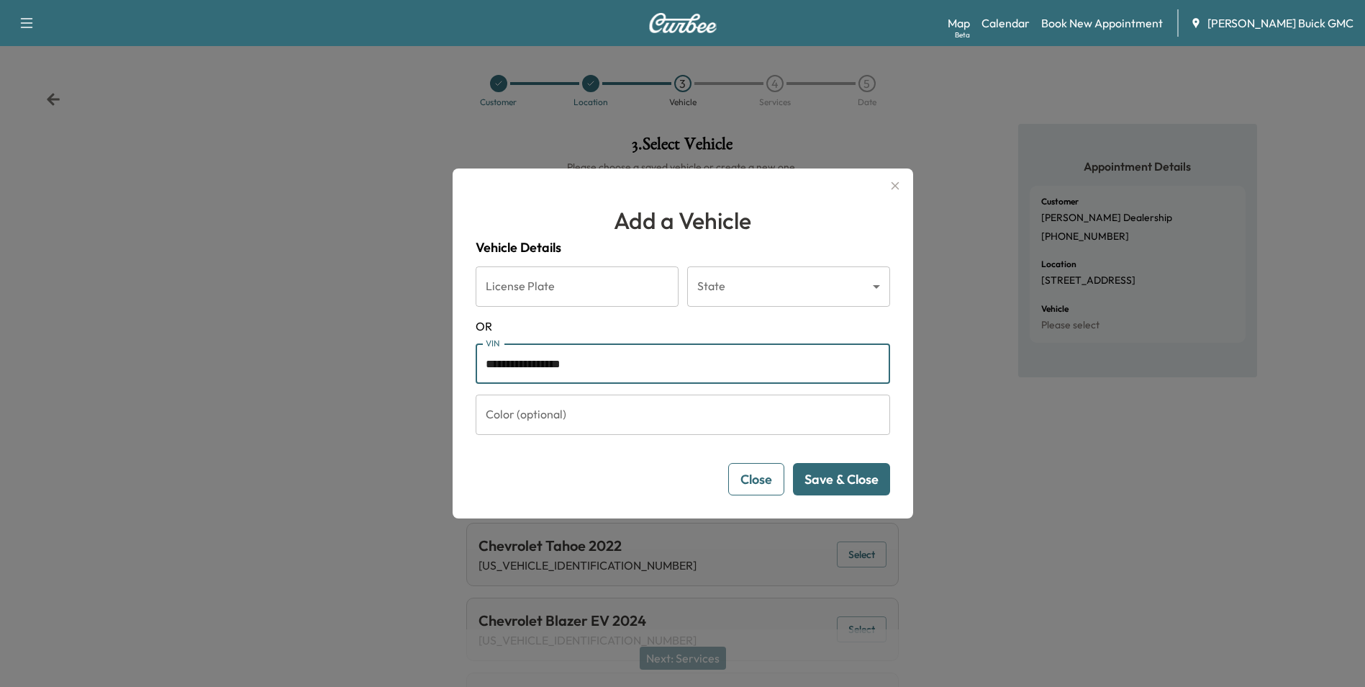
click at [639, 359] on input "**********" at bounding box center [683, 363] width 415 height 40
type input "*"
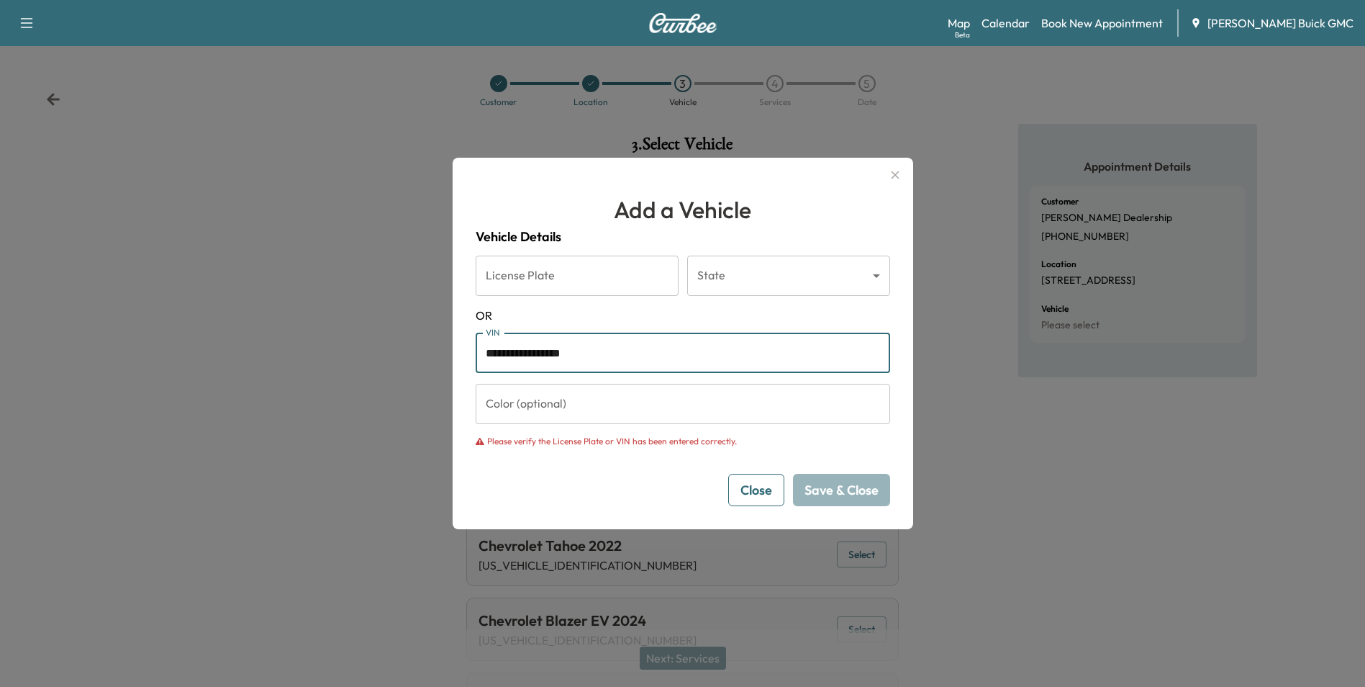
click at [650, 356] on input "**********" at bounding box center [683, 353] width 415 height 40
click at [552, 351] on input "**********" at bounding box center [683, 353] width 415 height 40
click at [651, 351] on input "**********" at bounding box center [683, 353] width 415 height 40
click at [549, 350] on input "**********" at bounding box center [683, 353] width 415 height 40
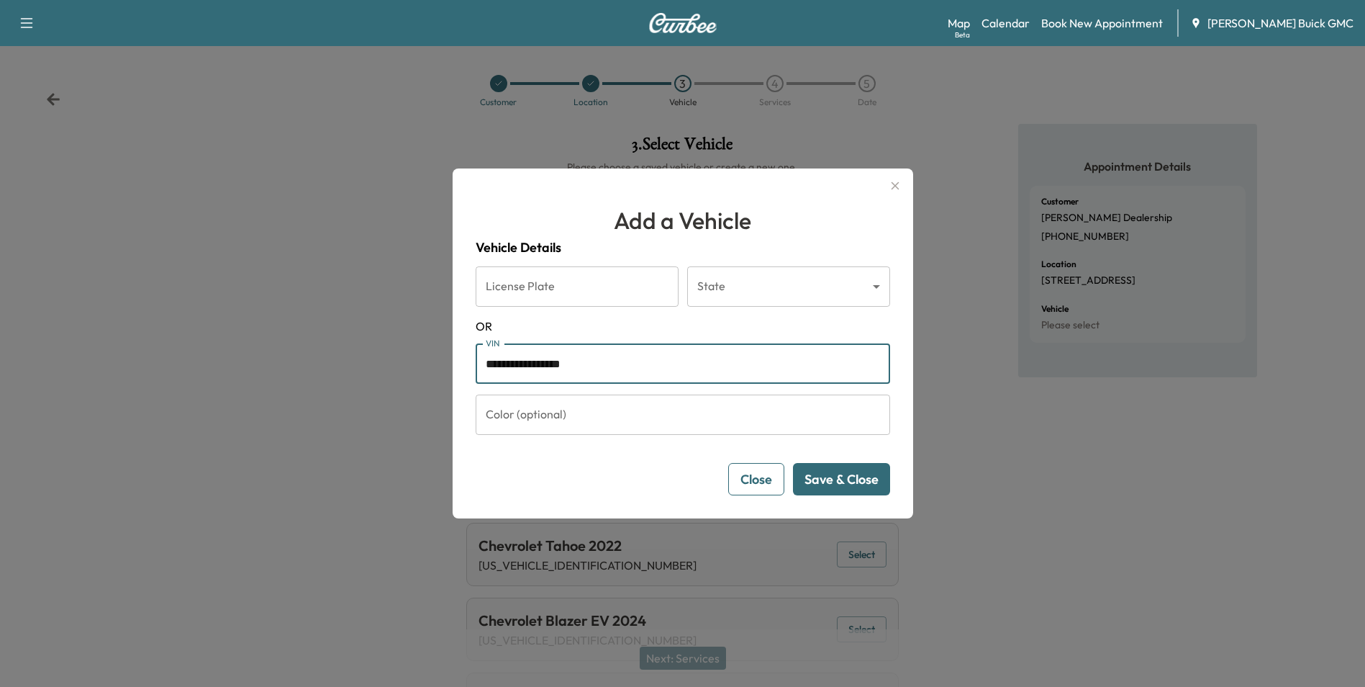
type input "**********"
click at [833, 471] on button "Save & Close" at bounding box center [841, 479] width 97 height 32
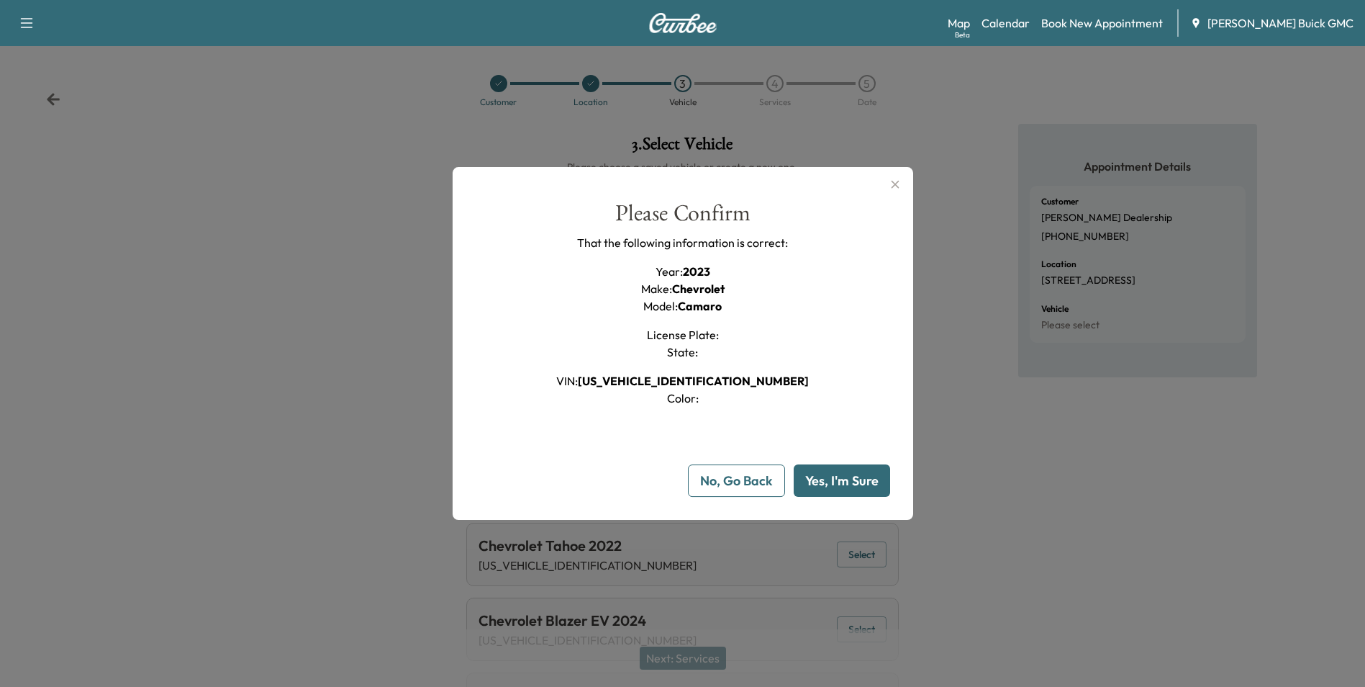
click at [835, 471] on button "Yes, I'm Sure" at bounding box center [842, 480] width 96 height 32
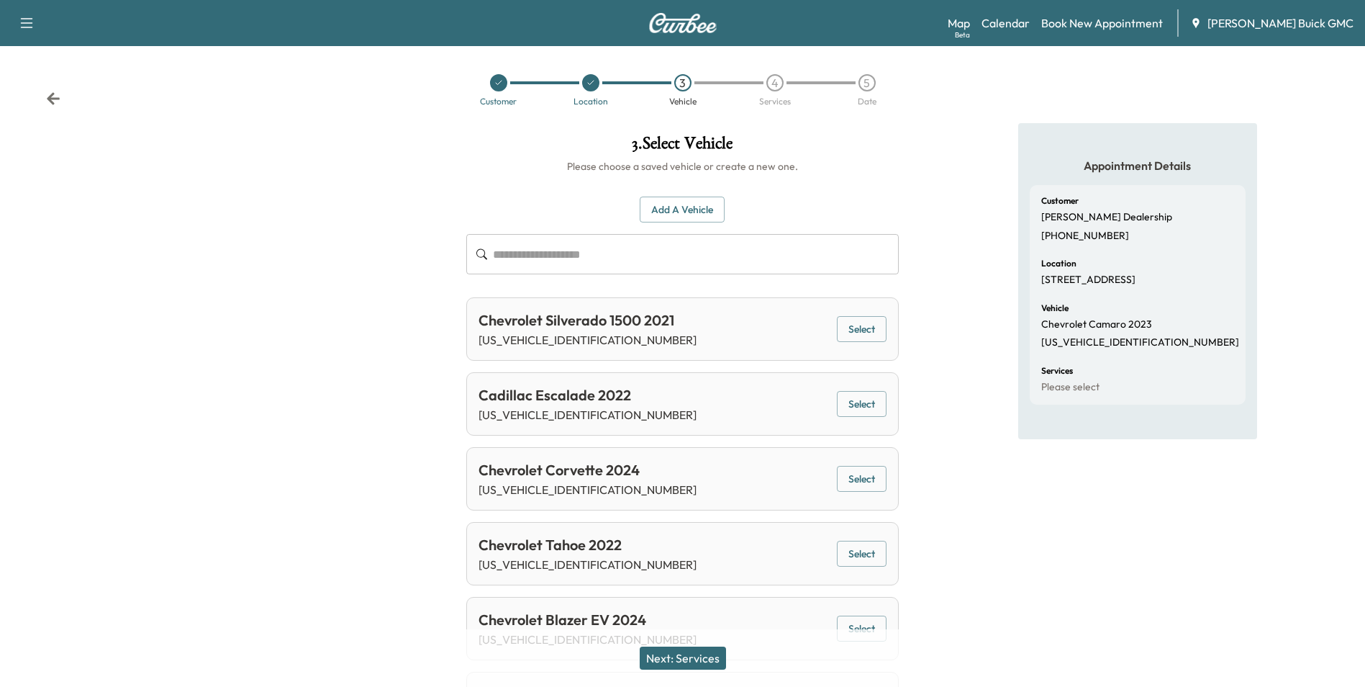
scroll to position [181, 0]
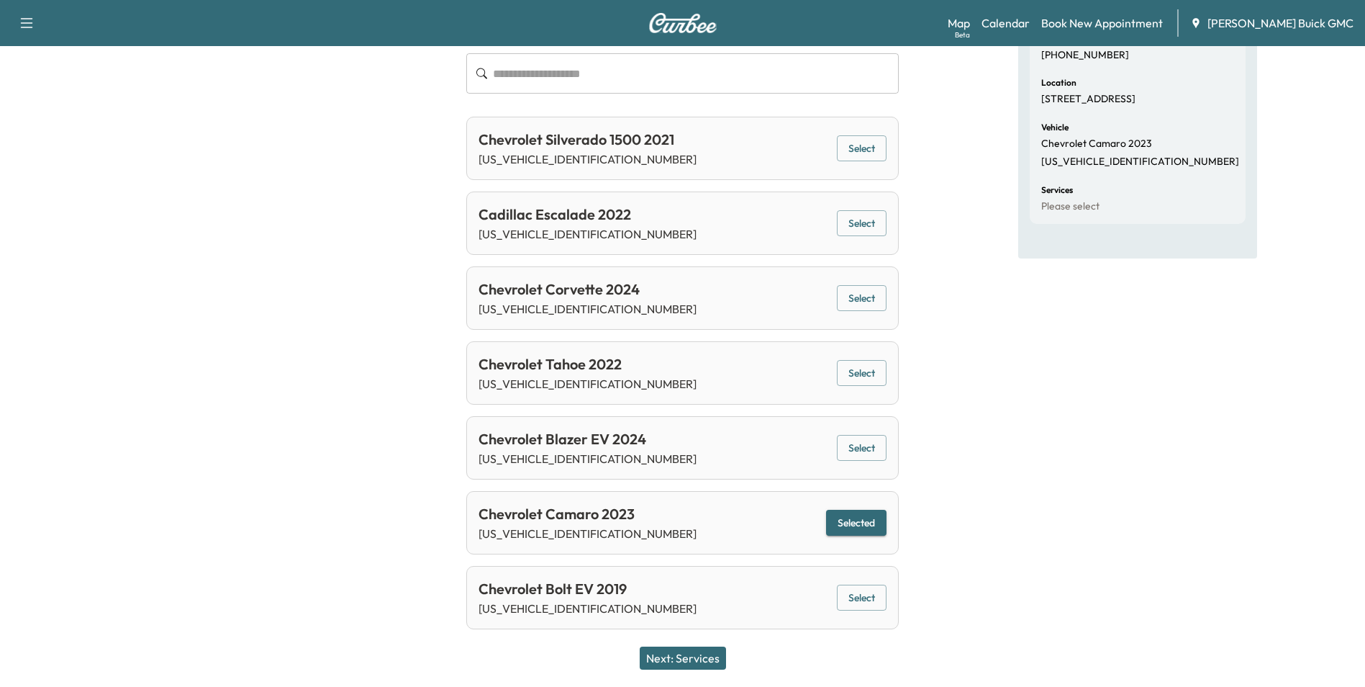
click at [705, 658] on button "Next: Services" at bounding box center [683, 657] width 86 height 23
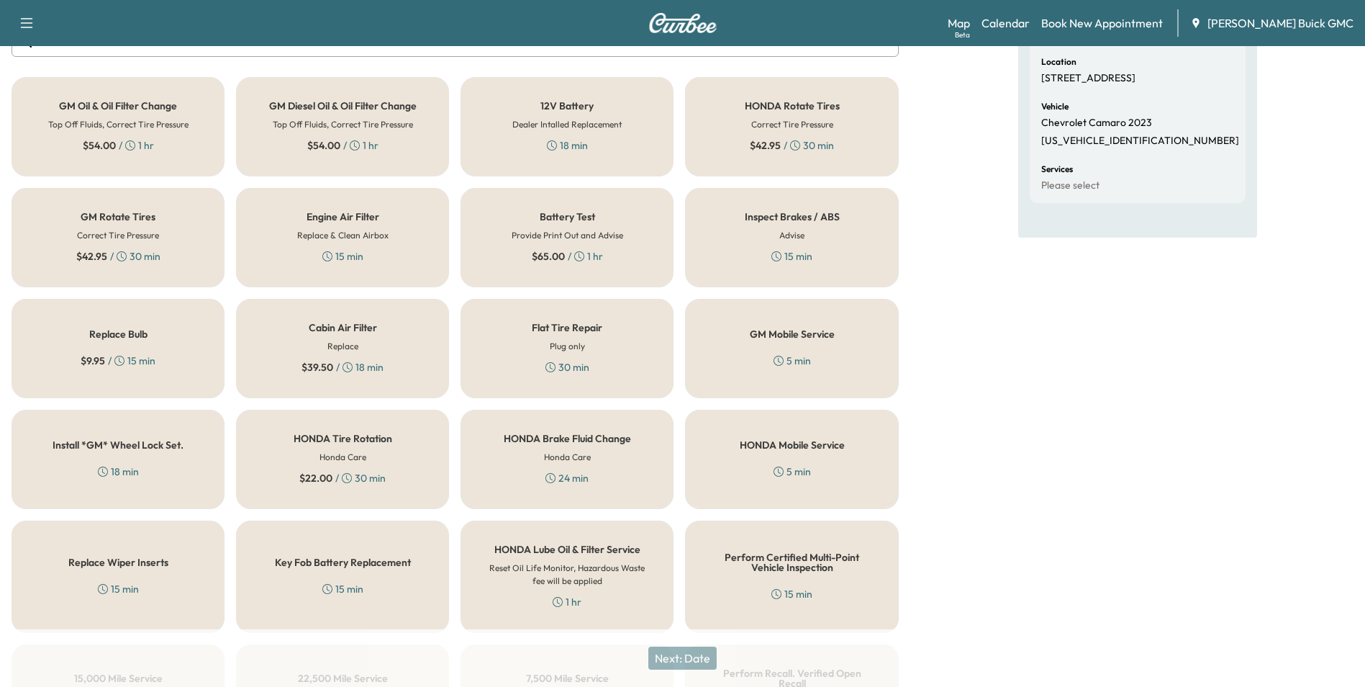
scroll to position [360, 0]
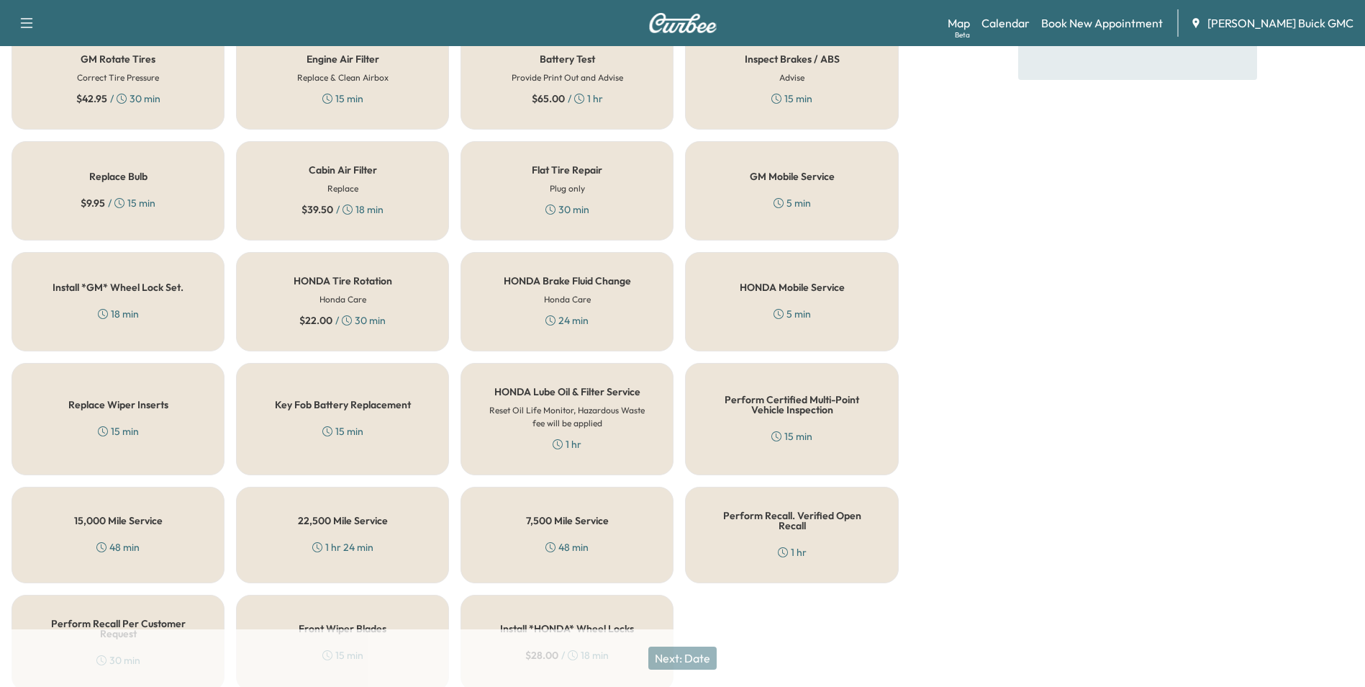
click at [785, 407] on h5 "Perform Certified Multi-Point Vehicle Inspection" at bounding box center [792, 404] width 166 height 20
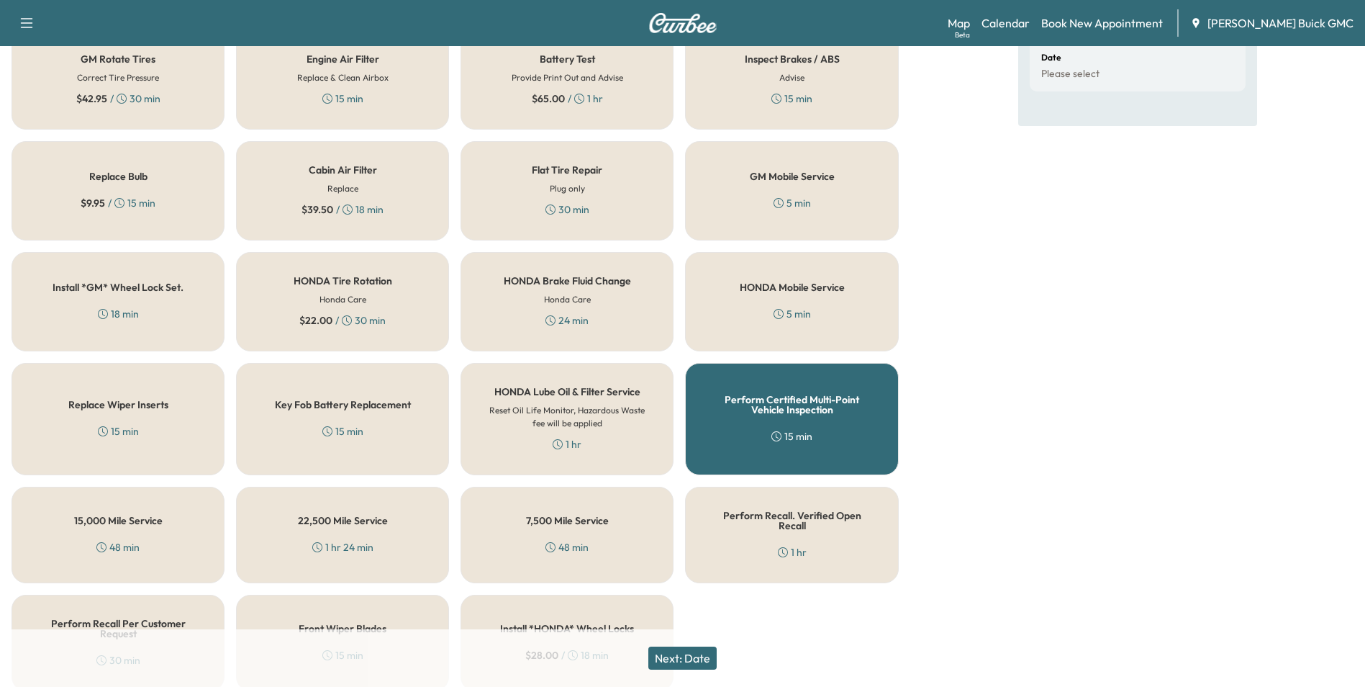
click at [703, 654] on button "Next: Date" at bounding box center [683, 657] width 68 height 23
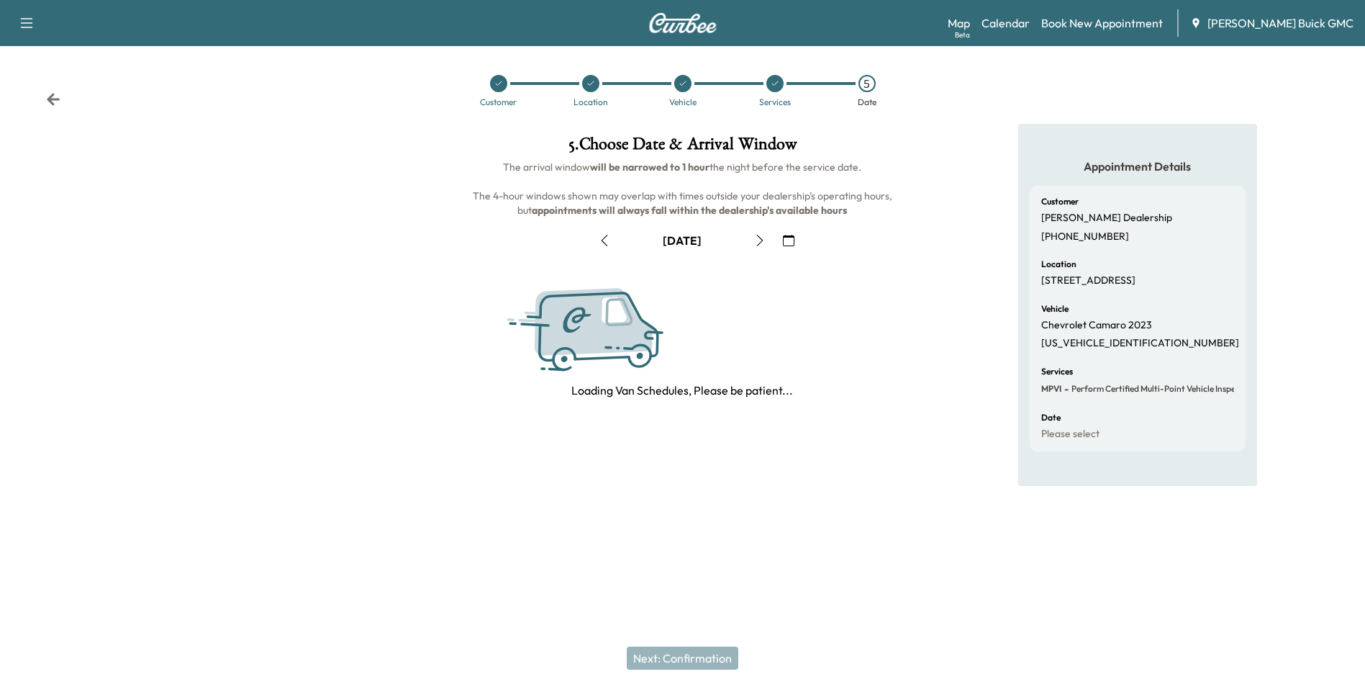
scroll to position [0, 0]
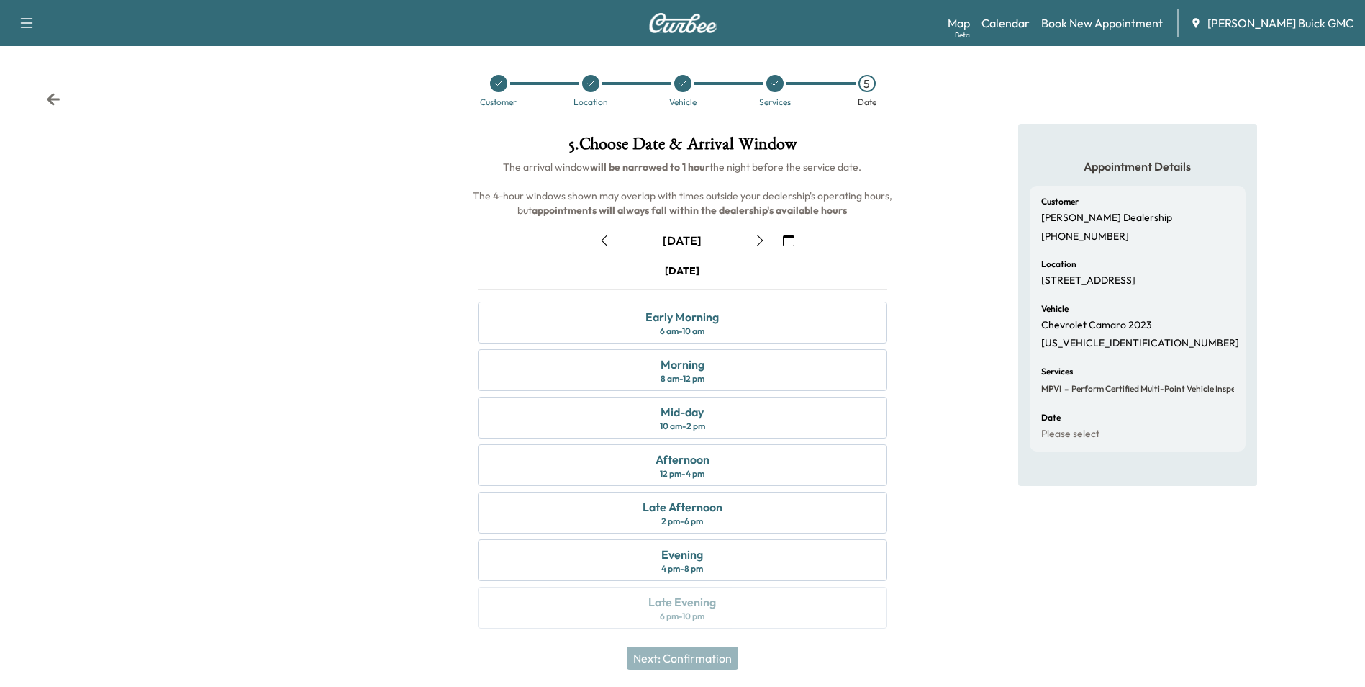
click at [787, 238] on icon "button" at bounding box center [789, 241] width 12 height 12
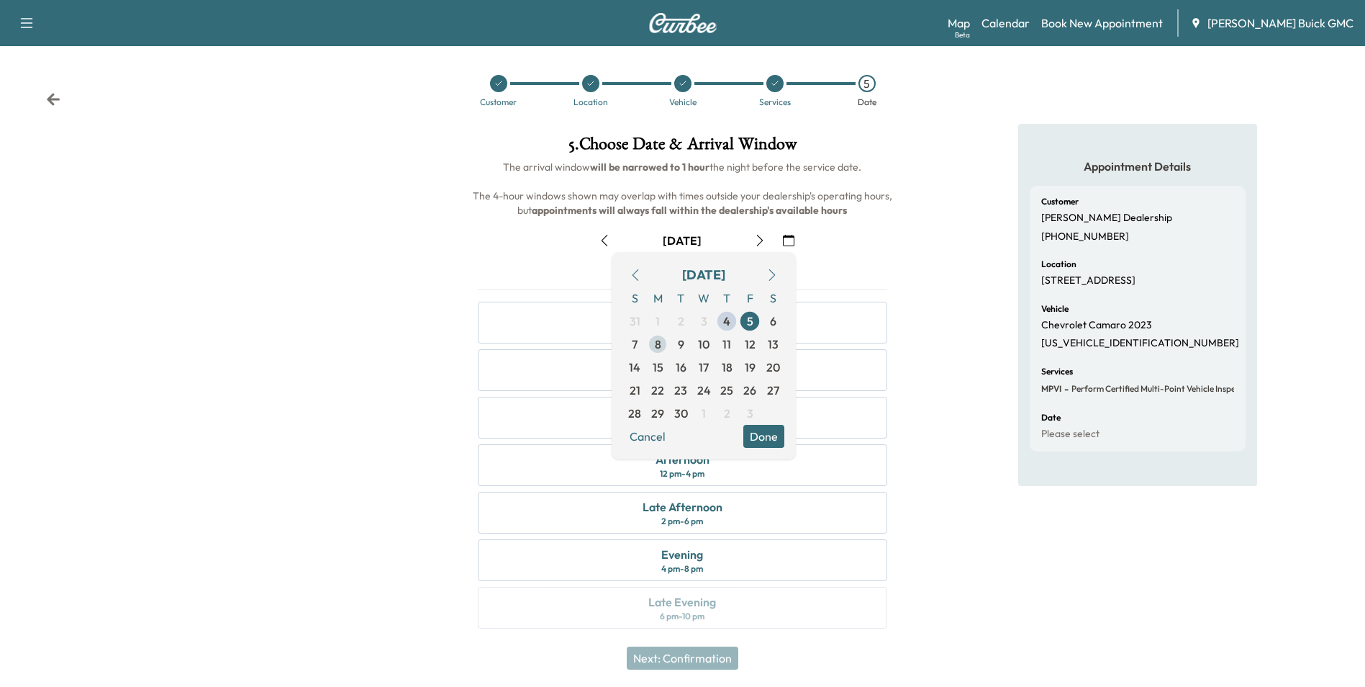
click at [656, 343] on span "8" at bounding box center [658, 343] width 6 height 17
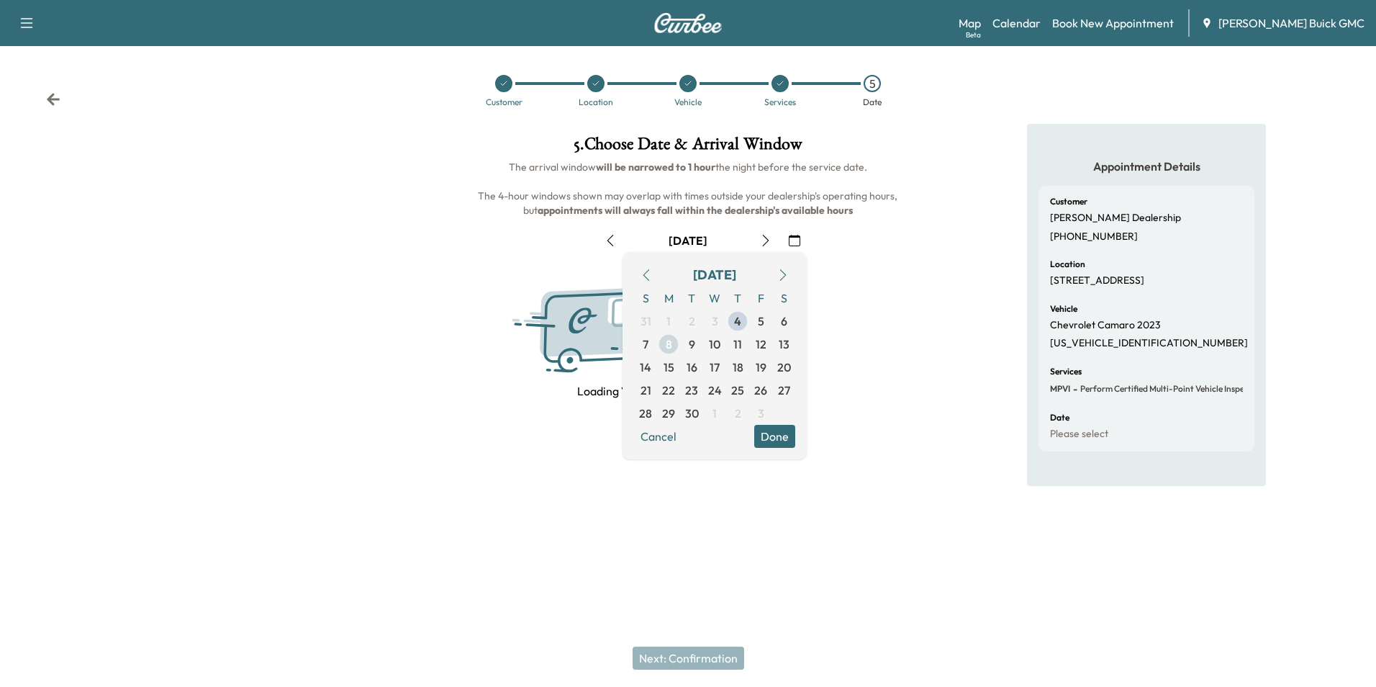
click at [656, 343] on span "7" at bounding box center [645, 344] width 23 height 23
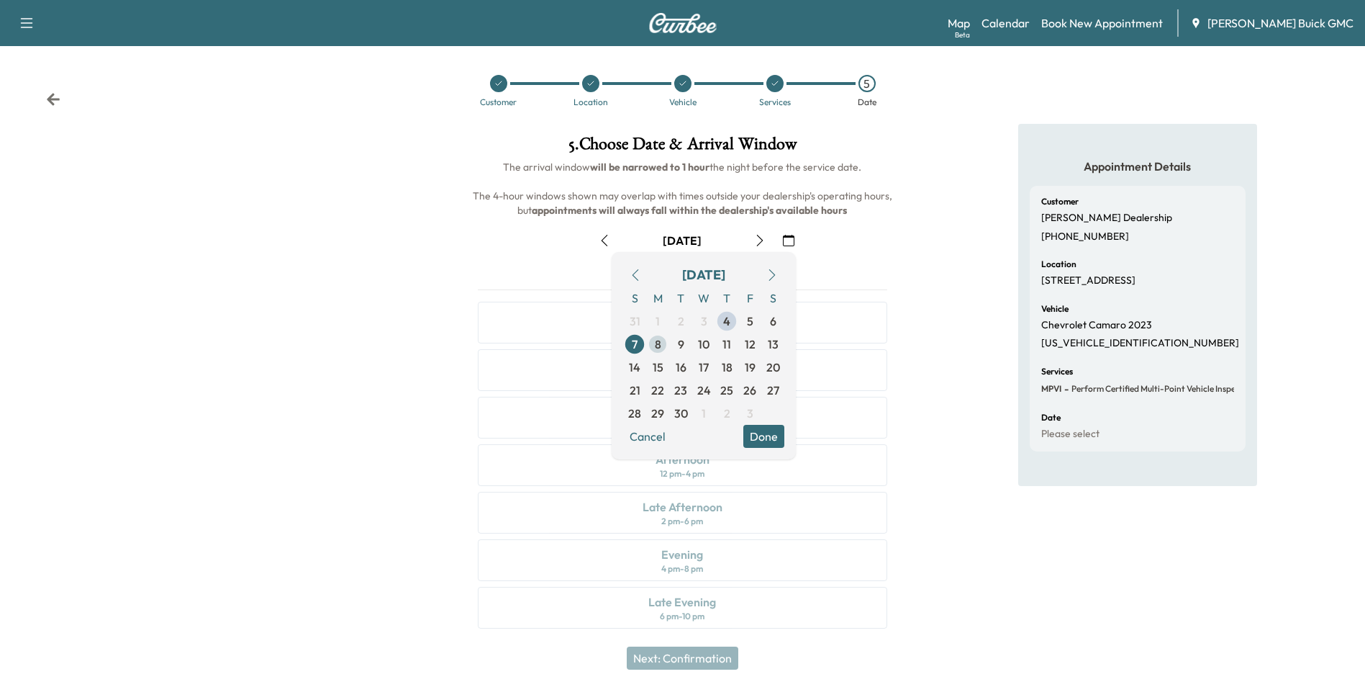
click at [657, 340] on span "8" at bounding box center [658, 343] width 6 height 17
click at [767, 431] on button "Done" at bounding box center [764, 436] width 41 height 23
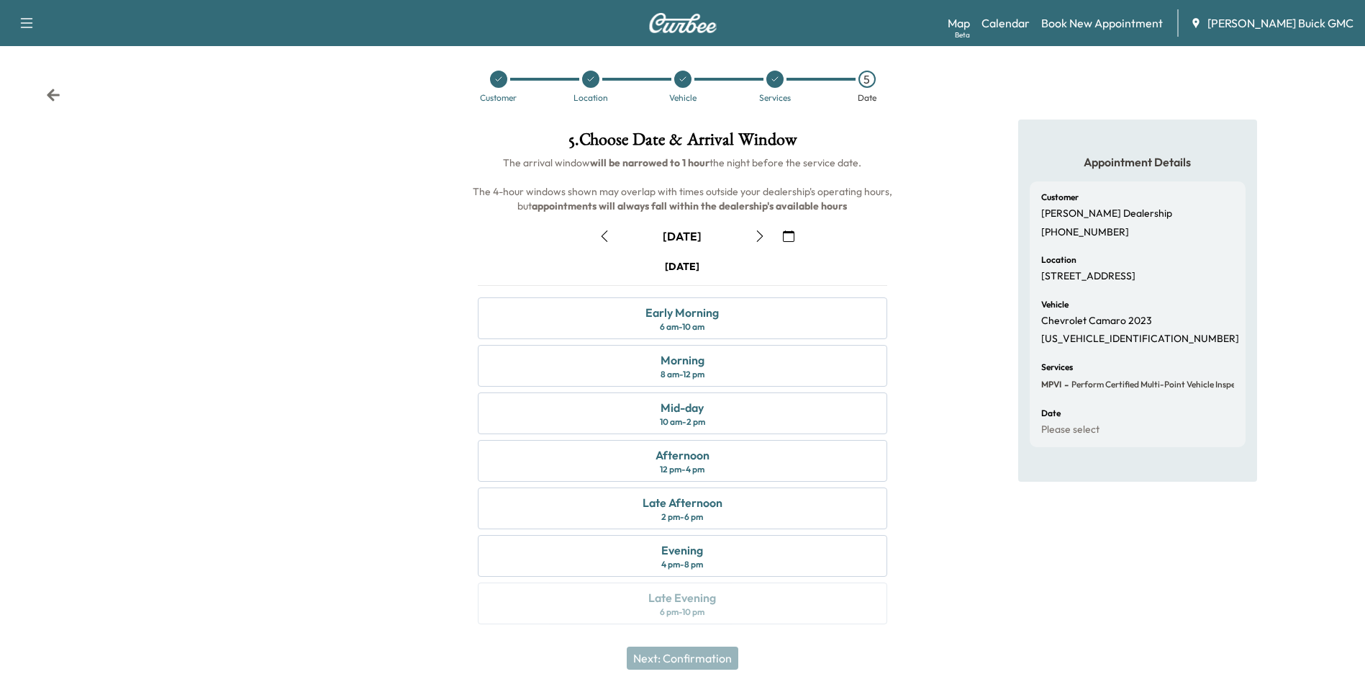
scroll to position [5, 0]
click at [716, 309] on div "Early Morning" at bounding box center [682, 311] width 73 height 17
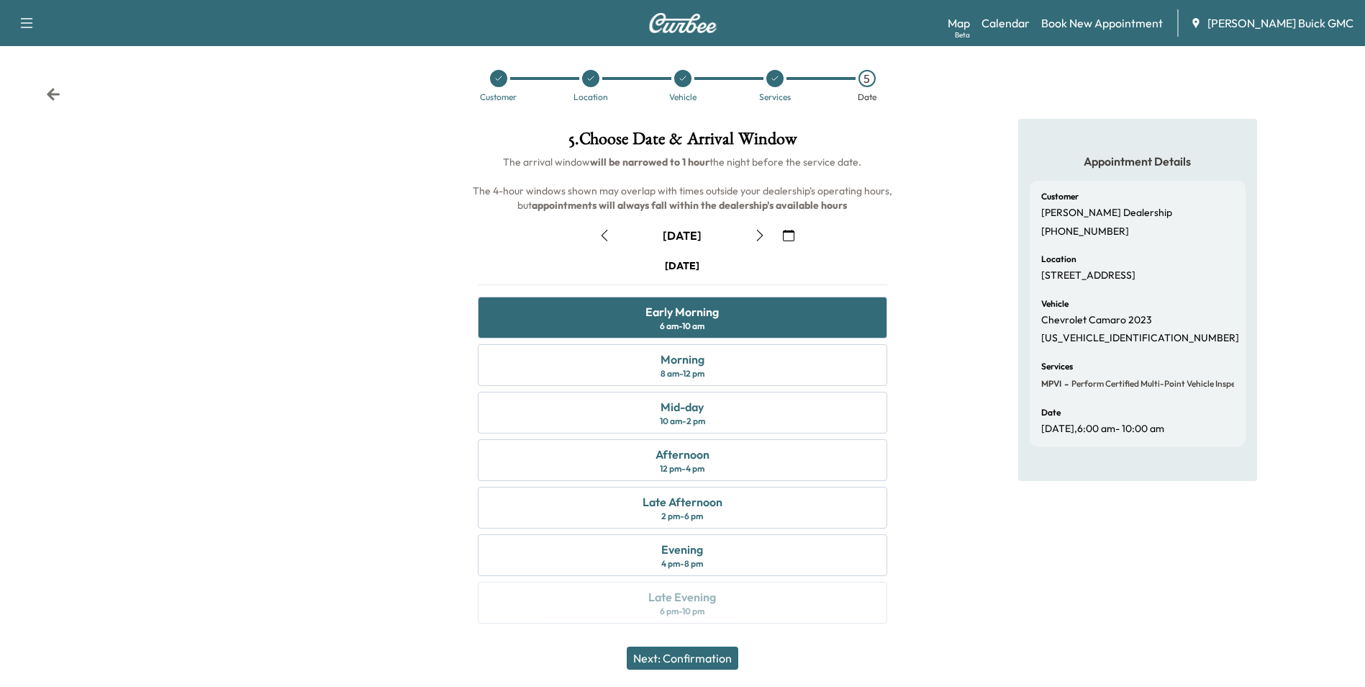
click at [695, 651] on button "Next: Confirmation" at bounding box center [683, 657] width 112 height 23
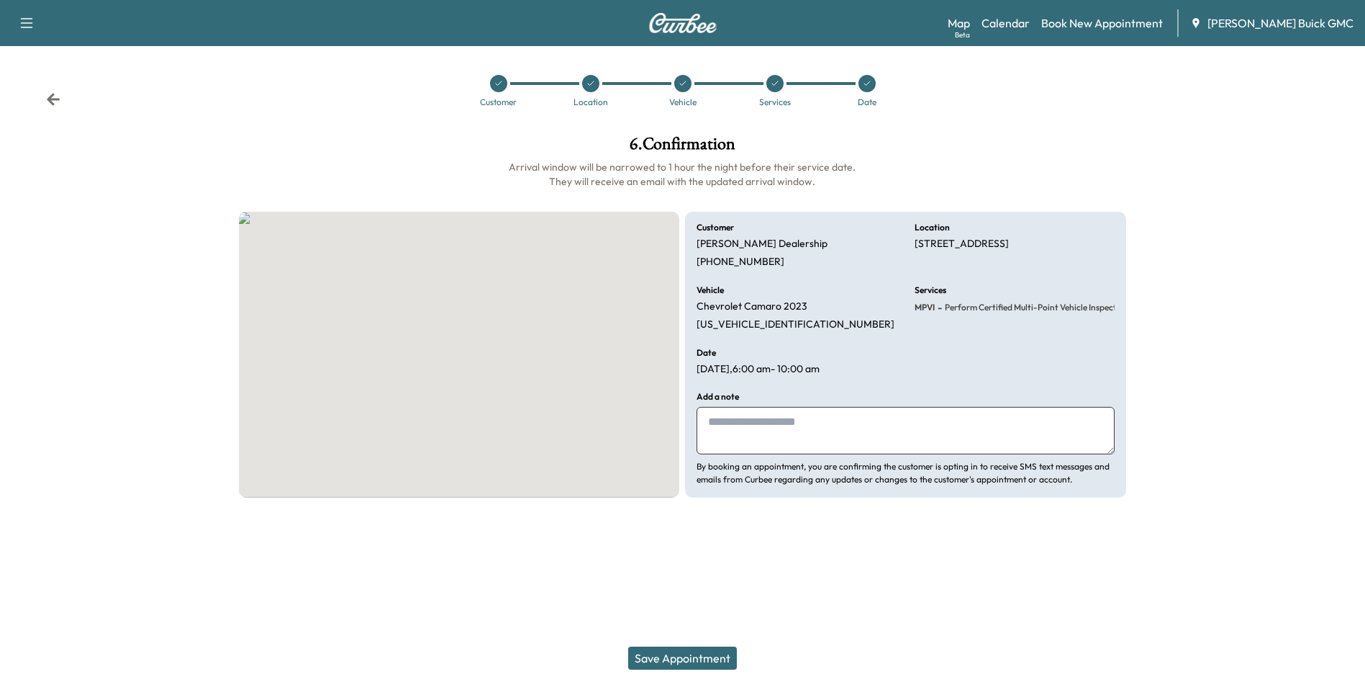
scroll to position [0, 0]
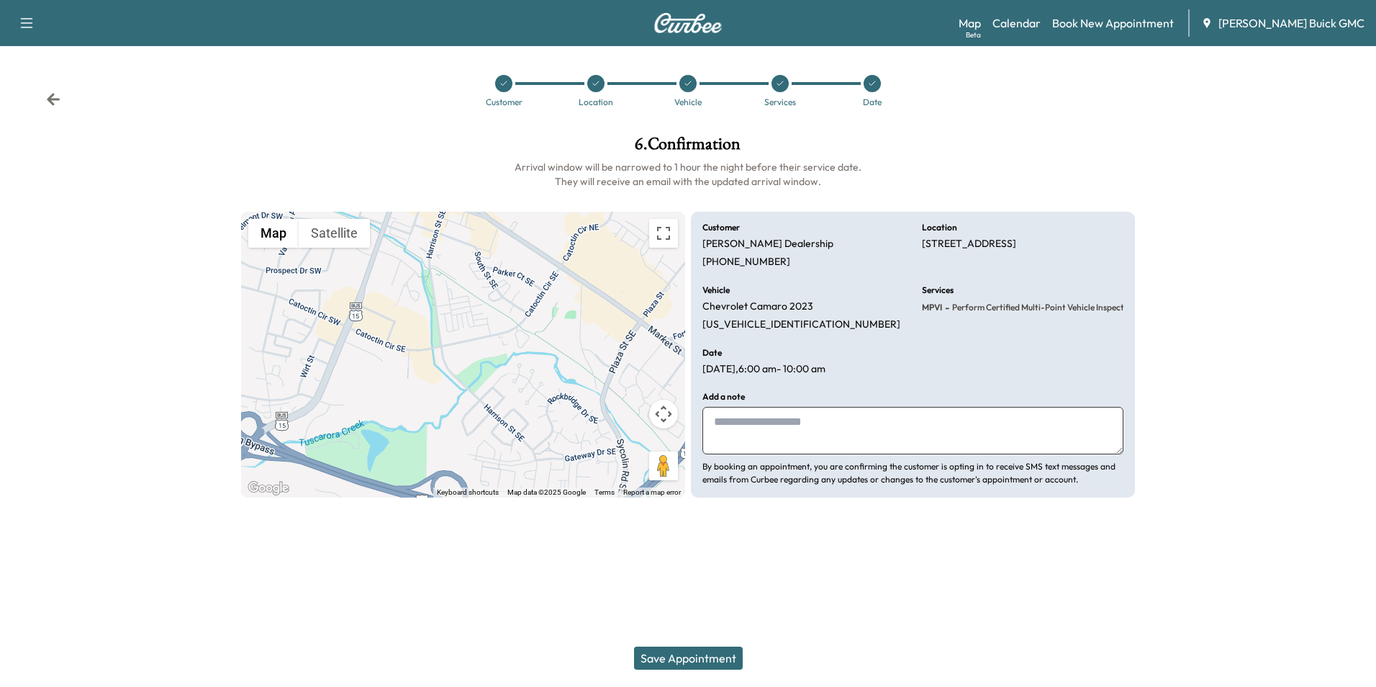
drag, startPoint x: 784, startPoint y: 418, endPoint x: 756, endPoint y: 431, distance: 30.9
click at [785, 418] on textarea at bounding box center [913, 431] width 421 height 48
type textarea "**********"
click at [701, 654] on button "Save Appointment" at bounding box center [688, 657] width 109 height 23
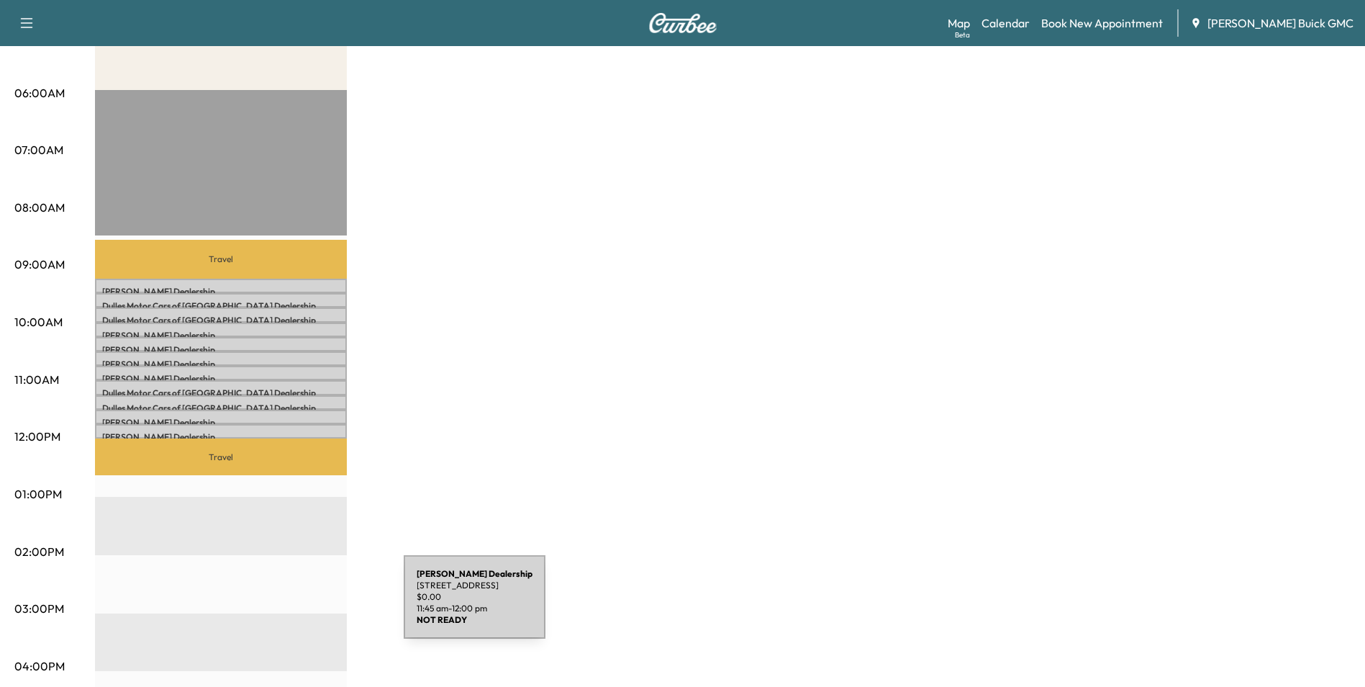
scroll to position [288, 0]
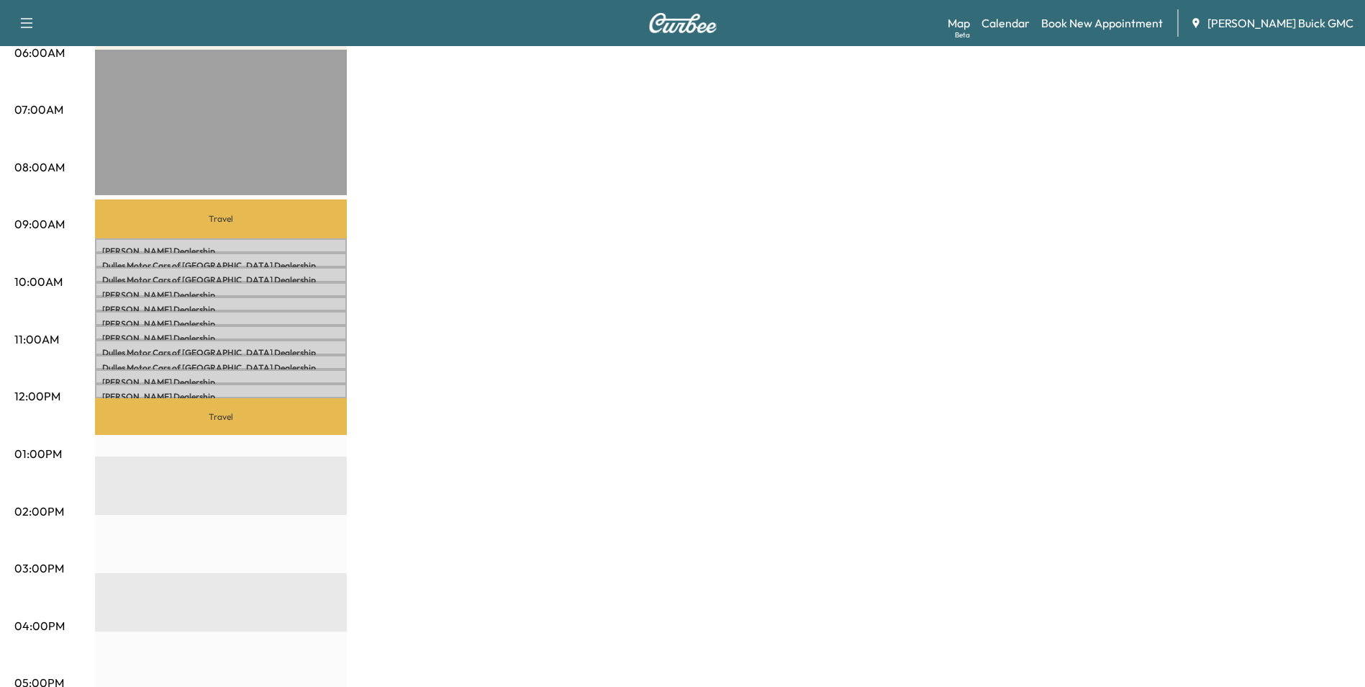
click at [611, 364] on div "MobileService+ $ 0.00 Revenue 2 hr 45 min Work Time 1 hr 18 min Transit Time Tr…" at bounding box center [723, 440] width 1256 height 1080
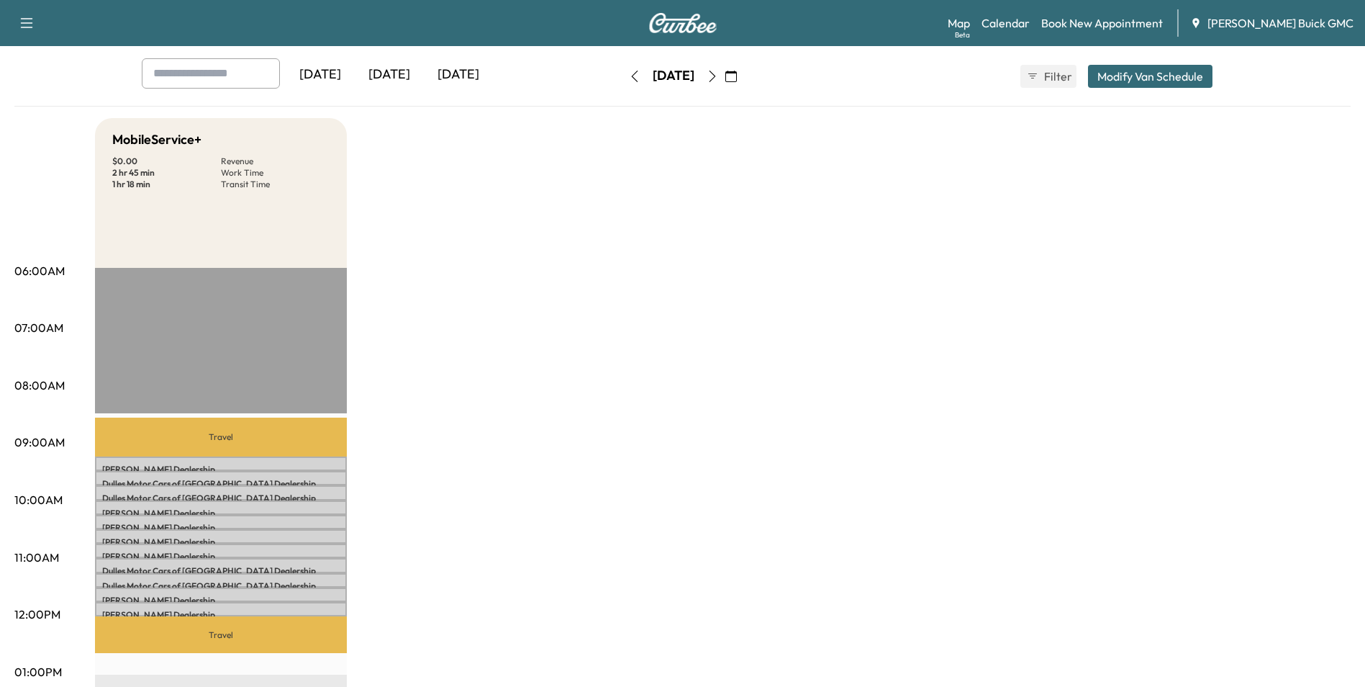
scroll to position [0, 0]
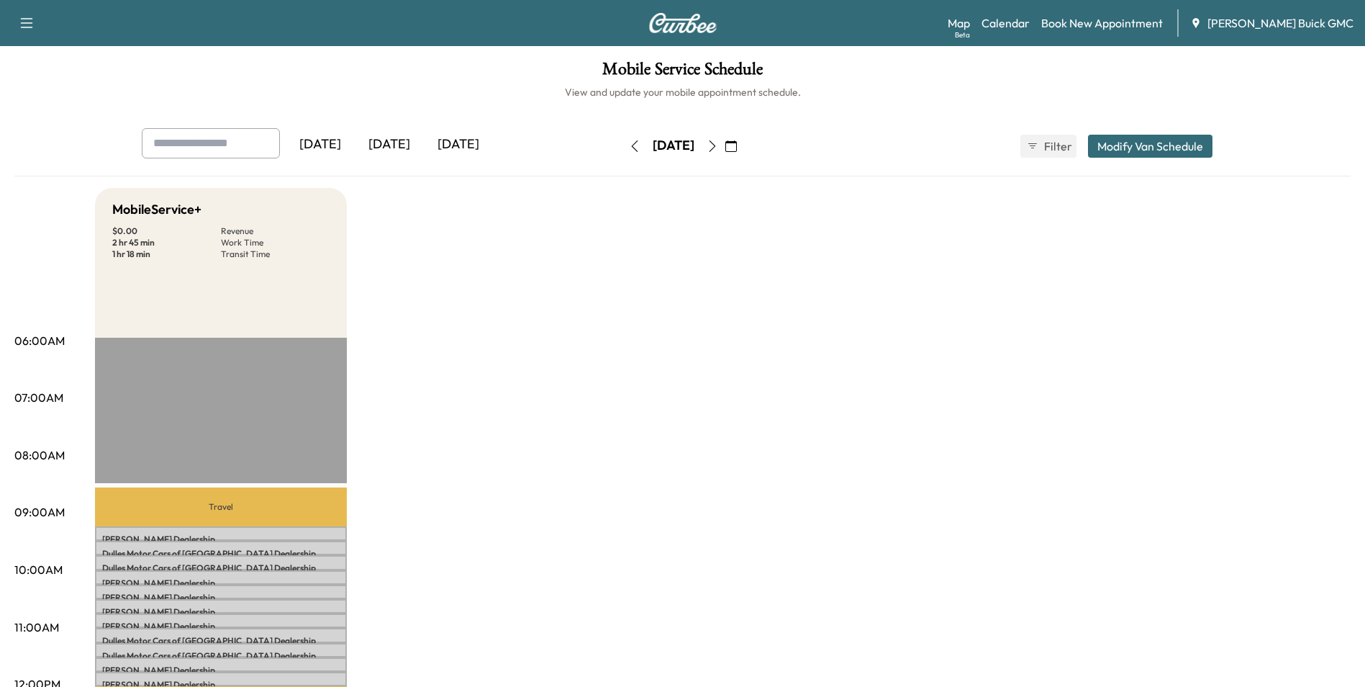
click at [629, 146] on icon "button" at bounding box center [635, 146] width 12 height 12
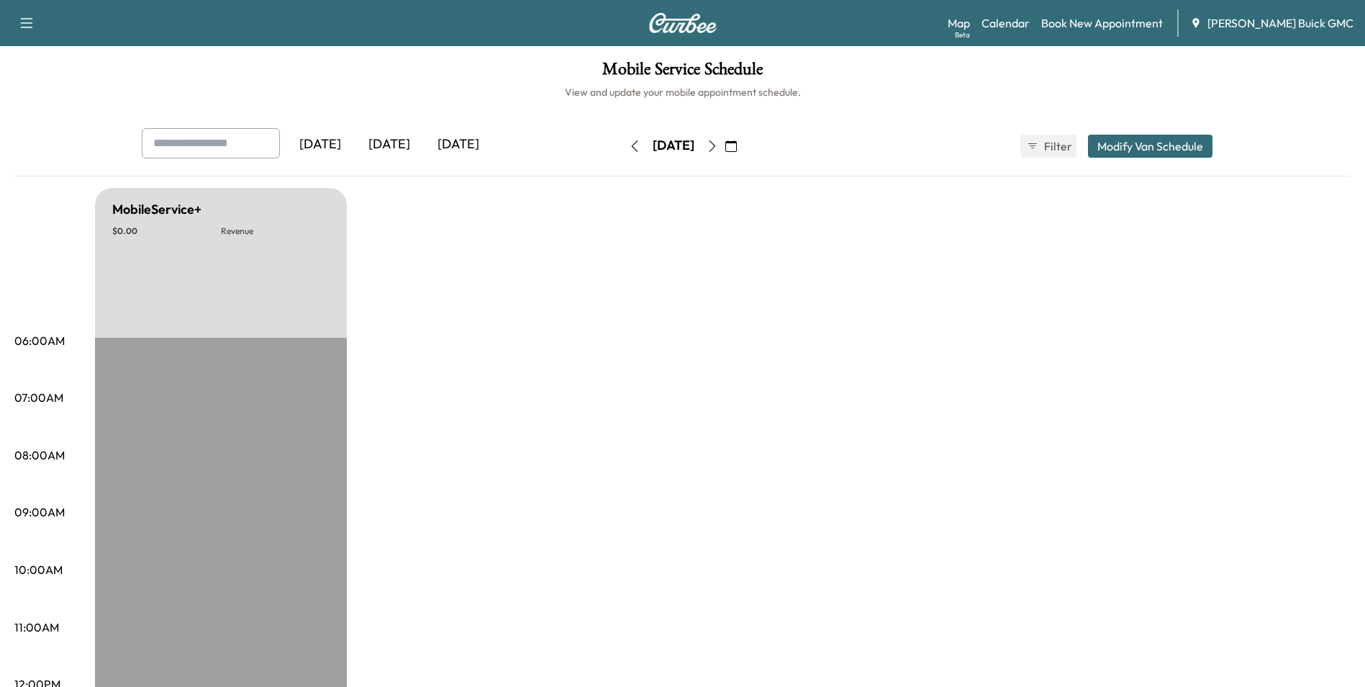
click at [629, 146] on icon "button" at bounding box center [635, 146] width 12 height 12
click at [629, 145] on icon "button" at bounding box center [635, 146] width 12 height 12
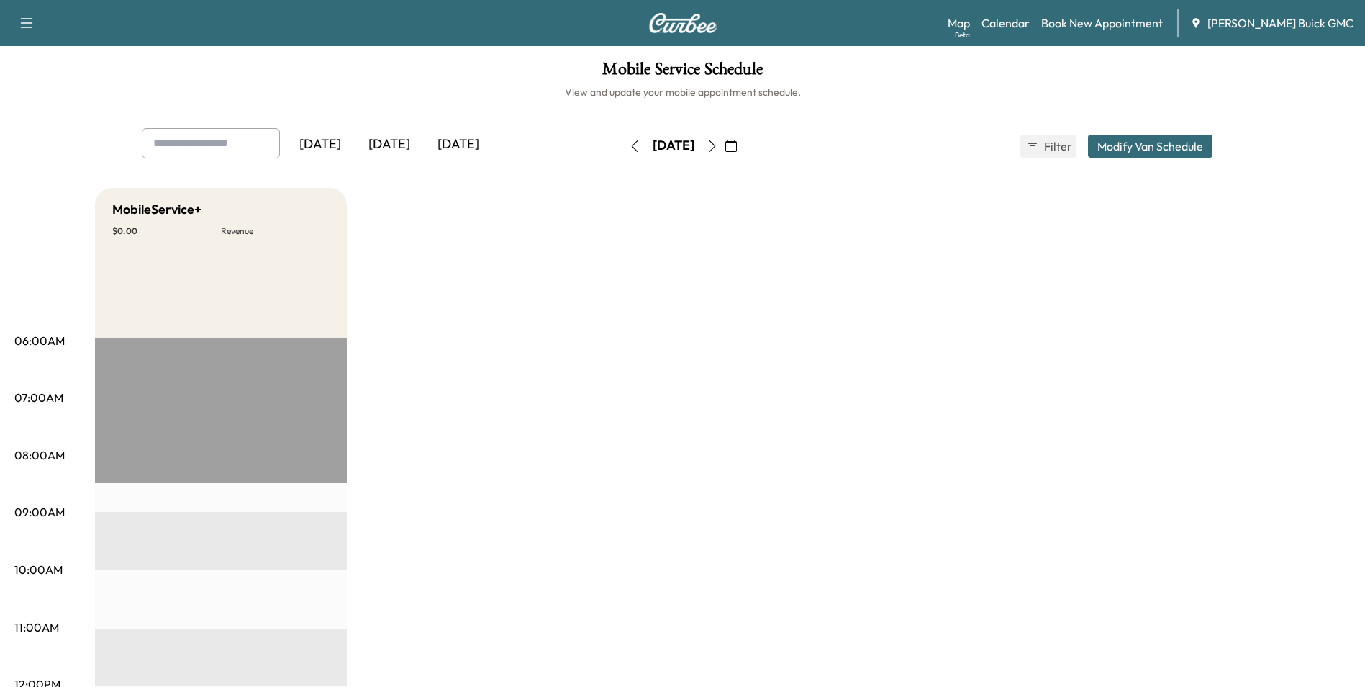
click at [629, 145] on icon "button" at bounding box center [635, 146] width 12 height 12
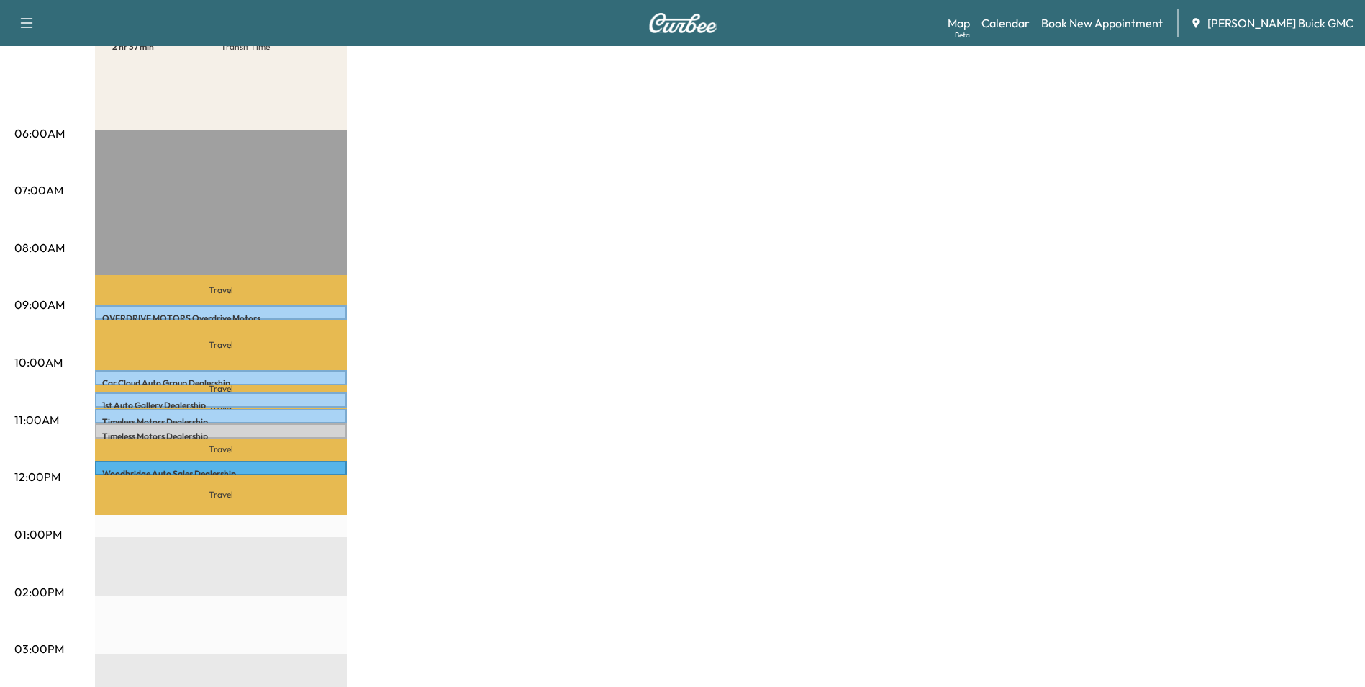
scroll to position [216, 0]
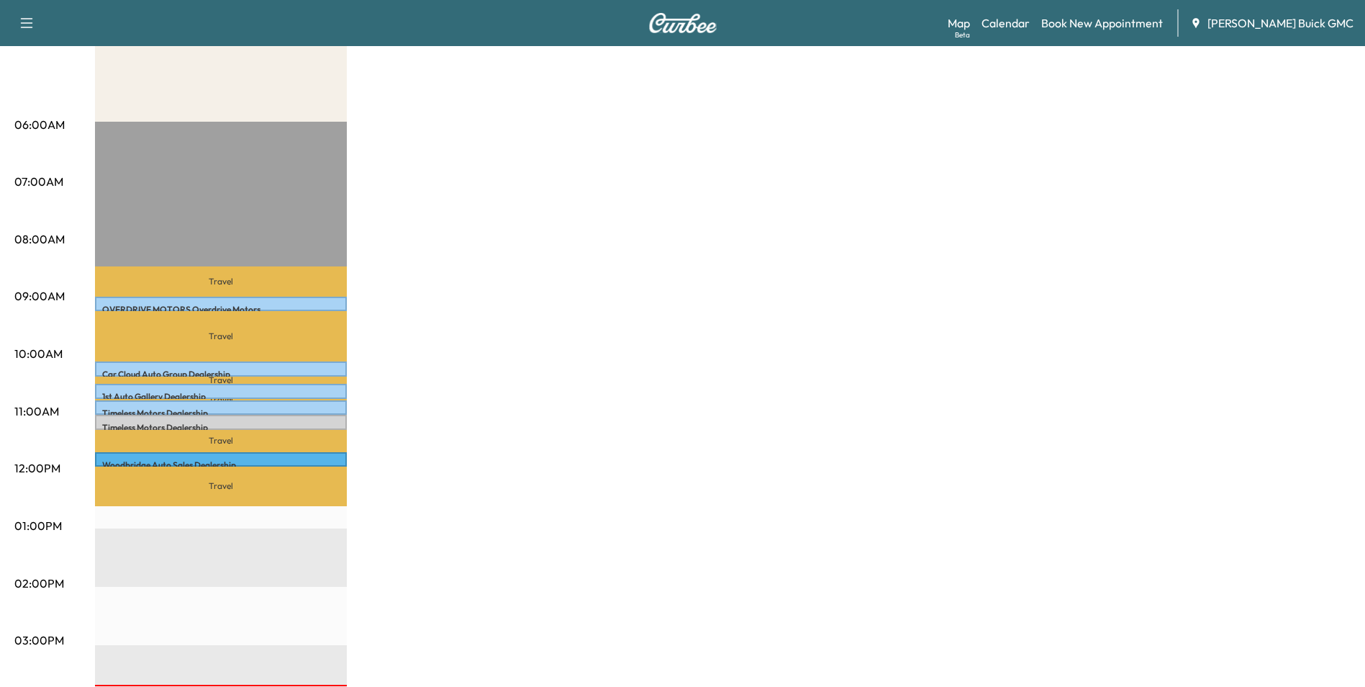
click at [442, 290] on div "MobileService+ $ 0.00 Revenue 1 hr 30 min Work Time 2 hr 37 min Transit Time Tr…" at bounding box center [723, 512] width 1256 height 1080
drag, startPoint x: 590, startPoint y: 204, endPoint x: 605, endPoint y: 194, distance: 18.8
click at [592, 203] on div "MobileService+ $ 0.00 Revenue 1 hr 30 min Work Time 2 hr 37 min Transit Time Tr…" at bounding box center [723, 512] width 1256 height 1080
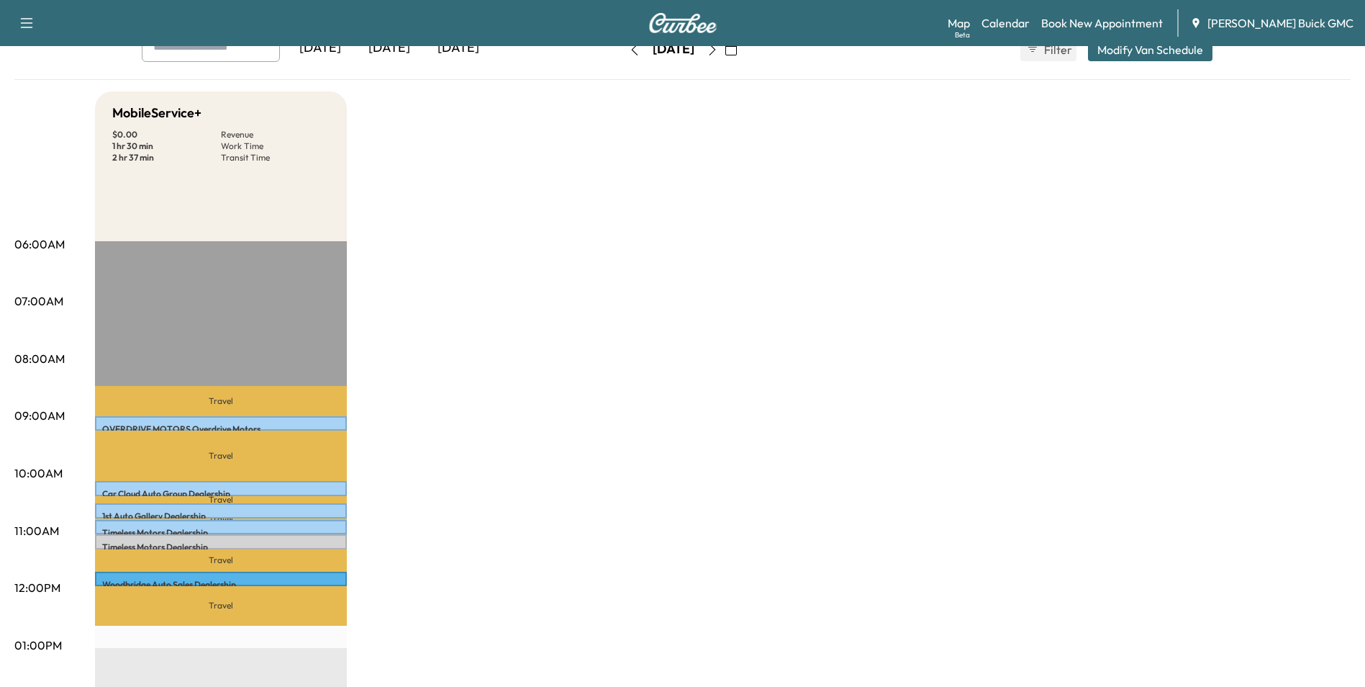
scroll to position [0, 0]
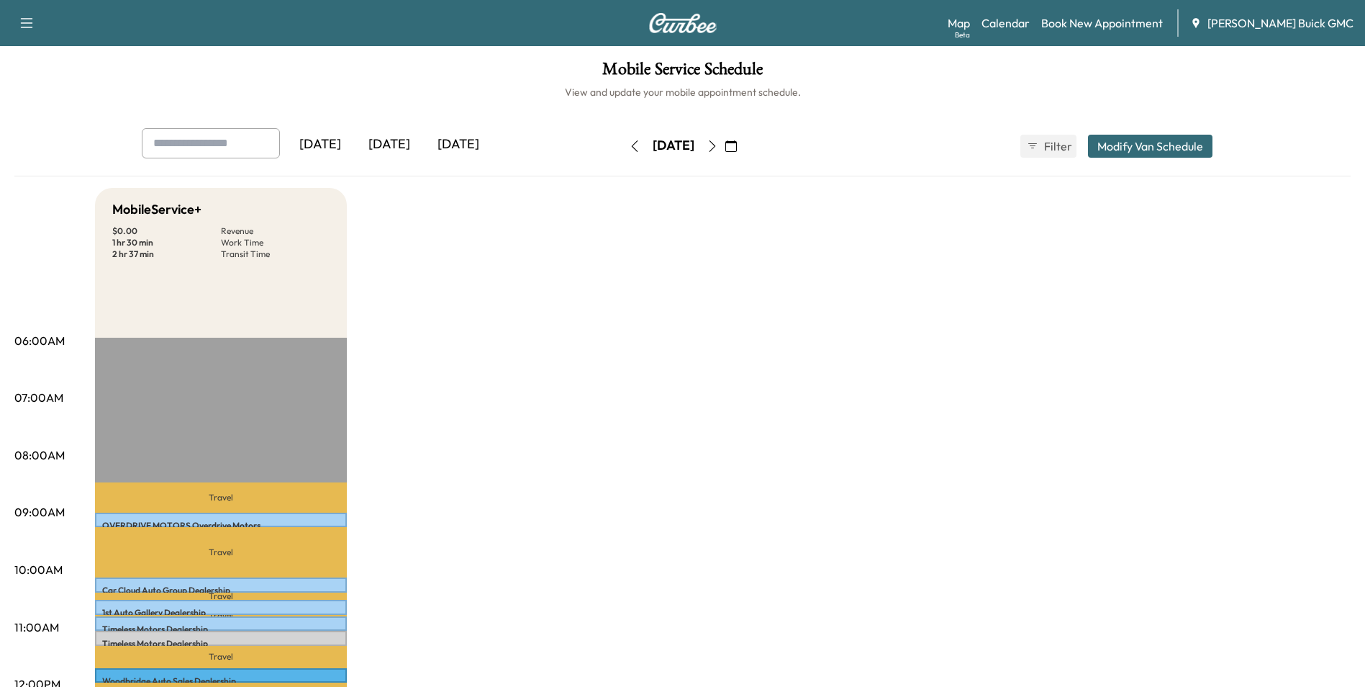
click at [715, 143] on icon "button" at bounding box center [712, 146] width 6 height 12
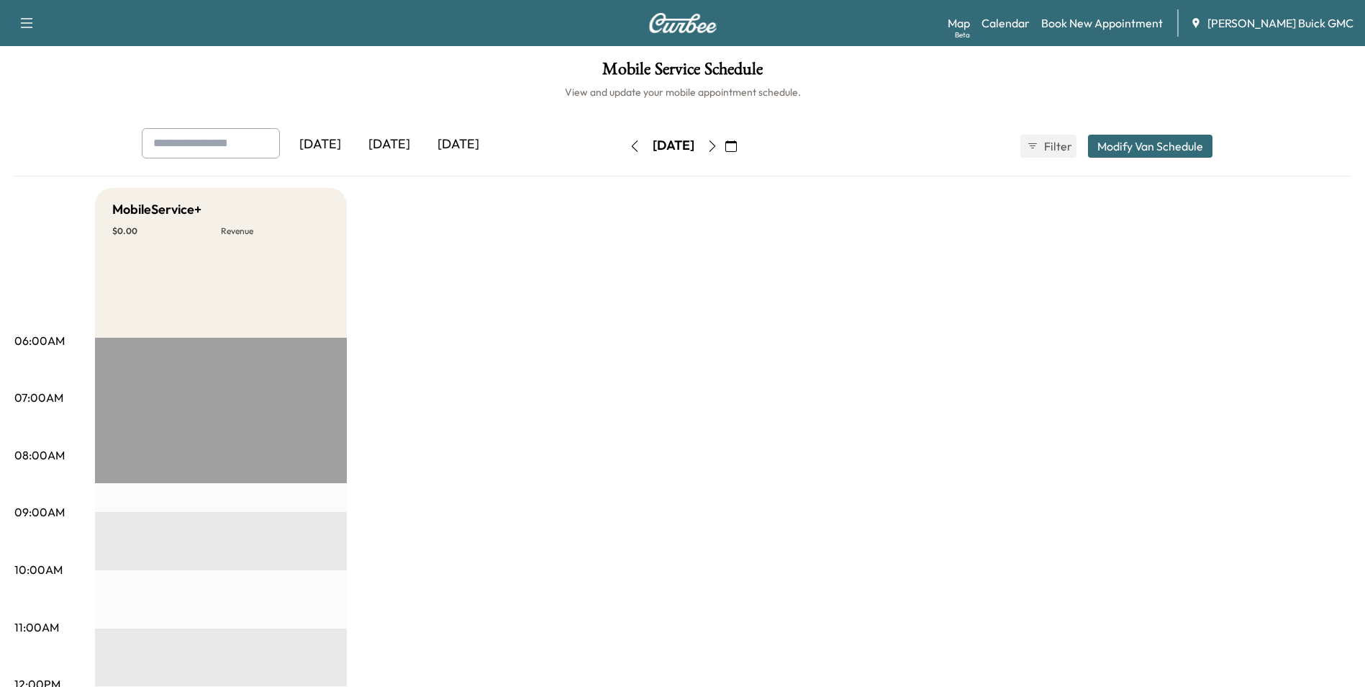
click at [715, 143] on icon "button" at bounding box center [712, 146] width 6 height 12
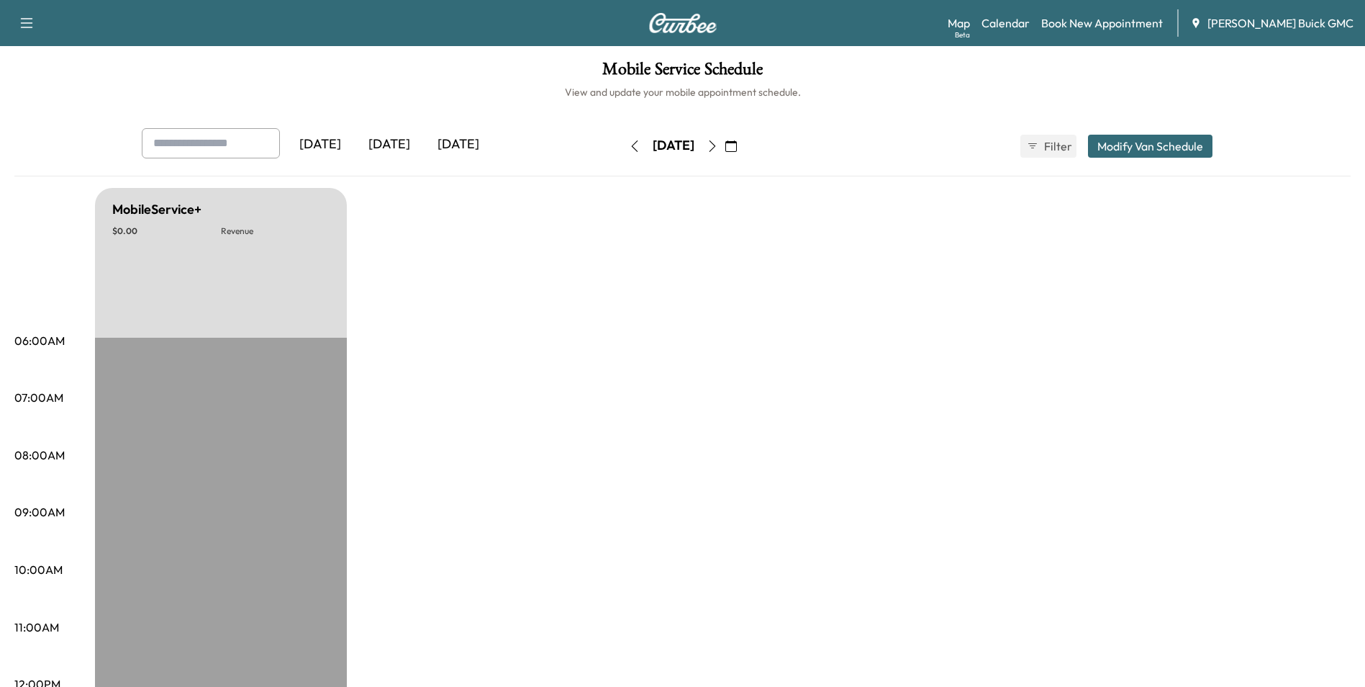
click at [718, 143] on icon "button" at bounding box center [713, 146] width 12 height 12
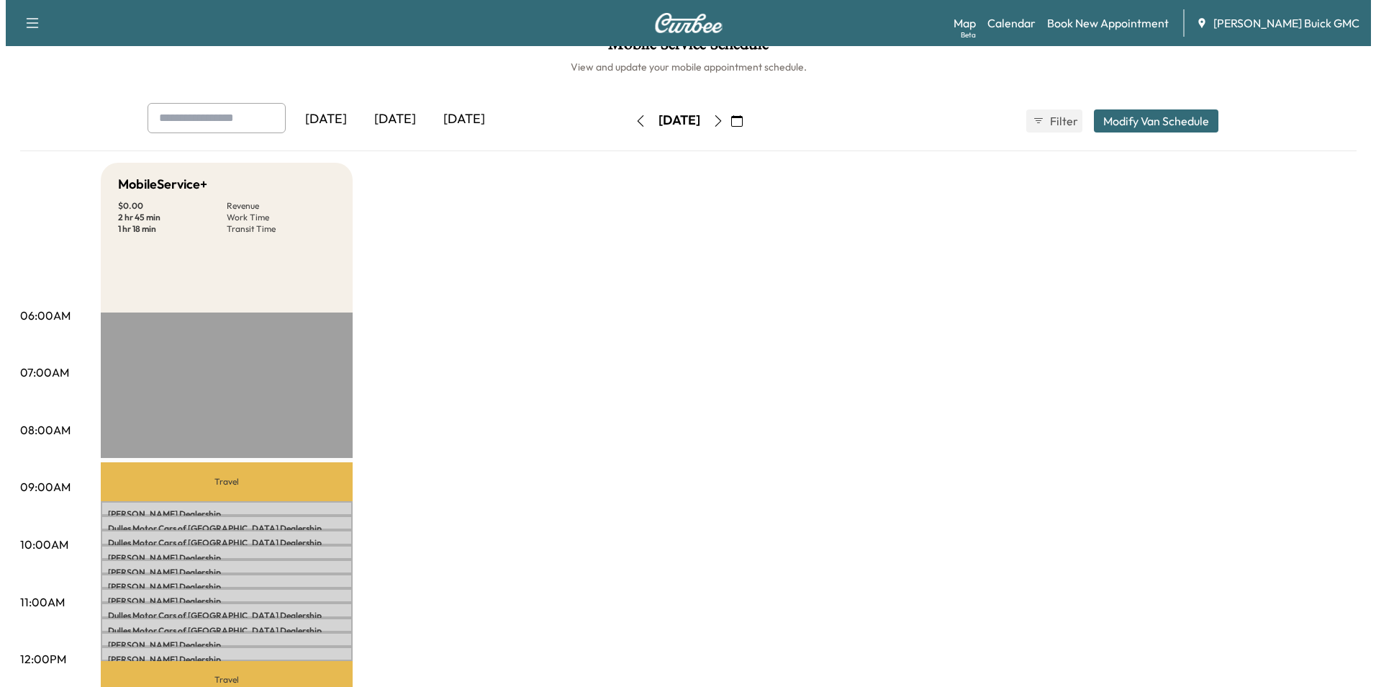
scroll to position [72, 0]
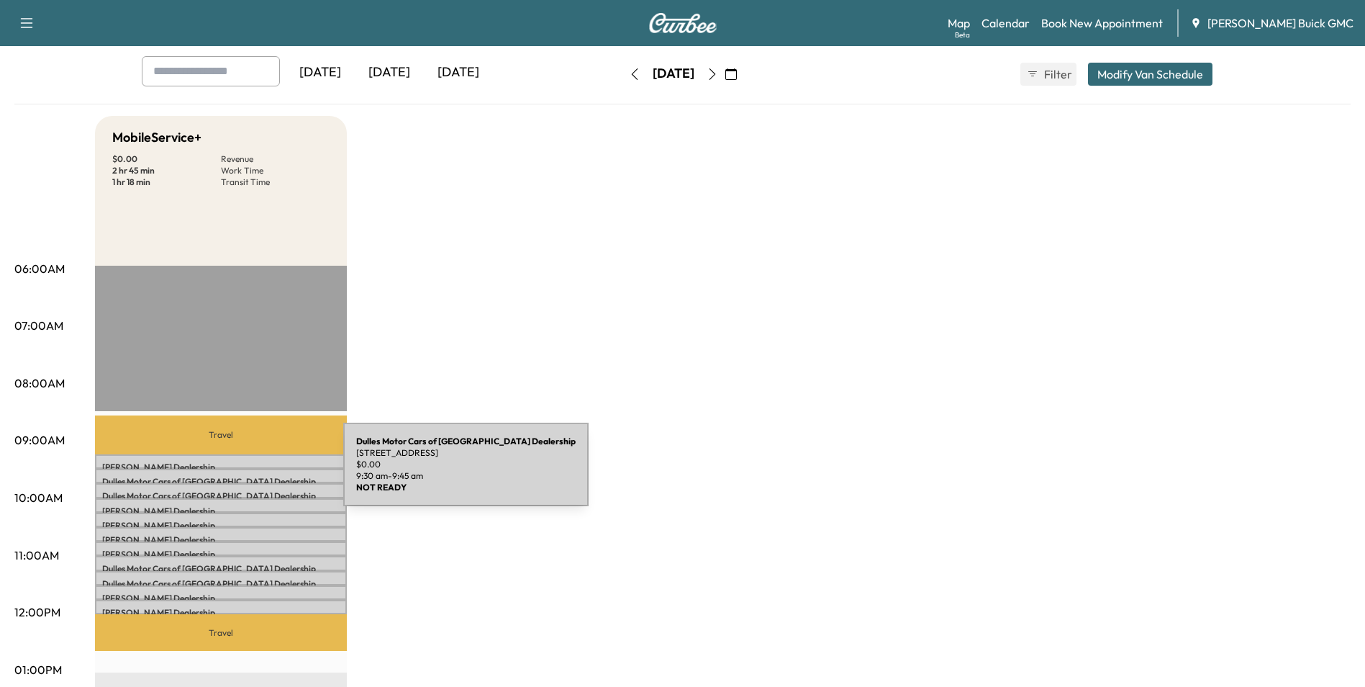
click at [235, 476] on p "Dulles Motor Cars of Leesburg Dealership" at bounding box center [221, 482] width 238 height 12
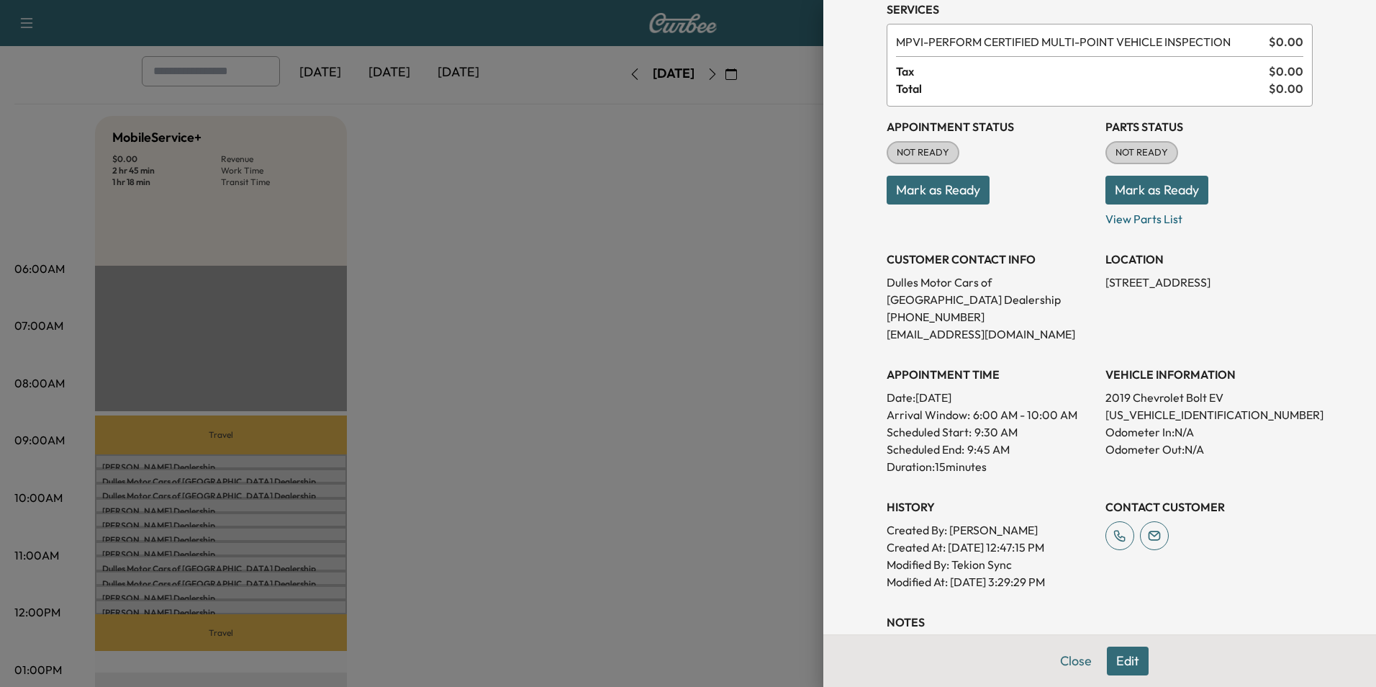
scroll to position [216, 0]
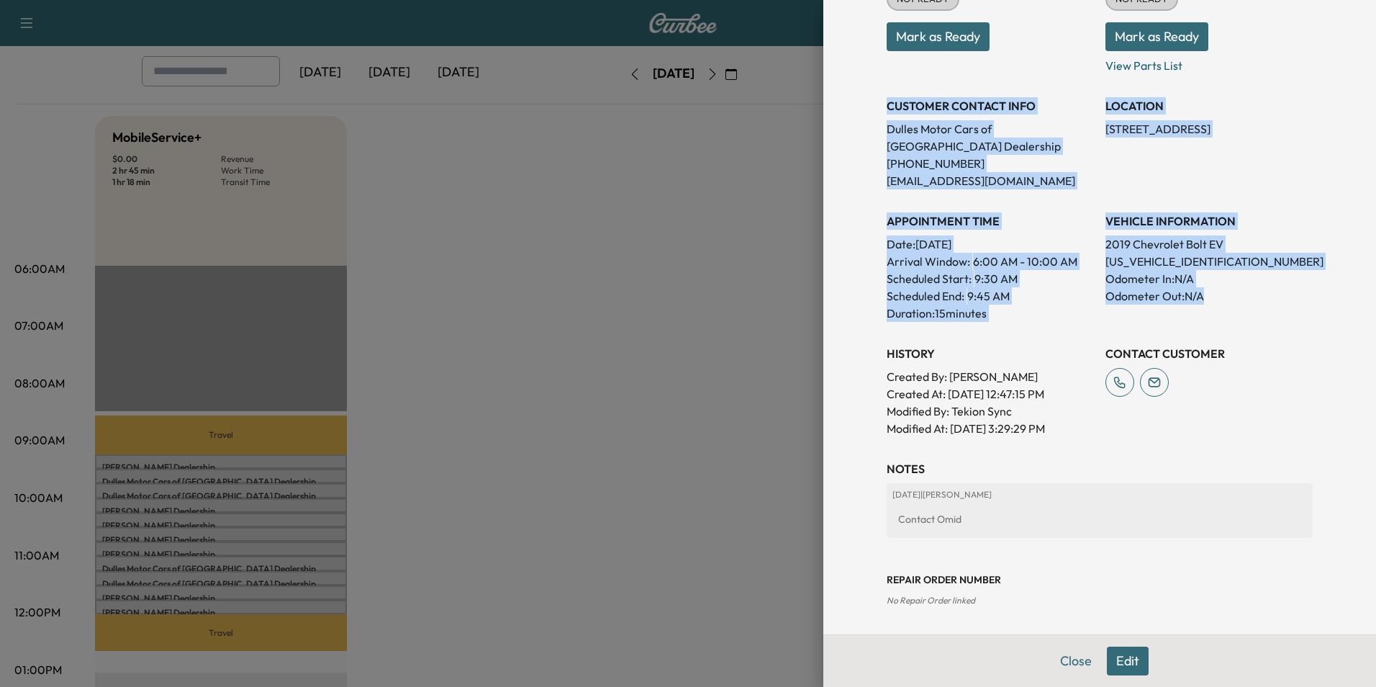
drag, startPoint x: 876, startPoint y: 103, endPoint x: 1272, endPoint y: 299, distance: 442.0
click at [1272, 299] on div "Appointment Status NOT READY Mark as Ready Parts Status NOT READY Mark as Ready…" at bounding box center [1100, 195] width 426 height 484
copy div "CUSTOMER CONTACT INFO Dulles Motor Cars of Leesburg Dealership [PHONE_NUMBER] […"
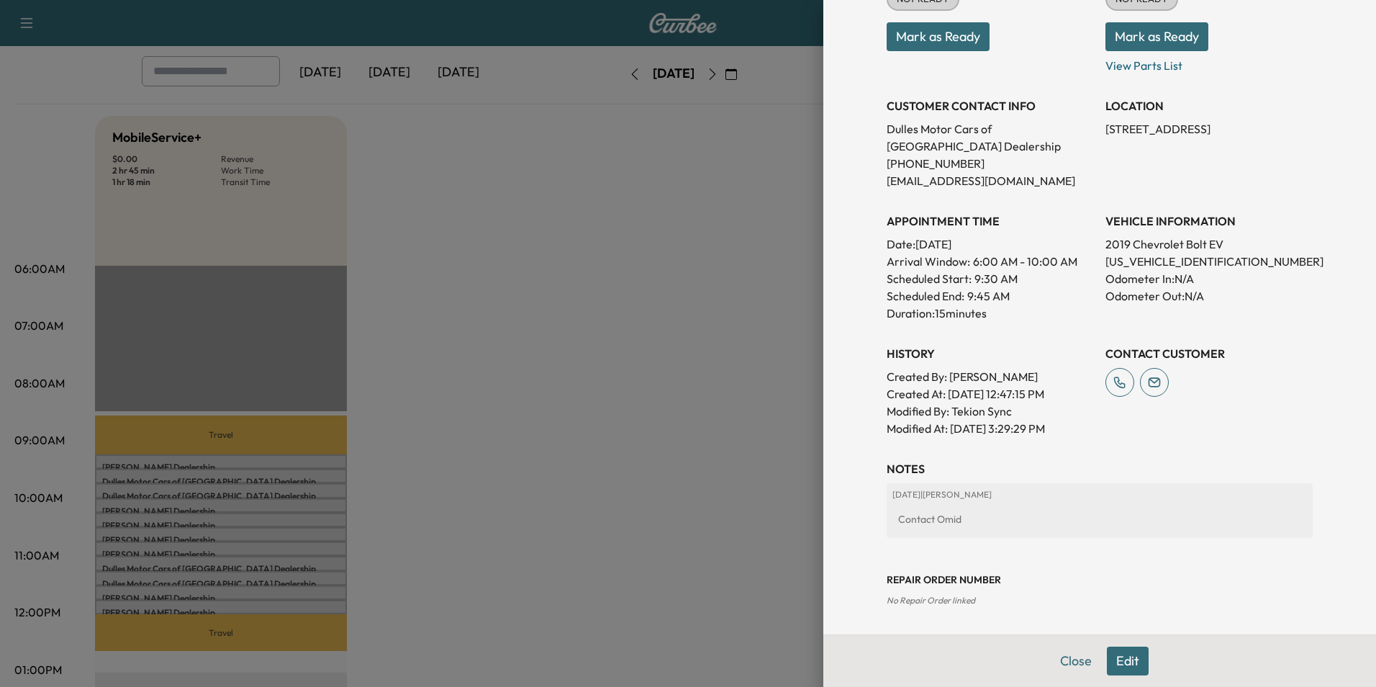
click at [551, 342] on div at bounding box center [688, 343] width 1376 height 687
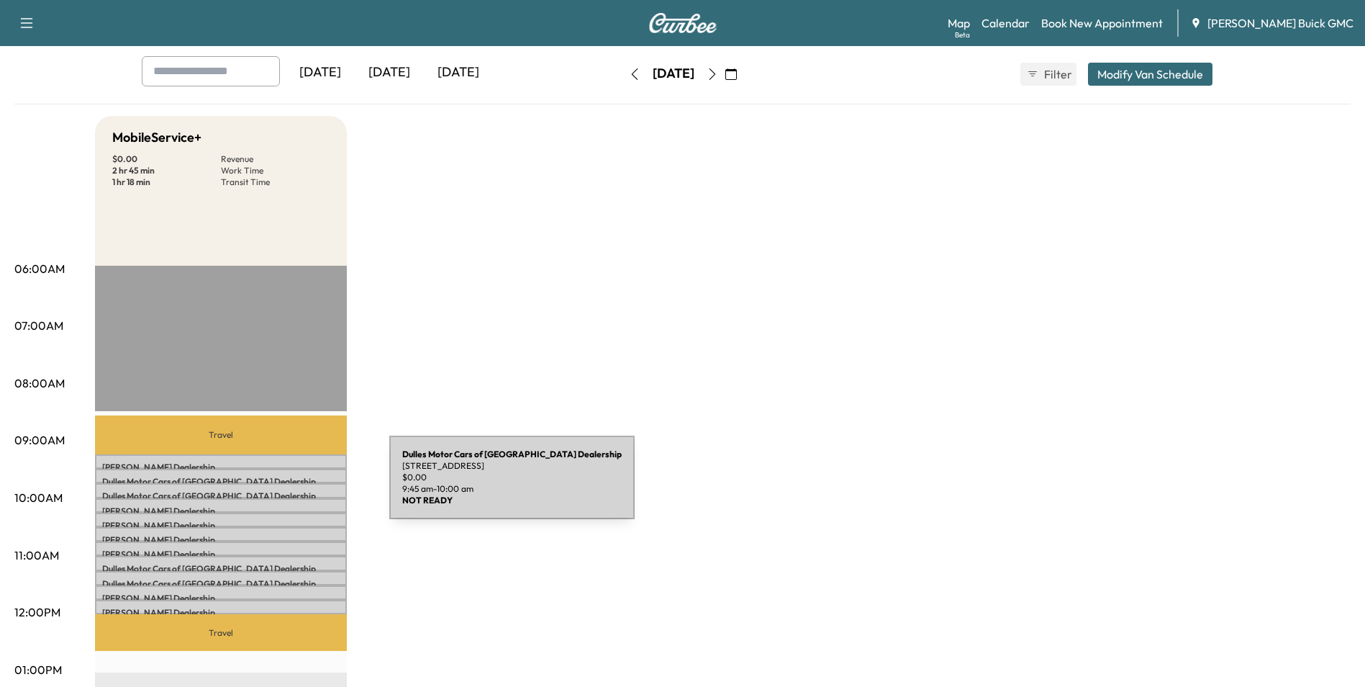
click at [281, 486] on div "Dulles Motor Cars of Leesburg Dealership [STREET_ADDRESS] $ 0.00 9:45 am - 10:0…" at bounding box center [221, 490] width 252 height 14
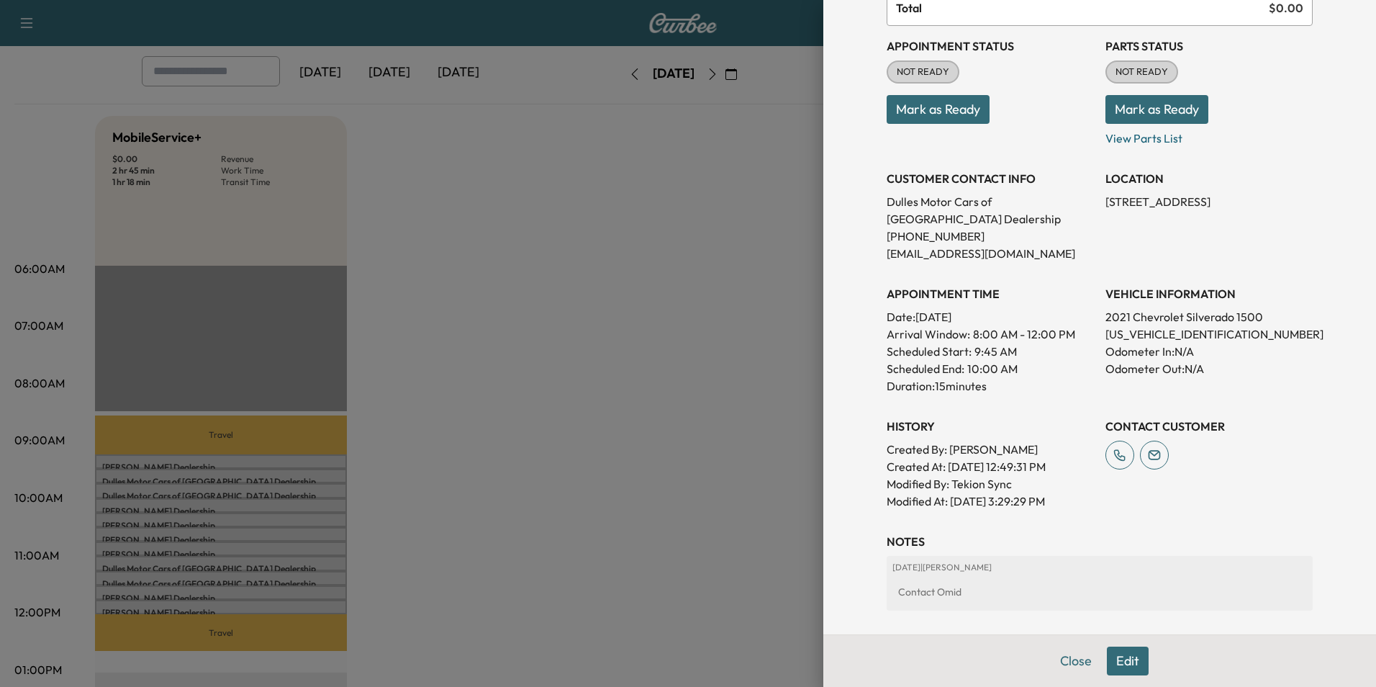
scroll to position [144, 0]
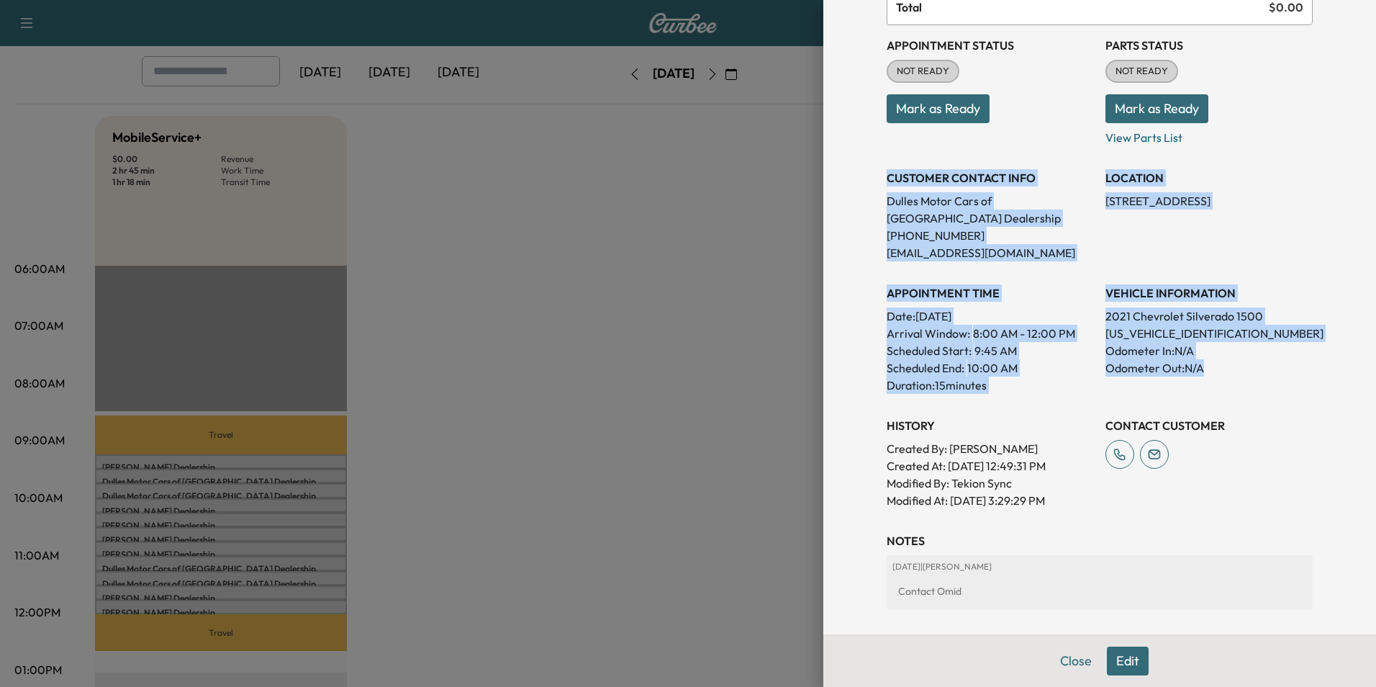
drag, startPoint x: 876, startPoint y: 174, endPoint x: 1227, endPoint y: 379, distance: 406.4
click at [1227, 379] on div "Appointment Status NOT READY Mark as Ready Parts Status NOT READY Mark as Ready…" at bounding box center [1100, 267] width 426 height 484
copy div "CUSTOMER CONTACT INFO Dulles Motor Cars of Leesburg Dealership [PHONE_NUMBER] […"
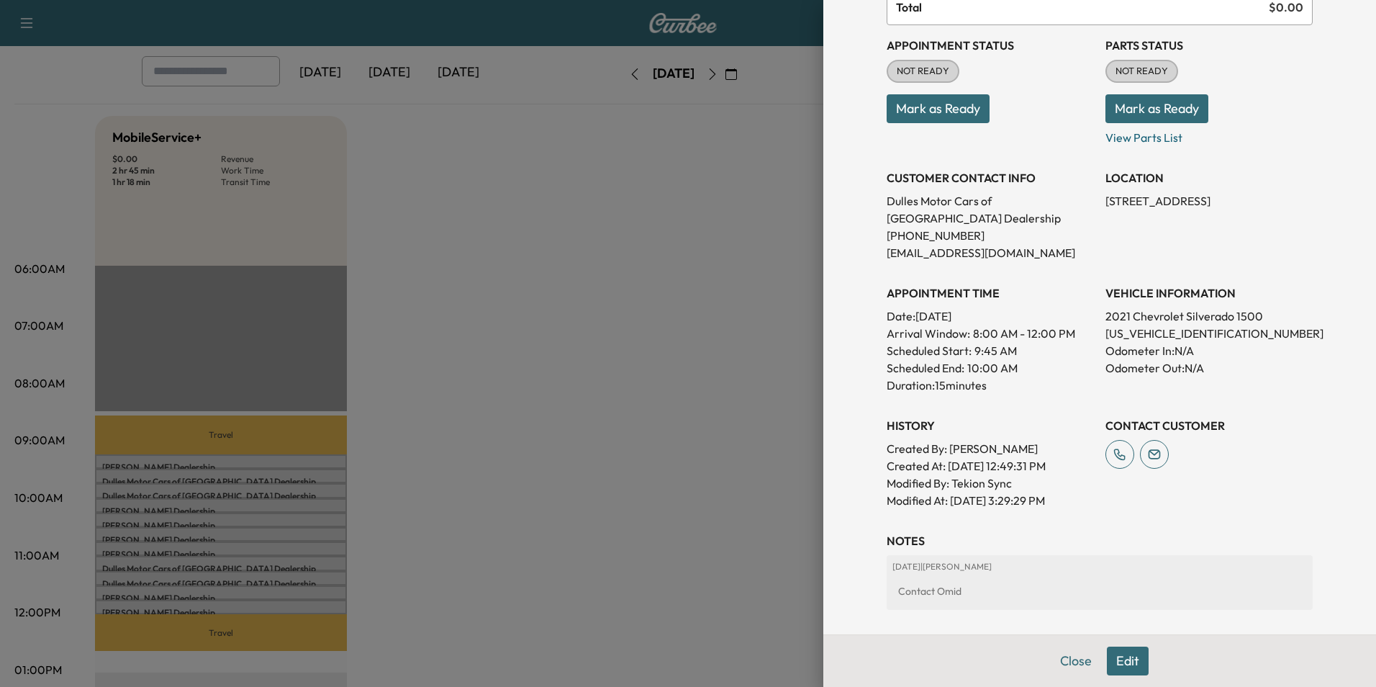
drag, startPoint x: 625, startPoint y: 299, endPoint x: 622, endPoint y: 331, distance: 31.8
click at [626, 299] on div at bounding box center [688, 343] width 1376 height 687
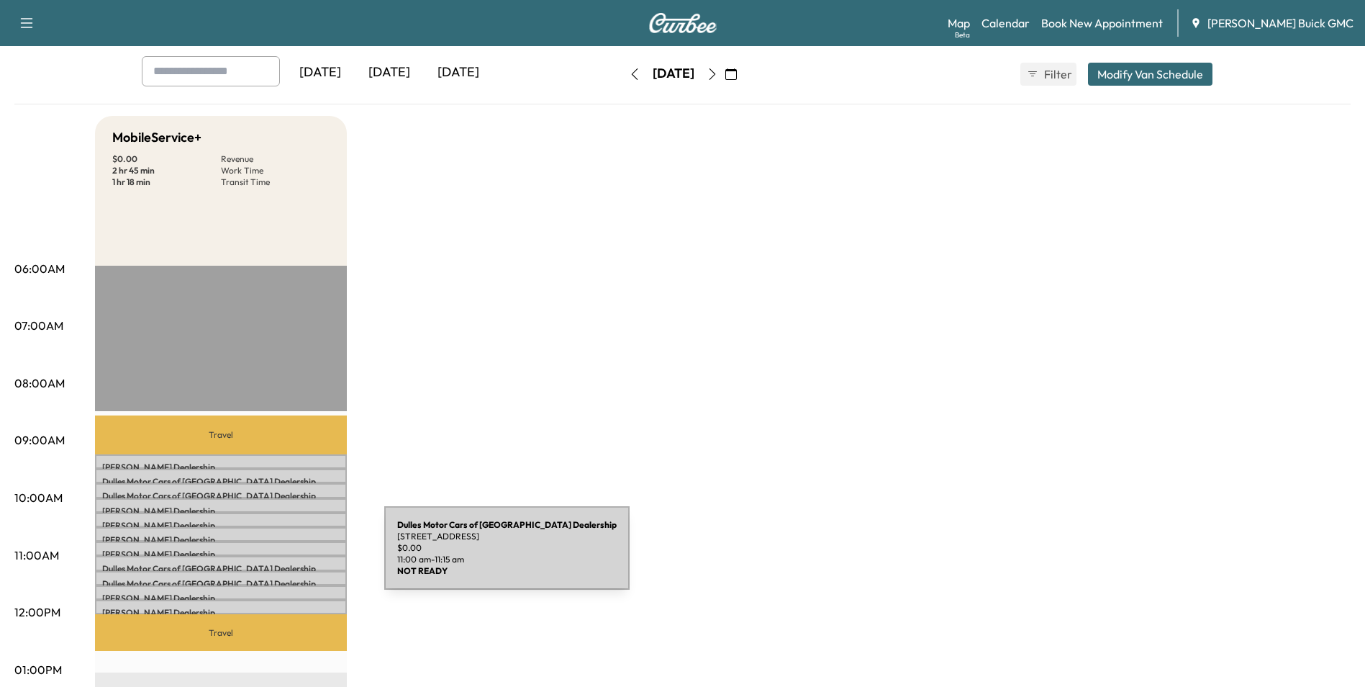
click at [276, 556] on div "Dulles Motor Cars of Leesburg Dealership [STREET_ADDRESS] $ 0.00 11:00 am - 11:…" at bounding box center [221, 563] width 252 height 14
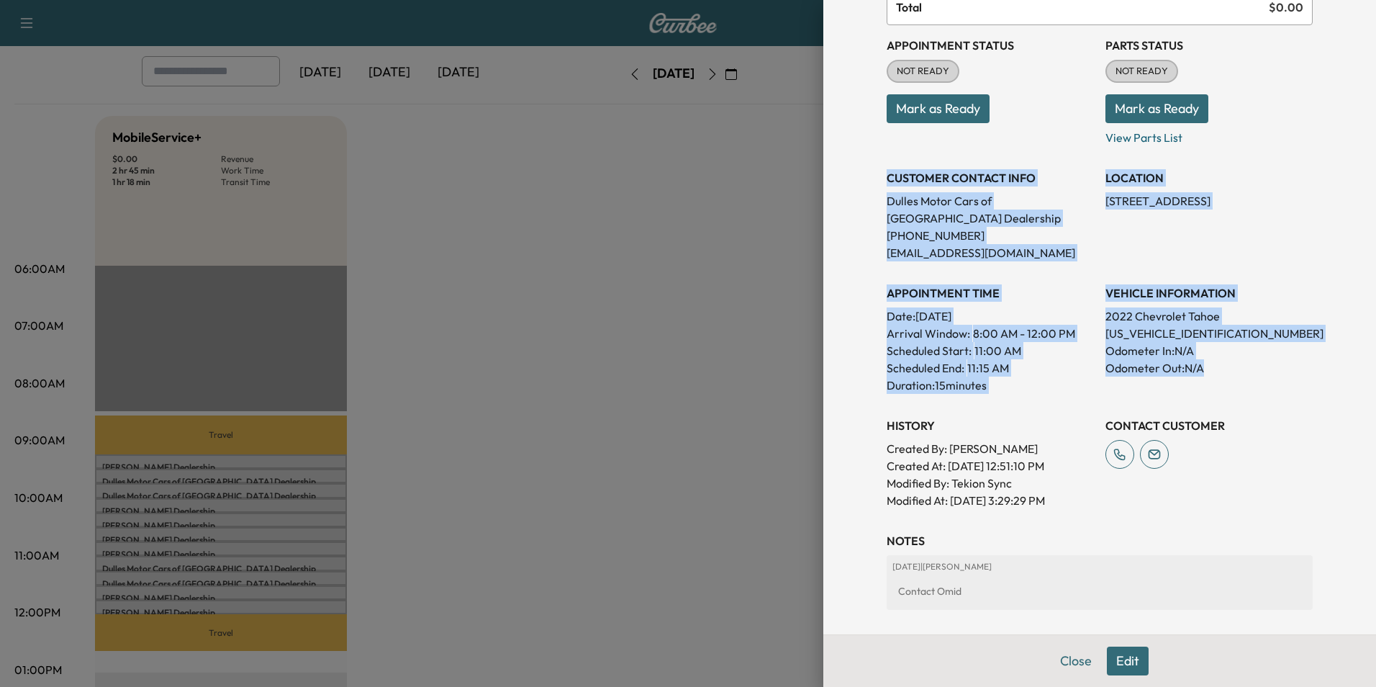
drag, startPoint x: 876, startPoint y: 173, endPoint x: 1283, endPoint y: 384, distance: 458.1
click at [1283, 384] on div "Appointment Status NOT READY Mark as Ready Parts Status NOT READY Mark as Ready…" at bounding box center [1100, 267] width 426 height 484
copy div "CUSTOMER CONTACT INFO Dulles Motor Cars of Leesburg Dealership [PHONE_NUMBER] […"
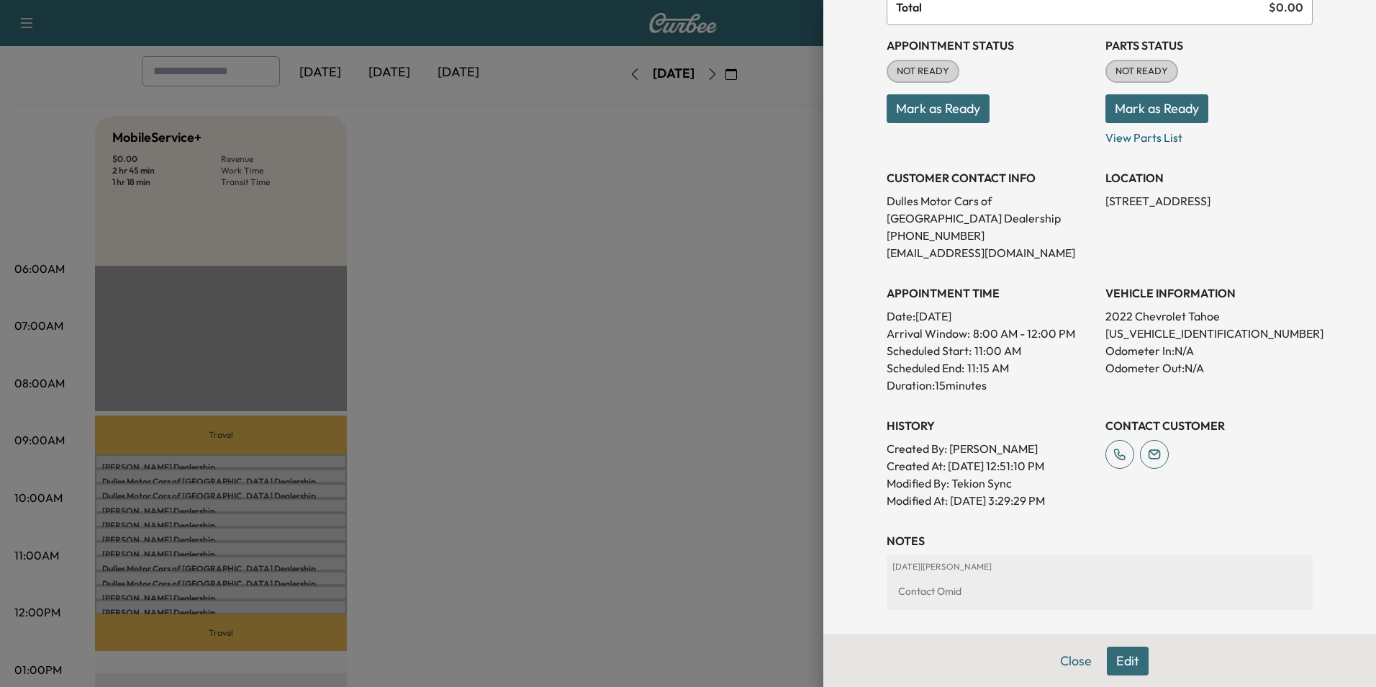
click at [554, 397] on div at bounding box center [688, 343] width 1376 height 687
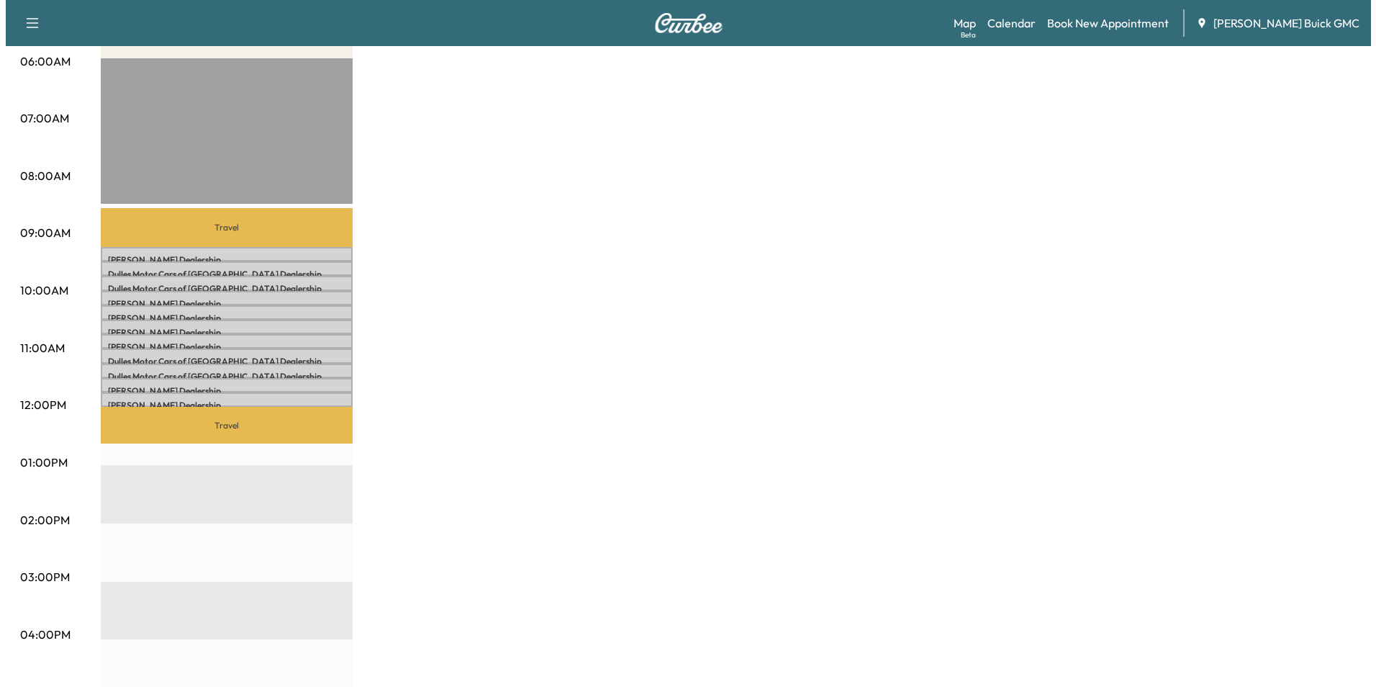
scroll to position [288, 0]
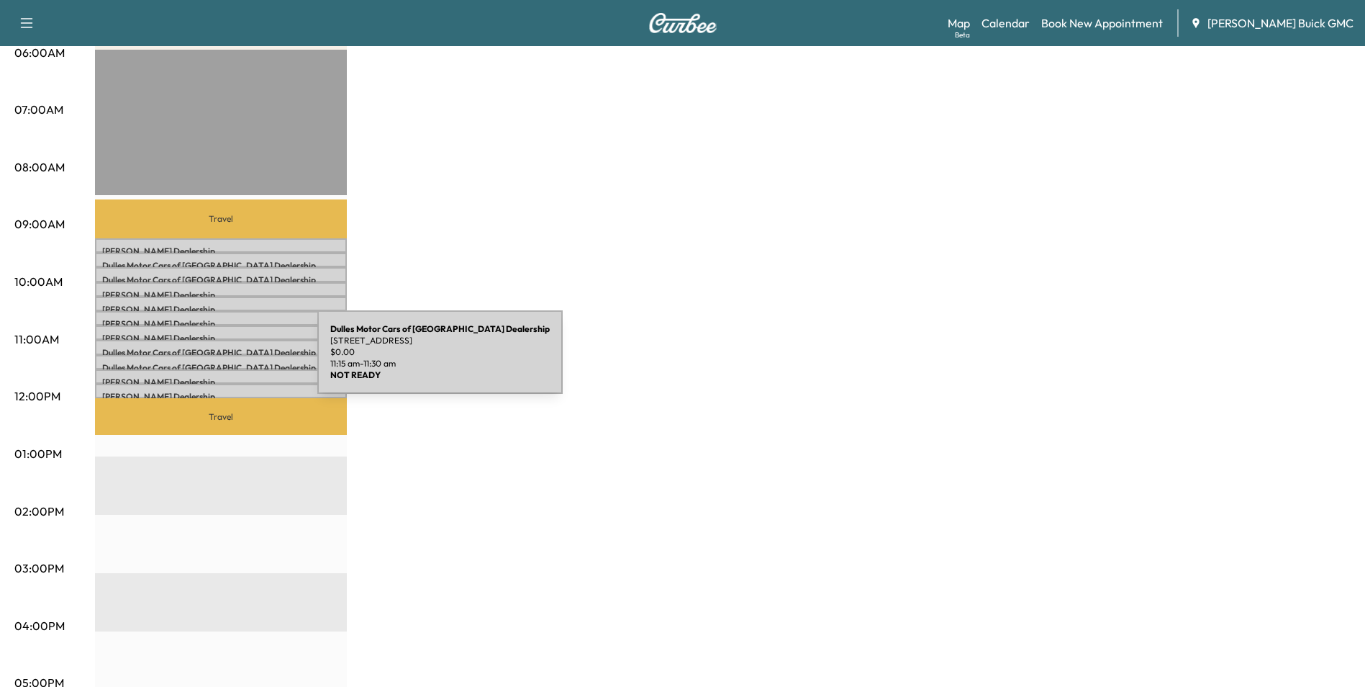
click at [209, 362] on p "Dulles Motor Cars of Leesburg Dealership" at bounding box center [221, 368] width 238 height 12
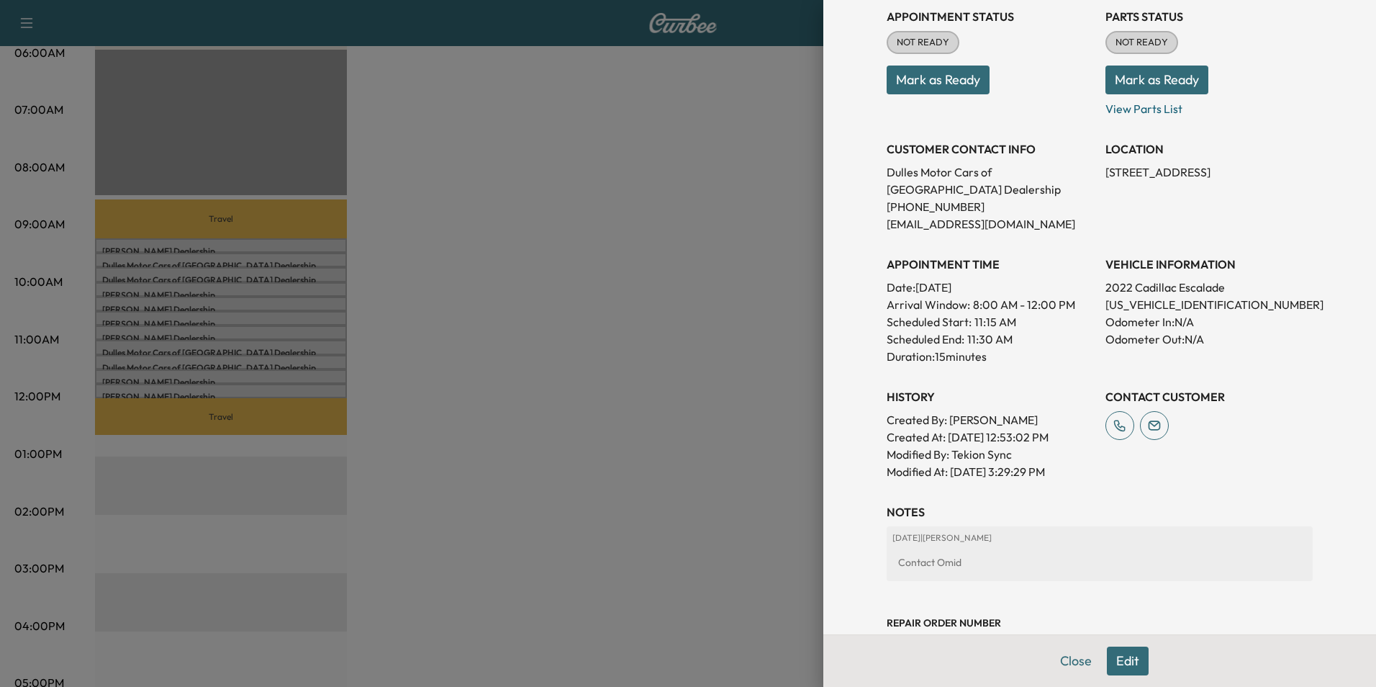
scroll to position [216, 0]
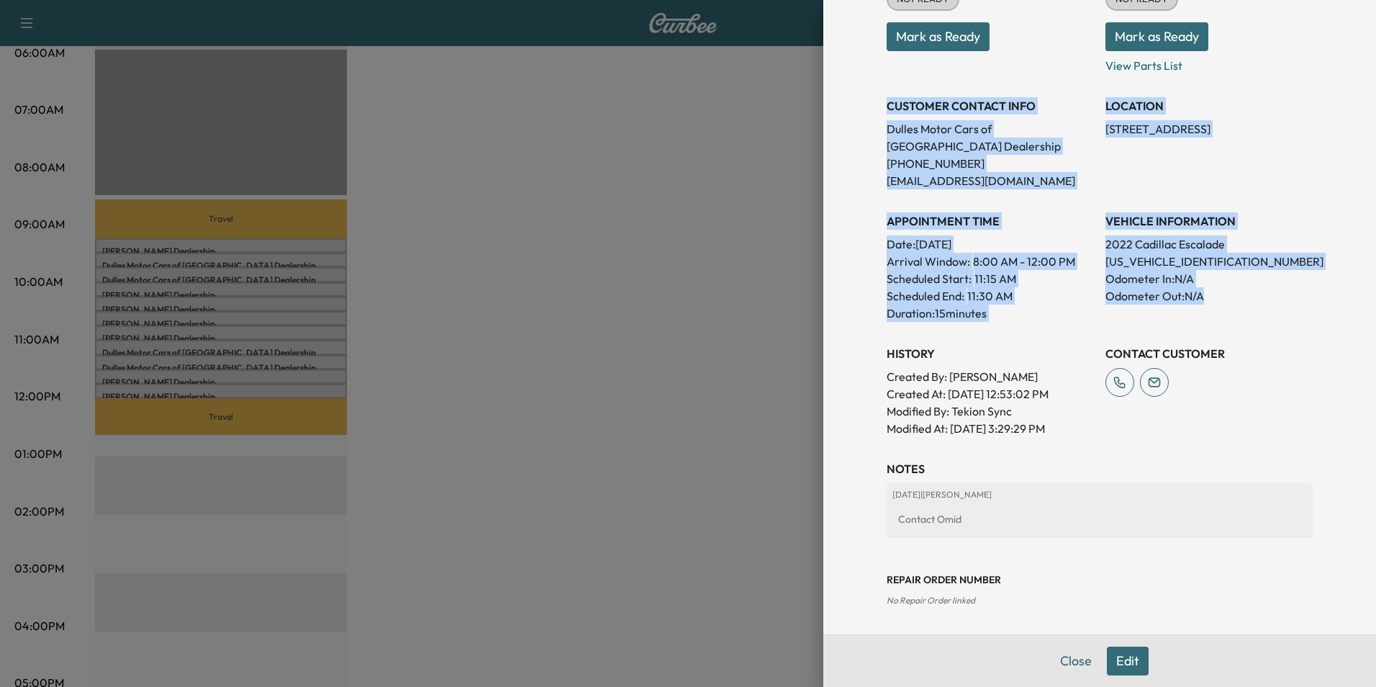
drag, startPoint x: 876, startPoint y: 102, endPoint x: 1216, endPoint y: 292, distance: 388.9
click at [1216, 292] on div "Appointment Status NOT READY Mark as Ready Parts Status NOT READY Mark as Ready…" at bounding box center [1100, 195] width 426 height 484
copy div "CUSTOMER CONTACT INFO Dulles Motor Cars of Leesburg Dealership [PHONE_NUMBER] […"
